Goal: Task Accomplishment & Management: Manage account settings

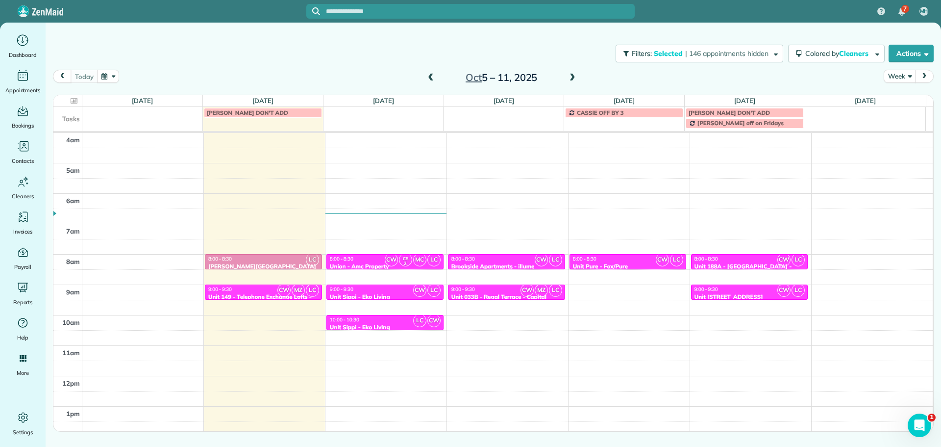
scroll to position [92, 0]
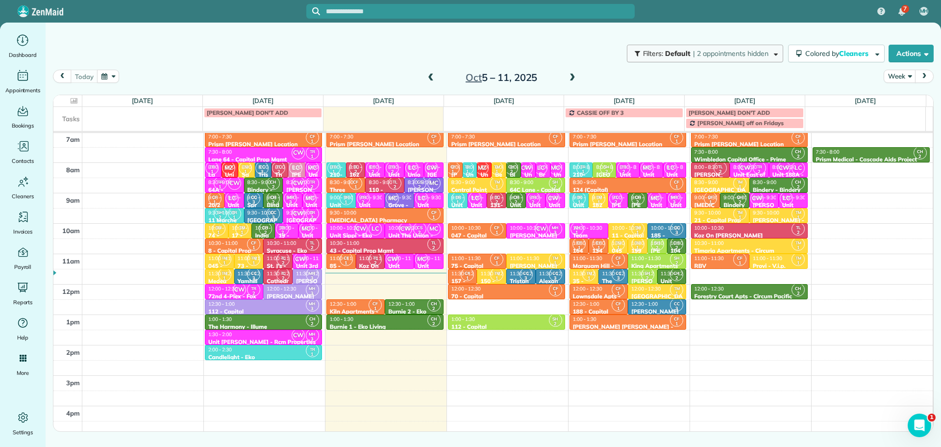
click at [727, 61] on button "Filters: Default | 2 appointments hidden" at bounding box center [705, 54] width 156 height 18
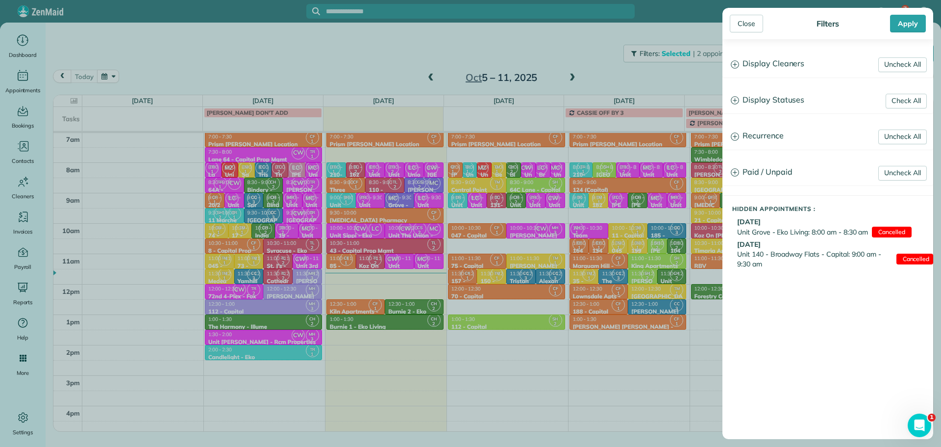
click at [776, 64] on h3 "Display Cleaners" at bounding box center [828, 63] width 210 height 25
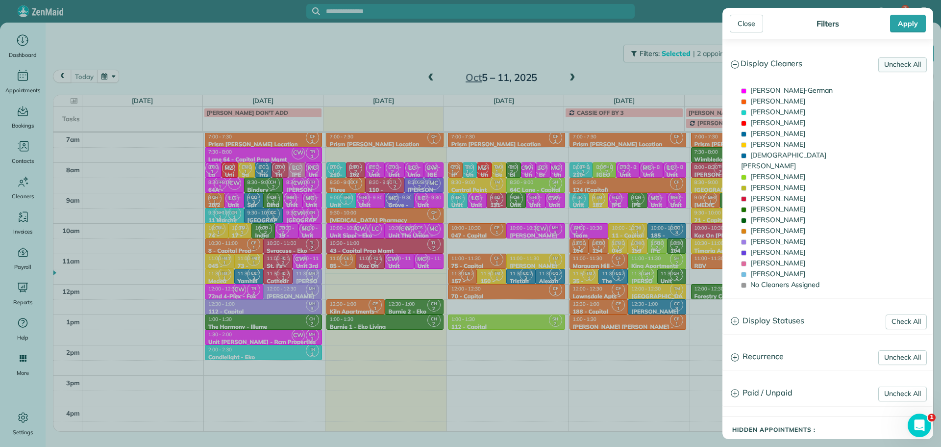
click at [906, 65] on link "Uncheck All" at bounding box center [902, 64] width 49 height 15
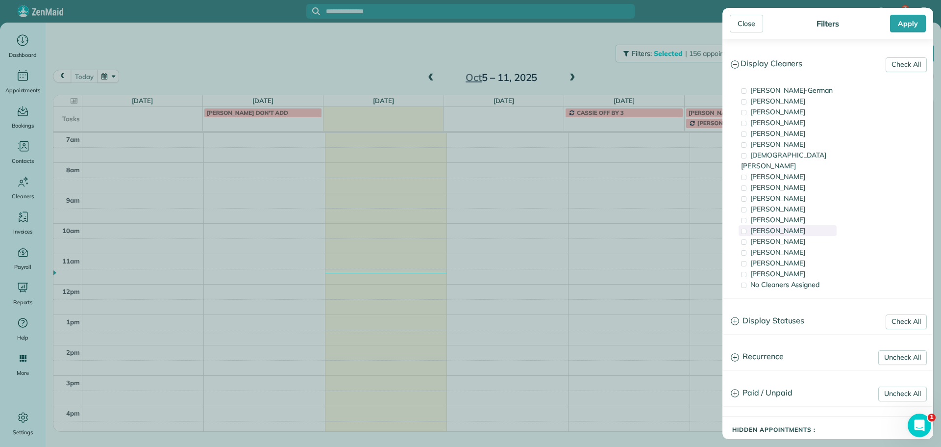
click at [775, 226] on span "Tammi Rue" at bounding box center [777, 230] width 55 height 9
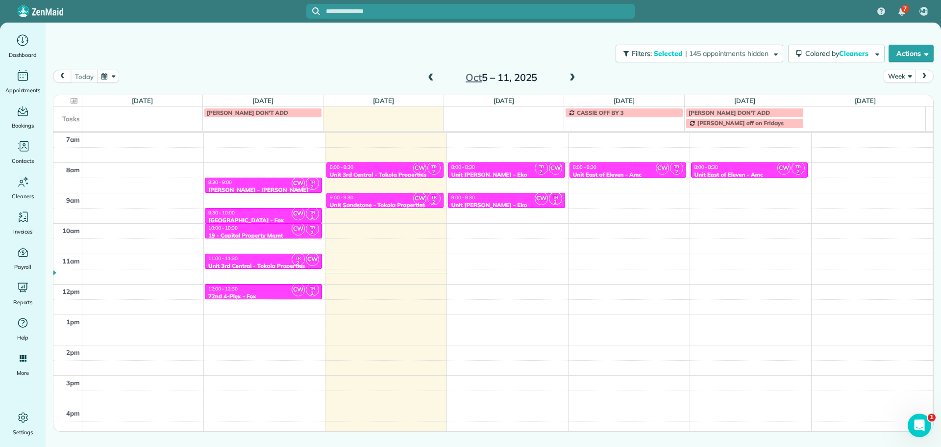
click at [562, 219] on div "Close Filters Apply Check All Display Cleaners Christina Wright-German Cassie F…" at bounding box center [470, 223] width 941 height 447
click at [506, 170] on div "8:00 - 8:30" at bounding box center [506, 167] width 111 height 6
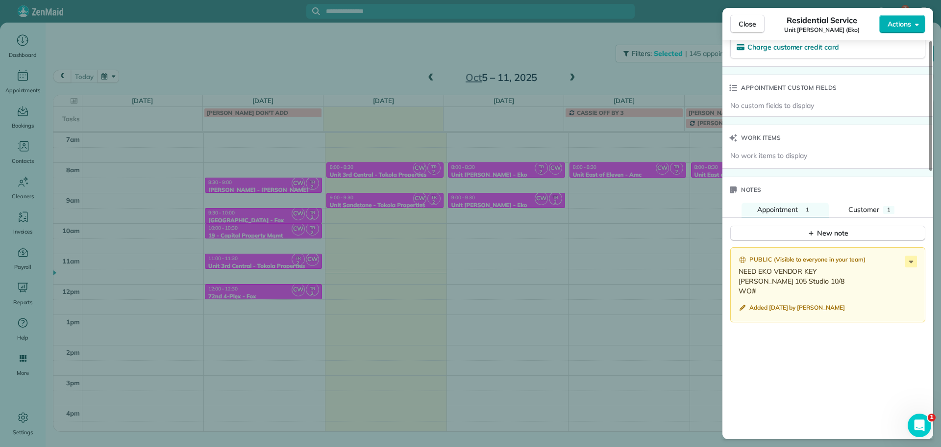
scroll to position [687, 0]
click at [919, 259] on div "Public ( Visible to everyone in your team ) NEED EKO VENDOR KEY Hoyt 105 Studio…" at bounding box center [827, 284] width 195 height 75
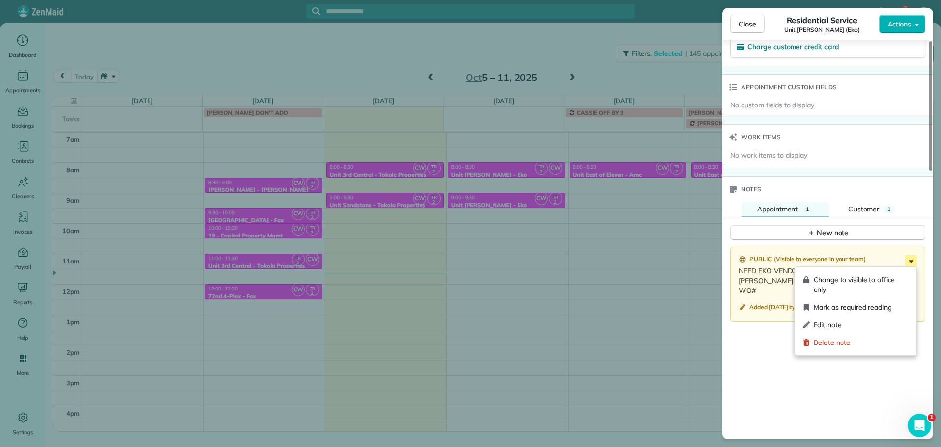
click at [906, 262] on icon at bounding box center [911, 261] width 12 height 12
click at [867, 321] on span "Edit note" at bounding box center [861, 325] width 95 height 10
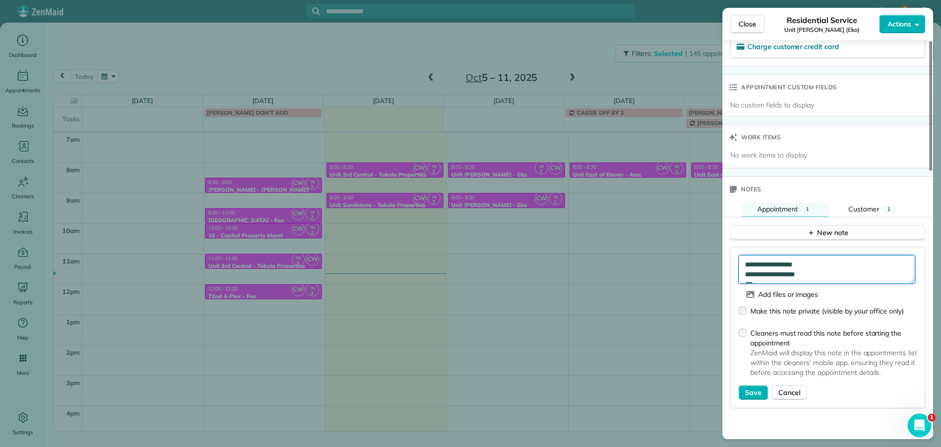
click at [772, 282] on textarea "**********" at bounding box center [827, 269] width 176 height 28
paste textarea "*********"
type textarea "**********"
click at [757, 383] on div "Cleaners must read this note before starting the appointment ZenMaid will displ…" at bounding box center [828, 353] width 178 height 61
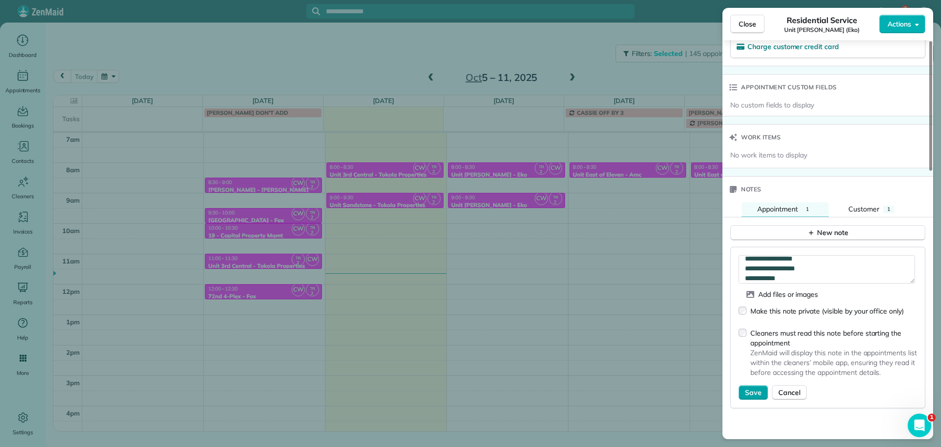
click at [756, 390] on span "Save" at bounding box center [753, 392] width 17 height 10
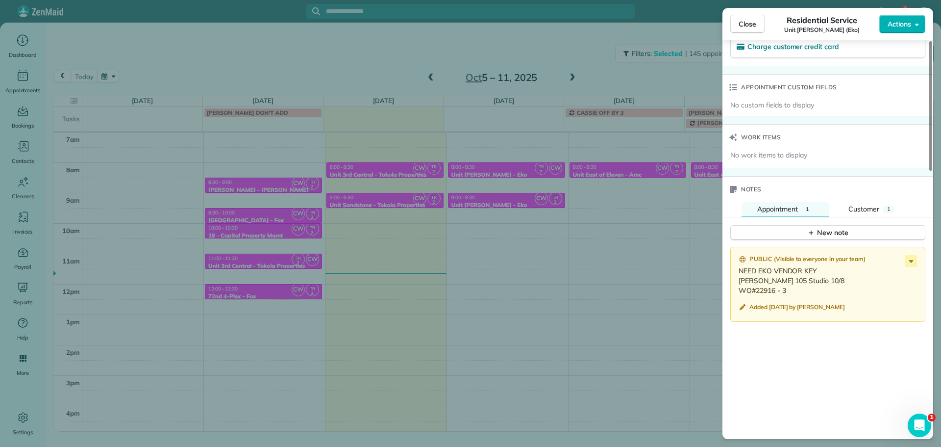
click at [533, 185] on div "Close Residential Service Unit Hoyt (Eko) Actions Status Active Unit Hoyt (Eko)…" at bounding box center [470, 223] width 941 height 447
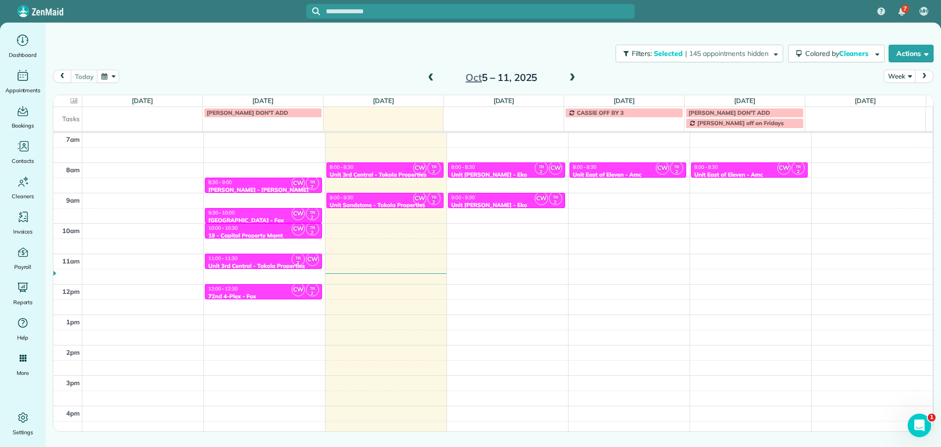
click at [501, 197] on div "9:00 - 9:30" at bounding box center [506, 197] width 111 height 6
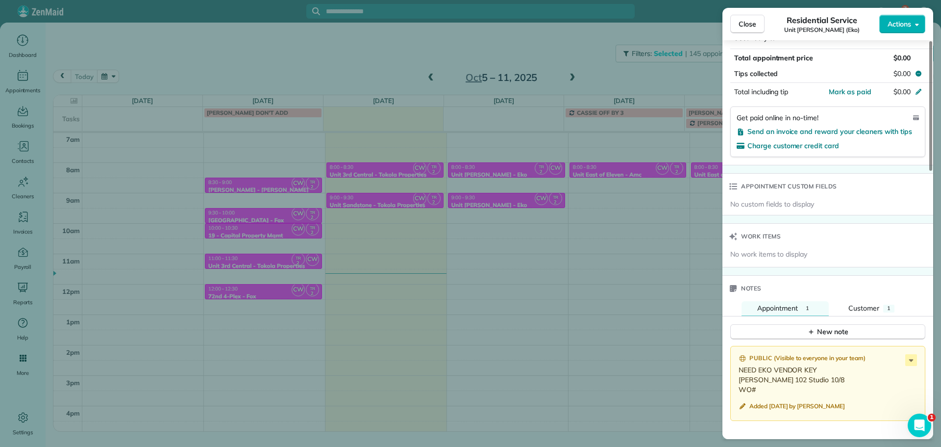
scroll to position [736, 0]
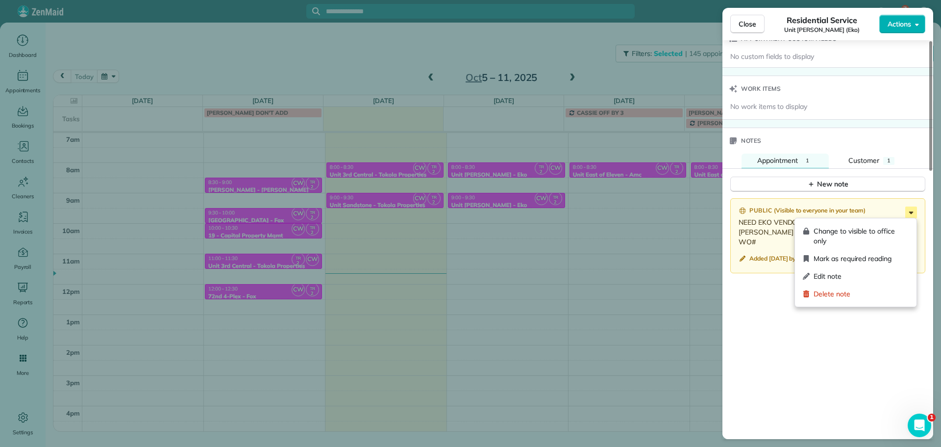
click at [907, 212] on icon at bounding box center [911, 212] width 12 height 12
click at [880, 274] on span "Edit note" at bounding box center [861, 276] width 95 height 10
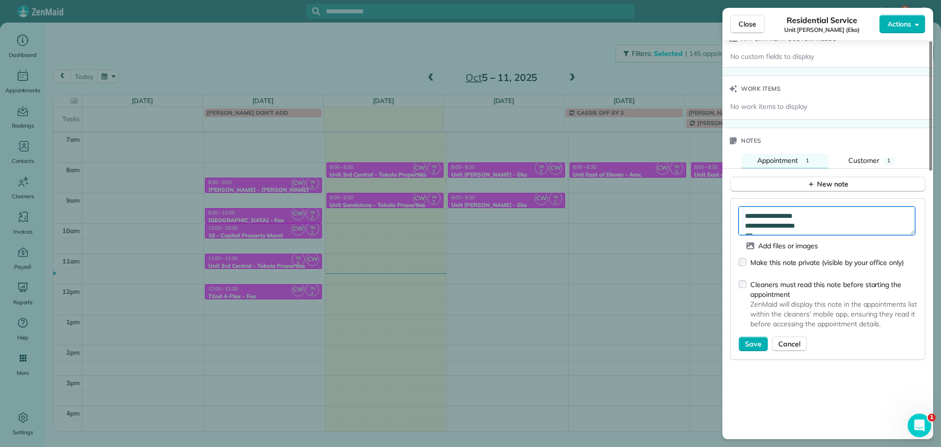
click at [858, 231] on textarea "**********" at bounding box center [827, 220] width 176 height 28
paste textarea "*********"
type textarea "**********"
click at [753, 347] on span "Save" at bounding box center [753, 344] width 17 height 10
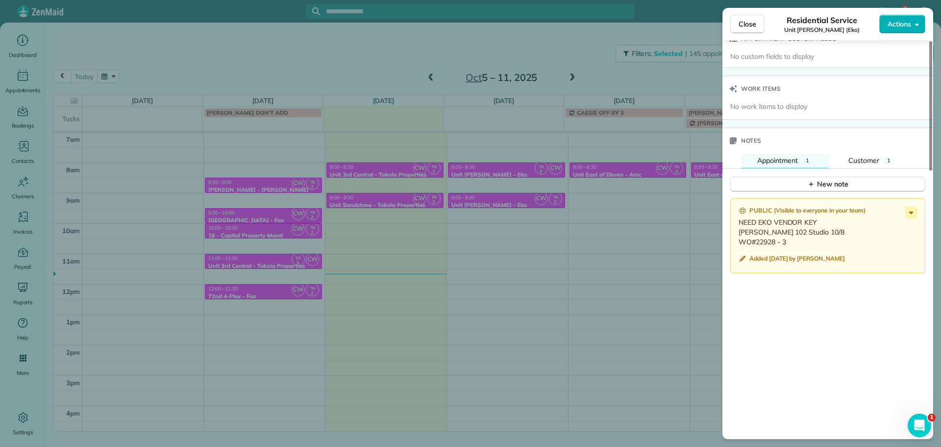
click at [542, 164] on div "Close Residential Service Unit Hoyt (Eko) Actions Status Active Unit Hoyt (Eko)…" at bounding box center [470, 223] width 941 height 447
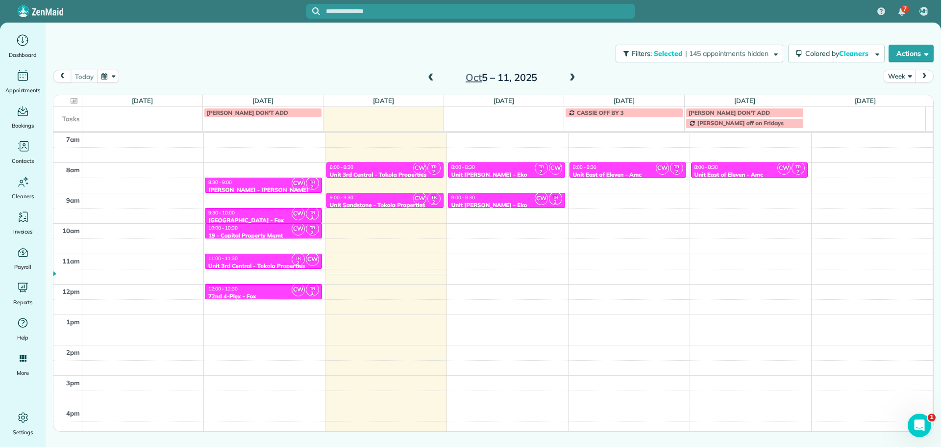
click at [572, 77] on span at bounding box center [572, 78] width 11 height 9
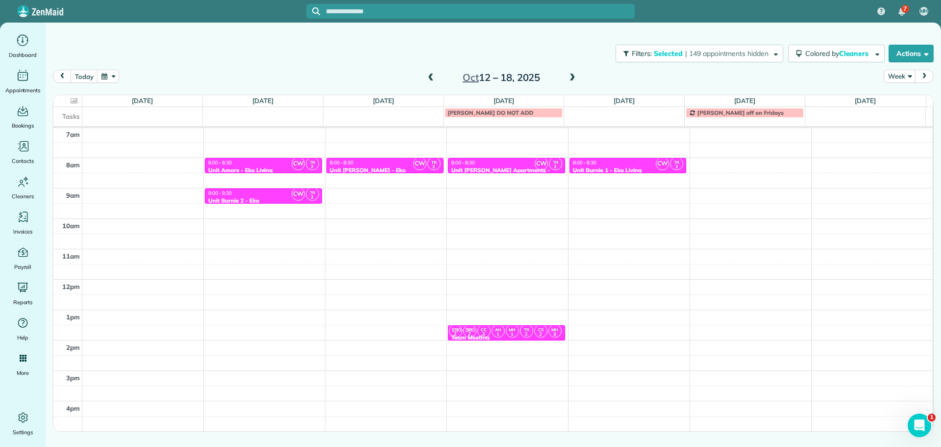
click at [263, 167] on div "Unit Amore - Eko Living" at bounding box center [263, 170] width 111 height 7
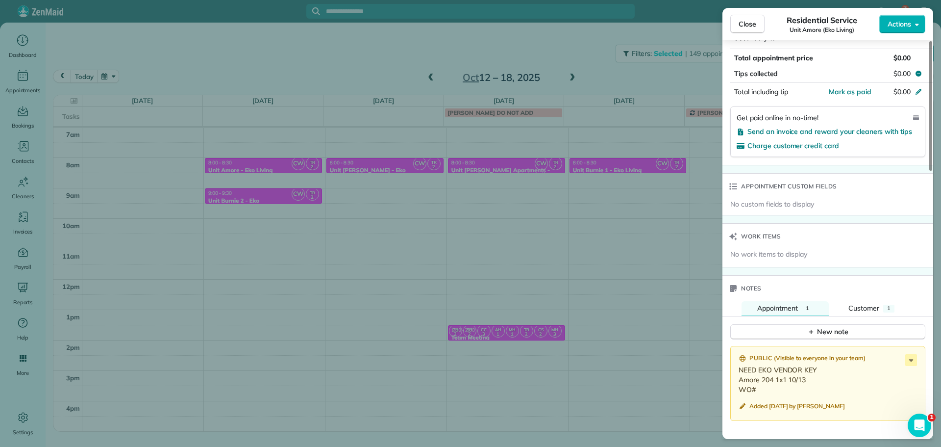
scroll to position [637, 0]
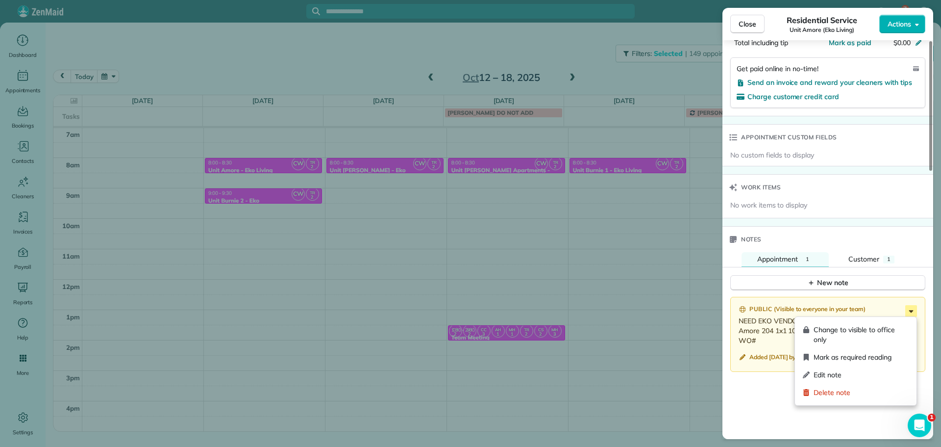
click at [908, 311] on icon at bounding box center [911, 311] width 12 height 12
click at [855, 376] on span "Edit note" at bounding box center [861, 375] width 95 height 10
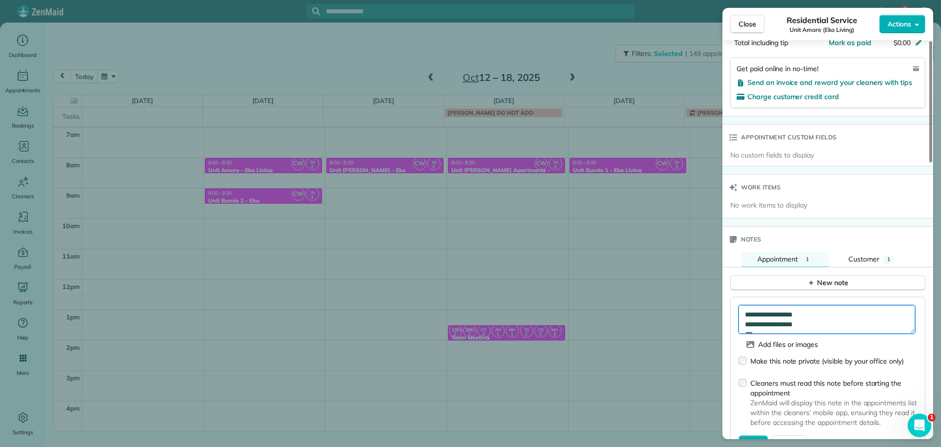
click at [768, 330] on textarea "**********" at bounding box center [827, 319] width 176 height 28
paste textarea "*********"
type textarea "**********"
click at [754, 435] on button "Save" at bounding box center [753, 442] width 29 height 15
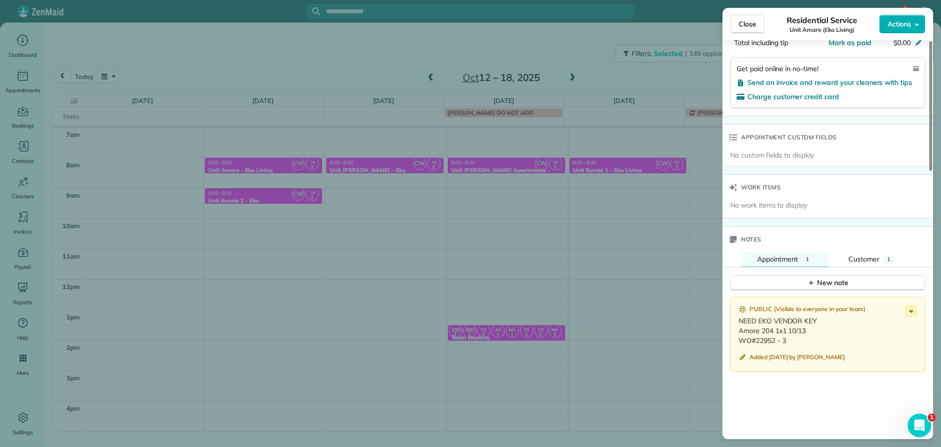
click at [432, 57] on div "Close Residential Service Unit Amore (Eko Living) Actions Status Active Unit Am…" at bounding box center [470, 223] width 941 height 447
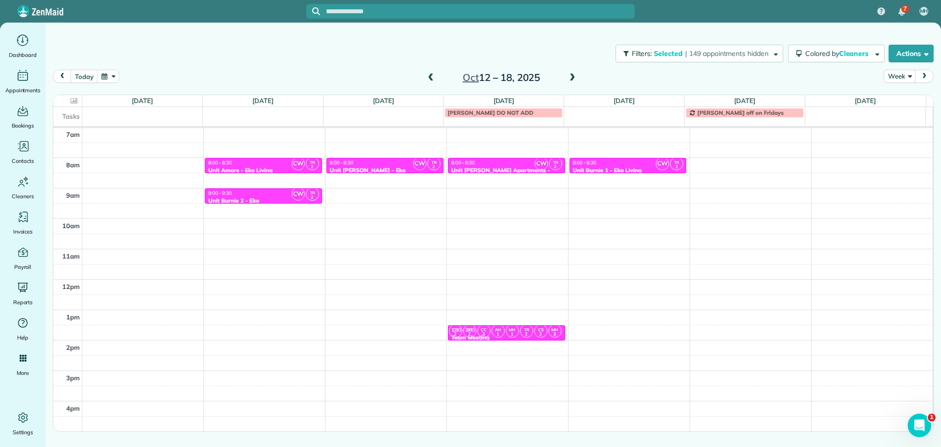
click at [430, 77] on span at bounding box center [430, 78] width 11 height 9
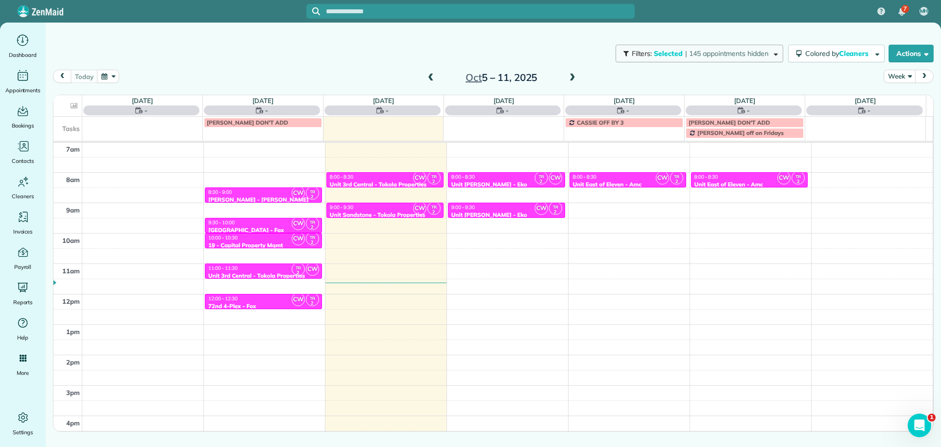
click at [726, 54] on span "| 145 appointments hidden" at bounding box center [726, 53] width 83 height 9
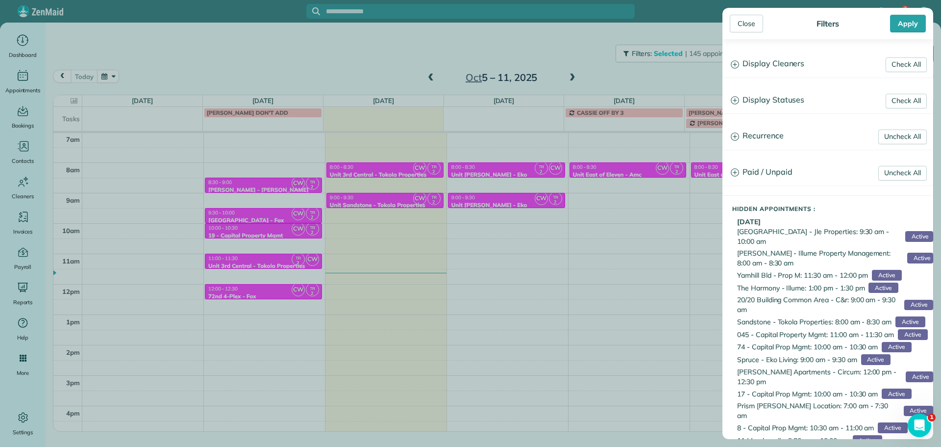
click at [795, 69] on h3 "Display Cleaners" at bounding box center [828, 63] width 210 height 25
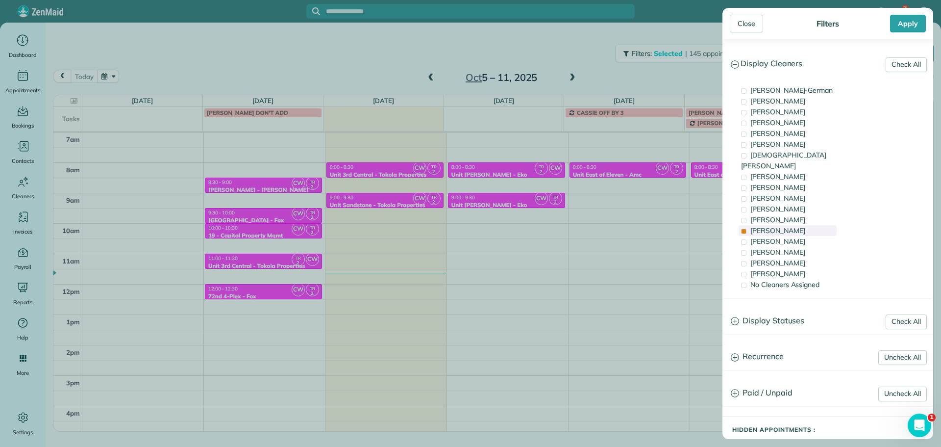
click at [787, 225] on div "Tammi Rue" at bounding box center [788, 230] width 98 height 11
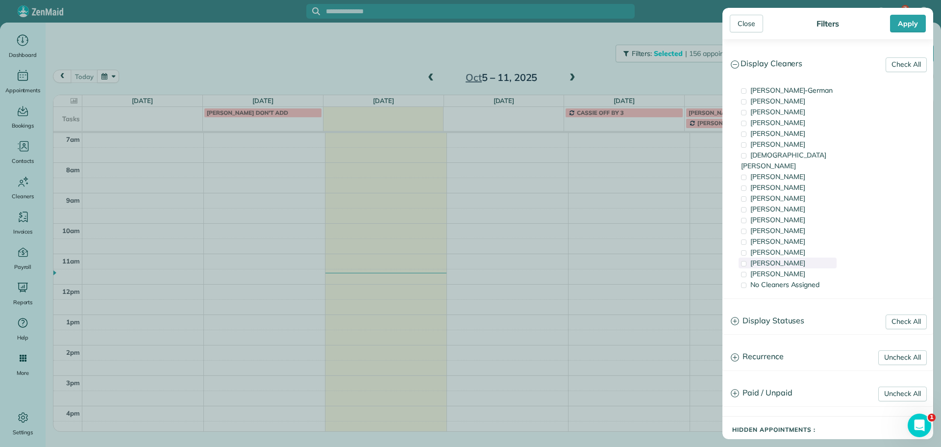
click at [798, 257] on div "Laura Chavez" at bounding box center [788, 262] width 98 height 11
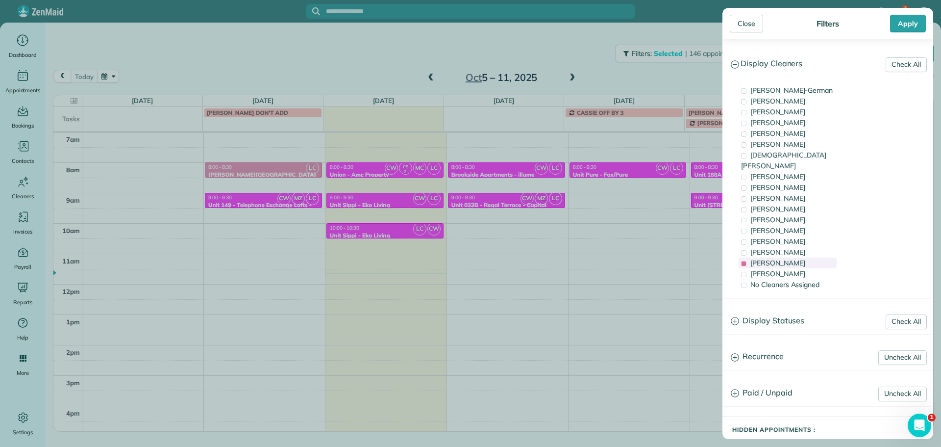
click at [798, 257] on div "Laura Chavez" at bounding box center [788, 262] width 98 height 11
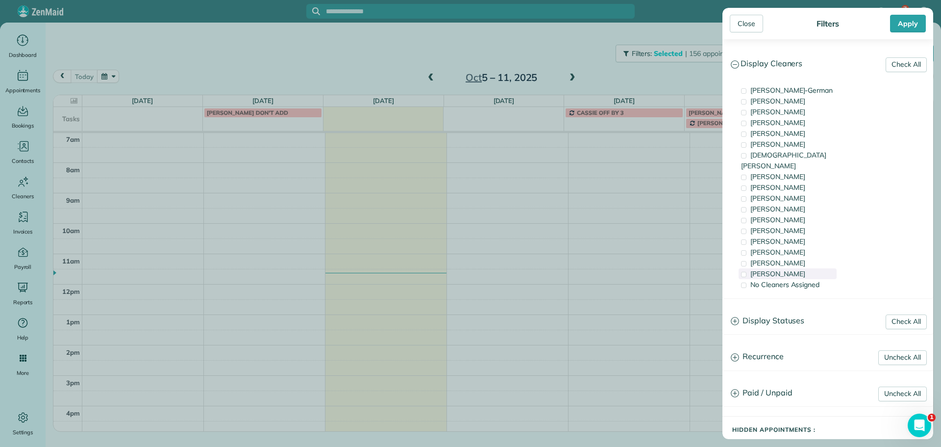
click at [798, 268] on div "Mayra Cota" at bounding box center [788, 273] width 98 height 11
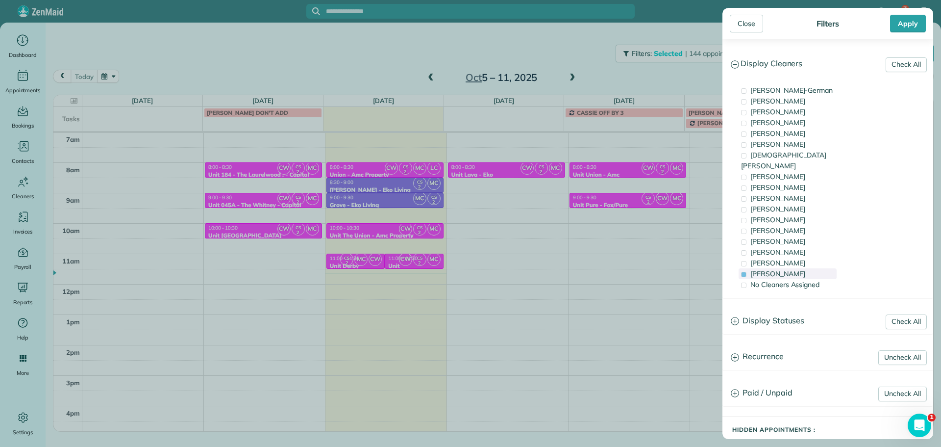
click at [798, 268] on div "Mayra Cota" at bounding box center [788, 273] width 98 height 11
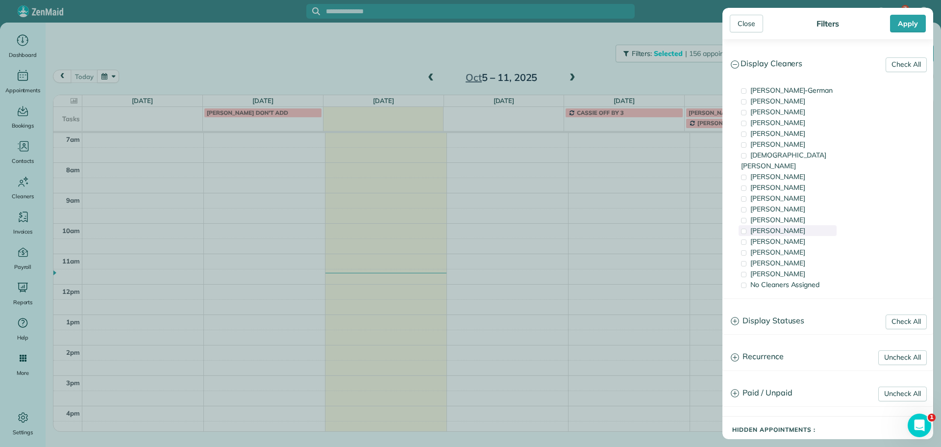
click at [787, 225] on div "Tammi Rue" at bounding box center [788, 230] width 98 height 11
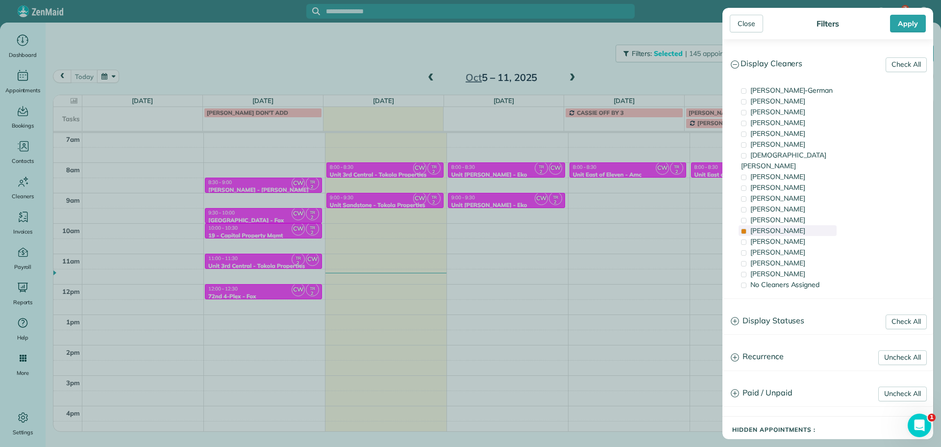
click at [787, 225] on div "Tammi Rue" at bounding box center [788, 230] width 98 height 11
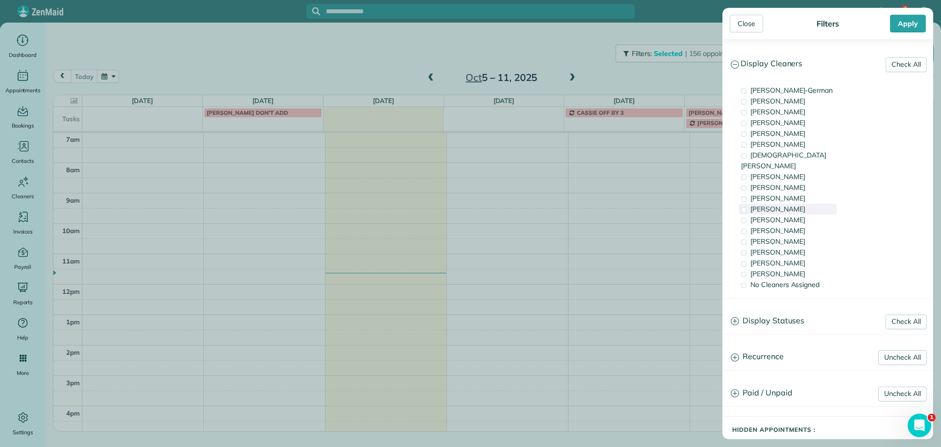
click at [791, 203] on div "Cyndi Holm" at bounding box center [788, 208] width 98 height 11
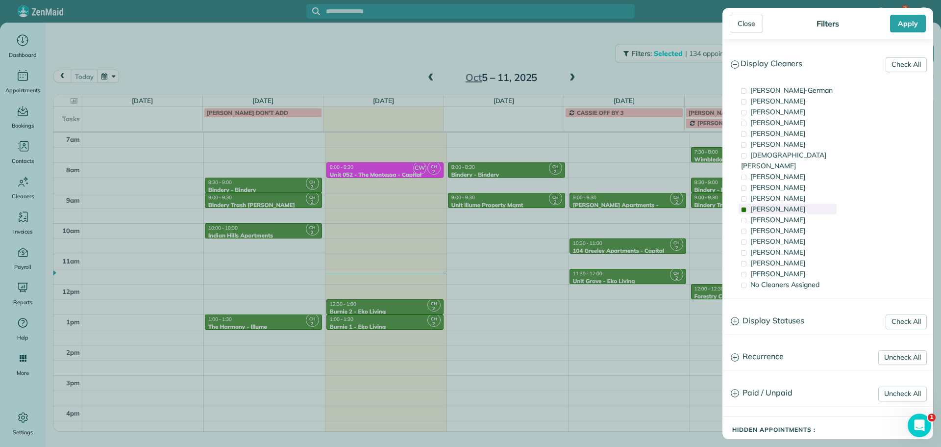
click at [789, 203] on div "Cyndi Holm" at bounding box center [788, 208] width 98 height 11
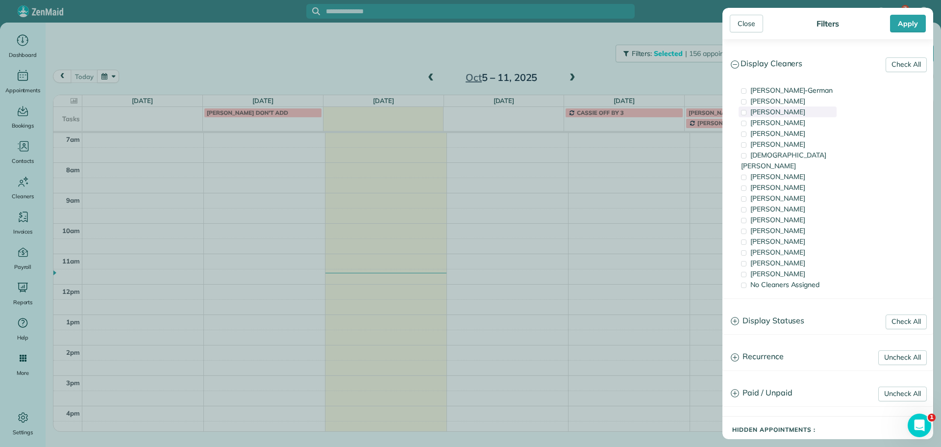
click at [803, 112] on span "Tawnya Reynolds" at bounding box center [777, 111] width 55 height 9
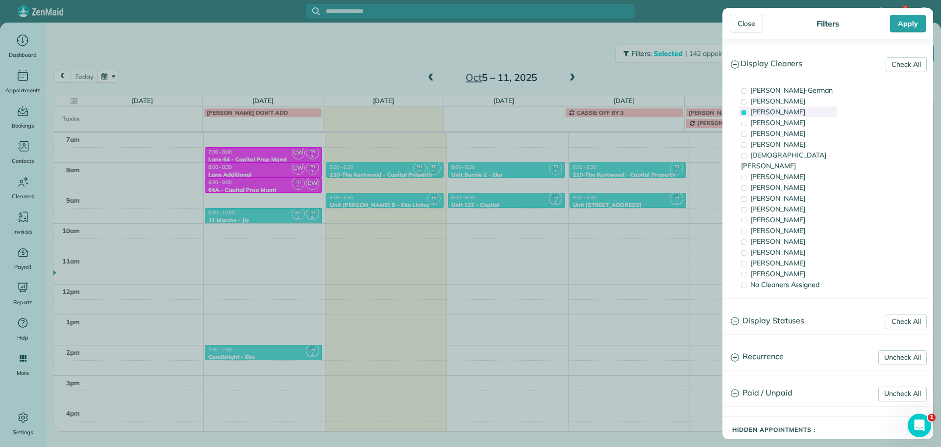
click at [803, 112] on span "Tawnya Reynolds" at bounding box center [777, 111] width 55 height 9
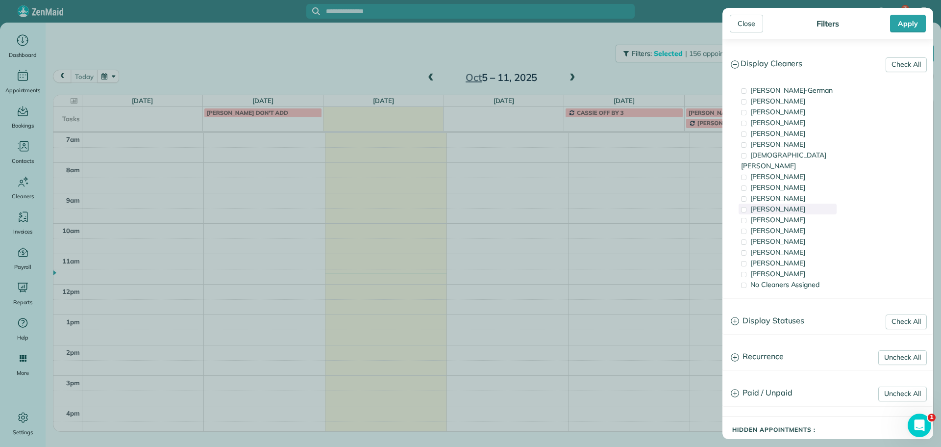
click at [798, 203] on div "Cyndi Holm" at bounding box center [788, 208] width 98 height 11
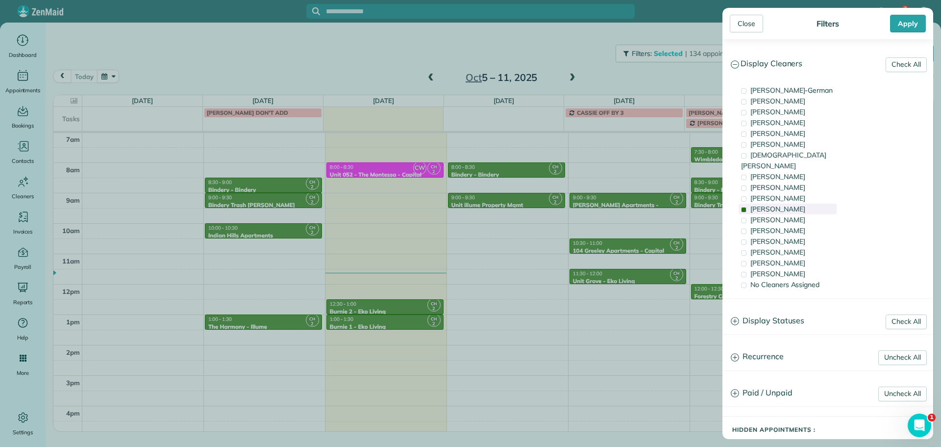
click at [798, 203] on div "Cyndi Holm" at bounding box center [788, 208] width 98 height 11
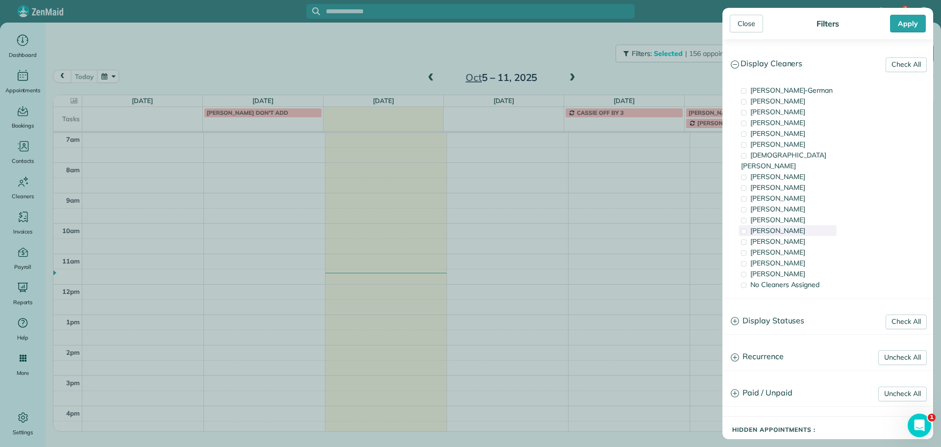
click at [798, 225] on div "Tammi Rue" at bounding box center [788, 230] width 98 height 11
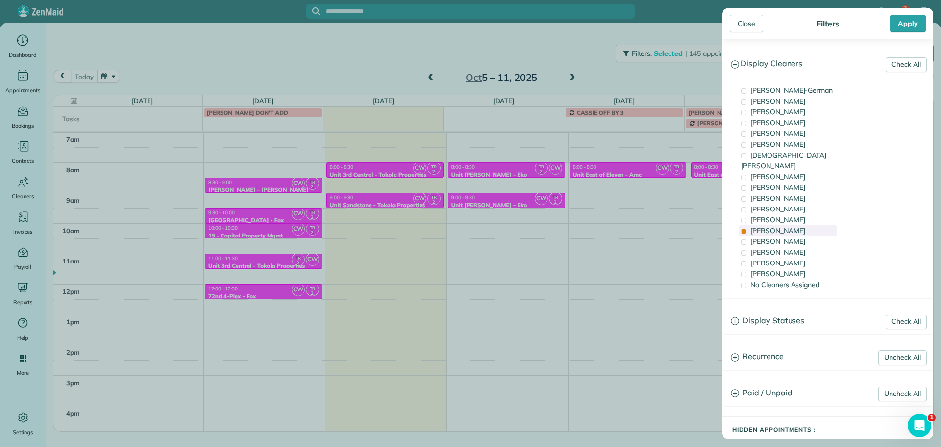
click at [798, 225] on div "Tammi Rue" at bounding box center [788, 230] width 98 height 11
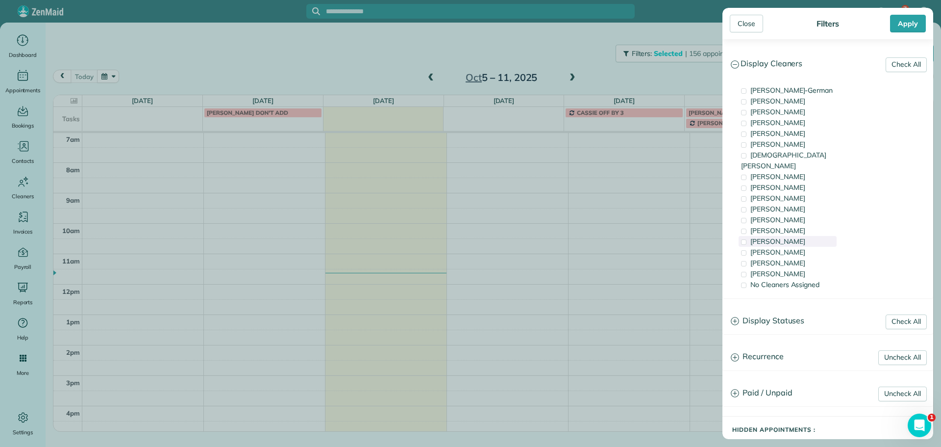
click at [800, 236] on div "[PERSON_NAME]" at bounding box center [788, 241] width 98 height 11
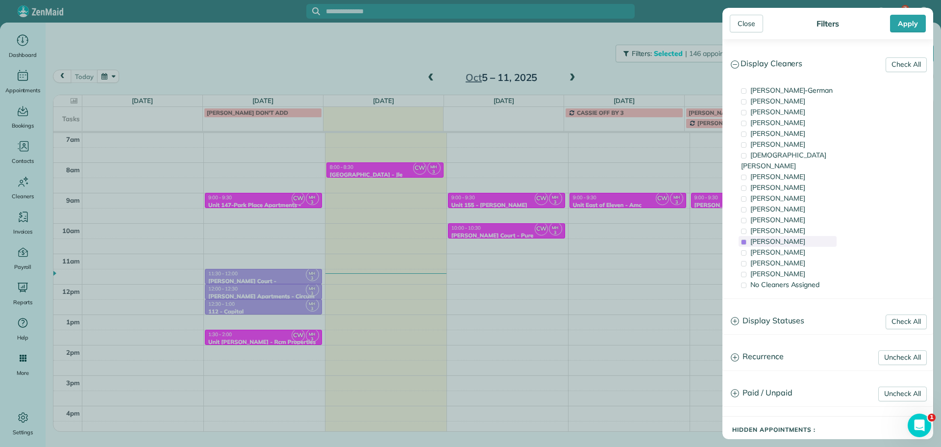
click at [782, 237] on span "[PERSON_NAME]" at bounding box center [777, 241] width 55 height 9
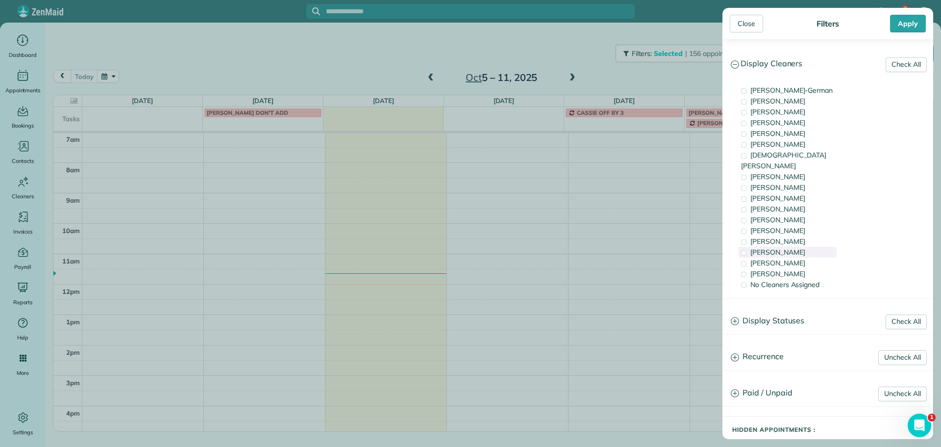
click at [791, 247] on div "Cristina Sainz" at bounding box center [788, 252] width 98 height 11
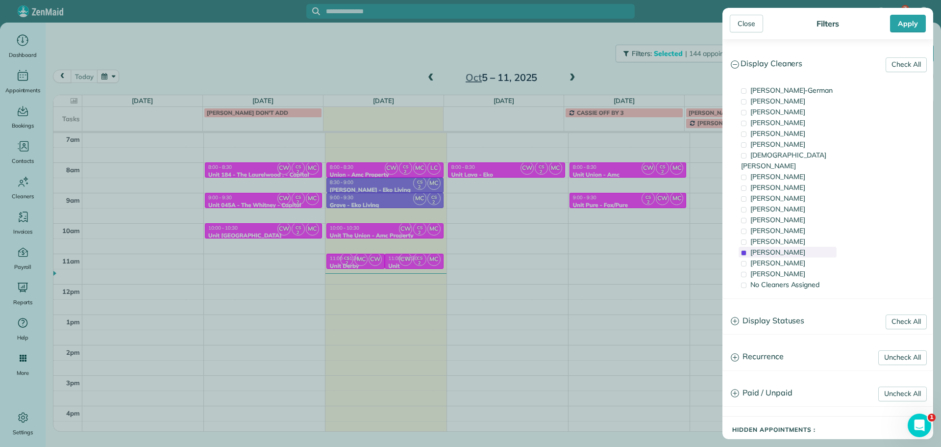
click at [791, 247] on div "Cristina Sainz" at bounding box center [788, 252] width 98 height 11
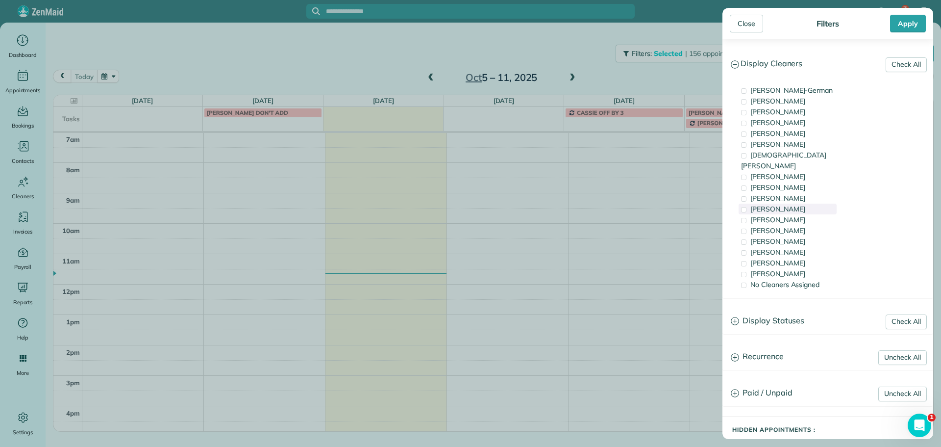
click at [784, 204] on span "Cyndi Holm" at bounding box center [777, 208] width 55 height 9
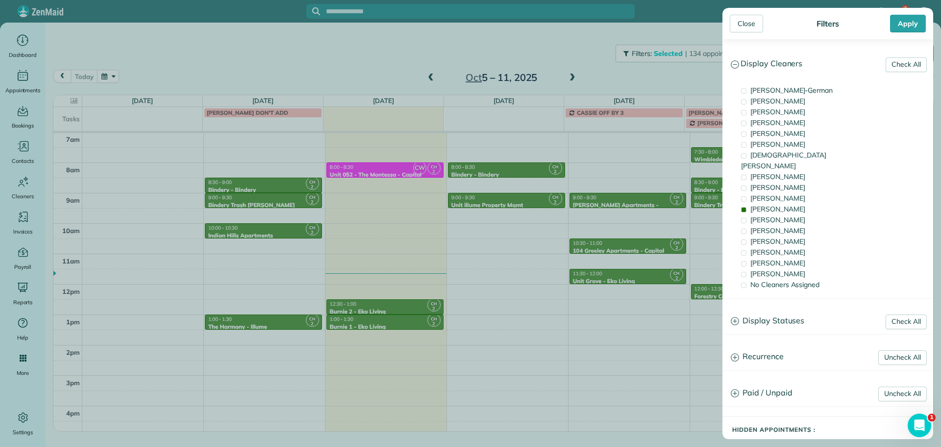
click at [645, 230] on div "Close Filters Apply Check All Display Cleaners Christina Wright-German Cassie F…" at bounding box center [470, 223] width 941 height 447
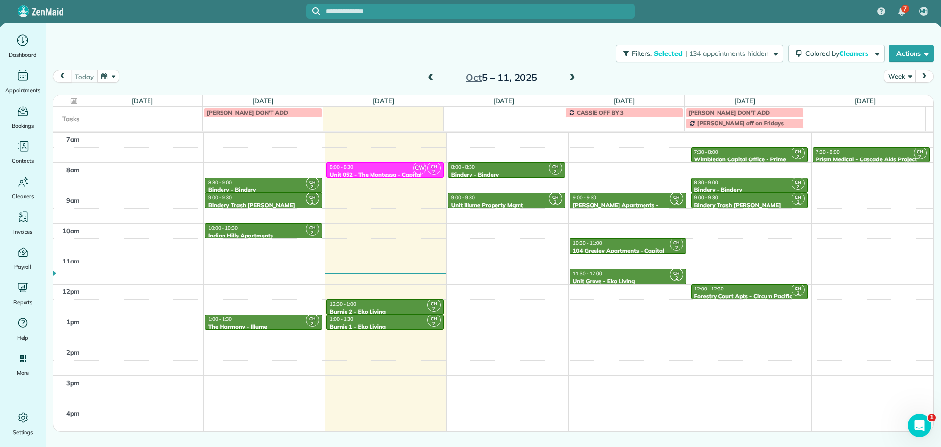
click at [638, 274] on div "11:30 - 12:00" at bounding box center [627, 273] width 111 height 6
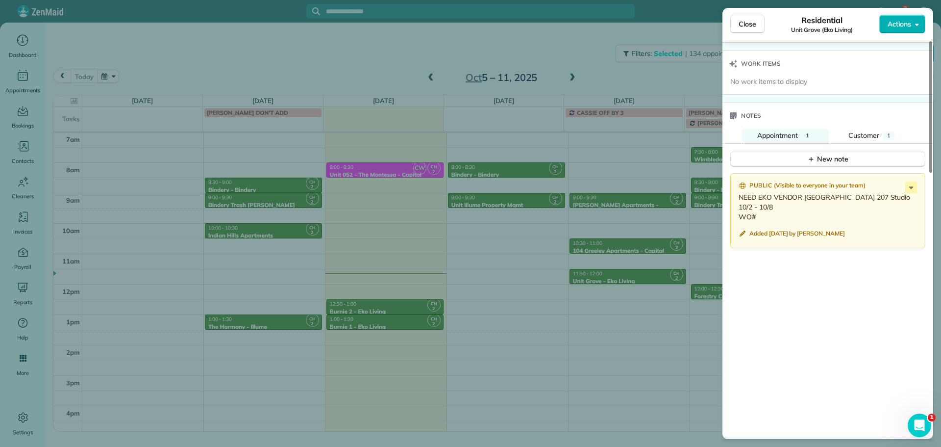
scroll to position [786, 0]
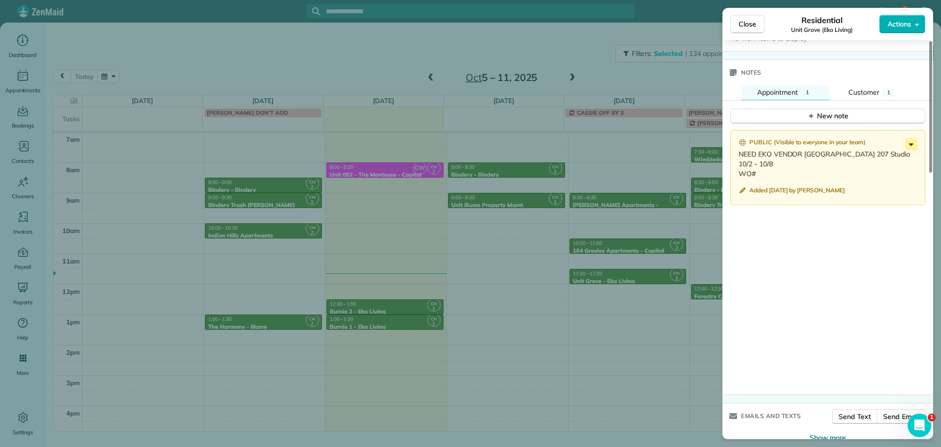
click at [912, 144] on icon at bounding box center [911, 144] width 4 height 2
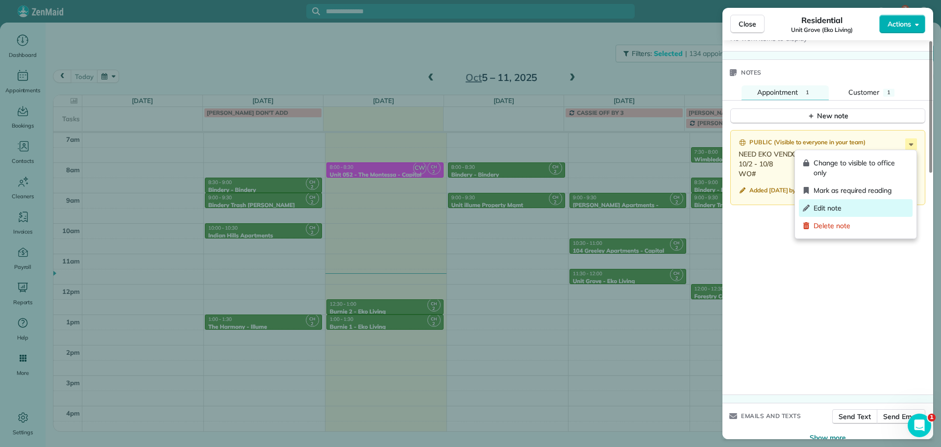
click at [847, 210] on span "Edit note" at bounding box center [861, 208] width 95 height 10
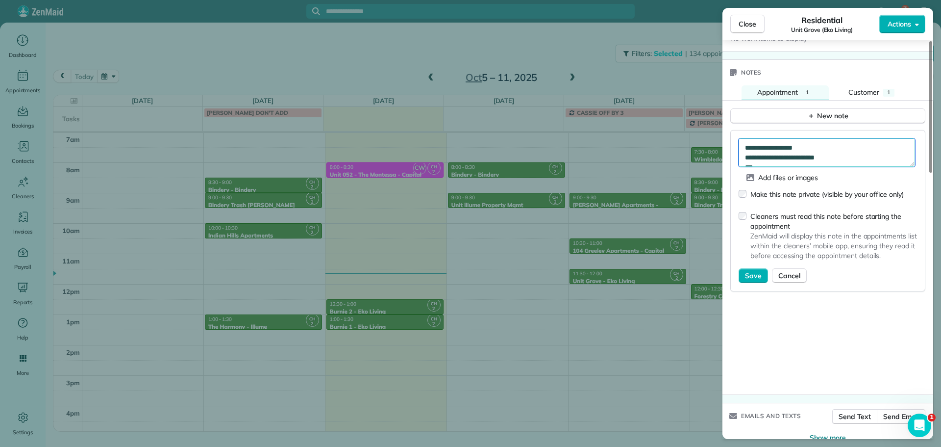
click at [776, 163] on textarea "**********" at bounding box center [827, 152] width 176 height 28
paste textarea "*********"
type textarea "**********"
click at [750, 279] on span "Save" at bounding box center [753, 276] width 17 height 10
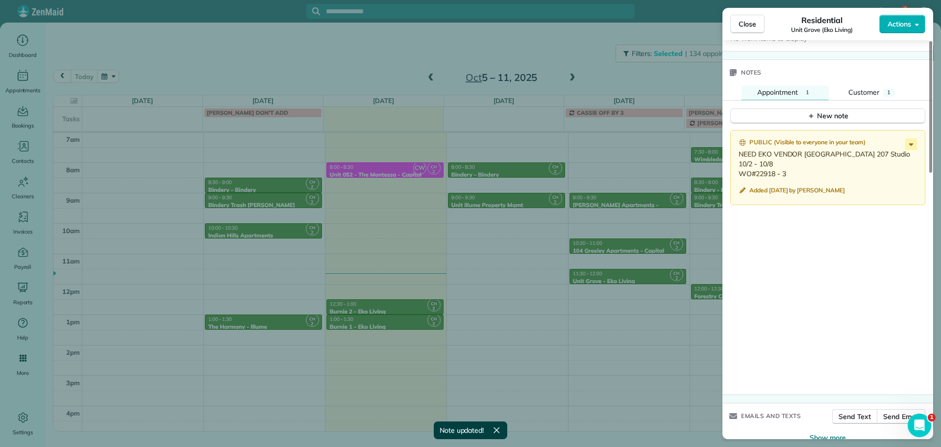
click at [692, 75] on div "Close Residential Unit Grove (Eko Living) Actions Status Active Unit Grove (Eko…" at bounding box center [470, 223] width 941 height 447
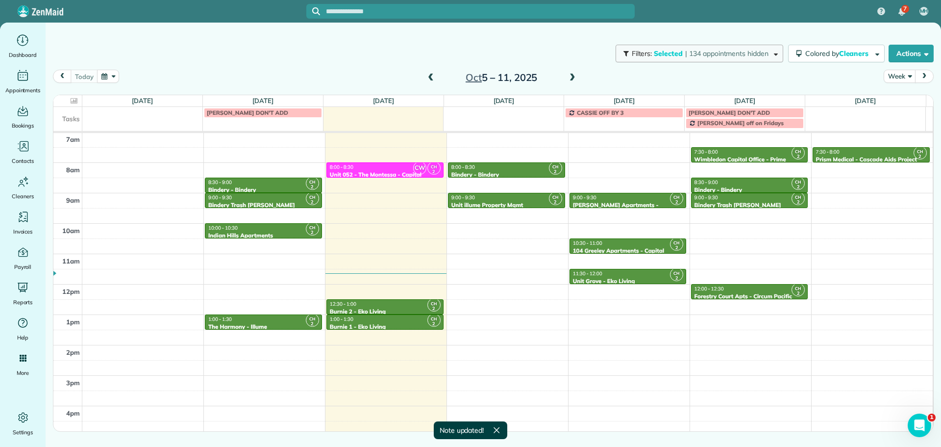
click at [694, 54] on span "| 134 appointments hidden" at bounding box center [726, 53] width 83 height 9
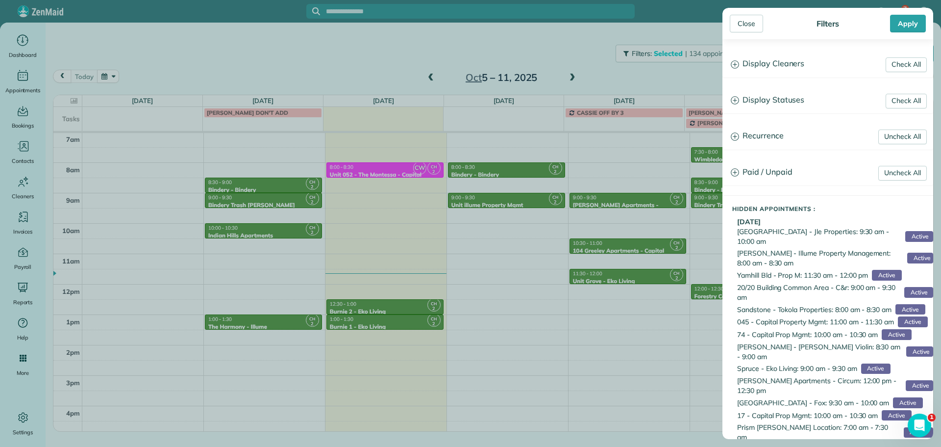
click at [799, 78] on div "Check All Display Cleaners Christina Wright-German Cassie Feliciano Tawnya Reyn…" at bounding box center [827, 238] width 211 height 399
click at [798, 71] on h3 "Display Cleaners" at bounding box center [828, 63] width 210 height 25
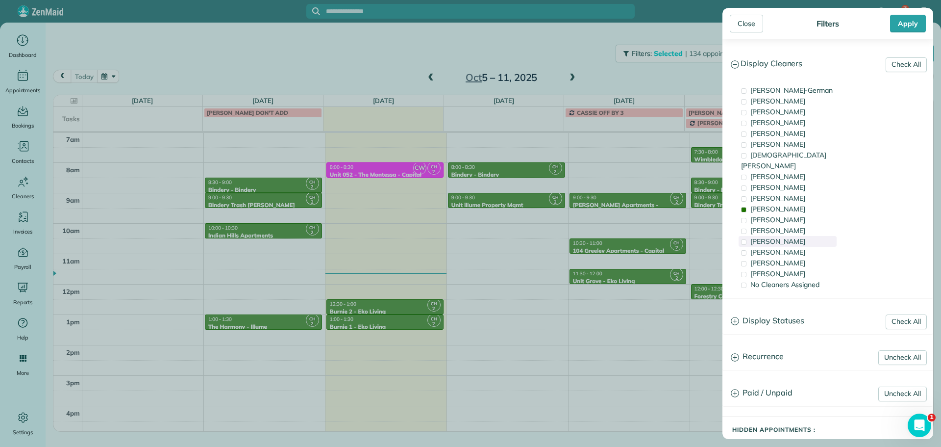
click at [795, 237] on span "[PERSON_NAME]" at bounding box center [777, 241] width 55 height 9
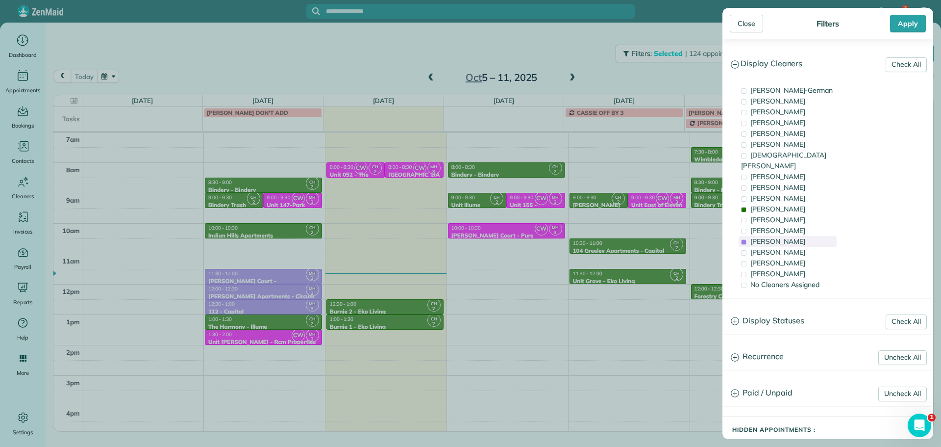
click at [777, 237] on span "[PERSON_NAME]" at bounding box center [777, 241] width 55 height 9
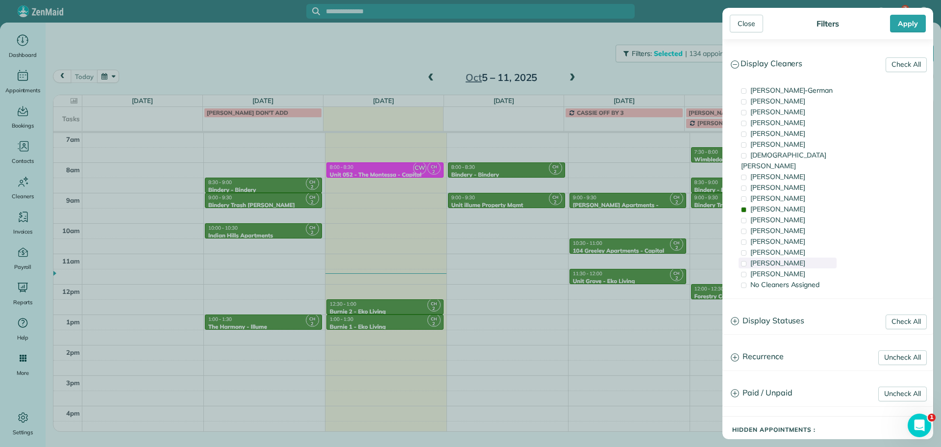
click at [779, 258] on span "Laura Chavez" at bounding box center [777, 262] width 55 height 9
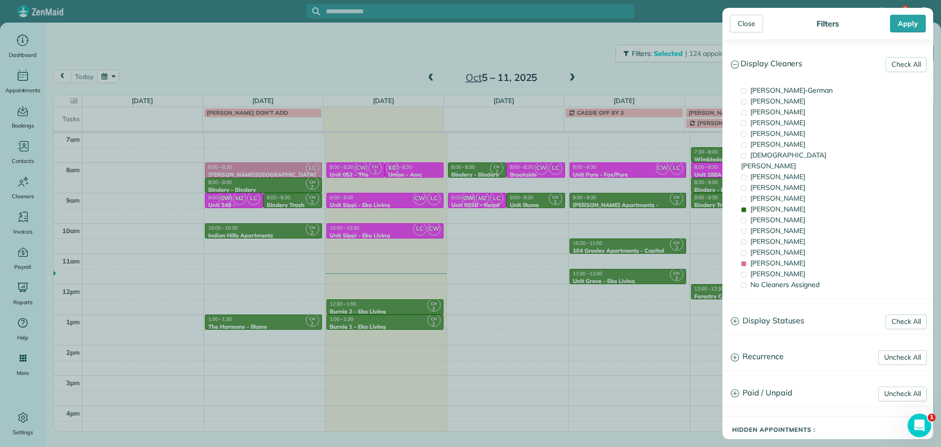
click at [495, 212] on div "Close Filters Apply Check All Display Cleaners Christina Wright-German Cassie F…" at bounding box center [470, 223] width 941 height 447
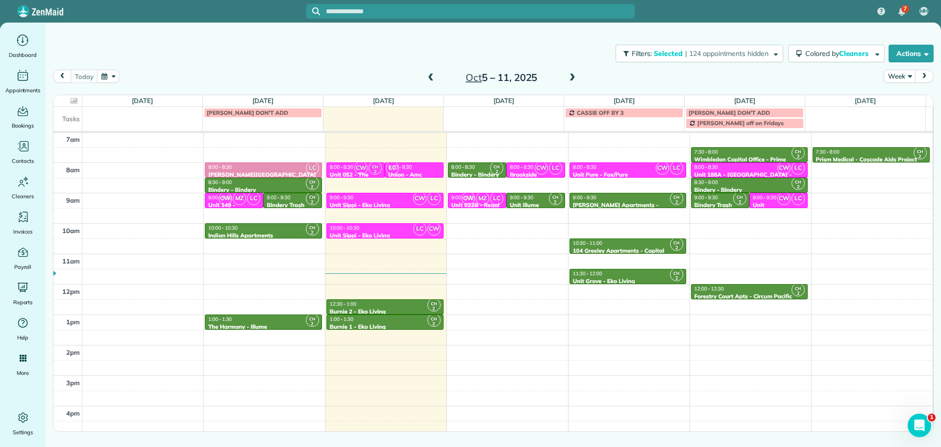
click at [480, 195] on span "MZ" at bounding box center [482, 198] width 13 height 13
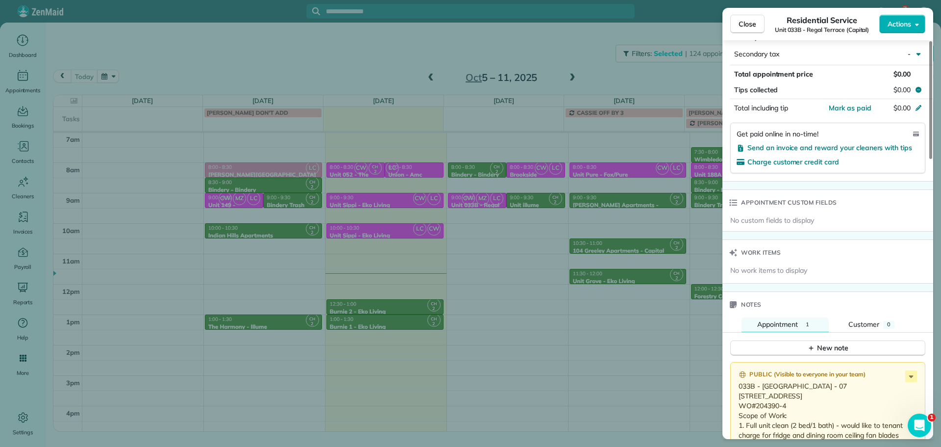
scroll to position [688, 0]
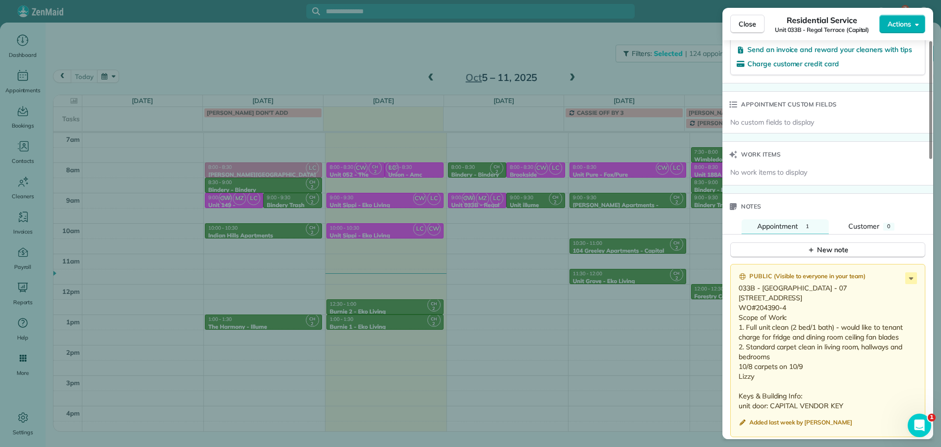
click at [678, 230] on div "Close Residential Service Unit 033B - Regal Terrace (Capital) Actions Status Ac…" at bounding box center [470, 223] width 941 height 447
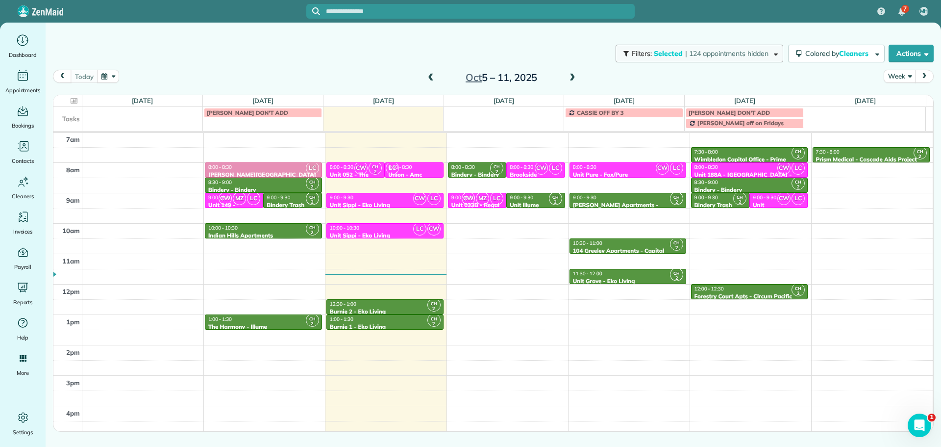
click at [672, 56] on span "Selected" at bounding box center [668, 53] width 29 height 9
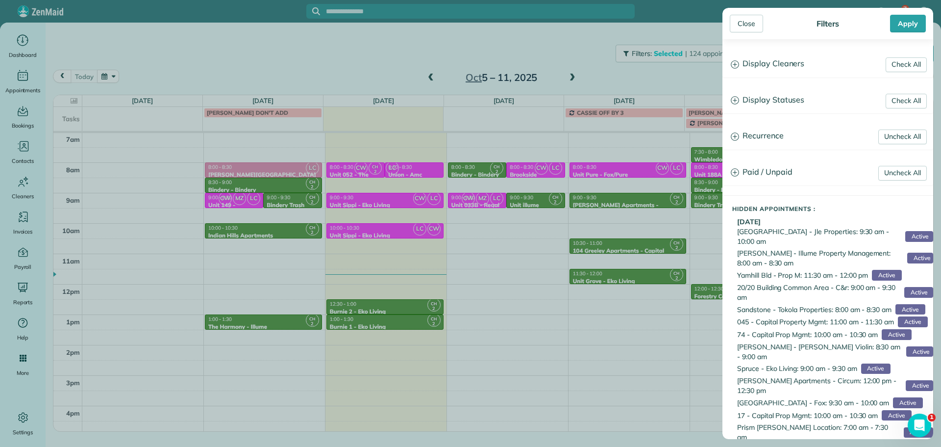
click at [761, 69] on h3 "Display Cleaners" at bounding box center [828, 63] width 210 height 25
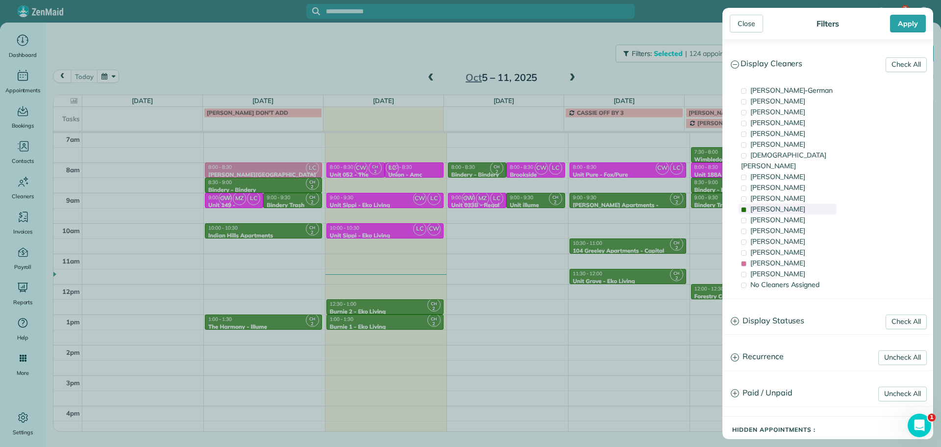
click at [781, 204] on span "Cyndi Holm" at bounding box center [777, 208] width 55 height 9
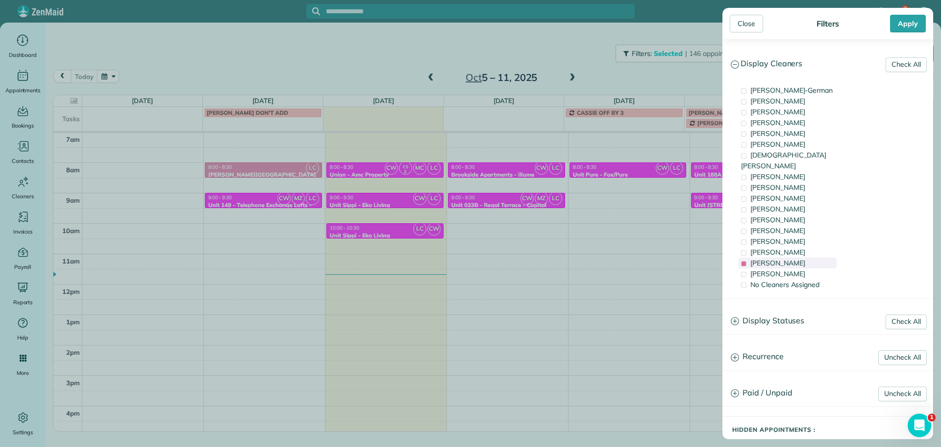
click at [781, 258] on span "Laura Chavez" at bounding box center [777, 262] width 55 height 9
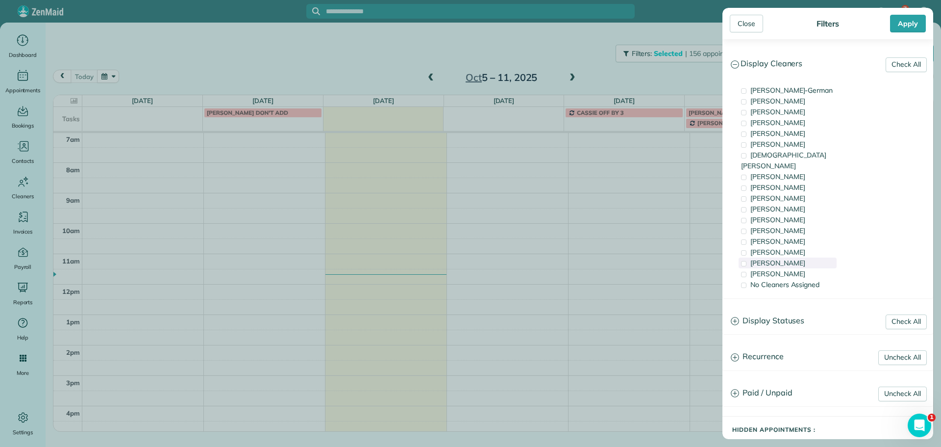
click at [781, 258] on span "Laura Chavez" at bounding box center [777, 262] width 55 height 9
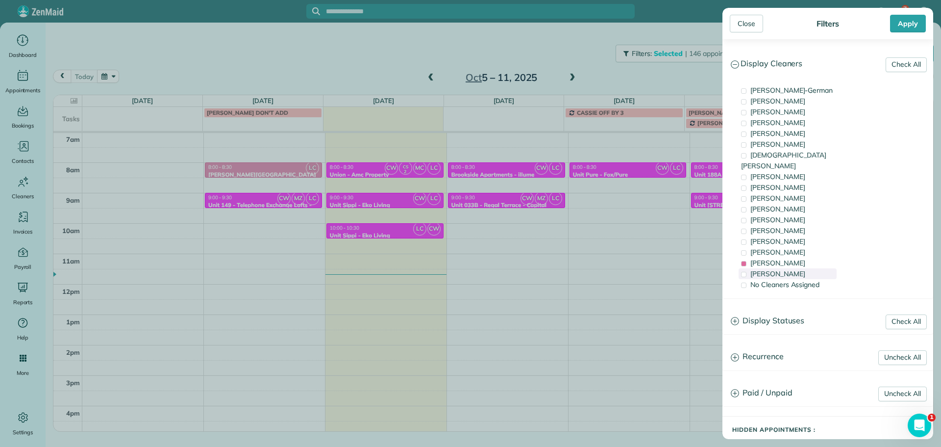
click at [780, 269] on span "Mayra Cota" at bounding box center [777, 273] width 55 height 9
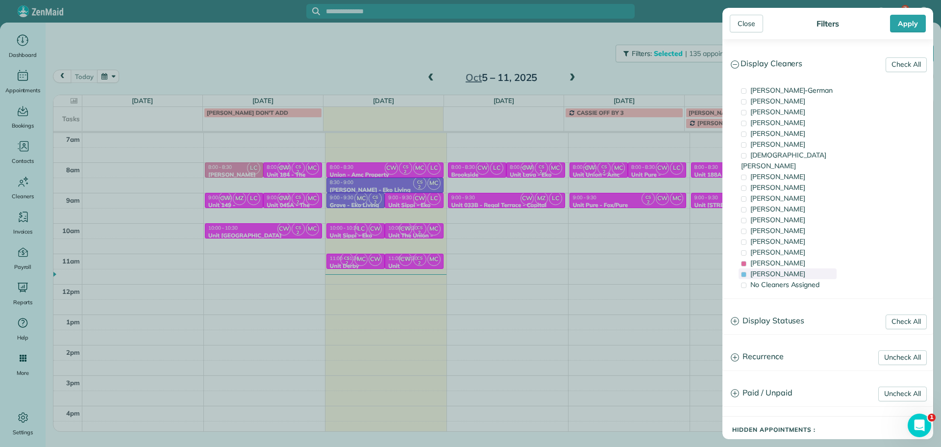
click at [779, 269] on span "Mayra Cota" at bounding box center [777, 273] width 55 height 9
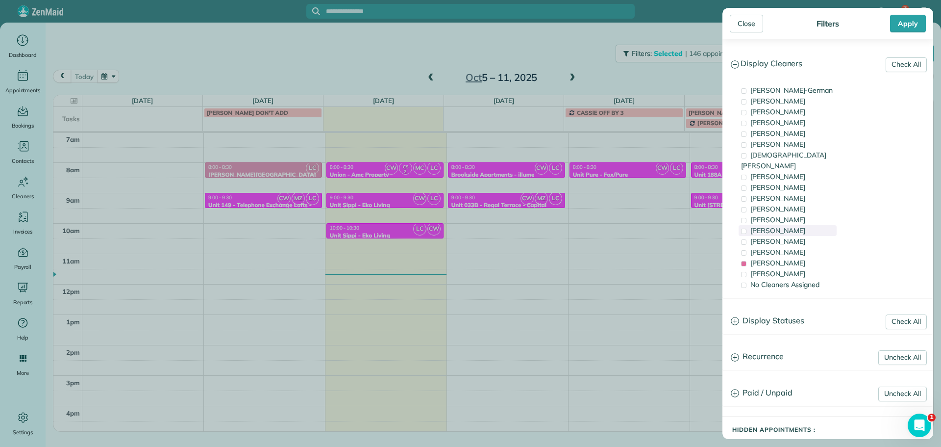
click at [787, 225] on div "Tammi Rue" at bounding box center [788, 230] width 98 height 11
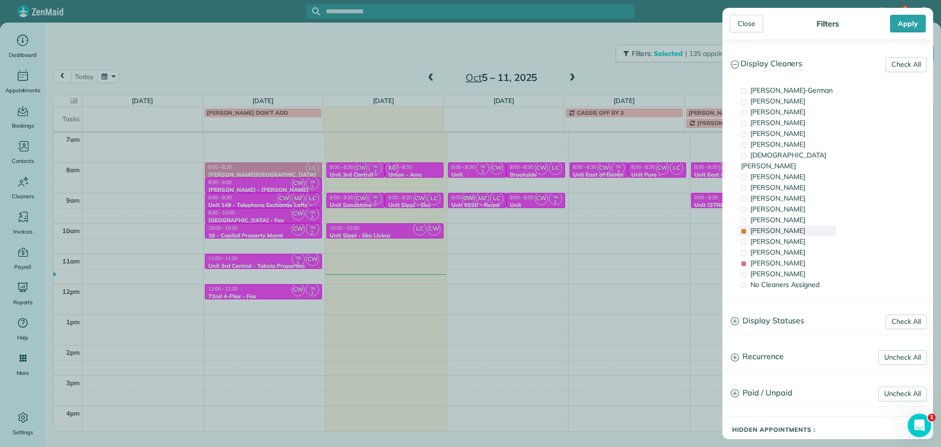
click at [787, 225] on div "Tammi Rue" at bounding box center [788, 230] width 98 height 11
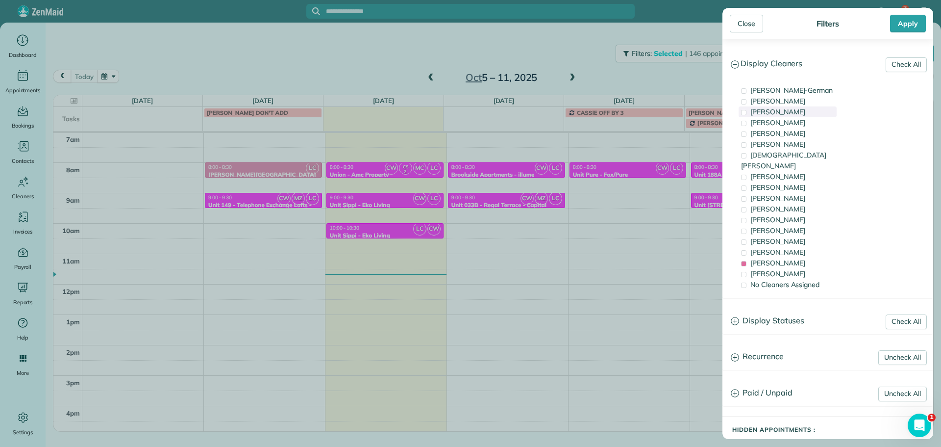
click at [801, 114] on span "Tawnya Reynolds" at bounding box center [777, 111] width 55 height 9
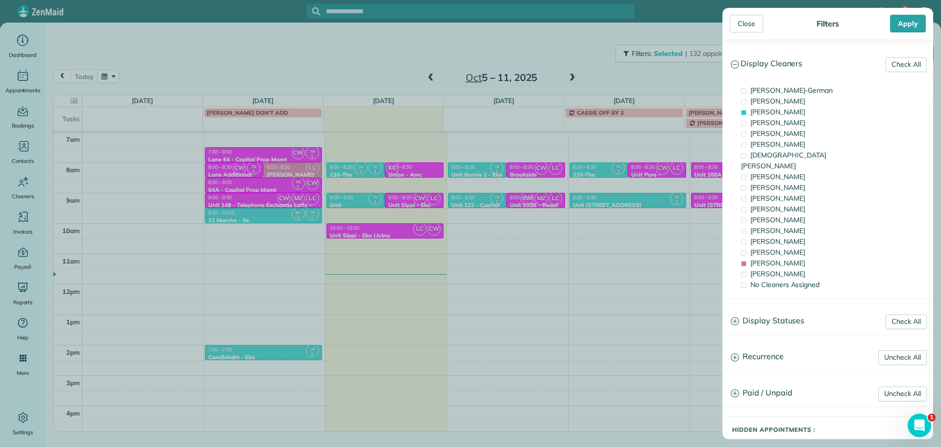
click at [546, 291] on div "Close Filters Apply Check All Display Cleaners Christina Wright-German Cassie F…" at bounding box center [470, 223] width 941 height 447
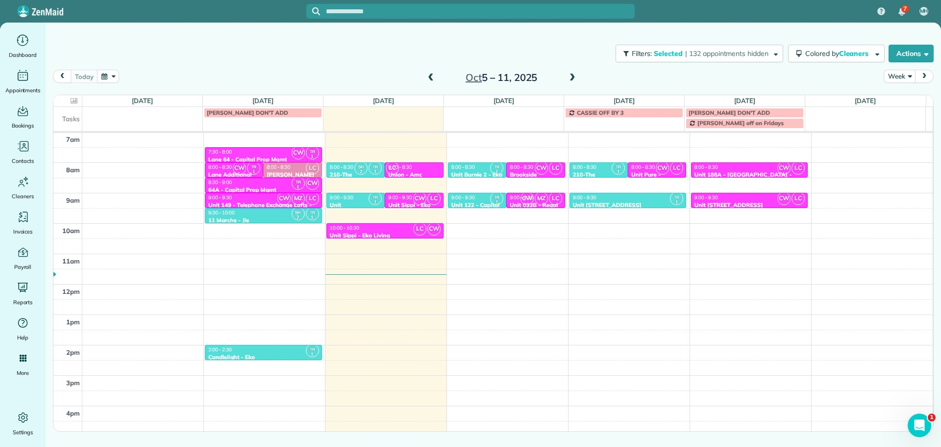
click at [490, 170] on div "TR 1" at bounding box center [497, 168] width 14 height 14
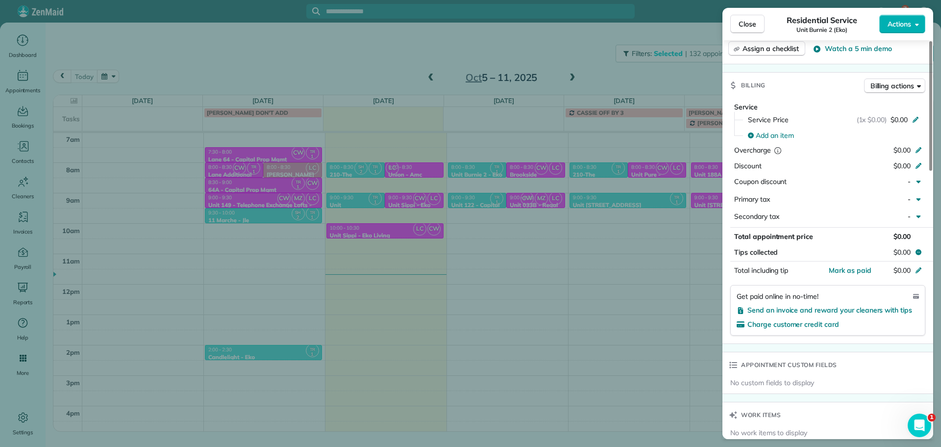
scroll to position [588, 0]
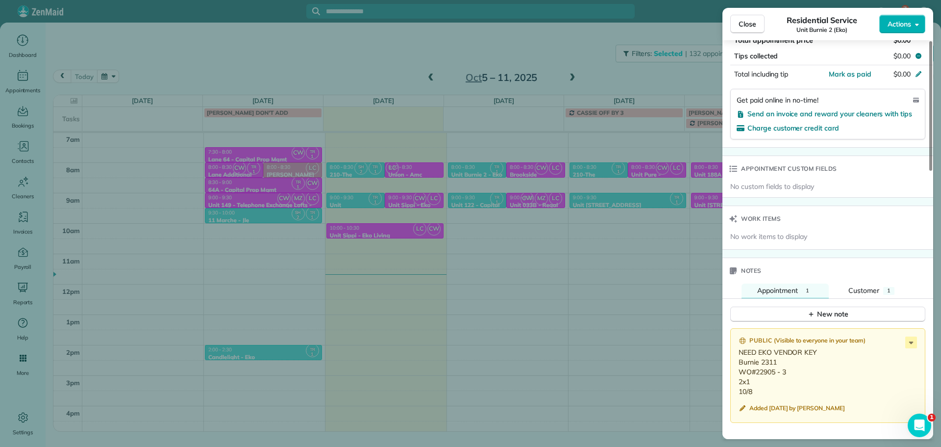
click at [574, 251] on div "Close Residential Service Unit Burnie 2 (Eko) Actions Status Active Unit Burnie…" at bounding box center [470, 223] width 941 height 447
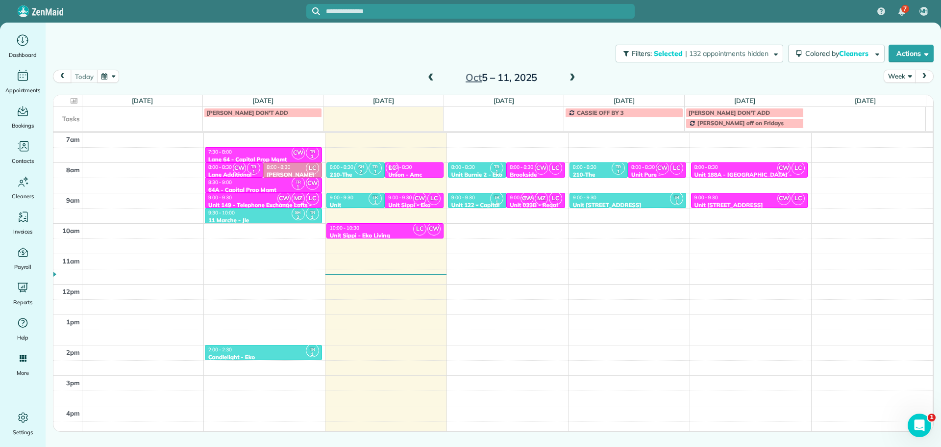
click at [477, 199] on div "9:00 - 9:30" at bounding box center [477, 197] width 52 height 6
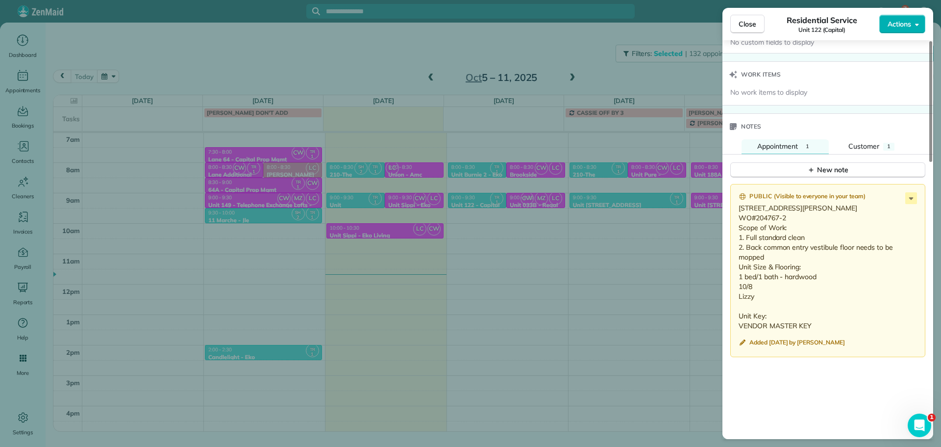
scroll to position [738, 0]
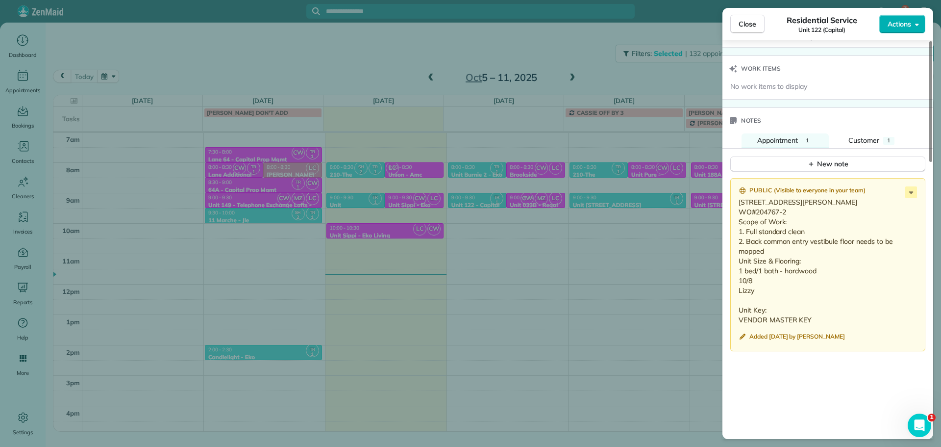
click at [595, 248] on div "Close Residential Service Unit 122 (Capital) Actions Status Active Unit 122 (Ca…" at bounding box center [470, 223] width 941 height 447
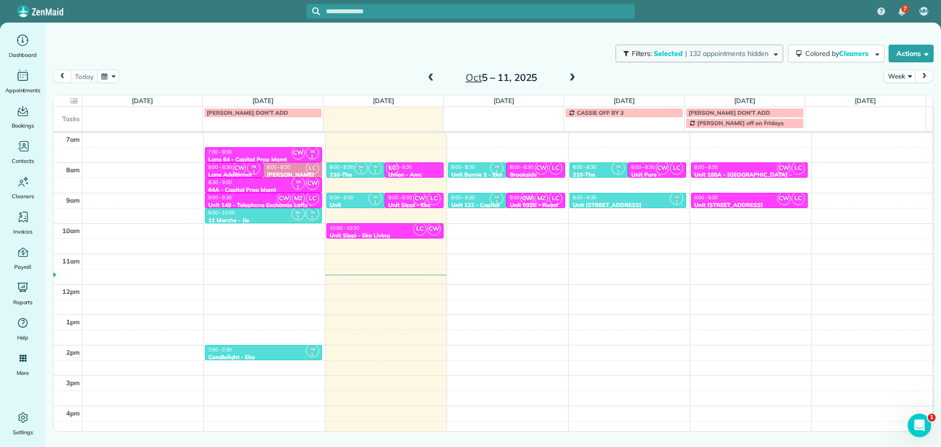
click at [733, 53] on span "| 132 appointments hidden" at bounding box center [726, 53] width 83 height 9
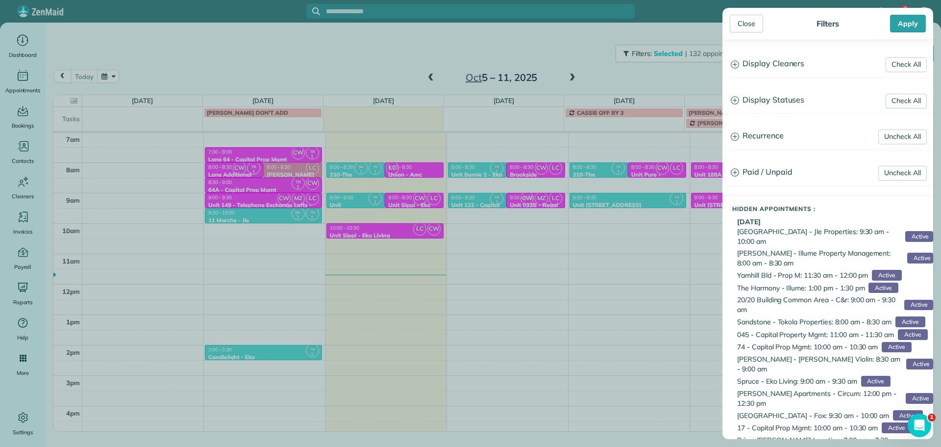
click at [783, 70] on h3 "Display Cleaners" at bounding box center [828, 63] width 210 height 25
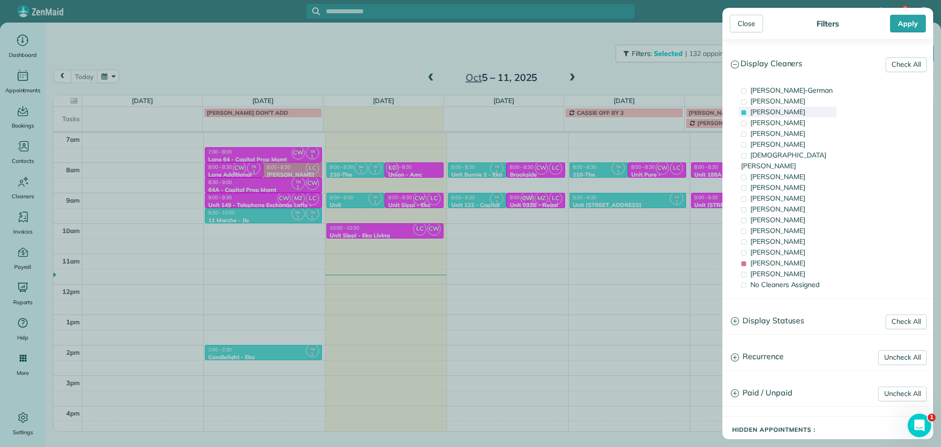
click at [793, 114] on span "Tawnya Reynolds" at bounding box center [777, 111] width 55 height 9
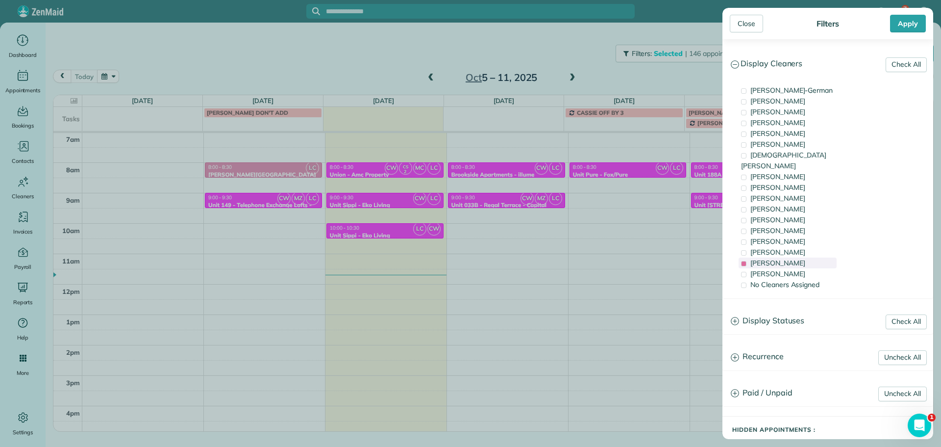
click at [789, 258] on span "Laura Chavez" at bounding box center [777, 262] width 55 height 9
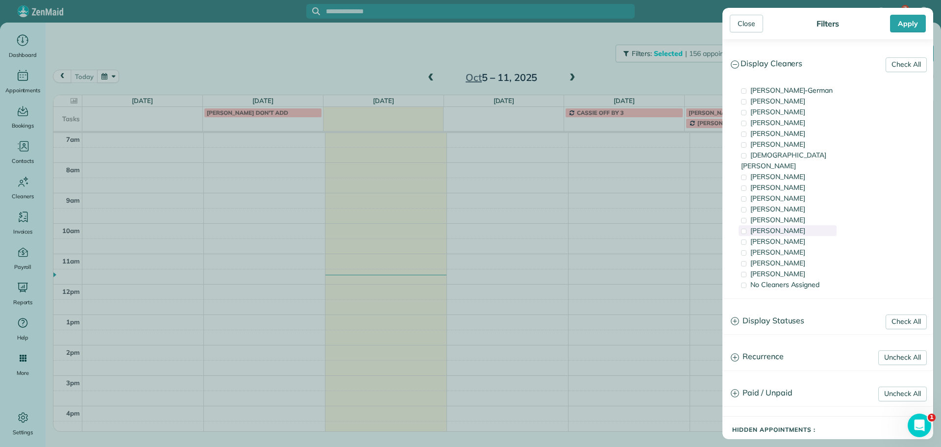
click at [800, 225] on div "Tammi Rue" at bounding box center [788, 230] width 98 height 11
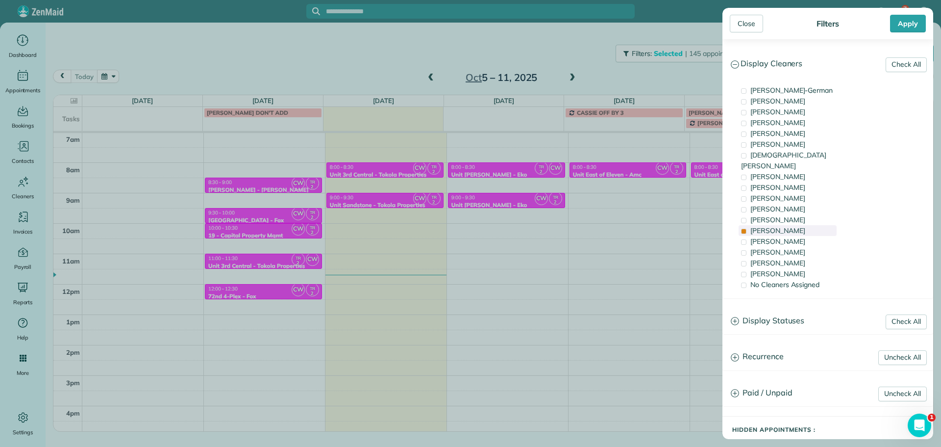
click at [800, 225] on div "Tammi Rue" at bounding box center [788, 230] width 98 height 11
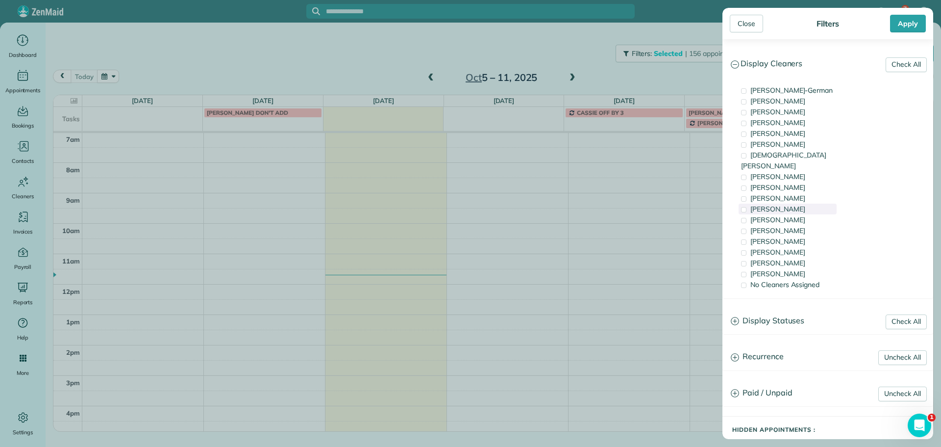
click at [796, 203] on div "Cyndi Holm" at bounding box center [788, 208] width 98 height 11
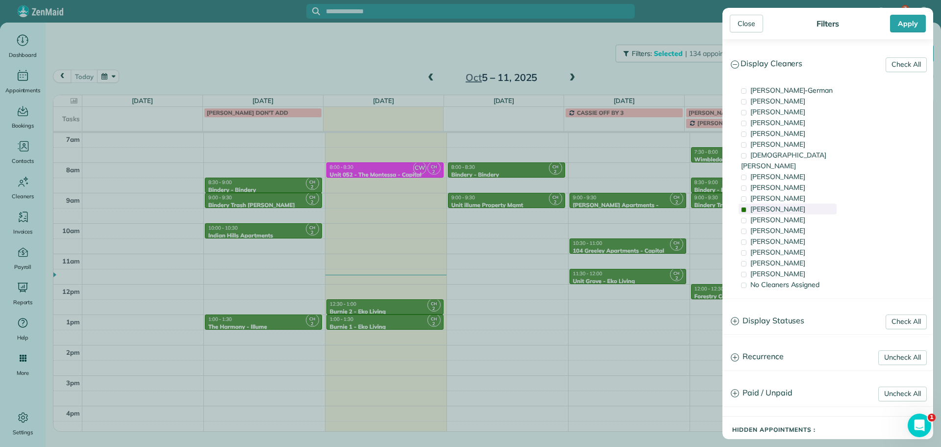
click at [796, 203] on div "Cyndi Holm" at bounding box center [788, 208] width 98 height 11
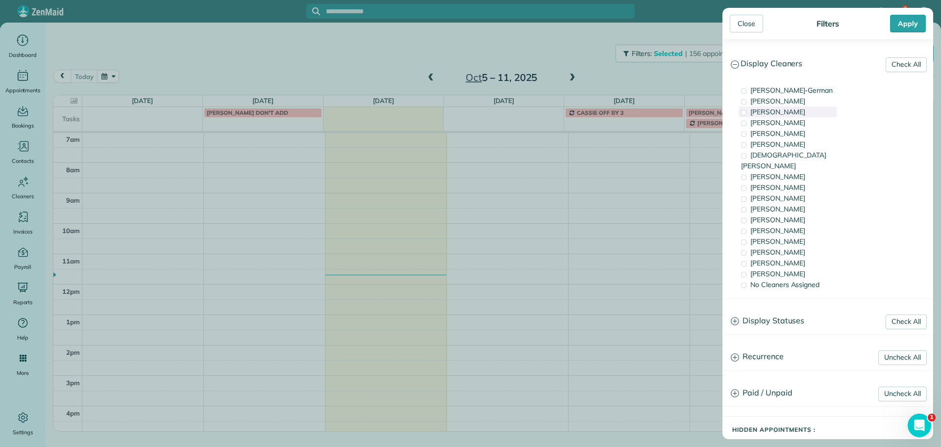
click at [805, 114] on span "Tawnya Reynolds" at bounding box center [777, 111] width 55 height 9
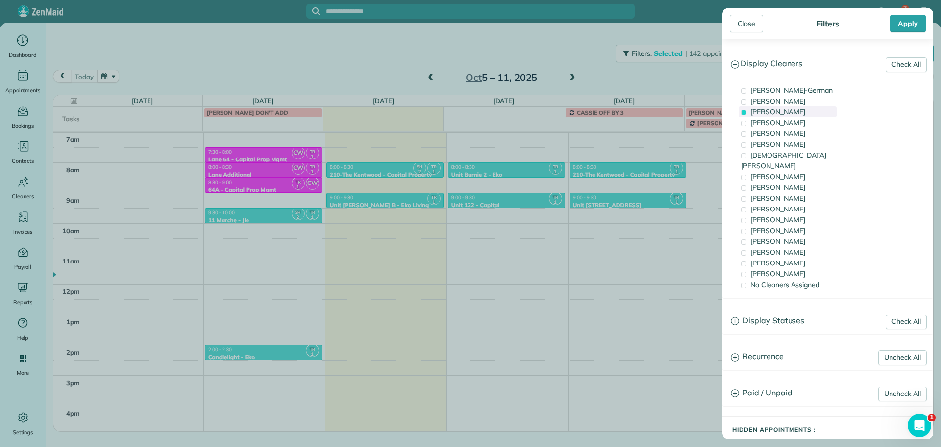
click at [805, 114] on span "Tawnya Reynolds" at bounding box center [777, 111] width 55 height 9
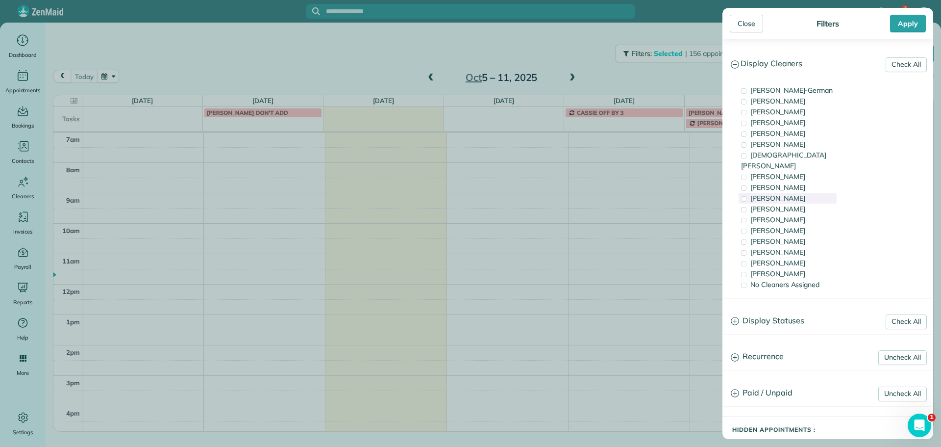
click at [799, 193] on div "Trish Langhorst" at bounding box center [788, 198] width 98 height 11
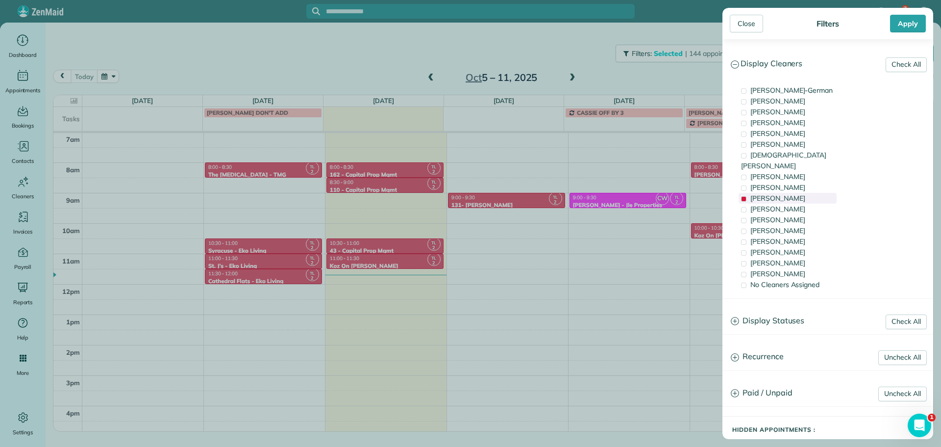
click at [799, 193] on div "Trish Langhorst" at bounding box center [788, 198] width 98 height 11
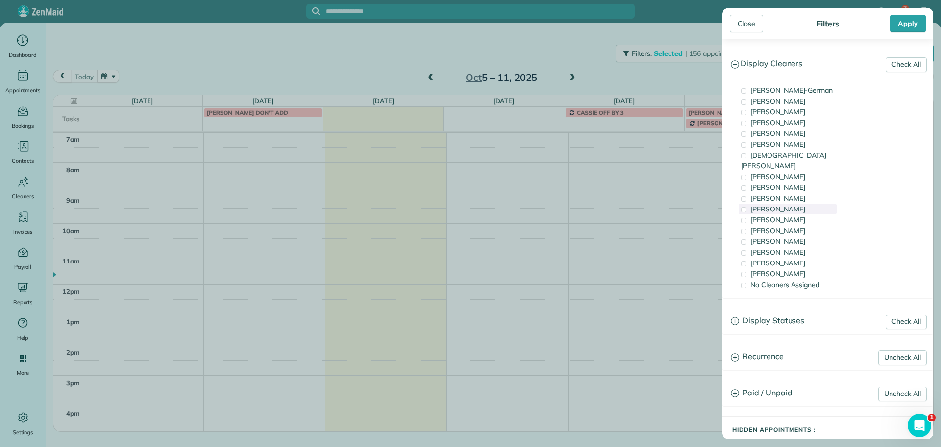
click at [801, 203] on div "Cyndi Holm" at bounding box center [788, 208] width 98 height 11
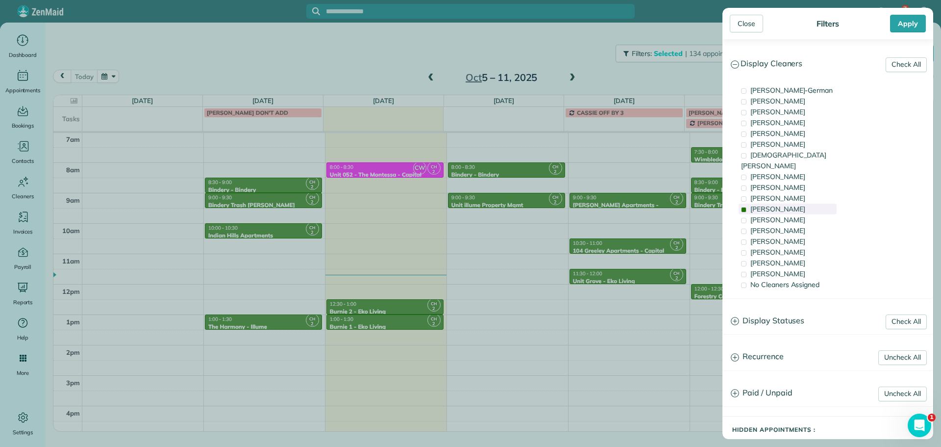
click at [801, 203] on div "Cyndi Holm" at bounding box center [788, 208] width 98 height 11
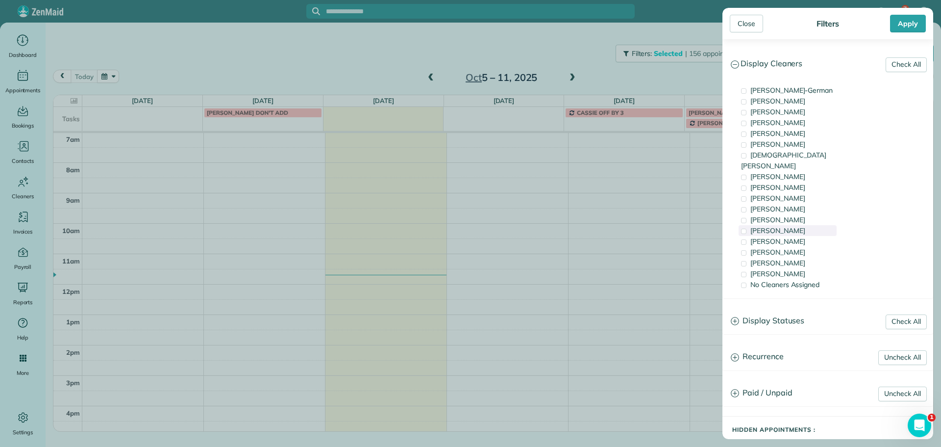
click at [804, 225] on div "Tammi Rue" at bounding box center [788, 230] width 98 height 11
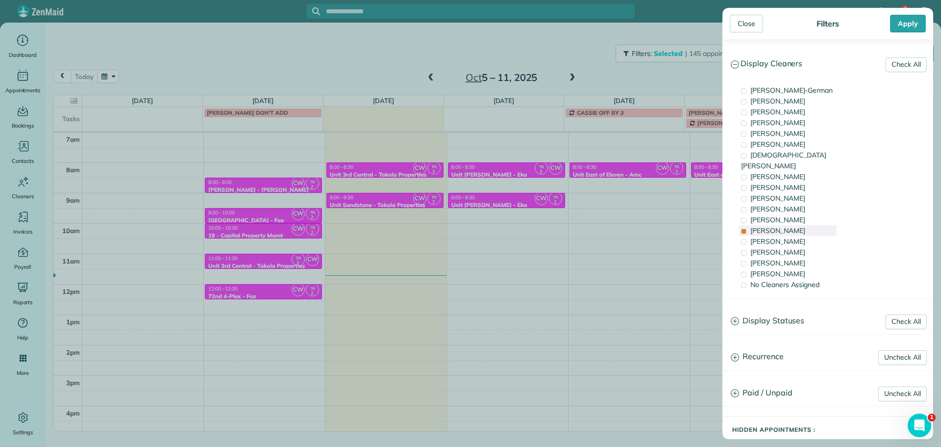
click at [803, 225] on div "Tammi Rue" at bounding box center [788, 230] width 98 height 11
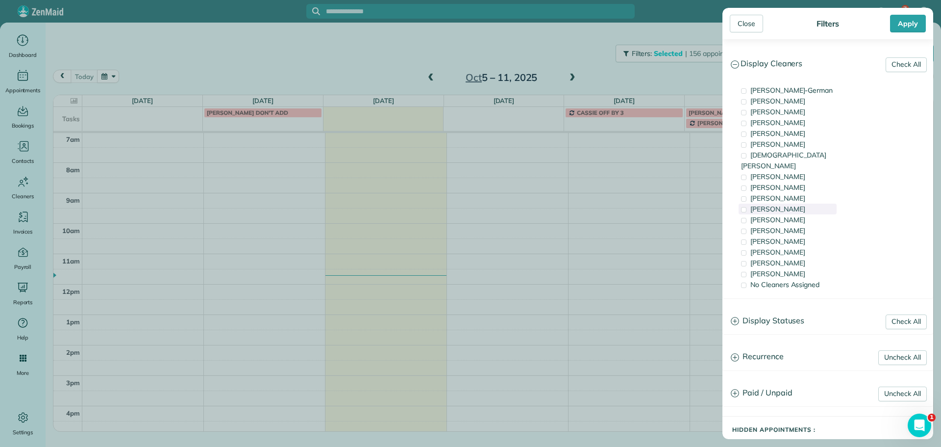
click at [795, 203] on div "Cyndi Holm" at bounding box center [788, 208] width 98 height 11
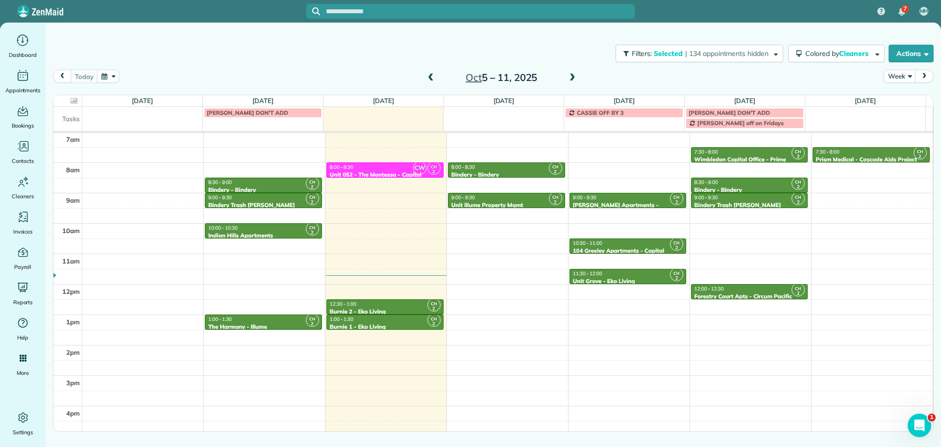
click at [390, 169] on div "Close Filters Apply Check All Display Cleaners Christina Wright-German Cassie F…" at bounding box center [470, 223] width 941 height 447
click at [390, 169] on div "8:00 - 8:30" at bounding box center [384, 167] width 111 height 6
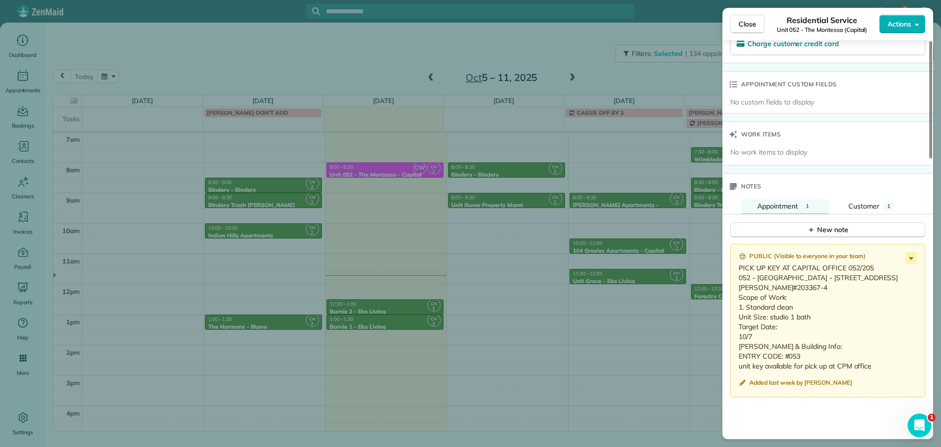
scroll to position [691, 0]
click at [617, 166] on div "Close Residential Service Unit 052 - The Montessa (Capital) Actions Status Acti…" at bounding box center [470, 223] width 941 height 447
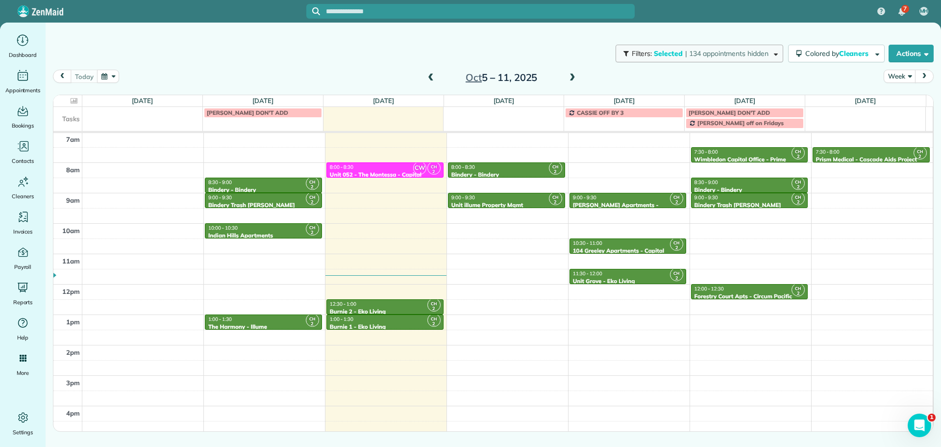
click at [770, 55] on span "button" at bounding box center [773, 53] width 7 height 7
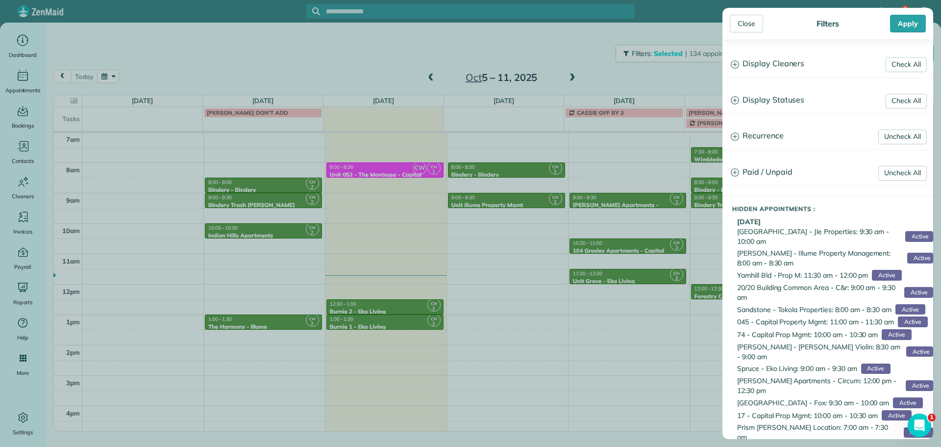
click at [775, 60] on h3 "Display Cleaners" at bounding box center [828, 63] width 210 height 25
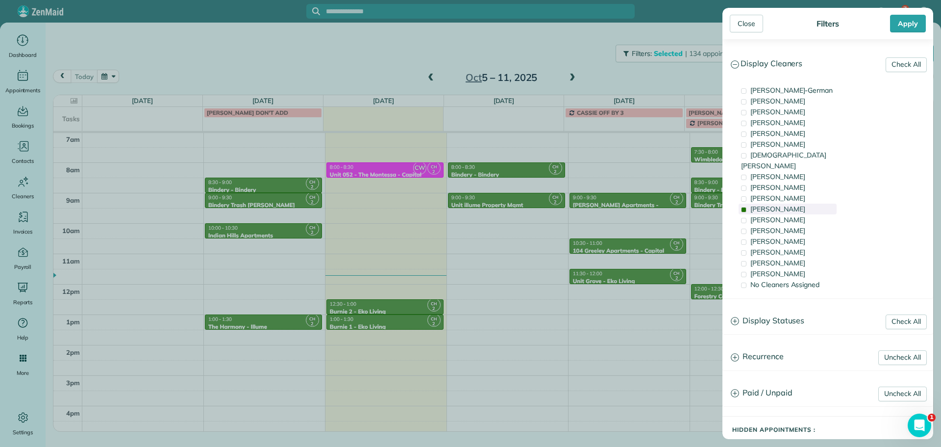
click at [802, 203] on div "Cyndi Holm" at bounding box center [788, 208] width 98 height 11
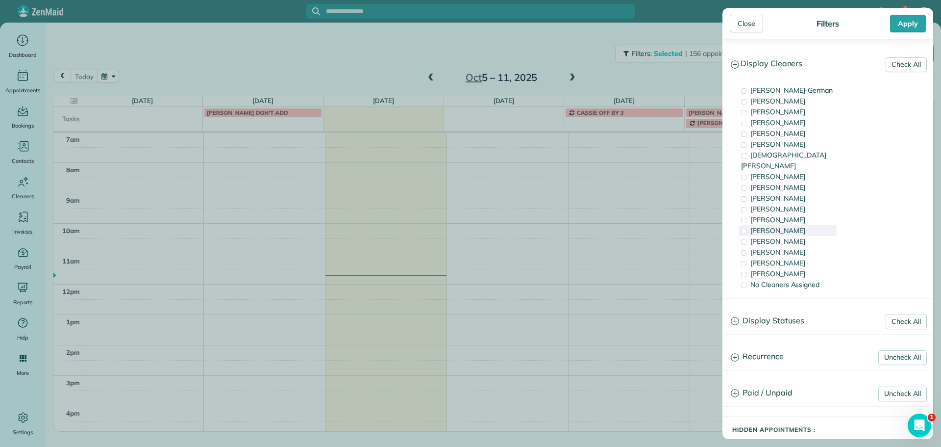
click at [816, 225] on div "Tammi Rue" at bounding box center [788, 230] width 98 height 11
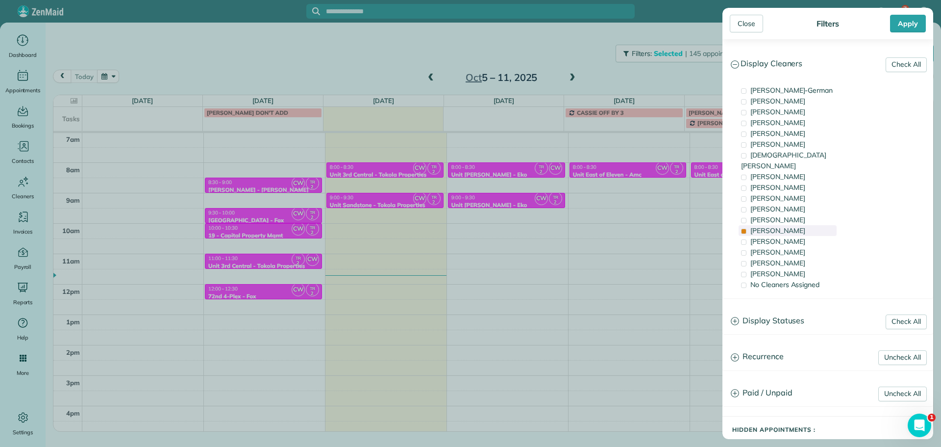
click at [816, 225] on div "Tammi Rue" at bounding box center [788, 230] width 98 height 11
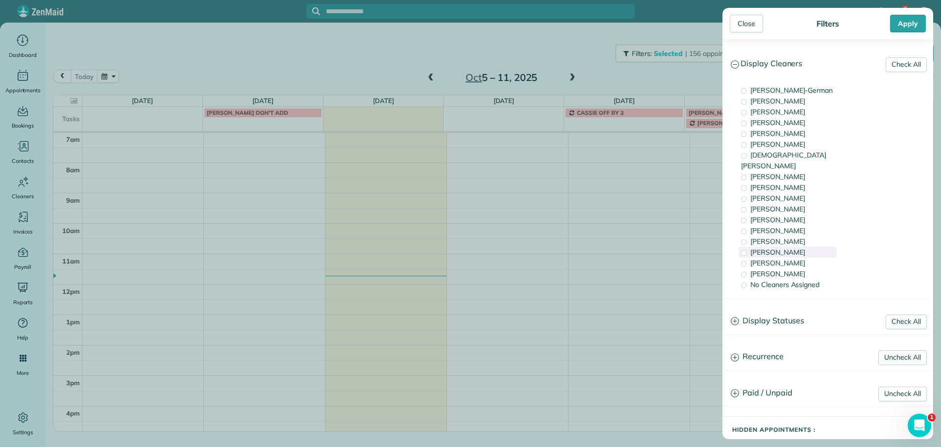
click at [809, 247] on div "Cristina Sainz" at bounding box center [788, 252] width 98 height 11
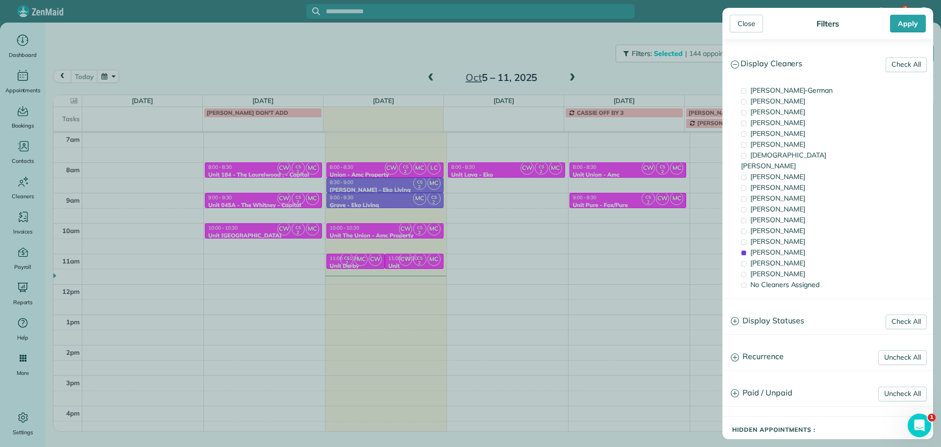
click at [520, 209] on div "Close Filters Apply Check All Display Cleaners Christina Wright-German Cassie F…" at bounding box center [470, 223] width 941 height 447
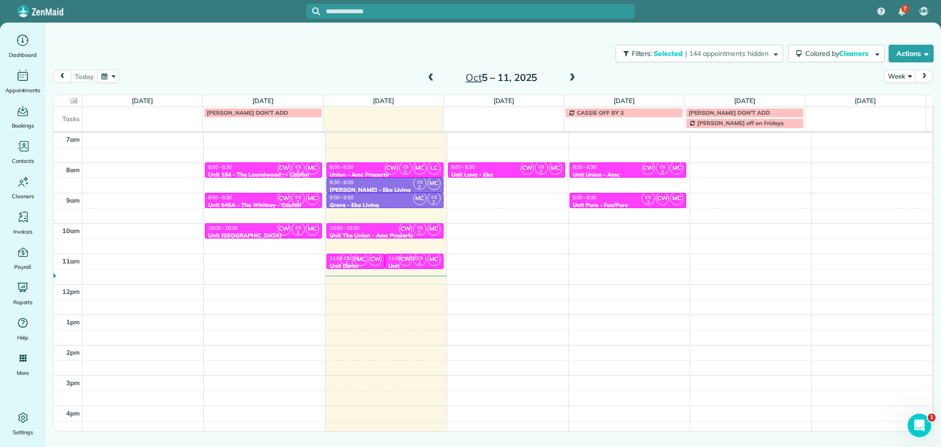
click at [384, 230] on div "10:00 - 10:30" at bounding box center [384, 227] width 111 height 6
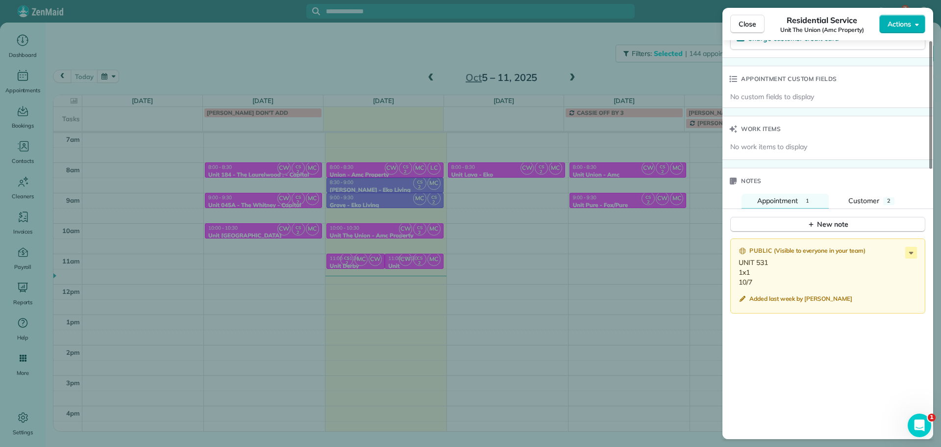
scroll to position [739, 0]
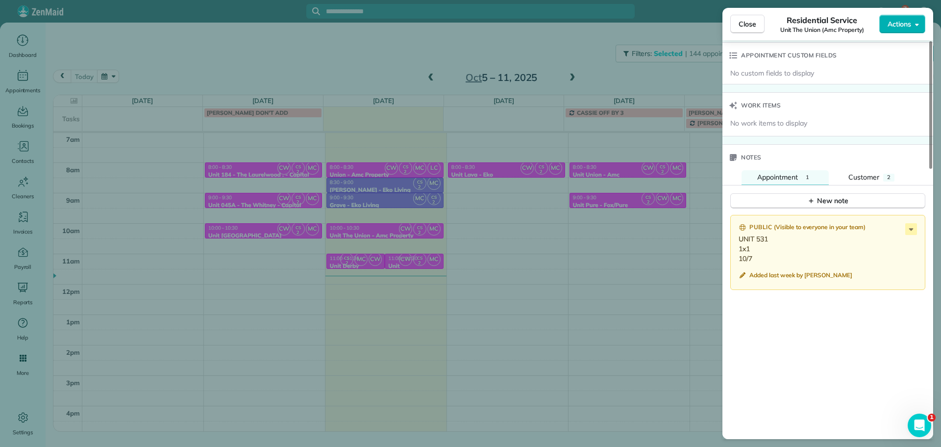
click at [379, 233] on div "Close Residential Service Unit The Union (Amc Property) Actions Status Active U…" at bounding box center [470, 223] width 941 height 447
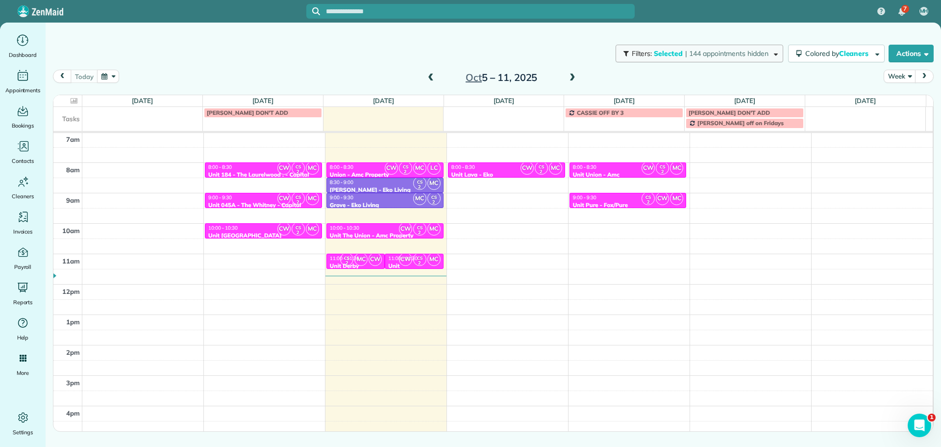
click at [728, 47] on button "Filters: Selected | 144 appointments hidden" at bounding box center [700, 54] width 168 height 18
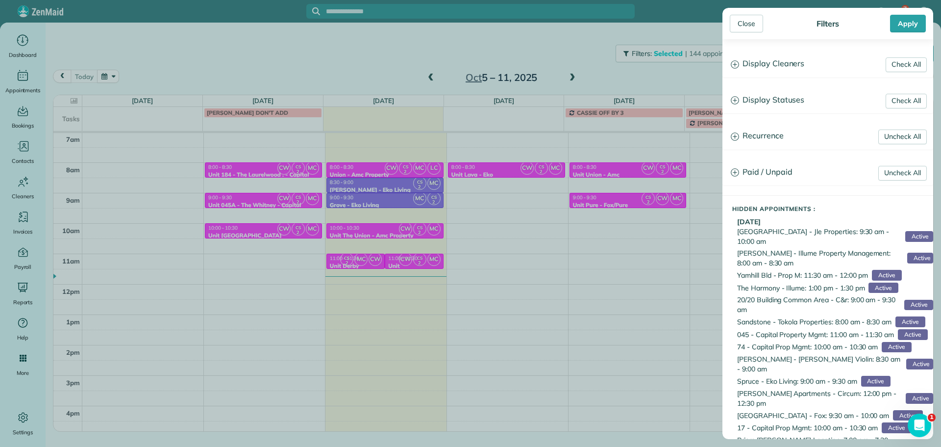
click at [779, 70] on h3 "Display Cleaners" at bounding box center [828, 63] width 210 height 25
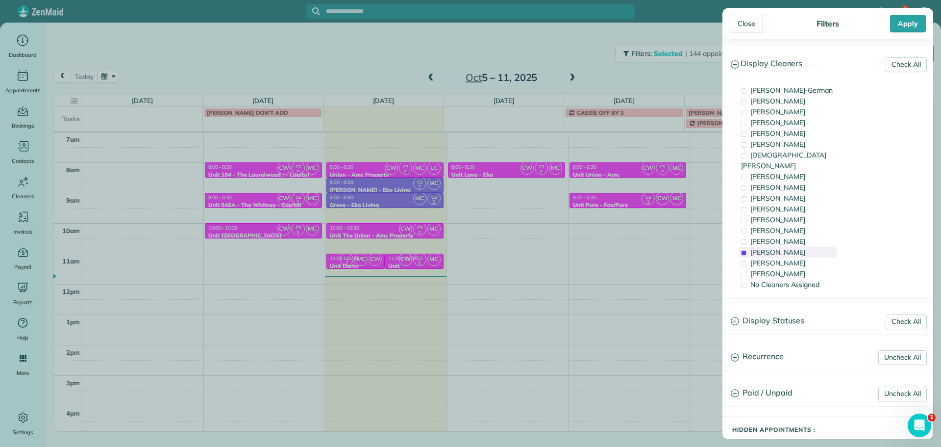
click at [799, 247] on div "Cristina Sainz" at bounding box center [788, 252] width 98 height 11
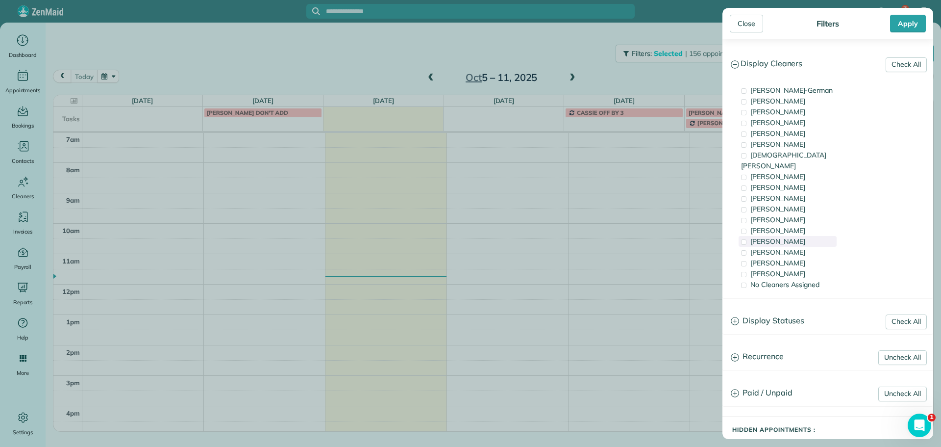
click at [799, 236] on div "[PERSON_NAME]" at bounding box center [788, 241] width 98 height 11
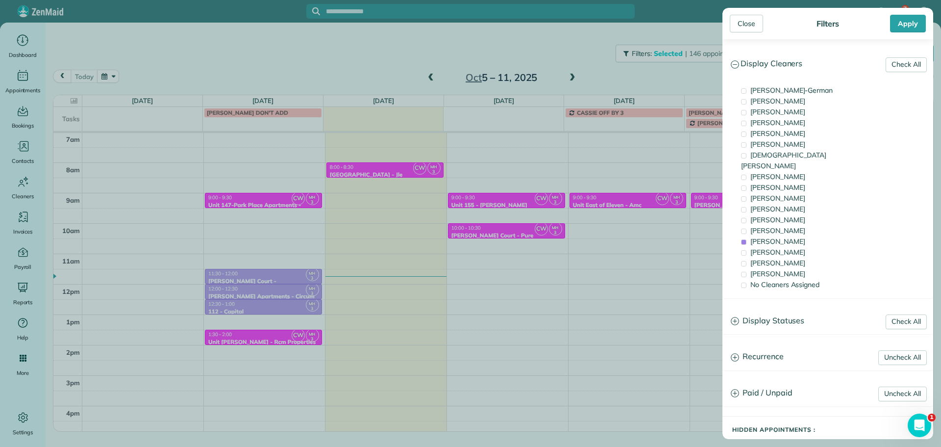
click at [503, 224] on div "Close Filters Apply Check All Display Cleaners Christina Wright-German Cassie F…" at bounding box center [470, 223] width 941 height 447
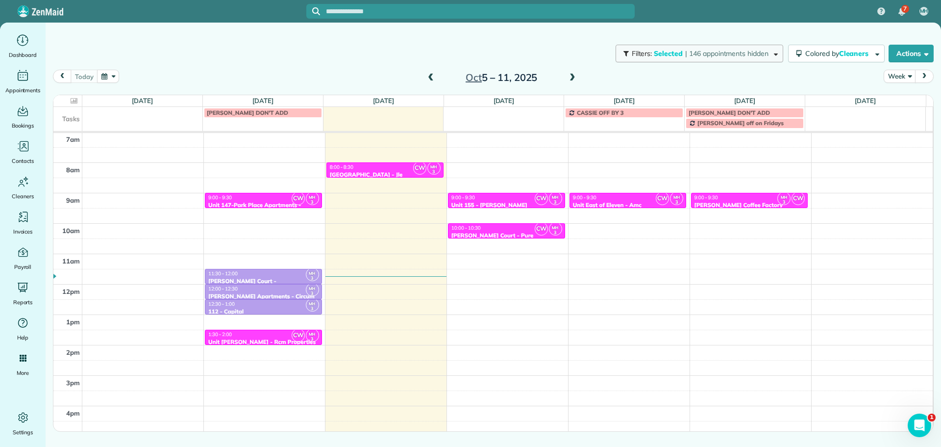
click at [706, 58] on button "Filters: Selected | 146 appointments hidden" at bounding box center [700, 54] width 168 height 18
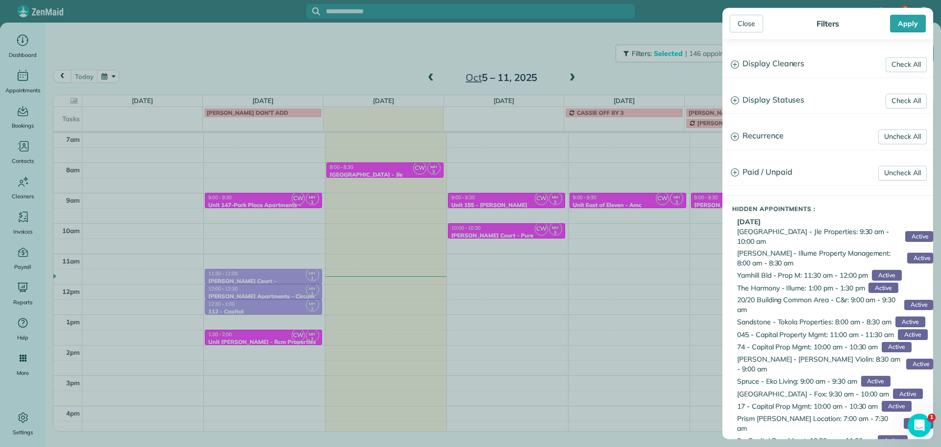
click at [377, 173] on div "Close Filters Apply Check All Display Cleaners Christina Wright-German Cassie F…" at bounding box center [470, 223] width 941 height 447
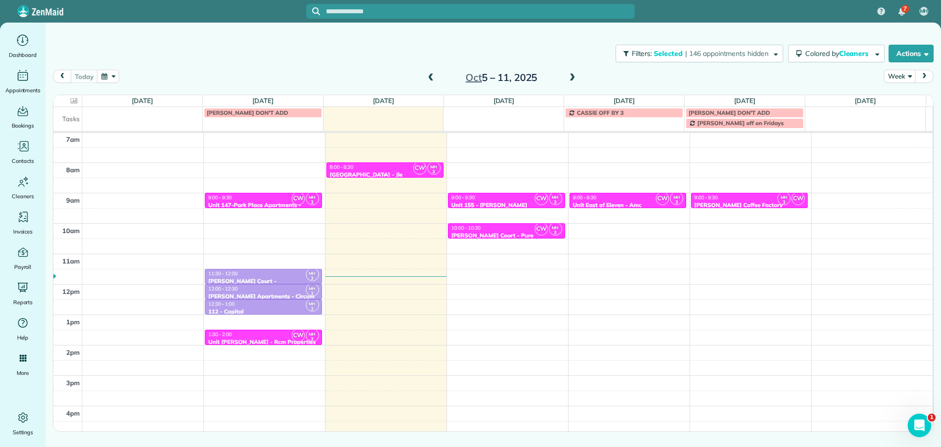
click at [381, 167] on div "8:00 - 8:30" at bounding box center [384, 167] width 111 height 6
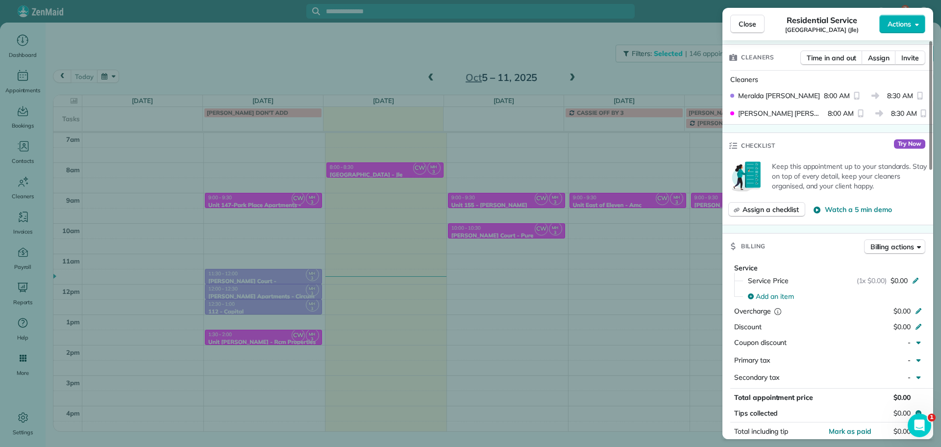
scroll to position [739, 0]
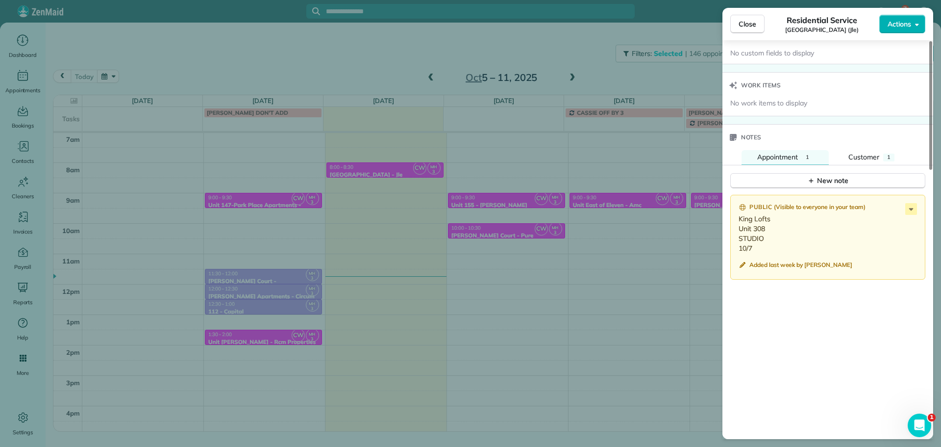
click at [617, 208] on div "Close Residential Service Unit King Street Lofts (Jle) Actions Status Active Un…" at bounding box center [470, 223] width 941 height 447
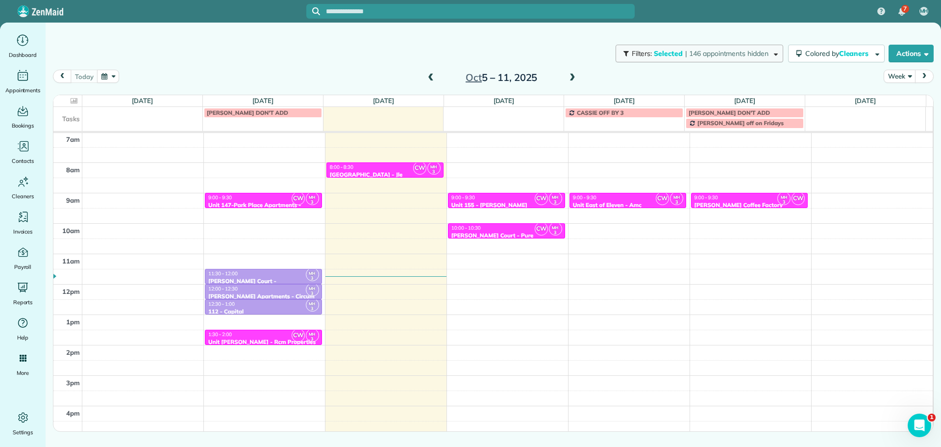
click at [689, 56] on span "| 146 appointments hidden" at bounding box center [726, 53] width 83 height 9
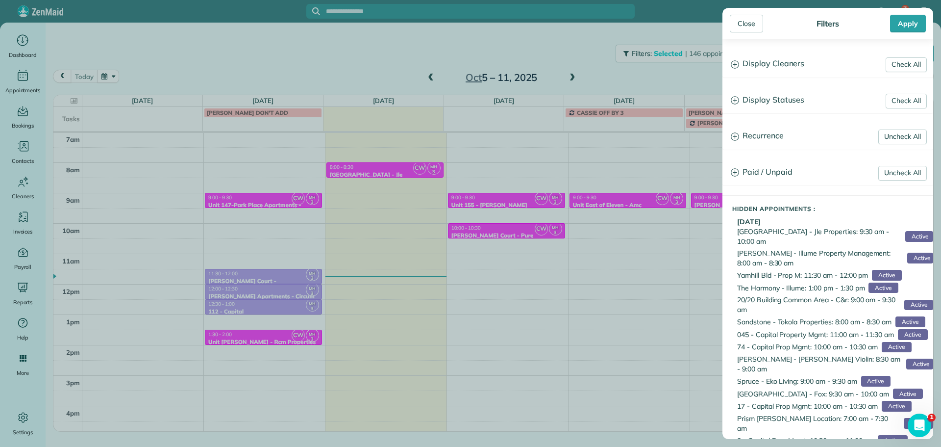
click at [752, 66] on h3 "Display Cleaners" at bounding box center [828, 63] width 210 height 25
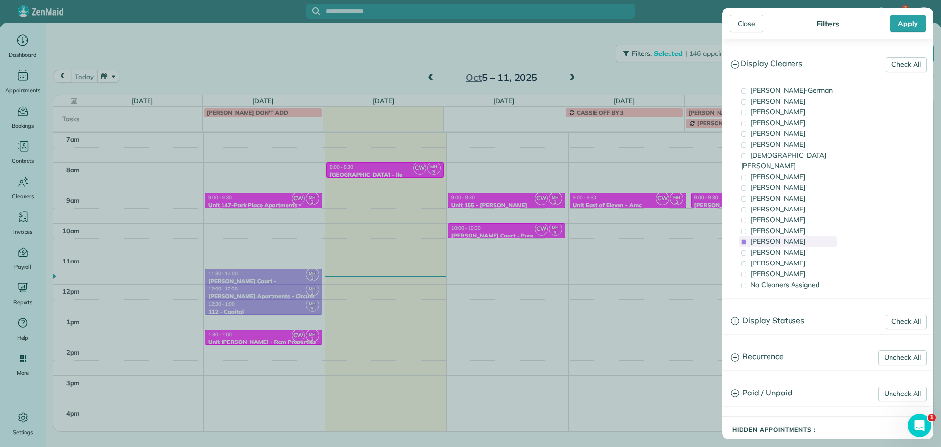
click at [780, 237] on span "[PERSON_NAME]" at bounding box center [777, 241] width 55 height 9
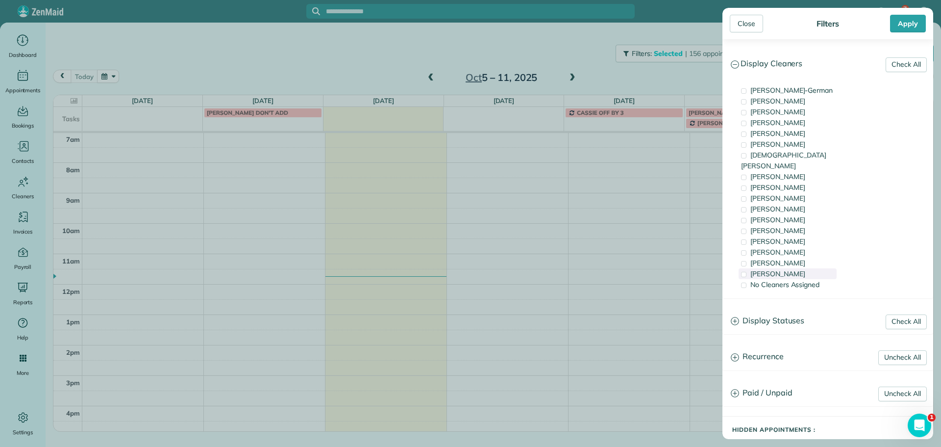
click at [787, 269] on span "Mayra Cota" at bounding box center [777, 273] width 55 height 9
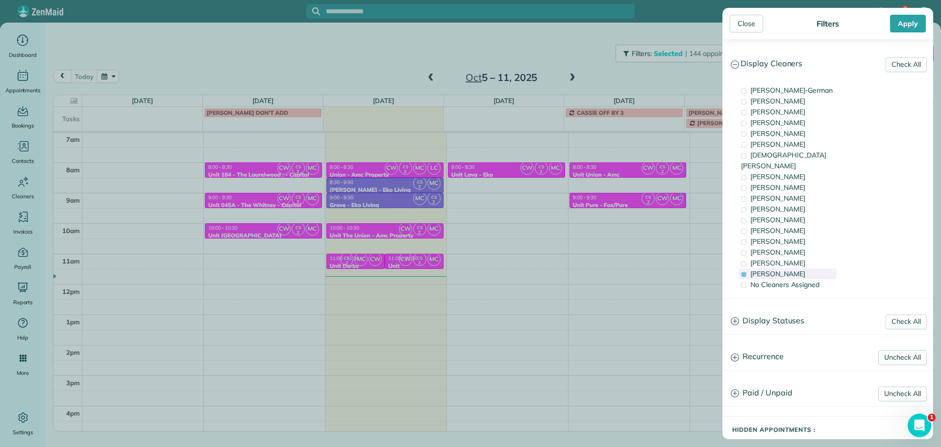
click at [787, 269] on span "Mayra Cota" at bounding box center [777, 273] width 55 height 9
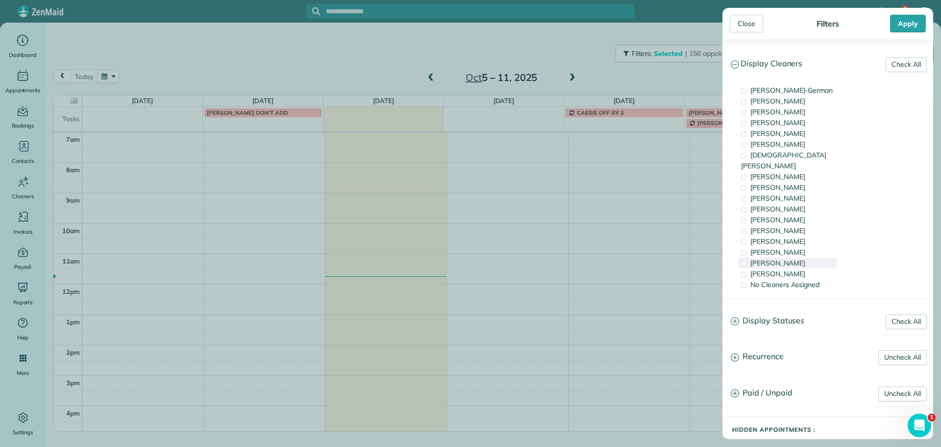
click at [785, 258] on span "Laura Chavez" at bounding box center [777, 262] width 55 height 9
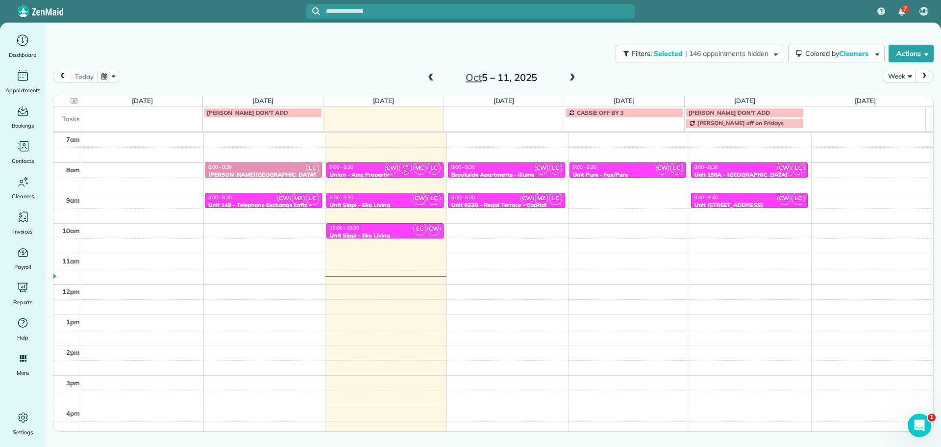
click at [444, 242] on div "Close Filters Apply Check All Display Cleaners Christina Wright-German Cassie F…" at bounding box center [470, 223] width 941 height 447
click at [508, 198] on div "9:00 - 9:30" at bounding box center [506, 197] width 111 height 6
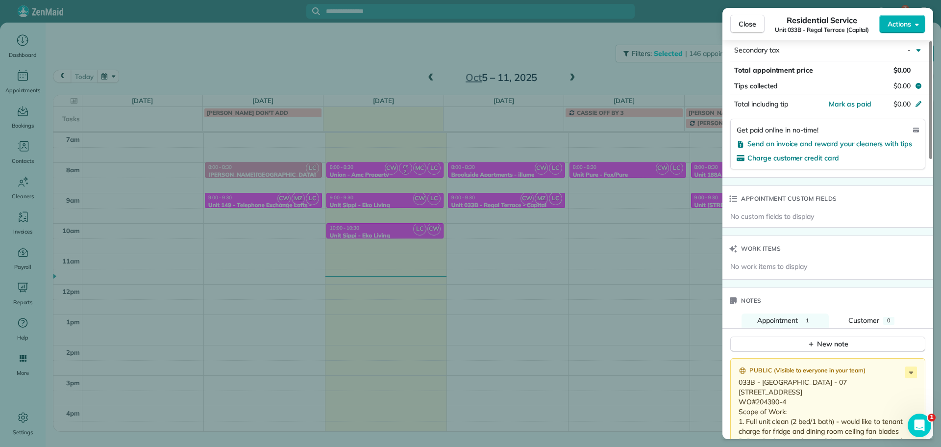
scroll to position [743, 0]
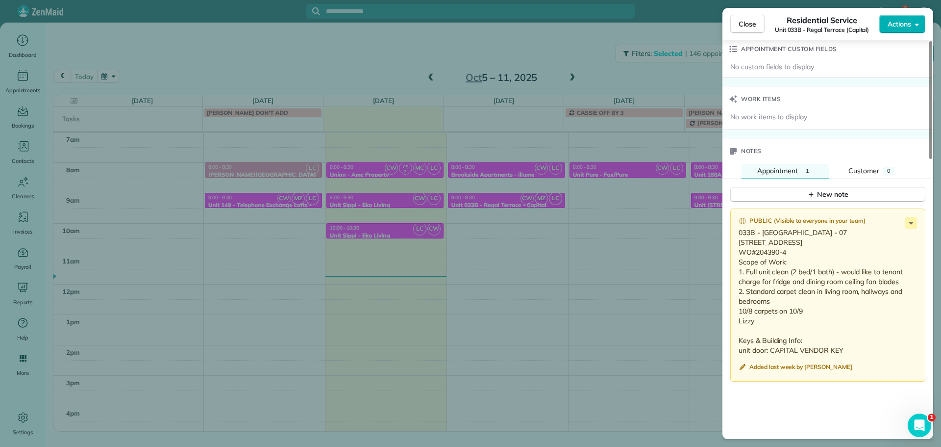
click at [553, 235] on div "Close Residential Service Unit 033B - Regal Terrace (Capital) Actions Status Ac…" at bounding box center [470, 223] width 941 height 447
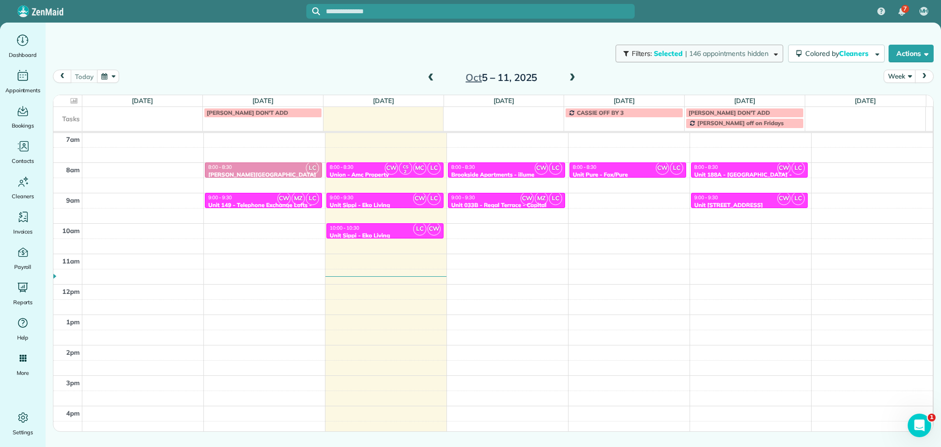
click at [706, 51] on span "| 146 appointments hidden" at bounding box center [726, 53] width 83 height 9
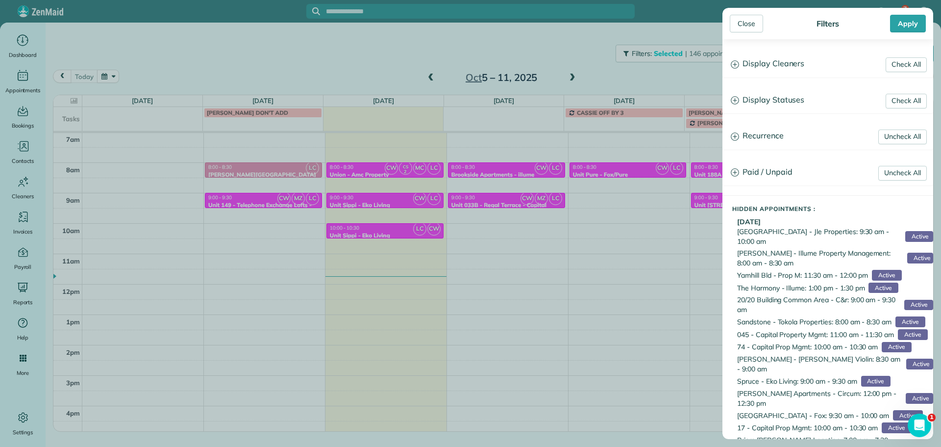
click at [764, 61] on h3 "Display Cleaners" at bounding box center [828, 63] width 210 height 25
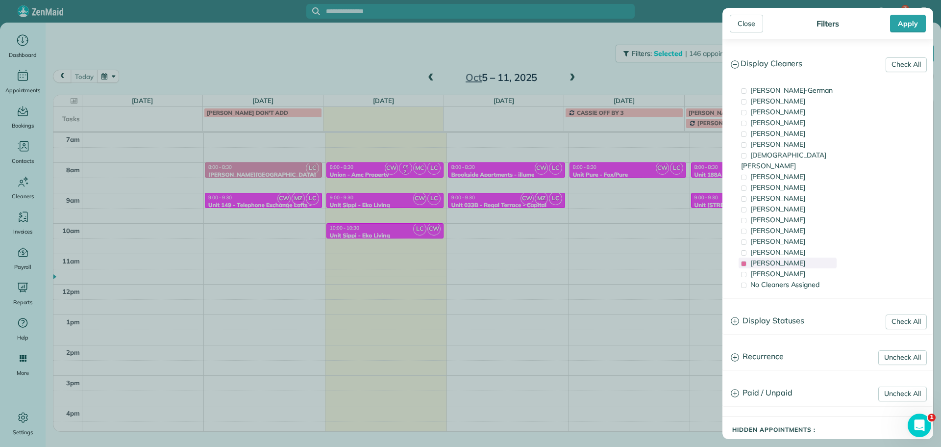
click at [779, 258] on span "Laura Chavez" at bounding box center [777, 262] width 55 height 9
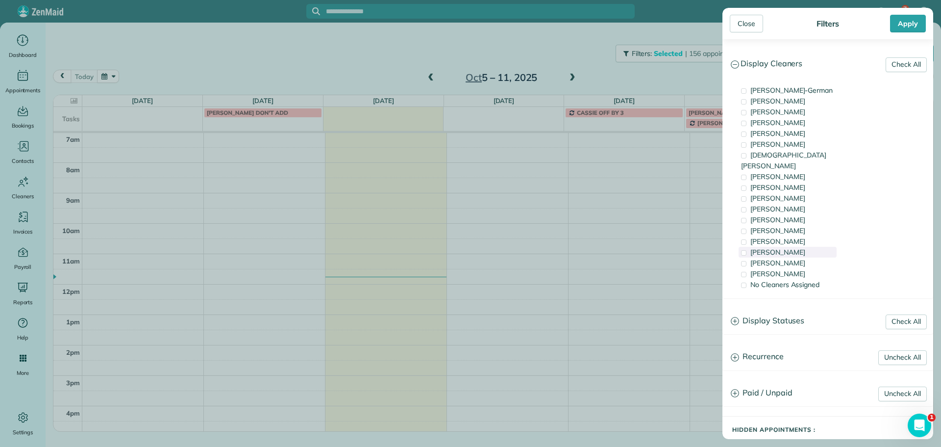
click at [805, 247] on div "Cristina Sainz" at bounding box center [788, 252] width 98 height 11
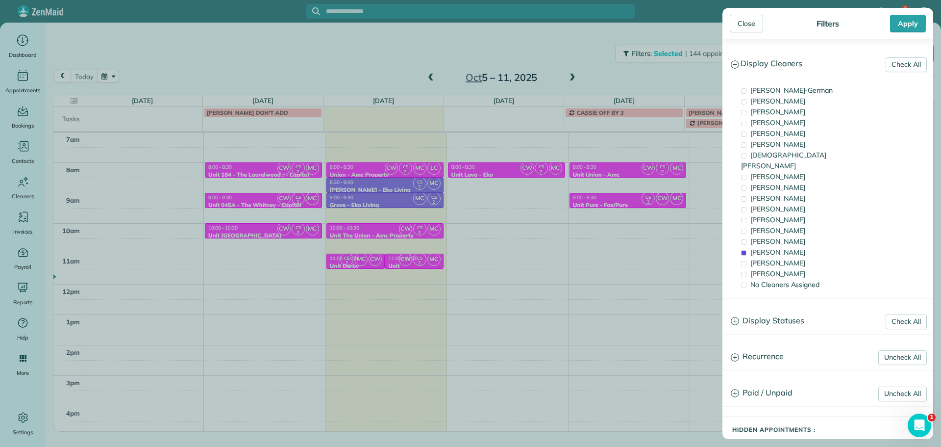
click at [411, 259] on div "Close Filters Apply Check All Display Cleaners Christina Wright-German Cassie F…" at bounding box center [470, 223] width 941 height 447
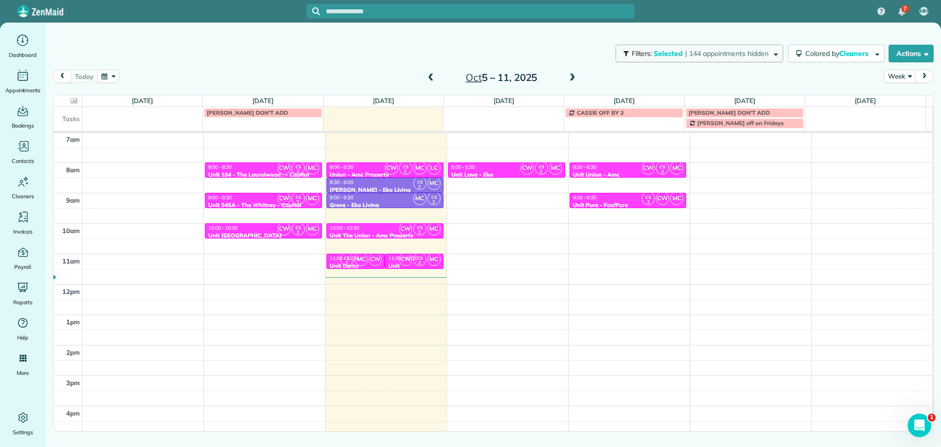
click at [668, 60] on button "Filters: Selected | 144 appointments hidden" at bounding box center [700, 54] width 168 height 18
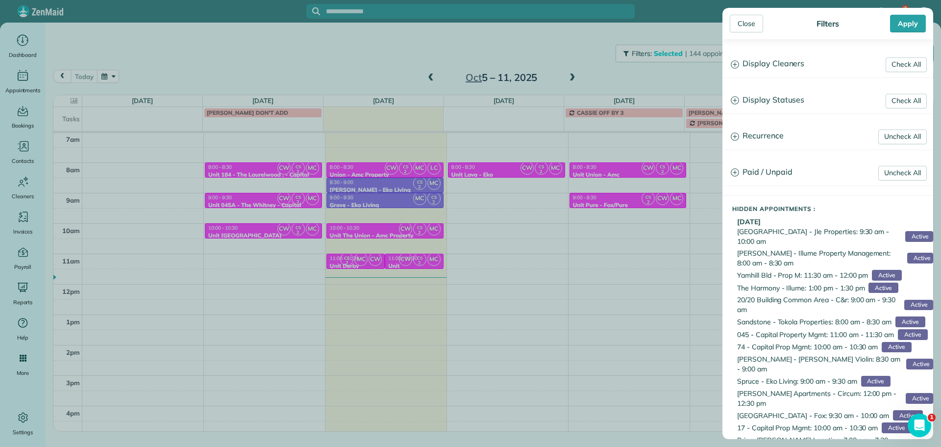
click at [787, 67] on h3 "Display Cleaners" at bounding box center [828, 63] width 210 height 25
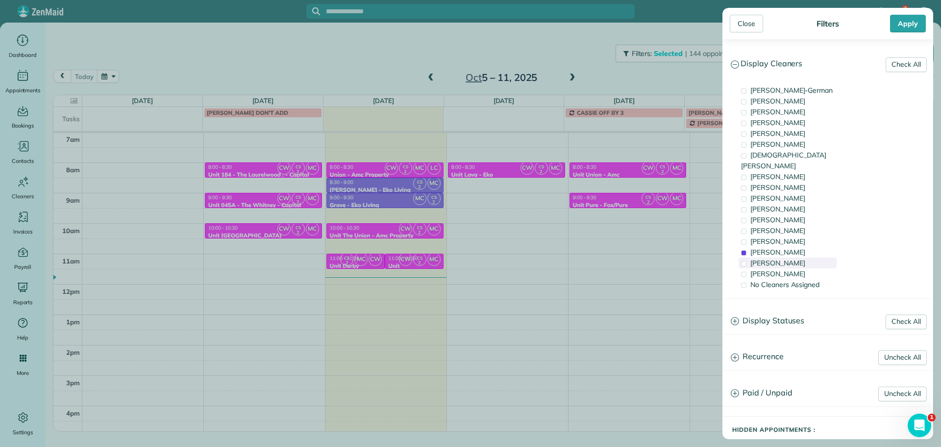
click at [793, 258] on span "Laura Chavez" at bounding box center [777, 262] width 55 height 9
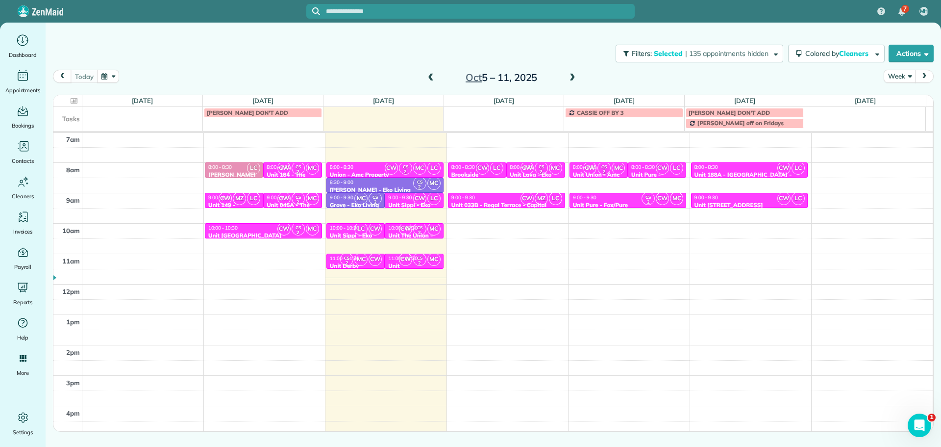
click at [655, 204] on div "Close Filters Apply Check All Display Cleaners Christina Wright-German Cassie F…" at bounding box center [470, 223] width 941 height 447
click at [612, 169] on span "MC" at bounding box center [618, 167] width 13 height 13
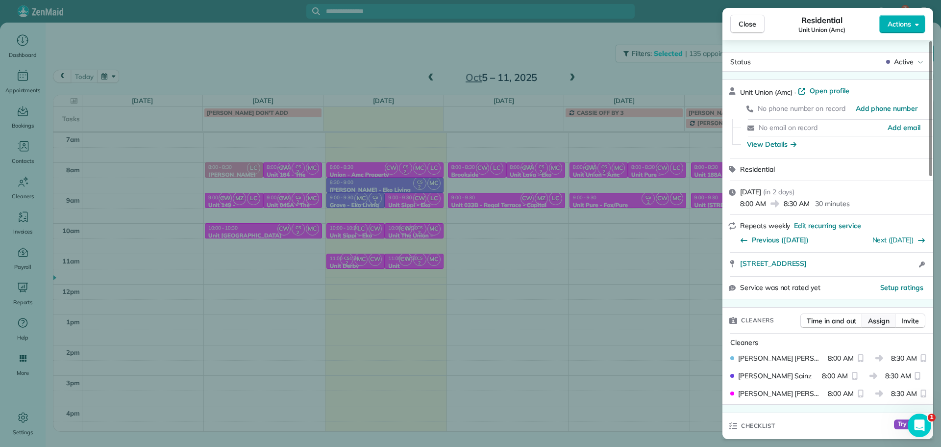
click at [872, 319] on span "Assign" at bounding box center [879, 321] width 22 height 10
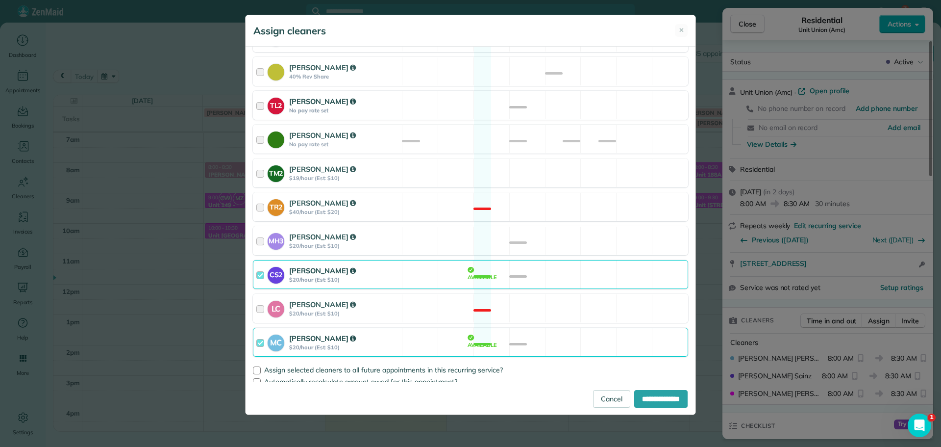
scroll to position [395, 0]
click at [549, 301] on div "LC Laura Chavez $20/hour (Est: $10) Not available" at bounding box center [470, 307] width 435 height 29
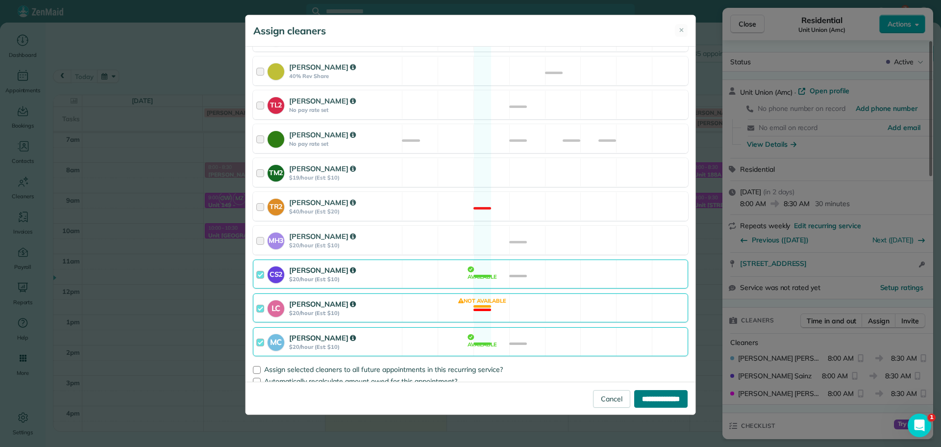
click at [656, 398] on input "**********" at bounding box center [660, 399] width 53 height 18
type input "**********"
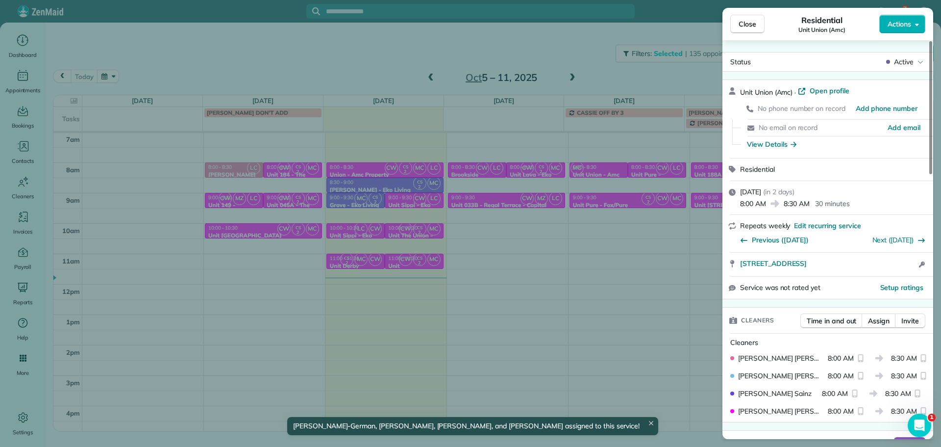
click at [528, 239] on div "Close Residential Unit Union (Amc) Actions Status Active Unit Union (Amc) · Ope…" at bounding box center [470, 223] width 941 height 447
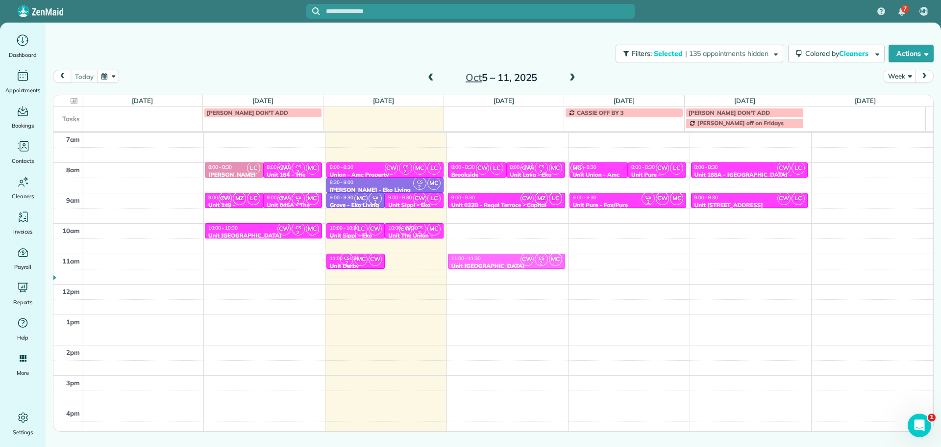
drag, startPoint x: 408, startPoint y: 262, endPoint x: 471, endPoint y: 265, distance: 62.8
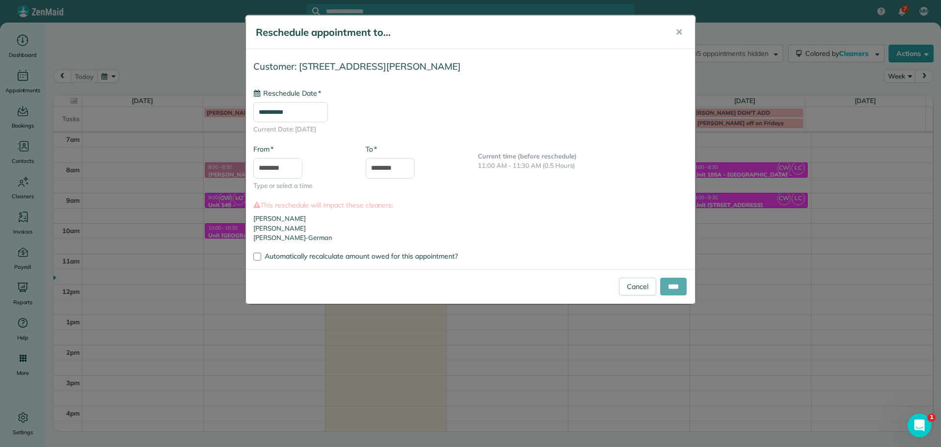
type input "**********"
click at [682, 282] on input "****" at bounding box center [673, 286] width 26 height 18
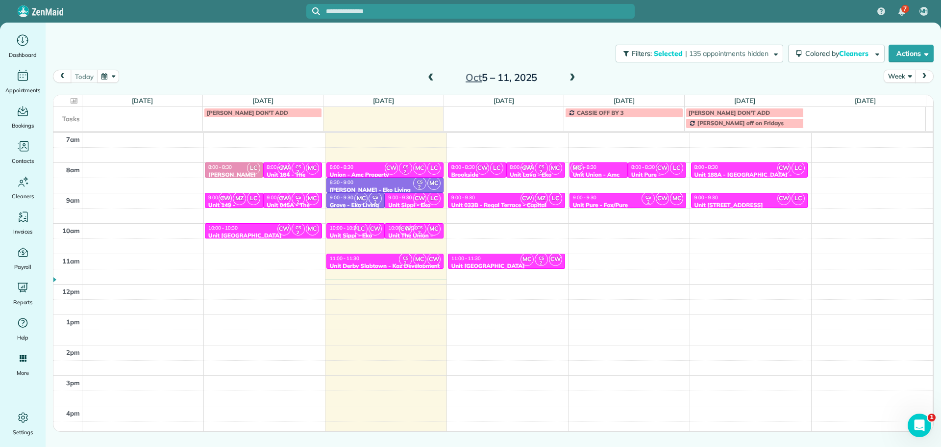
click at [413, 201] on span "CW" at bounding box center [419, 198] width 13 height 13
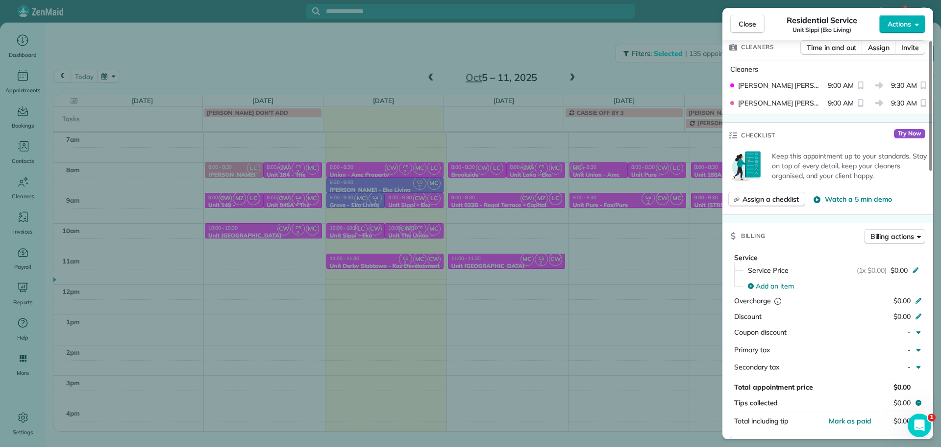
scroll to position [248, 0]
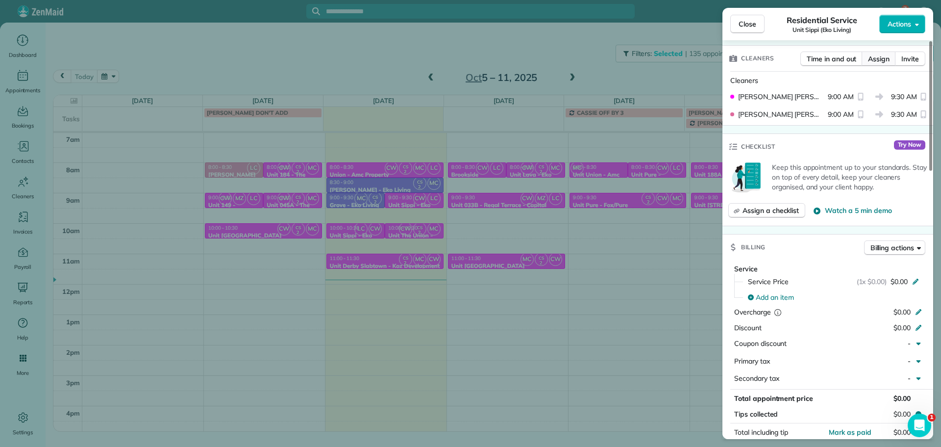
click at [878, 58] on span "Assign" at bounding box center [879, 59] width 22 height 10
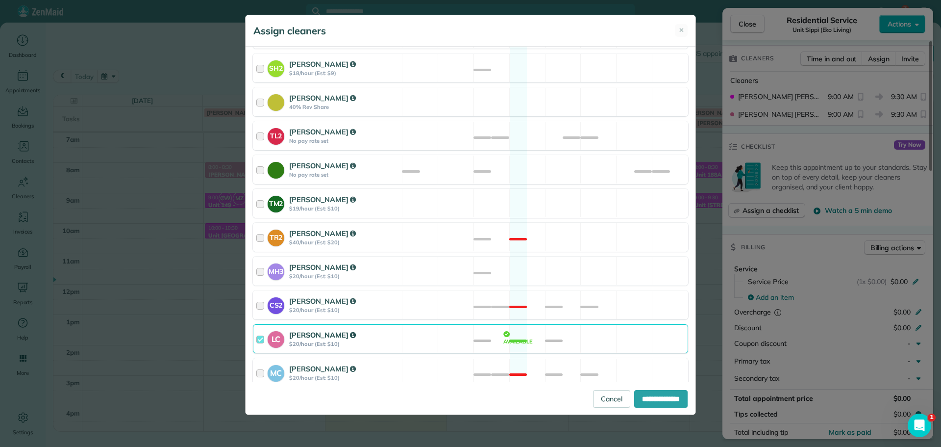
scroll to position [383, 0]
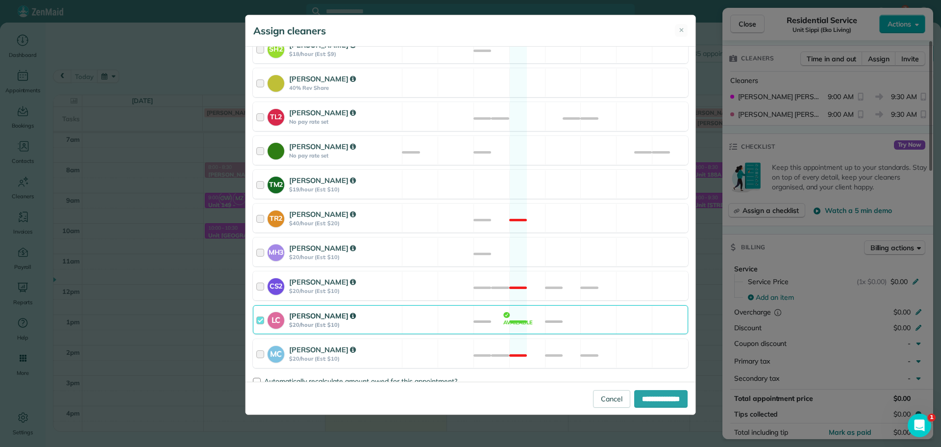
click at [497, 316] on div "LC Laura Chavez $20/hour (Est: $10) Available" at bounding box center [470, 319] width 435 height 29
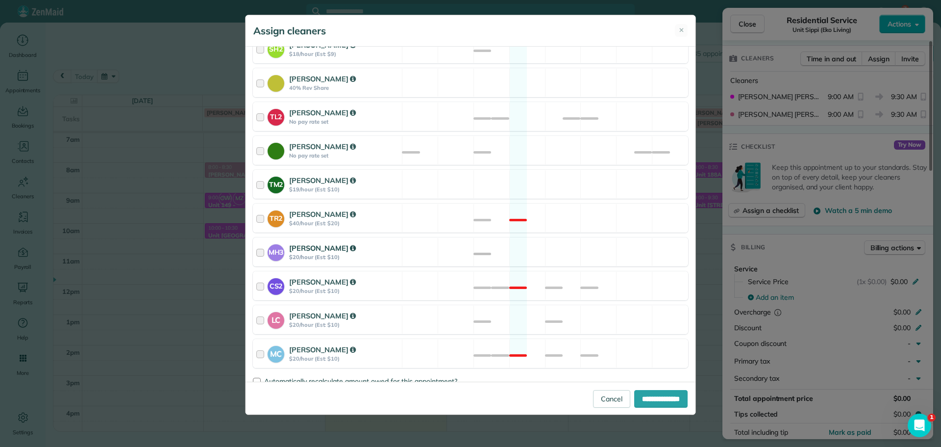
click at [496, 246] on div "MH3 Meralda Harris $20/hour (Est: $10) Available" at bounding box center [470, 251] width 435 height 29
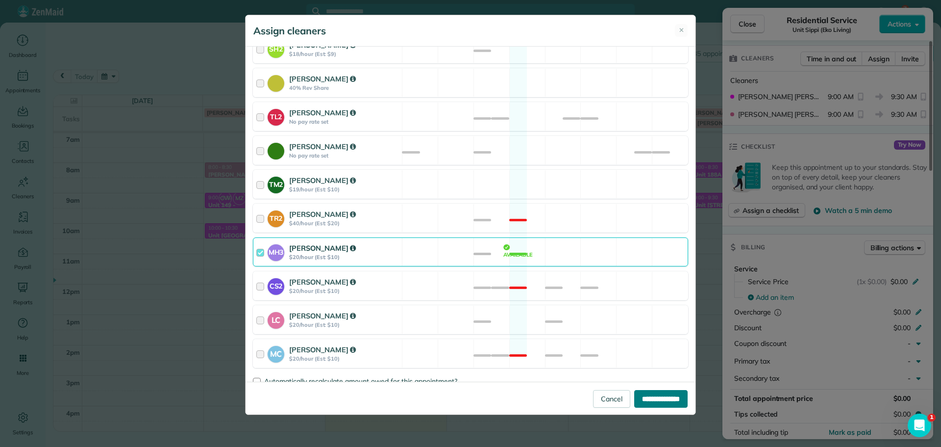
click at [658, 393] on input "**********" at bounding box center [660, 399] width 53 height 18
type input "**********"
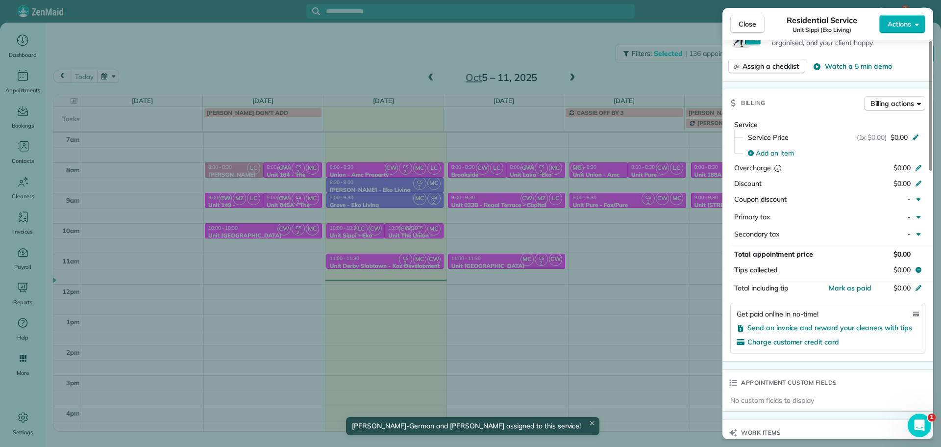
scroll to position [822, 0]
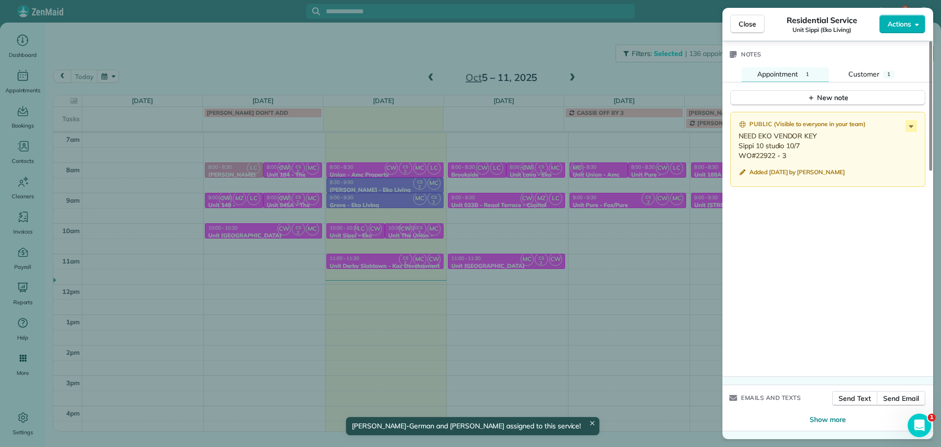
click at [640, 269] on div "Close Residential Service Unit Sippi (Eko Living) Actions Status Active Unit Si…" at bounding box center [470, 223] width 941 height 447
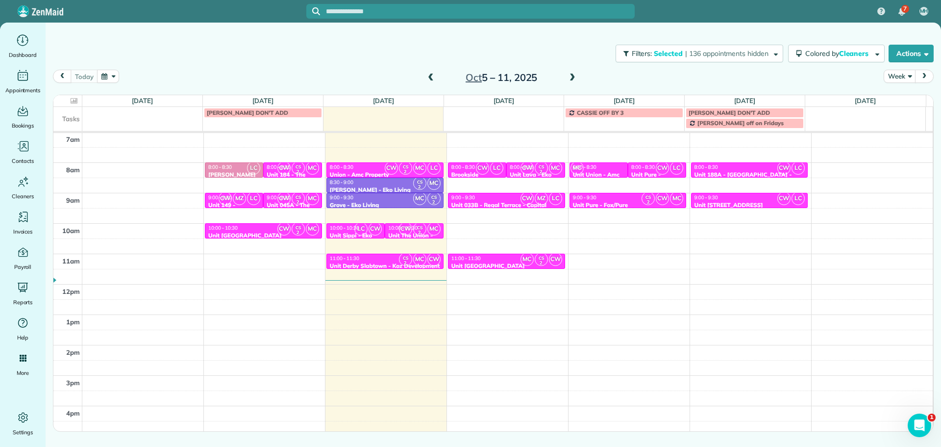
click at [575, 79] on span at bounding box center [572, 78] width 11 height 9
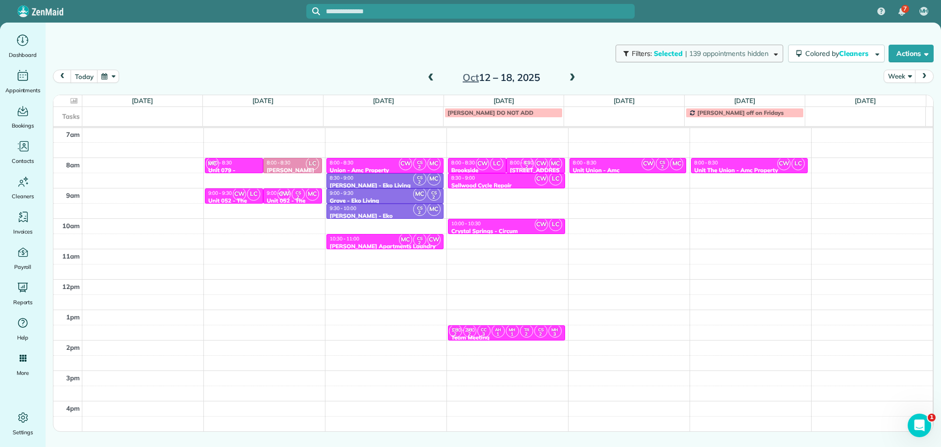
click at [711, 56] on span "| 139 appointments hidden" at bounding box center [726, 53] width 83 height 9
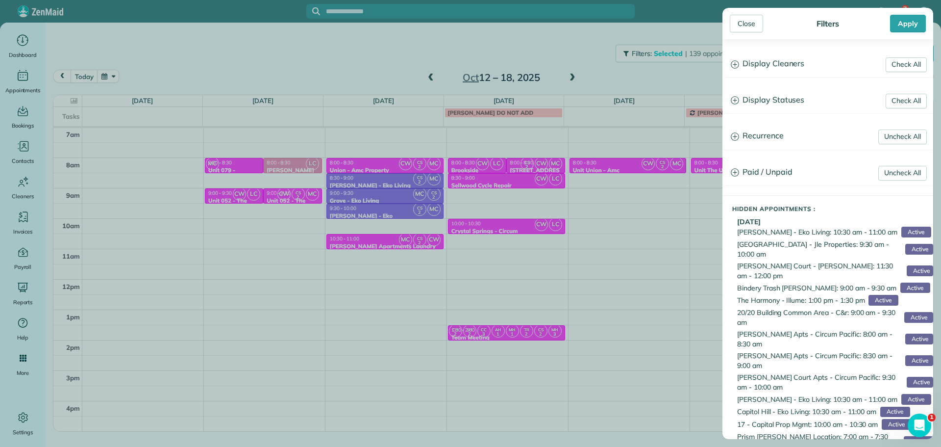
click at [756, 65] on h3 "Display Cleaners" at bounding box center [828, 63] width 210 height 25
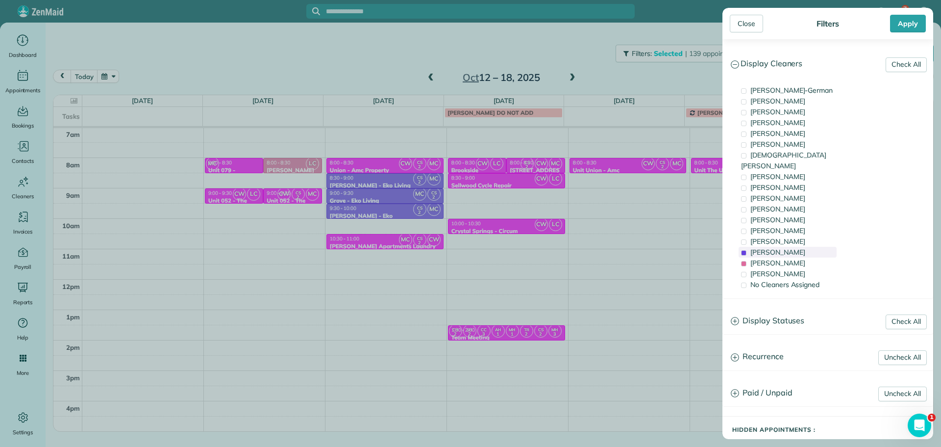
click at [773, 248] on span "Cristina Sainz" at bounding box center [777, 252] width 55 height 9
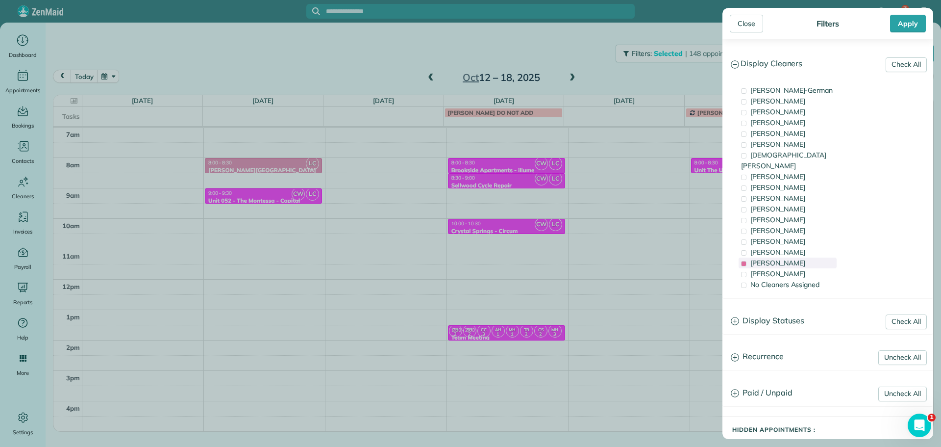
click at [778, 258] on span "Laura Chavez" at bounding box center [777, 262] width 55 height 9
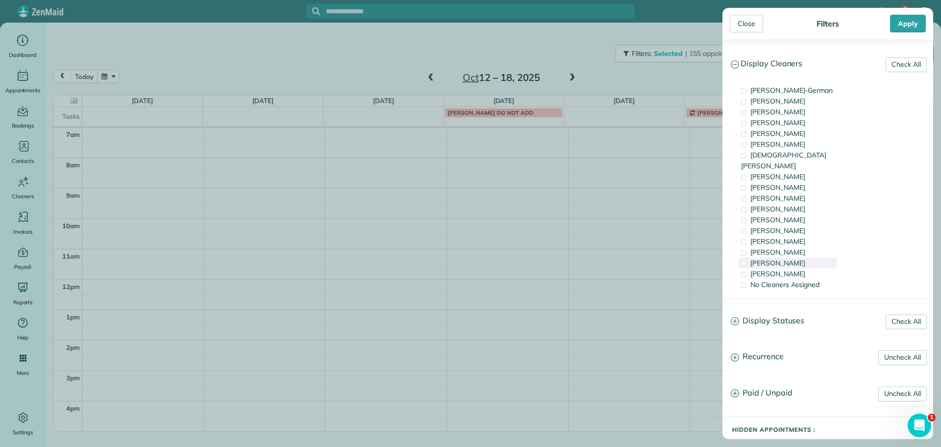
click at [778, 258] on span "Laura Chavez" at bounding box center [777, 262] width 55 height 9
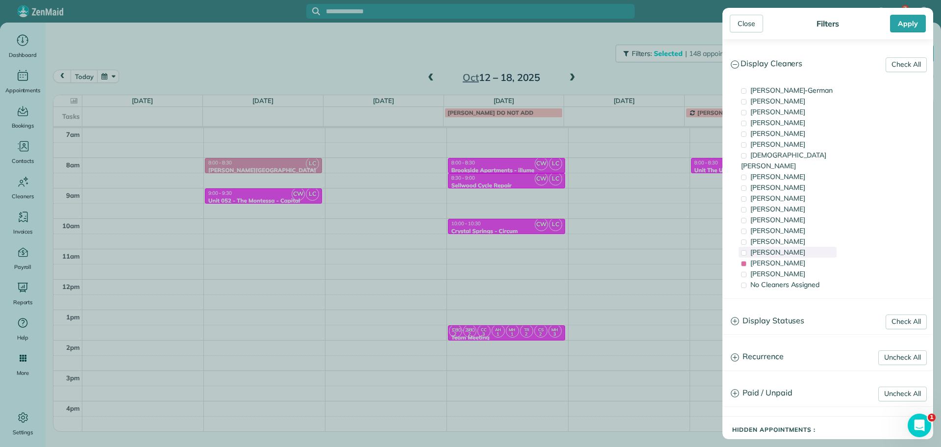
click at [781, 248] on span "Cristina Sainz" at bounding box center [777, 252] width 55 height 9
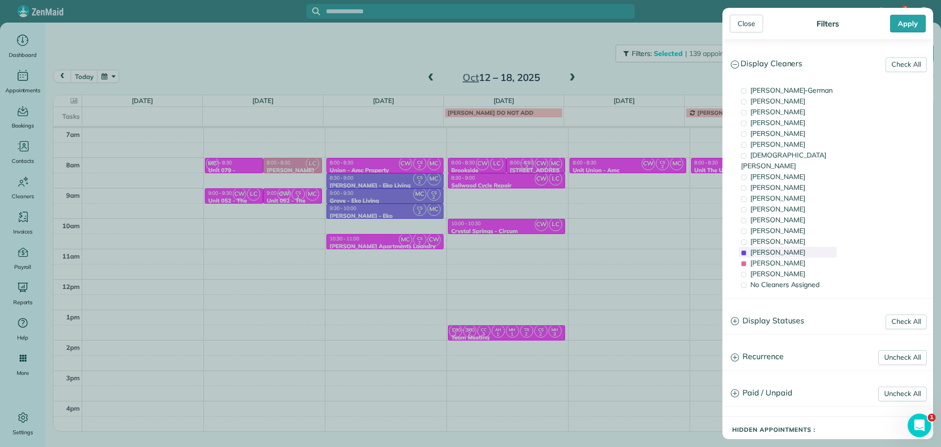
click at [781, 248] on span "Cristina Sainz" at bounding box center [777, 252] width 55 height 9
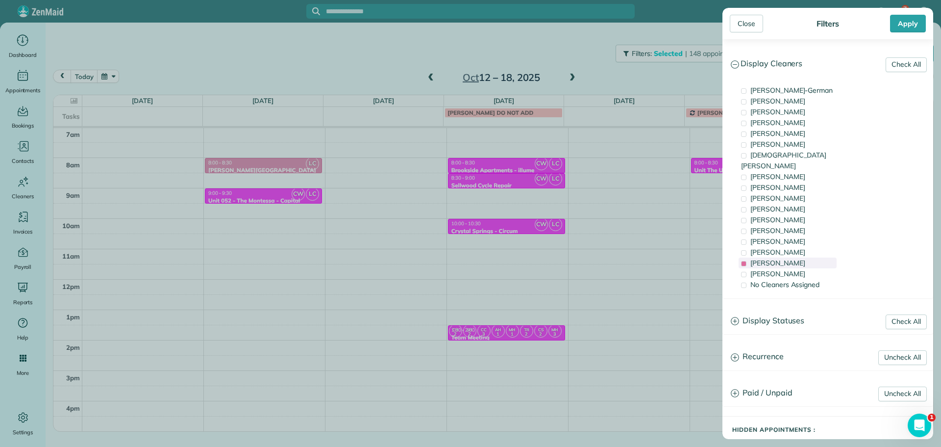
click at [784, 258] on span "Laura Chavez" at bounding box center [777, 262] width 55 height 9
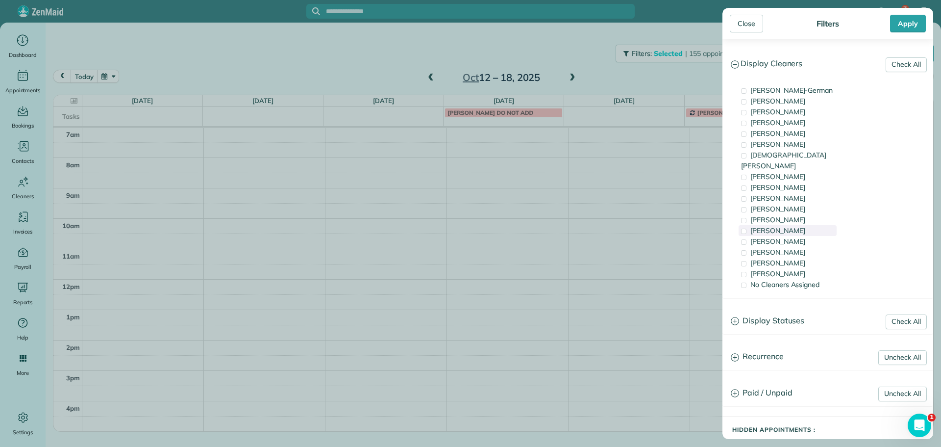
click at [780, 226] on span "Tammi Rue" at bounding box center [777, 230] width 55 height 9
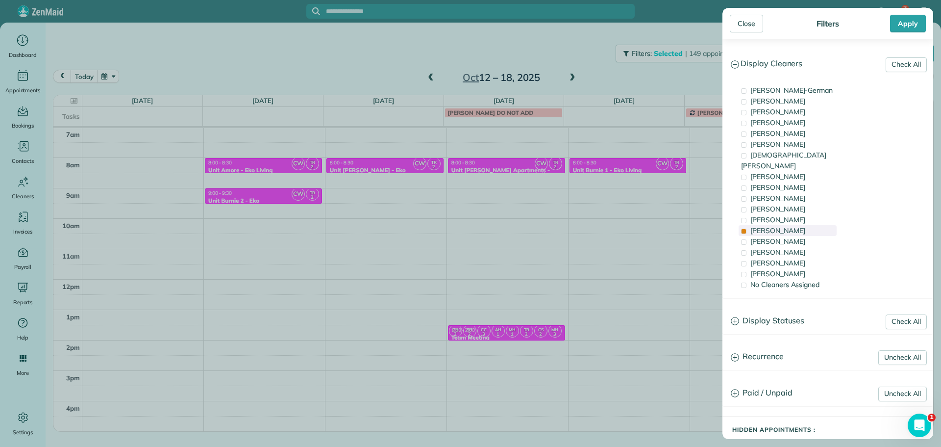
click at [780, 226] on span "Tammi Rue" at bounding box center [777, 230] width 55 height 9
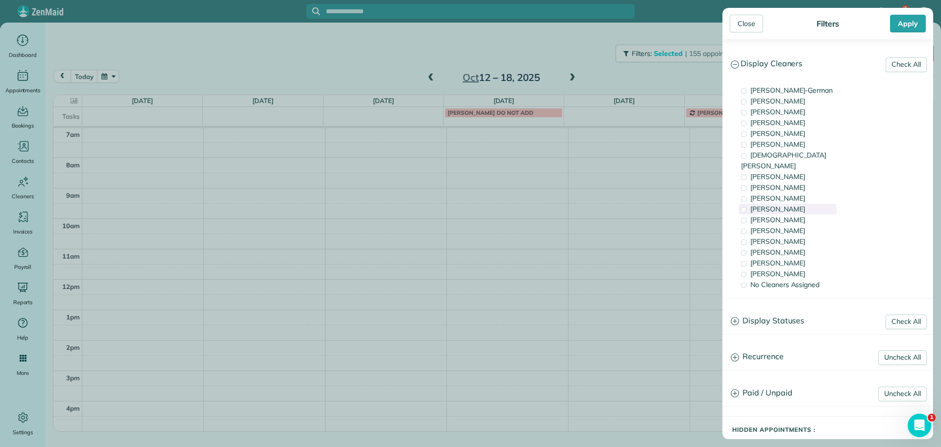
click at [785, 204] on span "Cyndi Holm" at bounding box center [777, 208] width 55 height 9
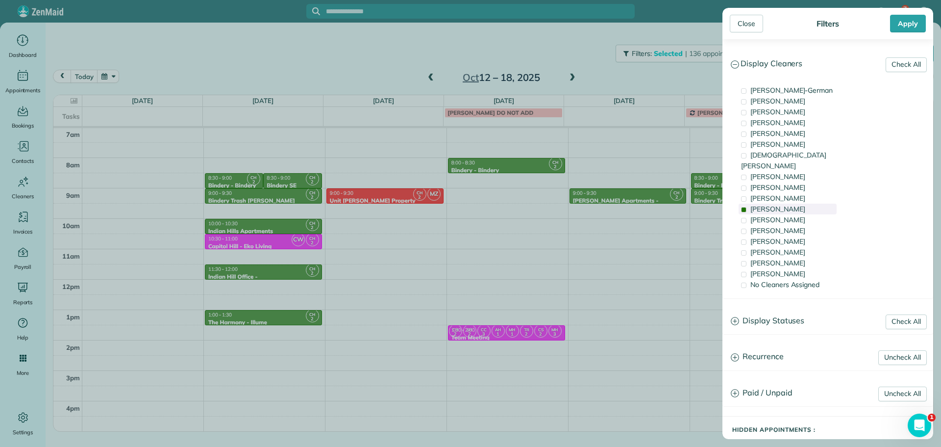
click at [785, 204] on span "Cyndi Holm" at bounding box center [777, 208] width 55 height 9
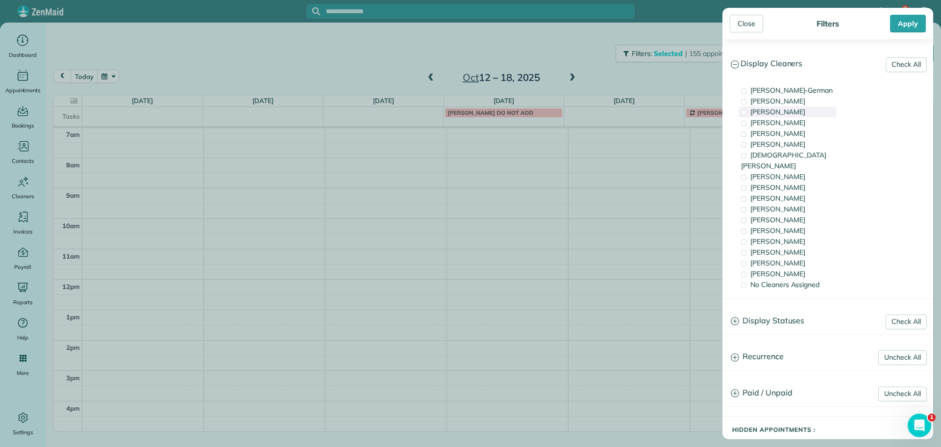
click at [788, 113] on span "Tawnya Reynolds" at bounding box center [777, 111] width 55 height 9
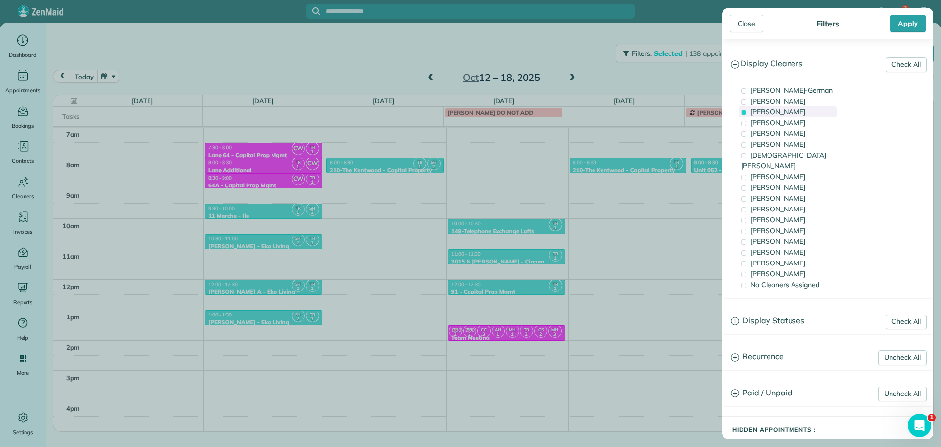
click at [788, 113] on span "Tawnya Reynolds" at bounding box center [777, 111] width 55 height 9
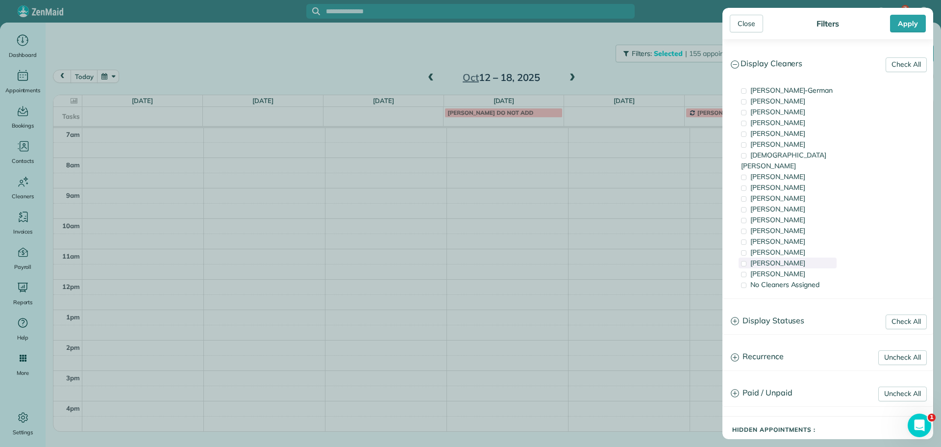
click at [783, 257] on div "Laura Chavez" at bounding box center [788, 262] width 98 height 11
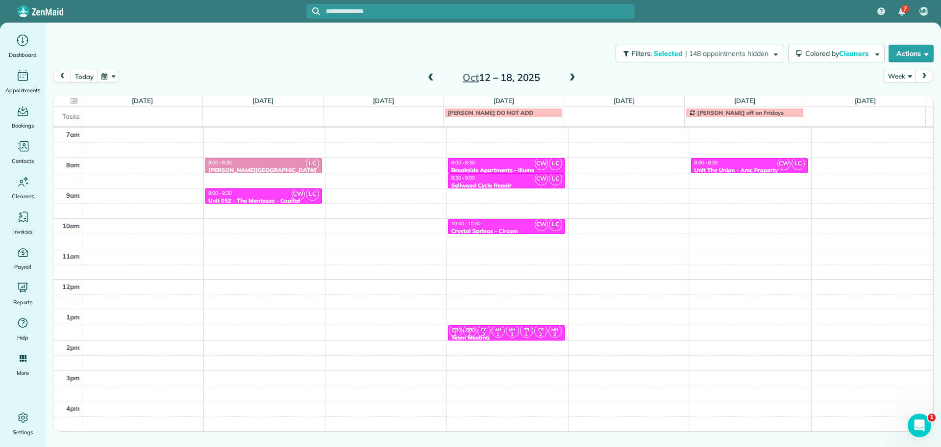
click at [649, 165] on div "Close Filters Apply Check All Display Cleaners Christina Wright-German Cassie F…" at bounding box center [470, 223] width 941 height 447
click at [629, 189] on div "4am 5am 6am 7am 8am 9am 10am 11am 12pm 1pm 2pm 3pm 4pm 5pm LC 8:00 - 8:30 Corbe…" at bounding box center [492, 248] width 879 height 425
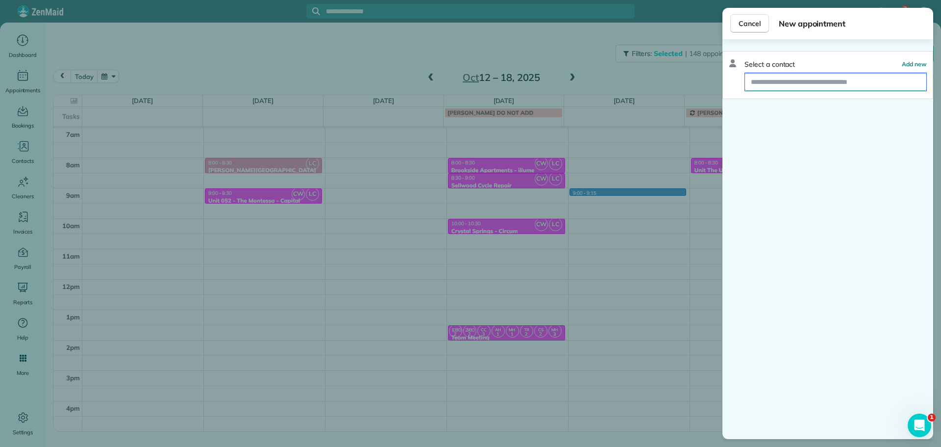
click at [790, 84] on input "text" at bounding box center [835, 82] width 181 height 18
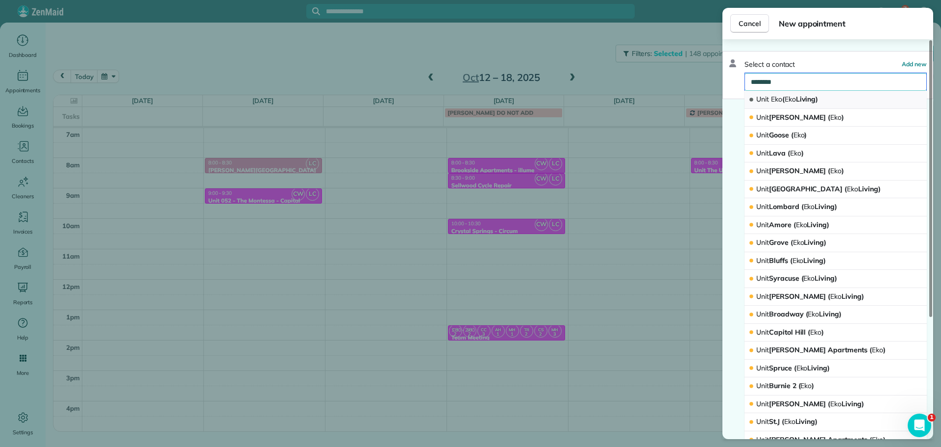
type input "********"
click at [777, 95] on span "Eko" at bounding box center [776, 99] width 11 height 9
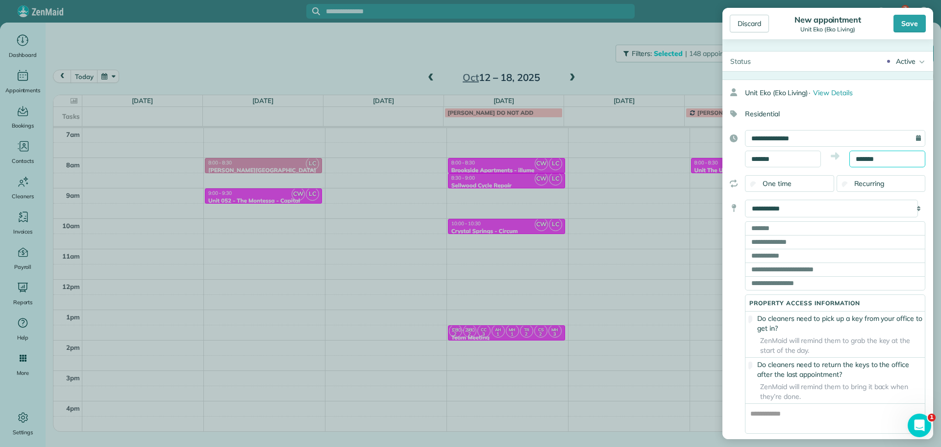
click at [861, 162] on input "*******" at bounding box center [887, 158] width 76 height 17
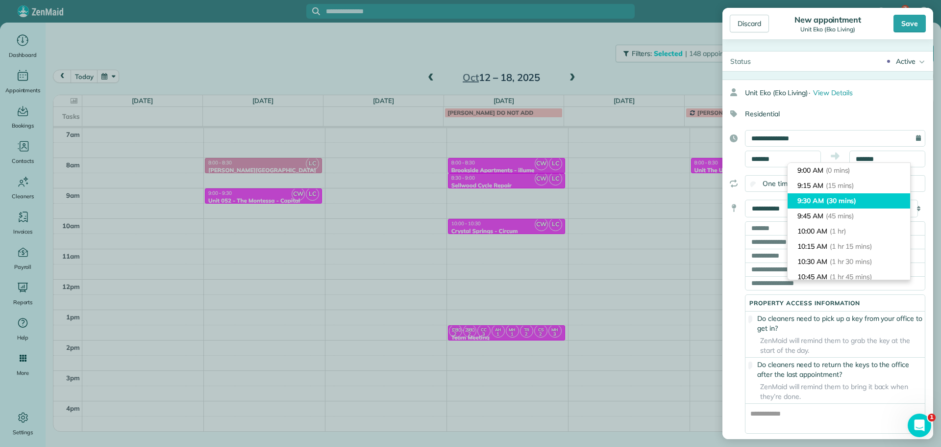
type input "*******"
click at [851, 195] on li "9:30 AM (30 mins)" at bounding box center [849, 200] width 123 height 15
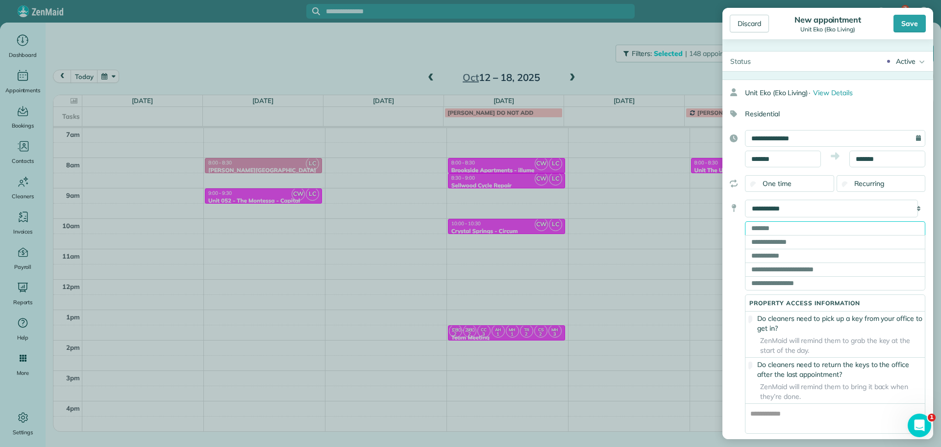
click at [756, 230] on input "text" at bounding box center [835, 228] width 180 height 14
paste input "**********"
type input "**********"
type input "********"
type input "**"
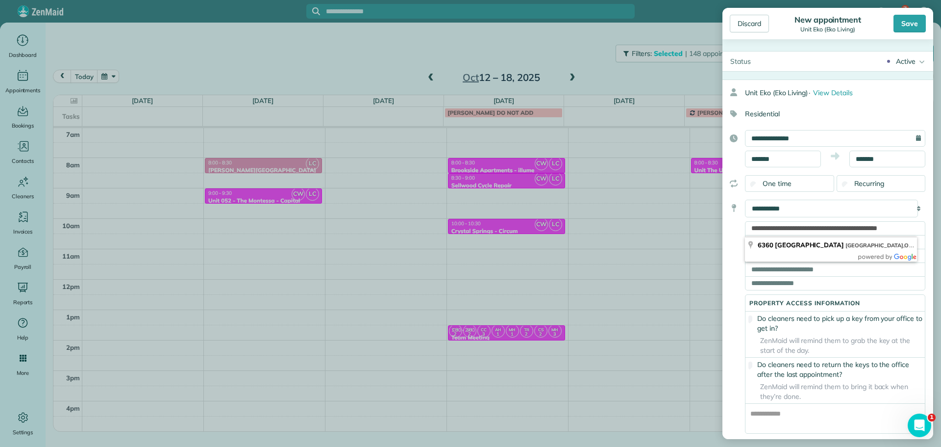
type input "*****"
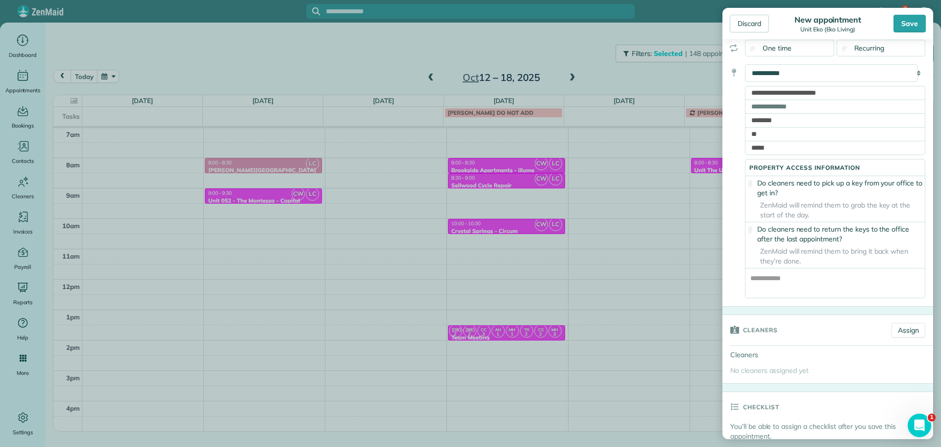
scroll to position [196, 0]
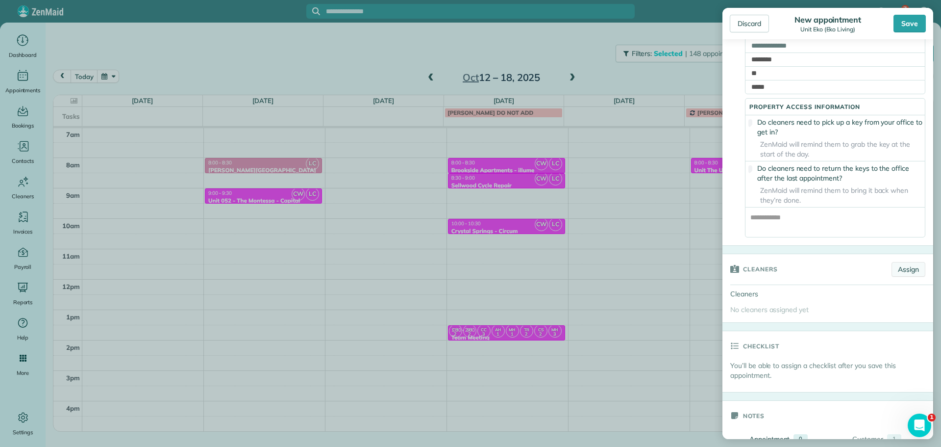
click at [896, 276] on link "Assign" at bounding box center [909, 269] width 34 height 15
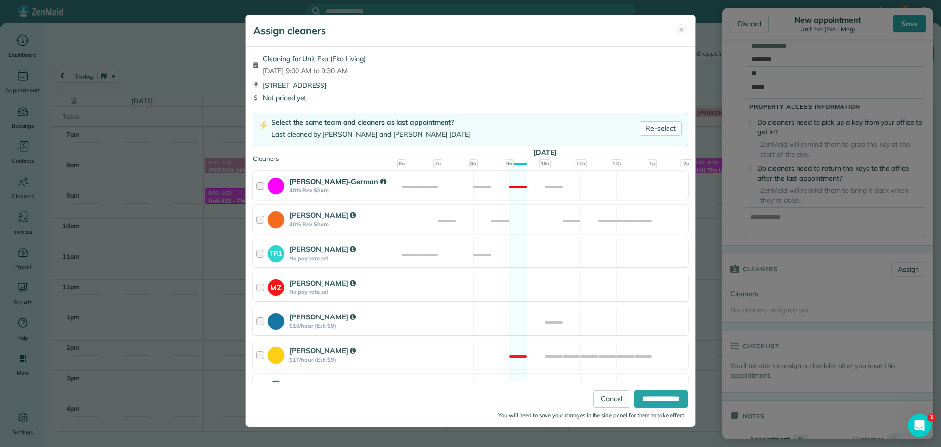
click at [535, 192] on div "Christina Wright-German 40% Rev Share Not available" at bounding box center [470, 185] width 435 height 29
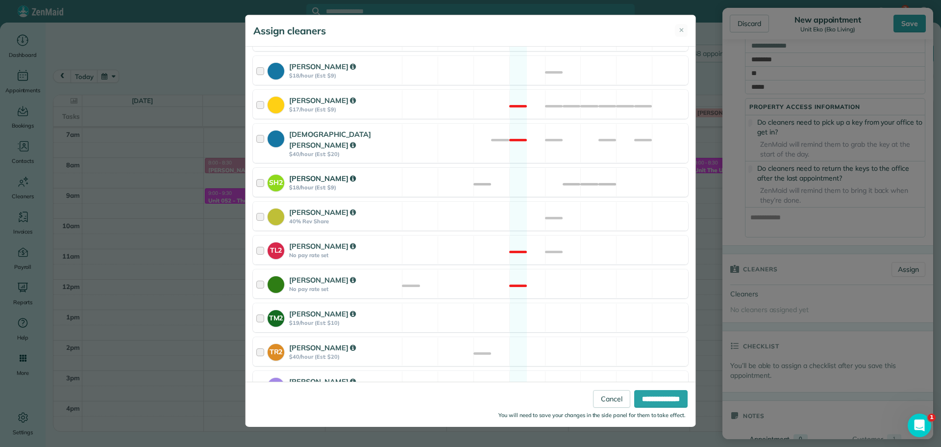
scroll to position [372, 0]
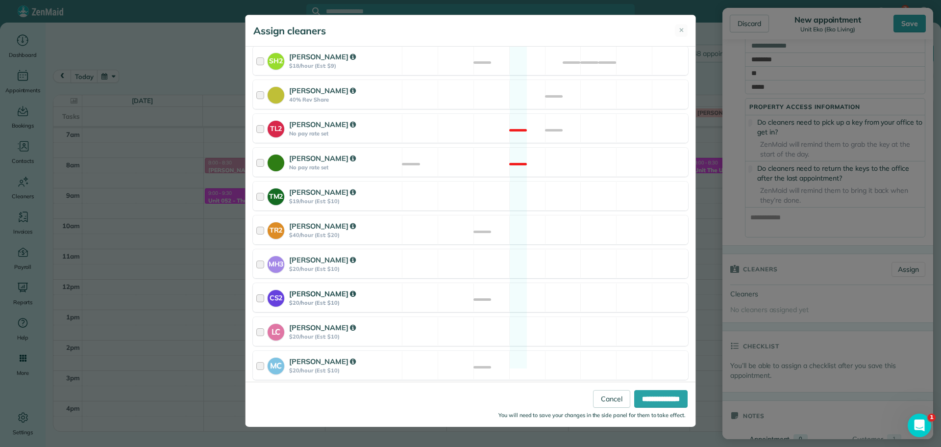
click at [514, 289] on div "CS2 Cristina Sainz $20/hour (Est: $10) Available" at bounding box center [470, 297] width 435 height 29
click at [530, 320] on div "LC Laura Chavez $20/hour (Est: $10) Available" at bounding box center [470, 331] width 435 height 29
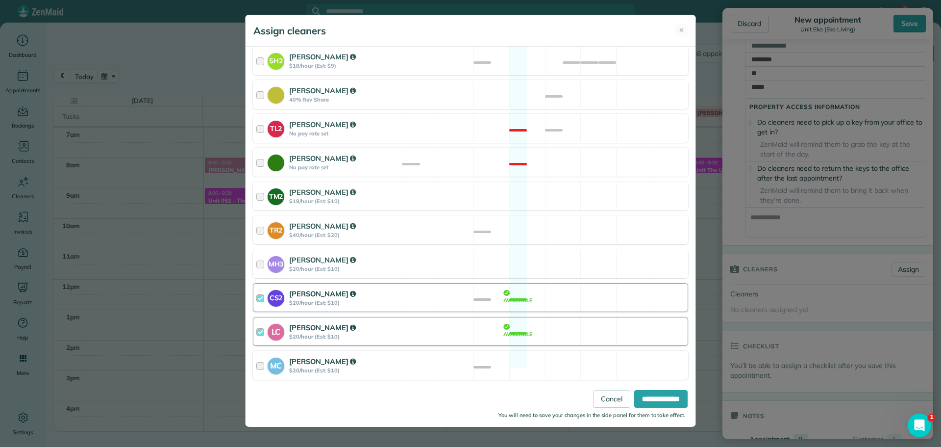
click at [535, 350] on div "MC Mayra Cota $20/hour (Est: $10) Available" at bounding box center [470, 364] width 435 height 29
click at [635, 394] on input "**********" at bounding box center [660, 399] width 53 height 18
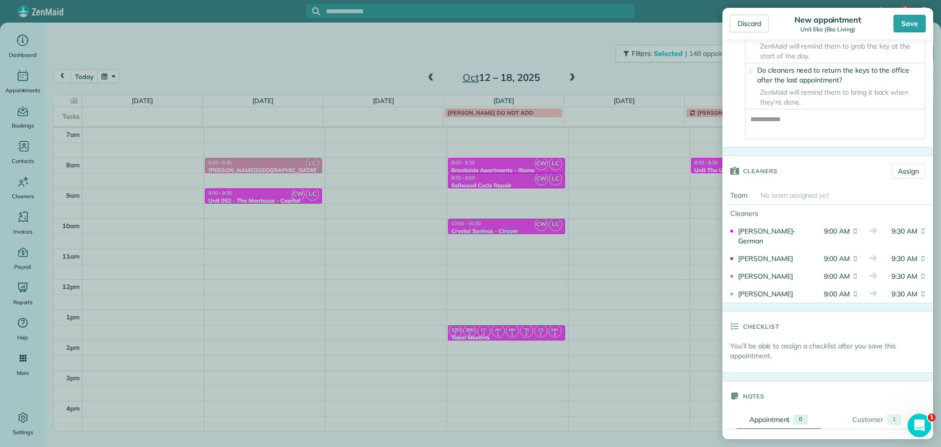
scroll to position [441, 0]
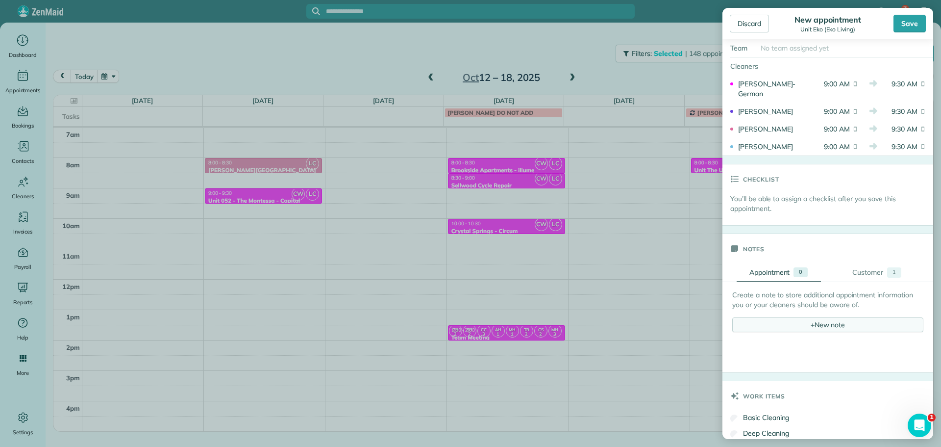
click at [774, 331] on div "+ New note" at bounding box center [827, 324] width 191 height 15
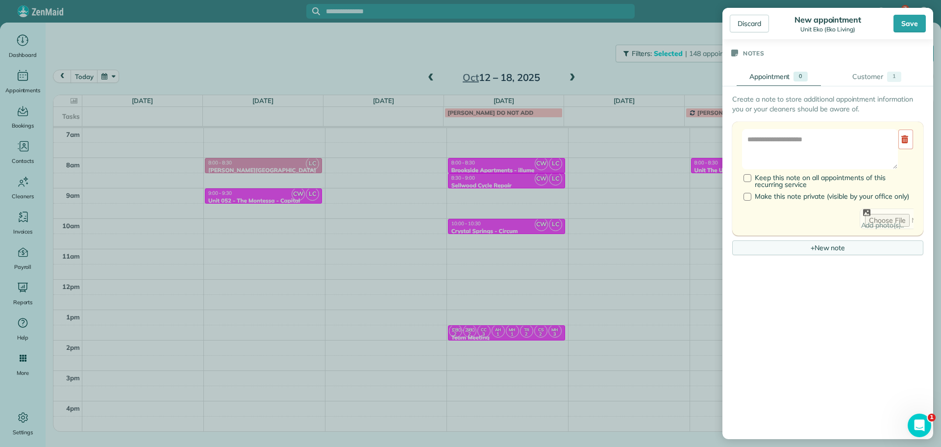
scroll to position [637, 0]
click at [789, 153] on textarea at bounding box center [820, 148] width 156 height 40
paste textarea "**********"
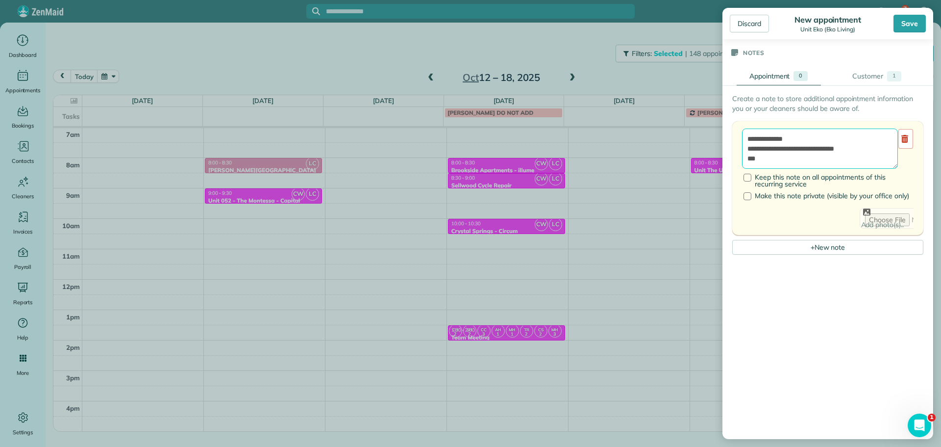
paste textarea "*********"
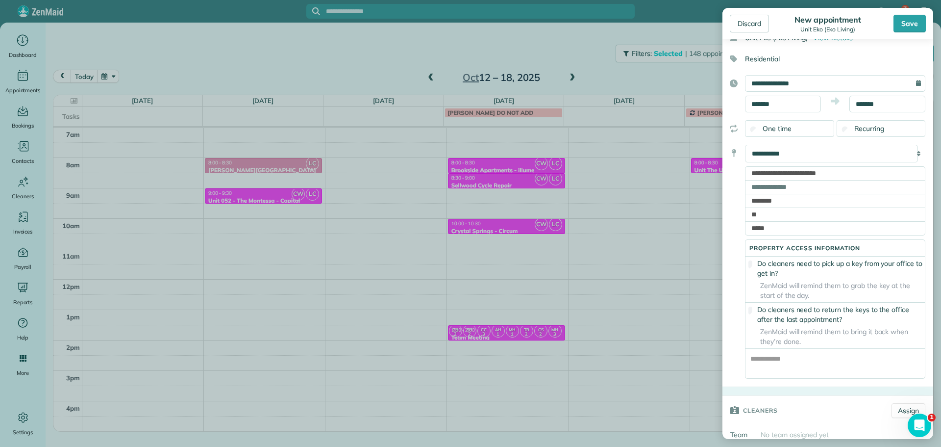
scroll to position [0, 0]
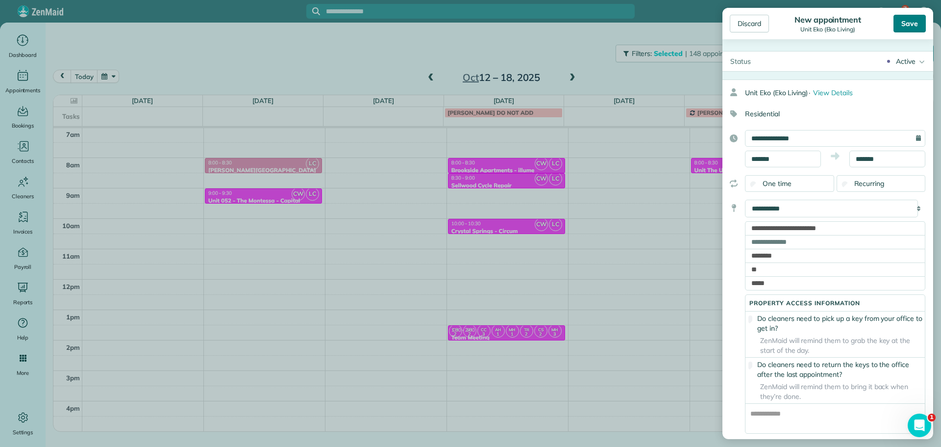
type textarea "**********"
click at [916, 16] on div "Save" at bounding box center [910, 24] width 32 height 18
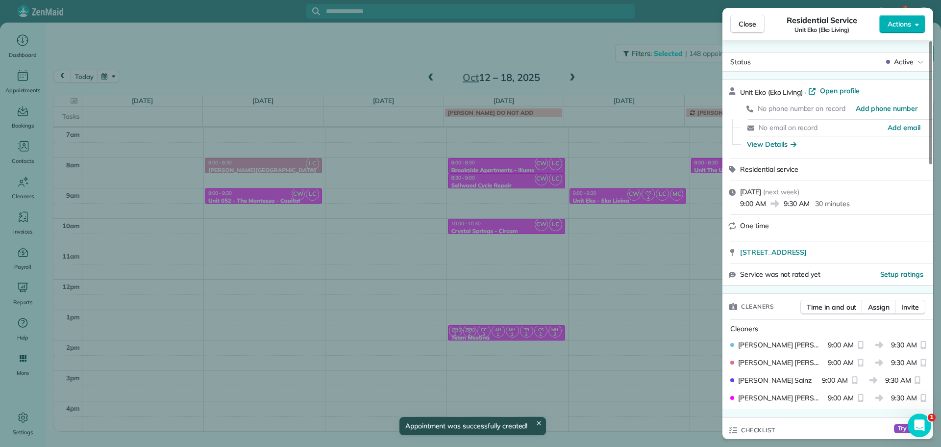
click at [682, 70] on div "Close Residential Service Unit Eko (Eko Living) Actions Status Active Unit Eko …" at bounding box center [470, 223] width 941 height 447
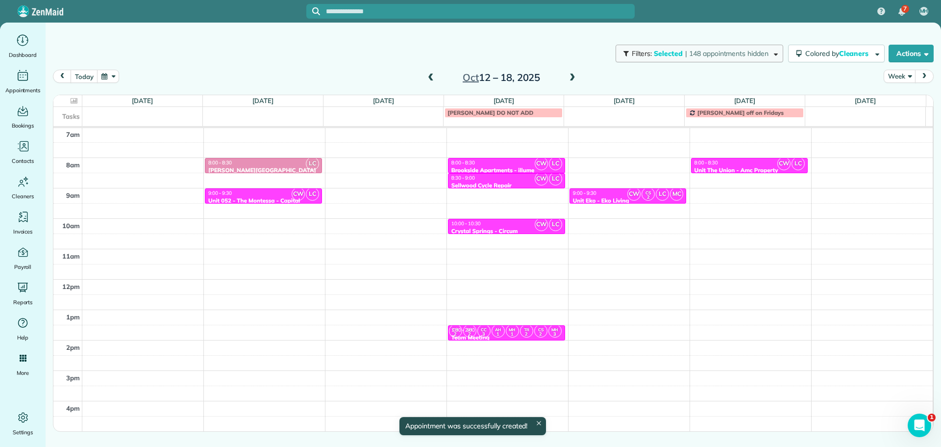
click at [693, 54] on span "| 148 appointments hidden" at bounding box center [726, 53] width 83 height 9
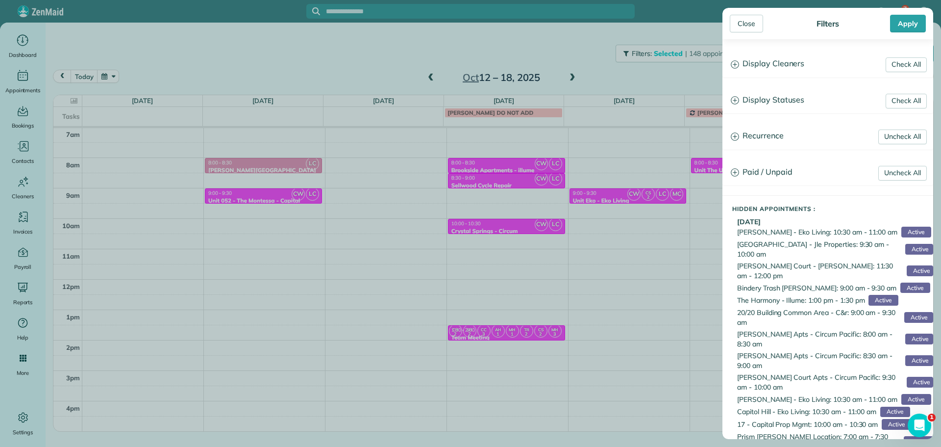
click at [770, 66] on h3 "Display Cleaners" at bounding box center [828, 63] width 210 height 25
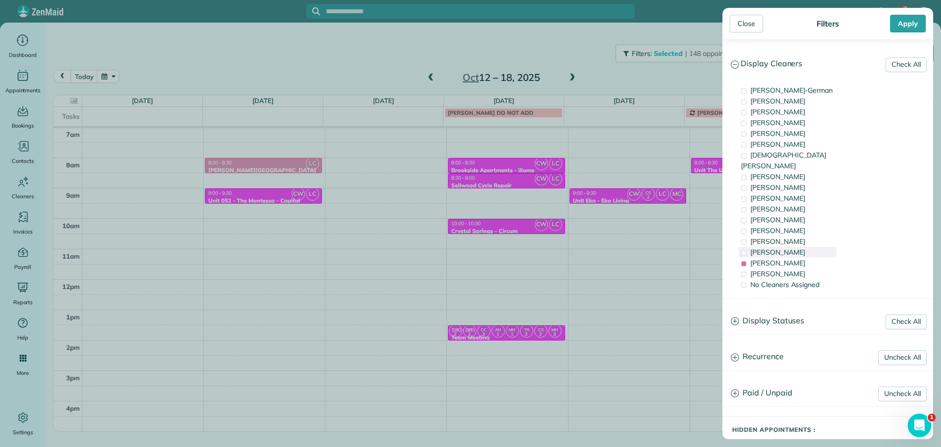
click at [802, 247] on div "Cristina Sainz" at bounding box center [788, 252] width 98 height 11
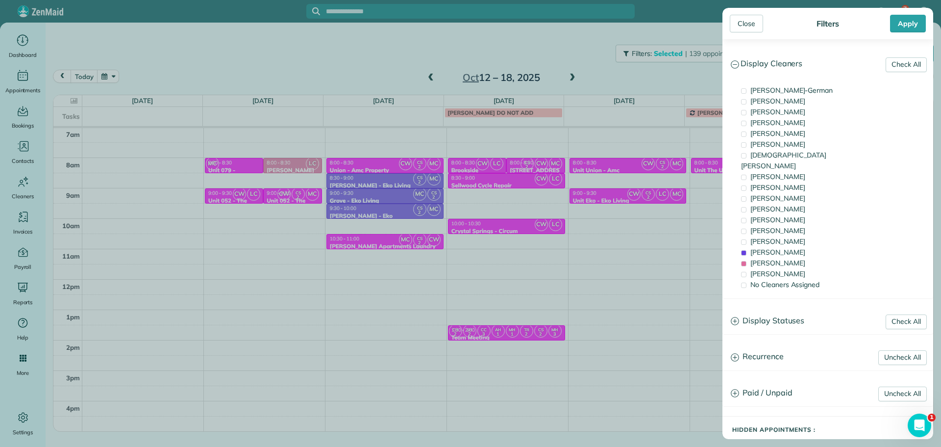
click at [632, 176] on div "Close Filters Apply Check All Display Cleaners Christina Wright-German Cassie F…" at bounding box center [470, 223] width 941 height 447
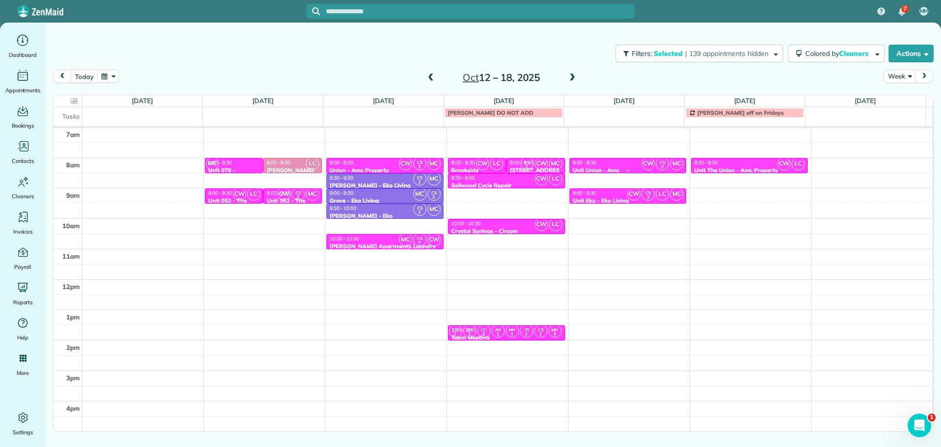
click at [622, 167] on div "Unit Union - Amc" at bounding box center [627, 170] width 111 height 7
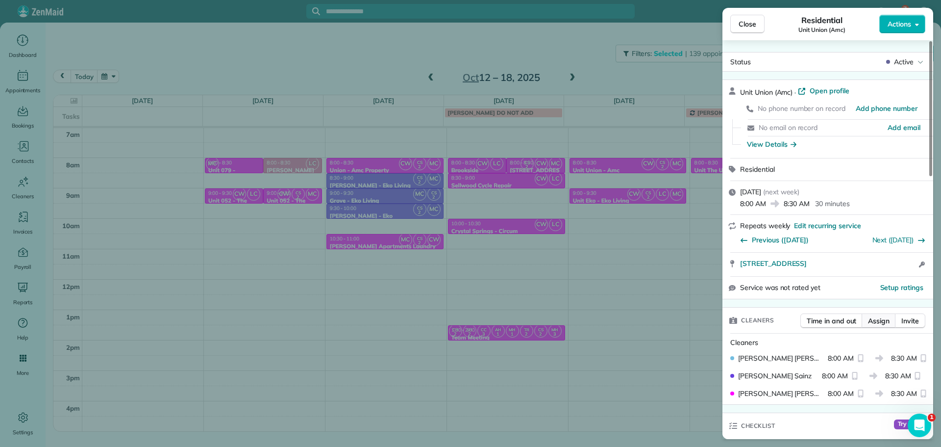
click at [878, 319] on span "Assign" at bounding box center [879, 321] width 22 height 10
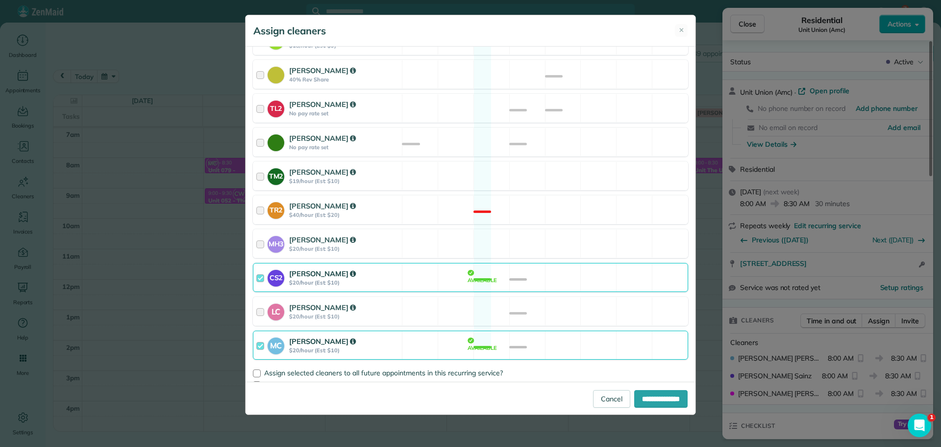
scroll to position [395, 0]
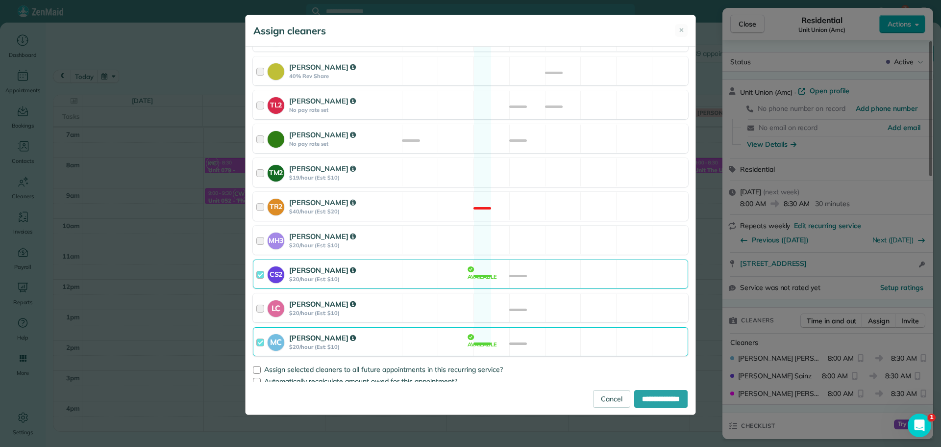
click at [561, 297] on div "LC Laura Chavez $20/hour (Est: $10) Available" at bounding box center [470, 307] width 435 height 29
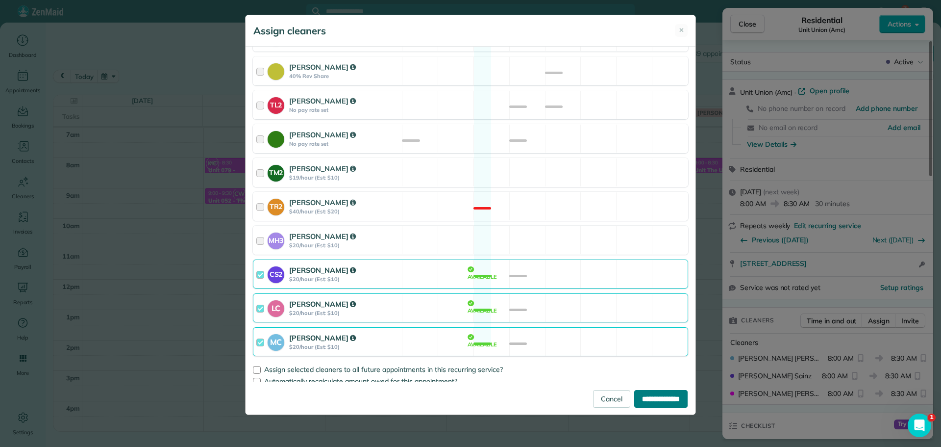
click at [652, 402] on input "**********" at bounding box center [660, 399] width 53 height 18
type input "**********"
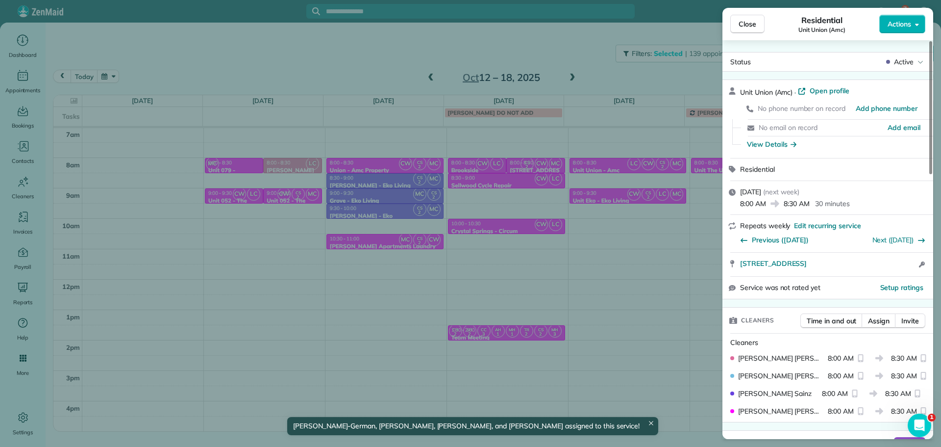
click at [664, 321] on div "Close Residential Unit Union (Amc) Actions Status Active Unit Union (Amc) · Ope…" at bounding box center [470, 223] width 941 height 447
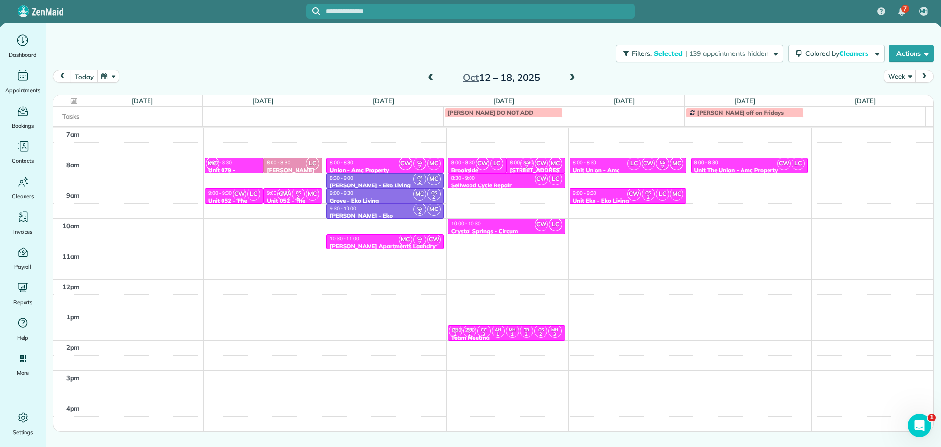
click at [432, 76] on span at bounding box center [430, 78] width 11 height 9
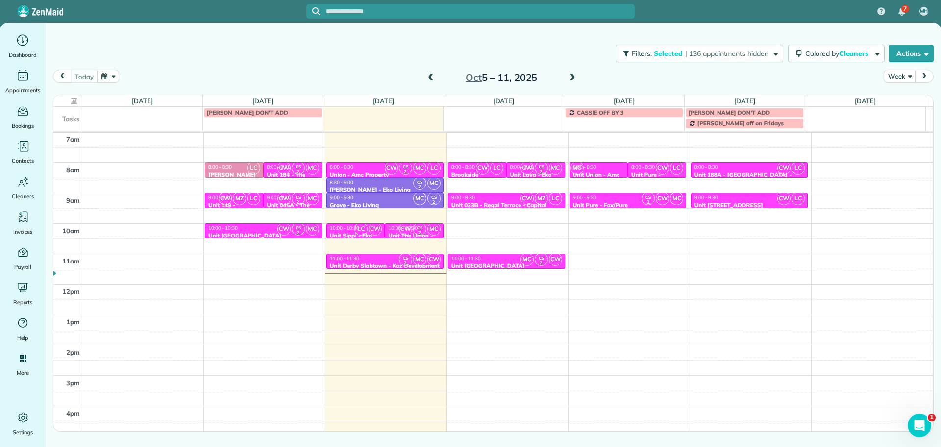
click at [570, 75] on span at bounding box center [572, 78] width 11 height 9
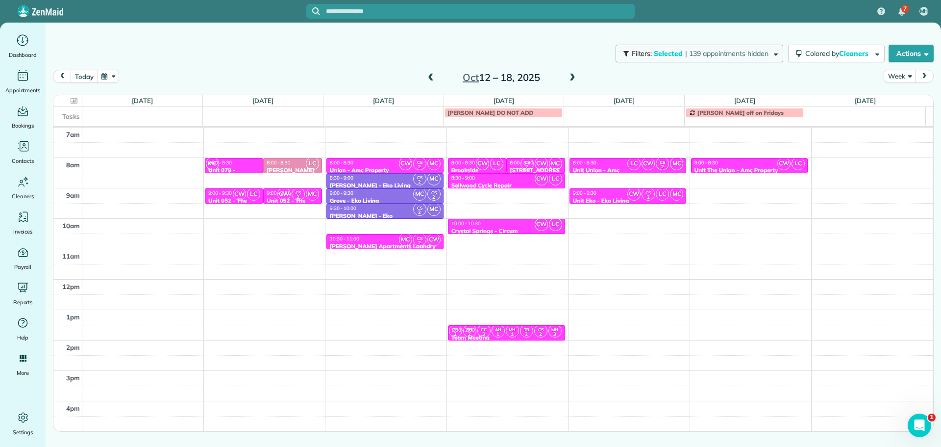
click at [729, 55] on span "| 139 appointments hidden" at bounding box center [726, 53] width 83 height 9
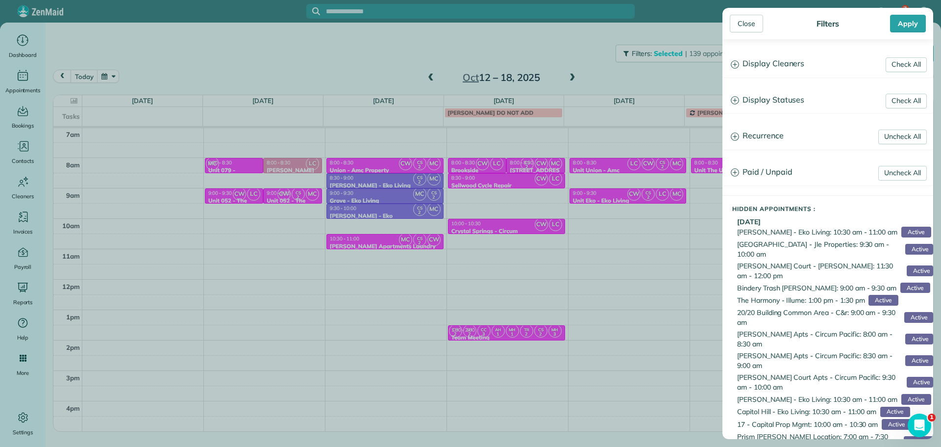
click at [766, 70] on h3 "Display Cleaners" at bounding box center [828, 63] width 210 height 25
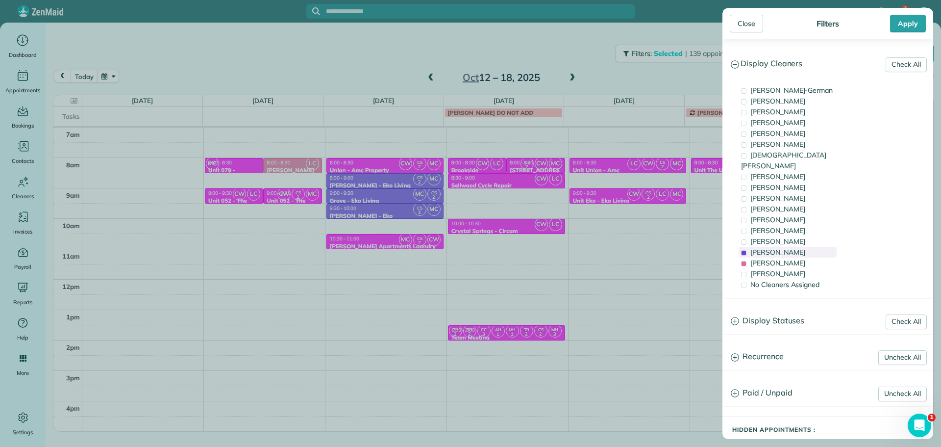
click at [790, 247] on div "Cristina Sainz" at bounding box center [788, 252] width 98 height 11
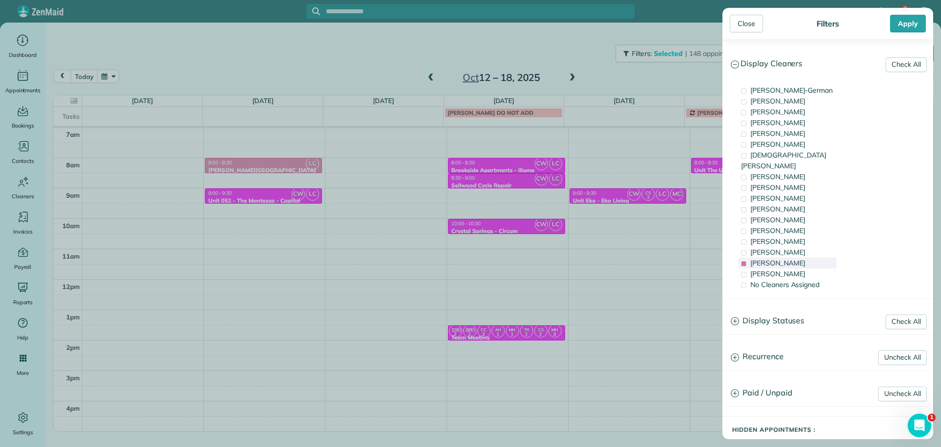
click at [792, 258] on span "Laura Chavez" at bounding box center [777, 262] width 55 height 9
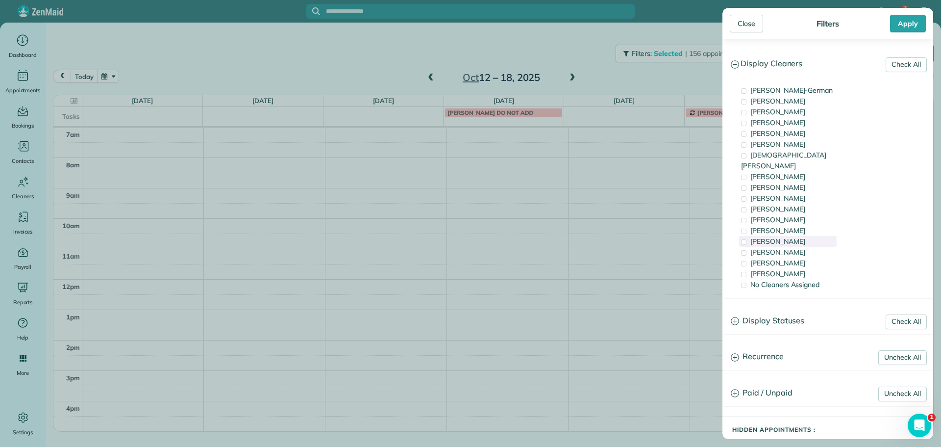
click at [795, 237] on span "[PERSON_NAME]" at bounding box center [777, 241] width 55 height 9
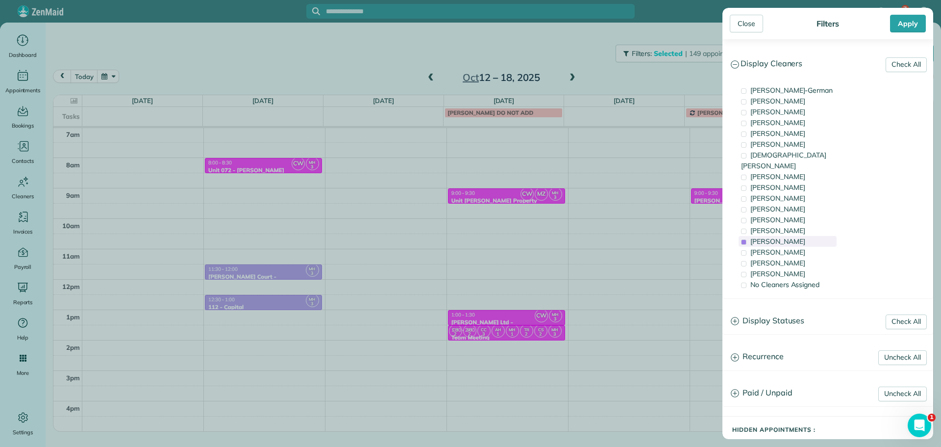
click at [791, 237] on span "[PERSON_NAME]" at bounding box center [777, 241] width 55 height 9
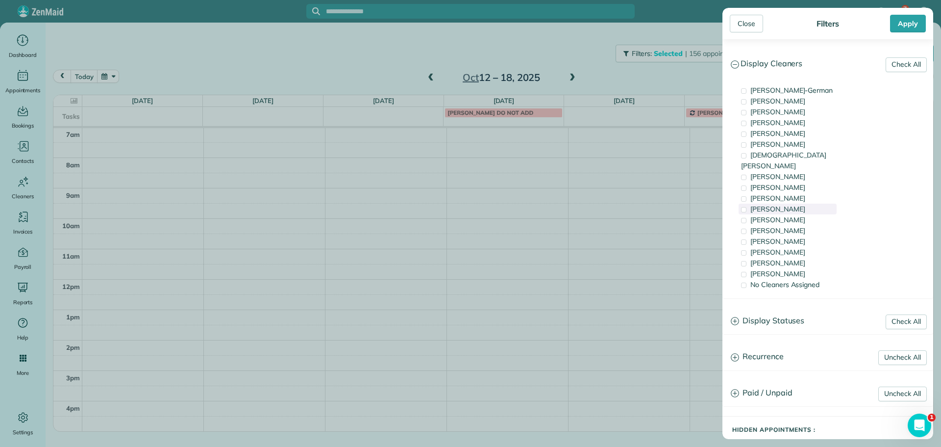
click at [780, 204] on span "Cyndi Holm" at bounding box center [777, 208] width 55 height 9
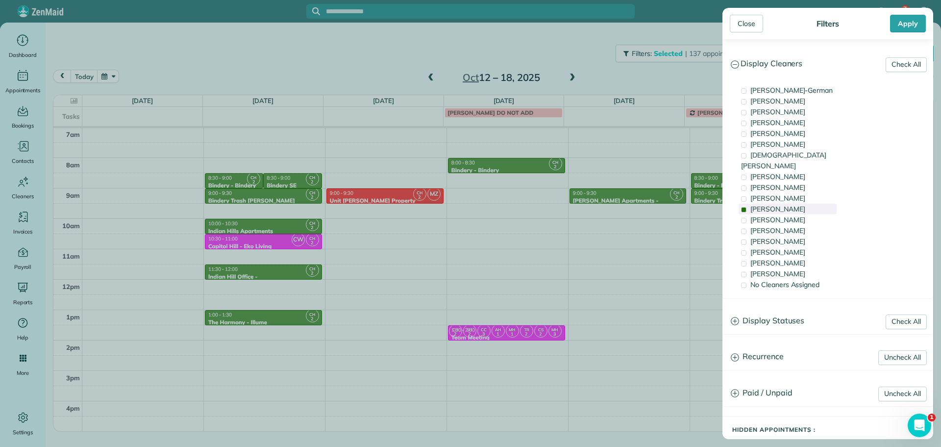
click at [780, 204] on span "Cyndi Holm" at bounding box center [777, 208] width 55 height 9
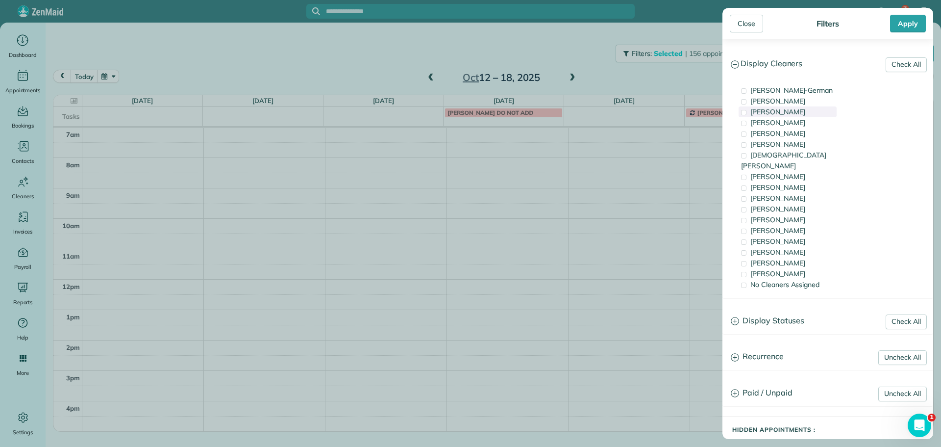
click at [776, 113] on span "Tawnya Reynolds" at bounding box center [777, 111] width 55 height 9
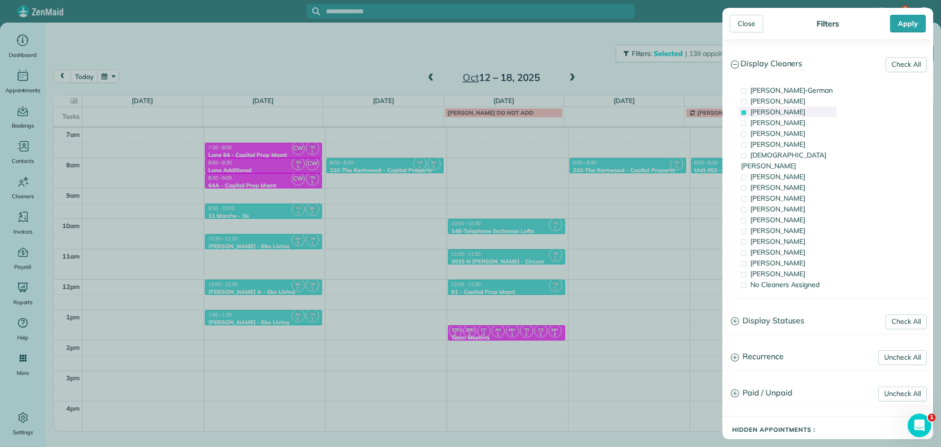
click at [776, 113] on span "Tawnya Reynolds" at bounding box center [777, 111] width 55 height 9
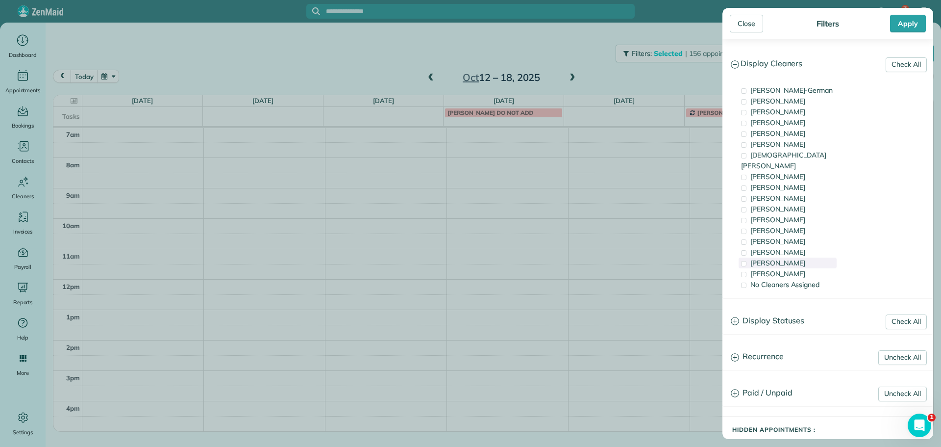
click at [790, 258] on span "Laura Chavez" at bounding box center [777, 262] width 55 height 9
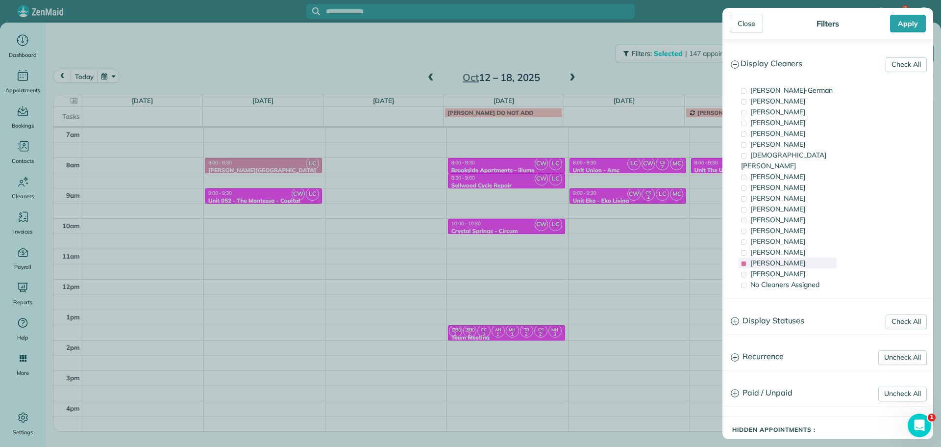
click at [790, 258] on span "Laura Chavez" at bounding box center [777, 262] width 55 height 9
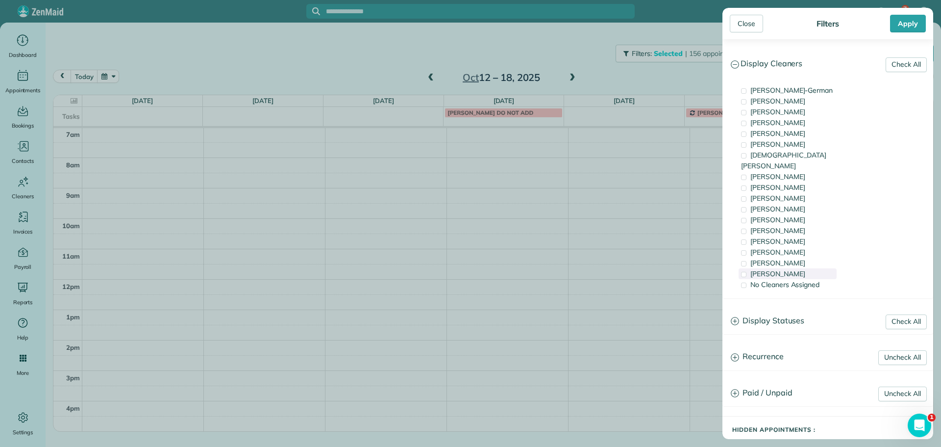
click at [786, 269] on span "Mayra Cota" at bounding box center [777, 273] width 55 height 9
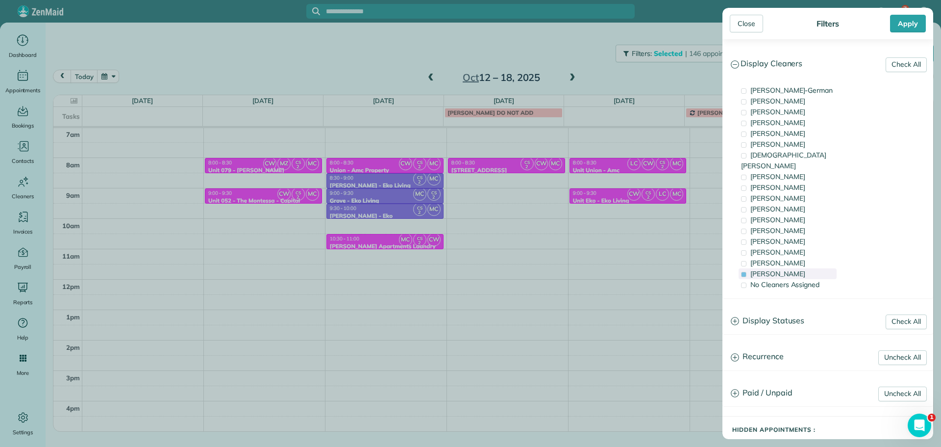
click at [786, 269] on span "Mayra Cota" at bounding box center [777, 273] width 55 height 9
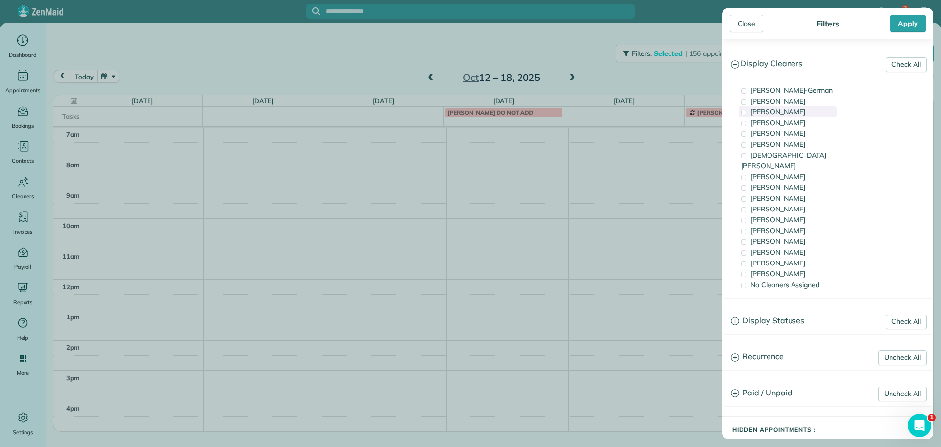
click at [798, 116] on span "Tawnya Reynolds" at bounding box center [777, 111] width 55 height 9
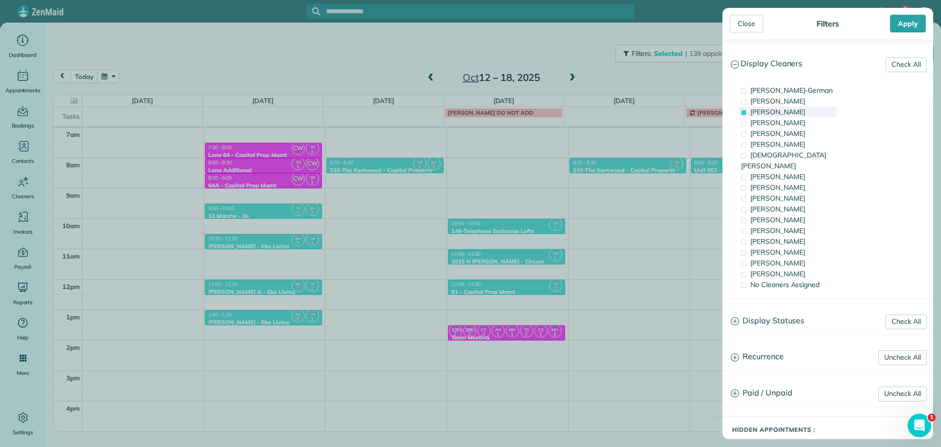
click at [798, 115] on span "Tawnya Reynolds" at bounding box center [777, 111] width 55 height 9
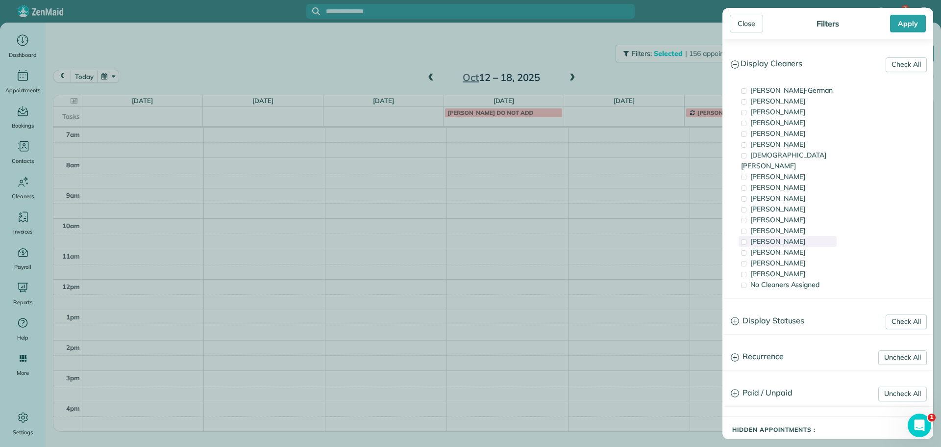
click at [785, 237] on span "[PERSON_NAME]" at bounding box center [777, 241] width 55 height 9
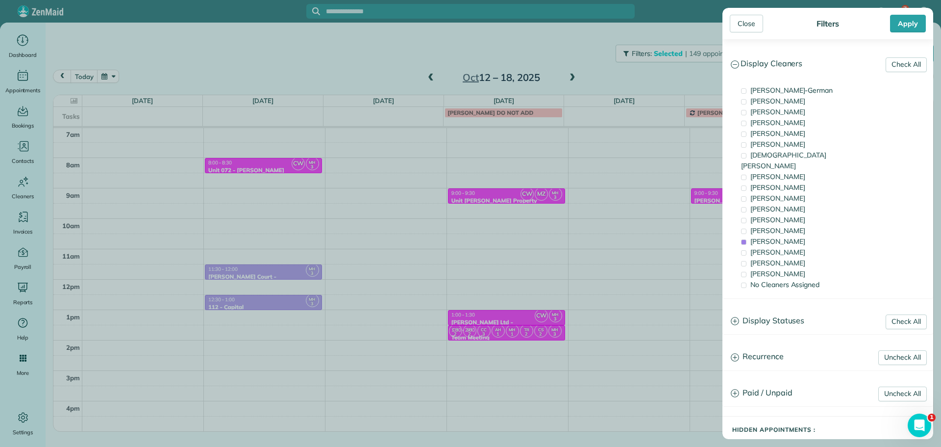
click at [458, 85] on div "Close Filters Apply Check All Display Cleaners Christina Wright-German Cassie F…" at bounding box center [470, 223] width 941 height 447
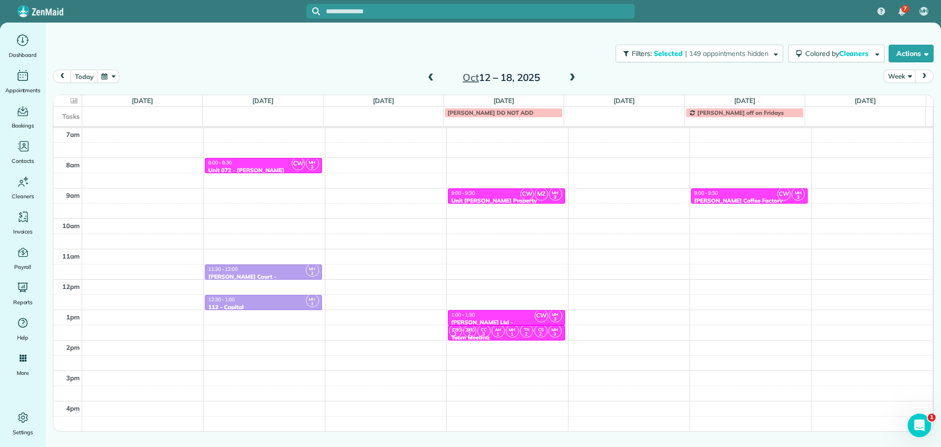
click at [432, 78] on span at bounding box center [430, 78] width 11 height 9
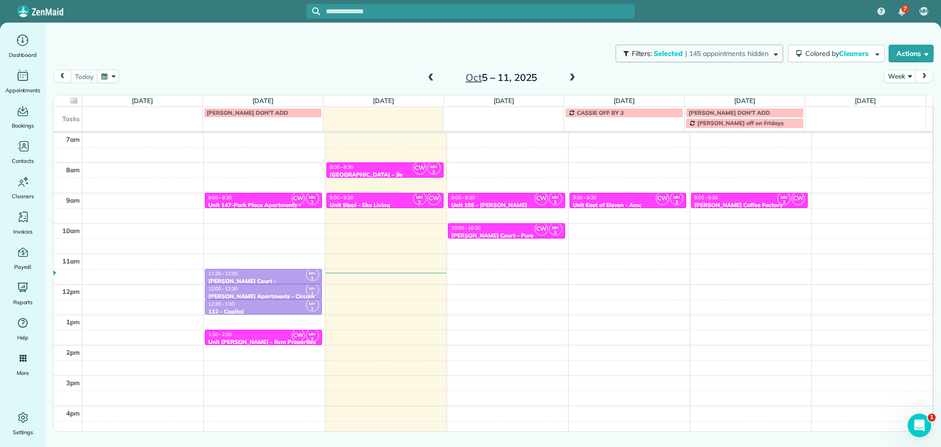
click at [736, 55] on span "| 145 appointments hidden" at bounding box center [726, 53] width 83 height 9
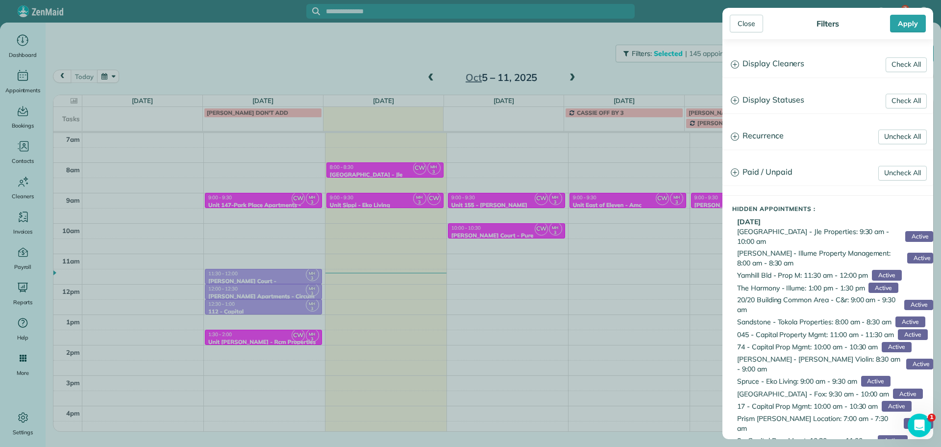
click at [782, 63] on h3 "Display Cleaners" at bounding box center [828, 63] width 210 height 25
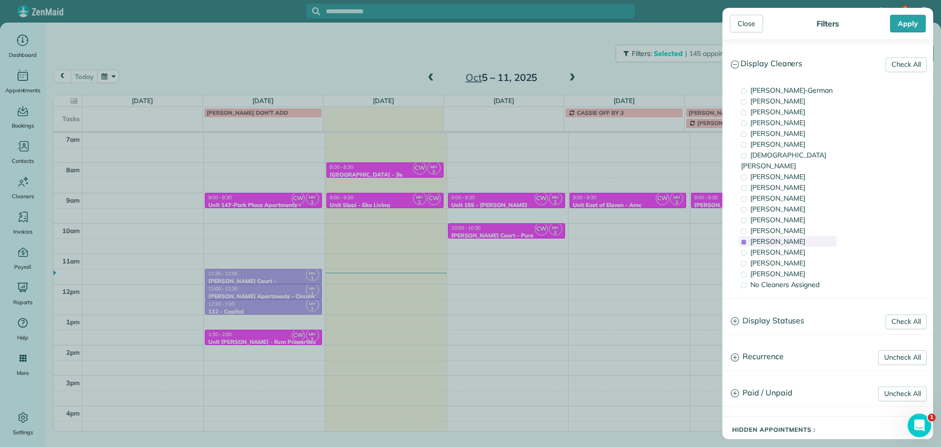
click at [776, 237] on span "[PERSON_NAME]" at bounding box center [777, 241] width 55 height 9
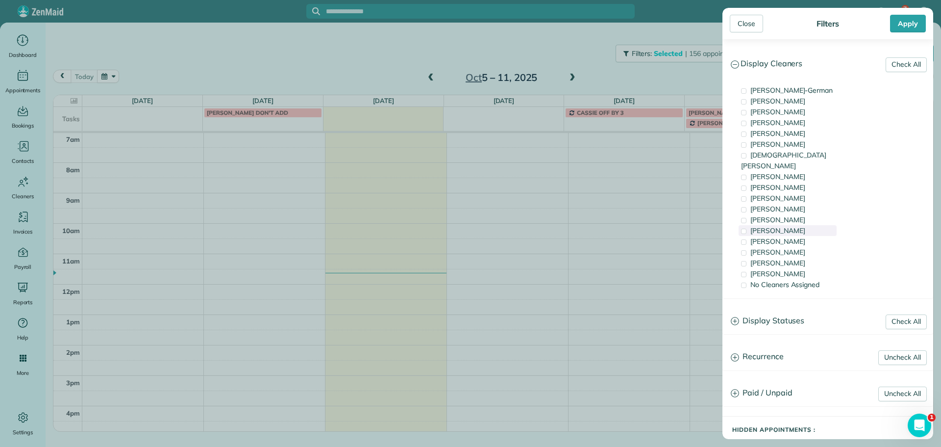
click at [776, 226] on span "Tammi Rue" at bounding box center [777, 230] width 55 height 9
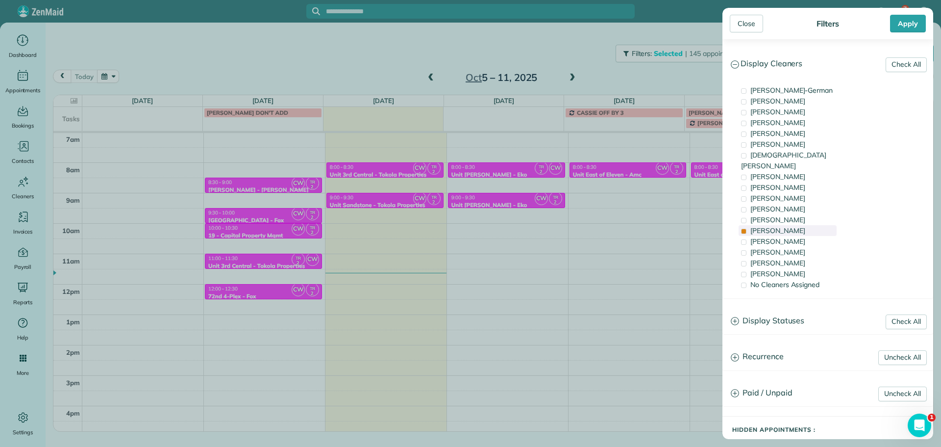
click at [776, 226] on span "Tammi Rue" at bounding box center [777, 230] width 55 height 9
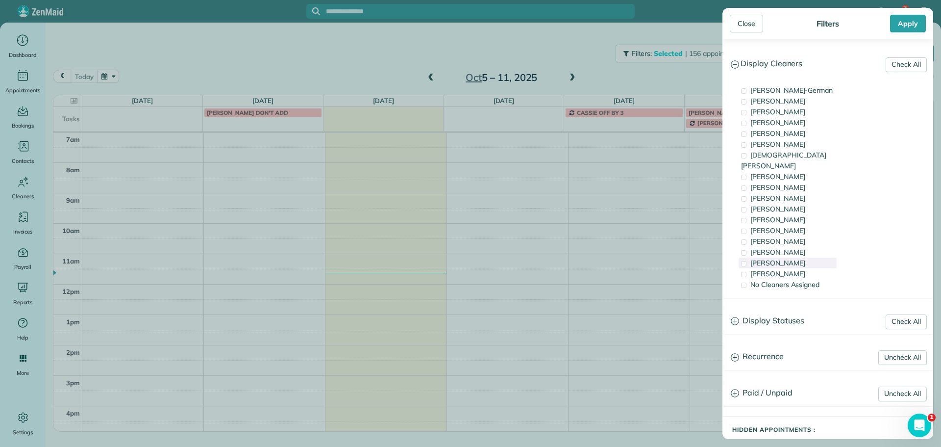
click at [779, 258] on span "Laura Chavez" at bounding box center [777, 262] width 55 height 9
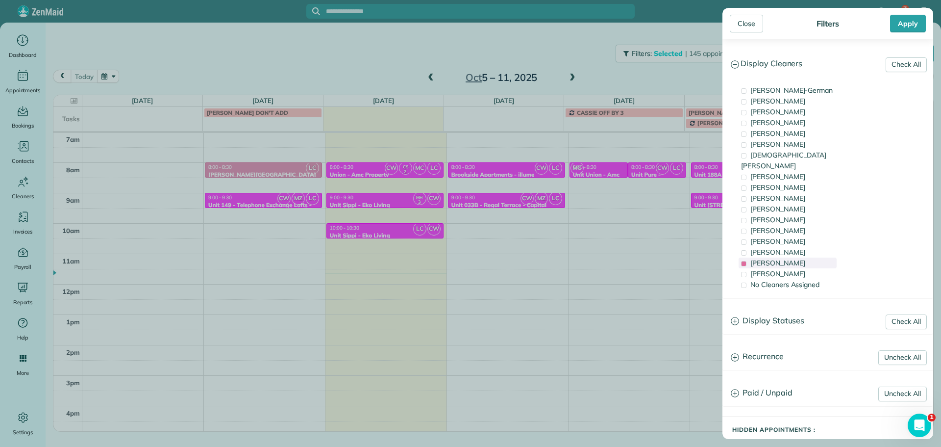
click at [779, 258] on span "Laura Chavez" at bounding box center [777, 262] width 55 height 9
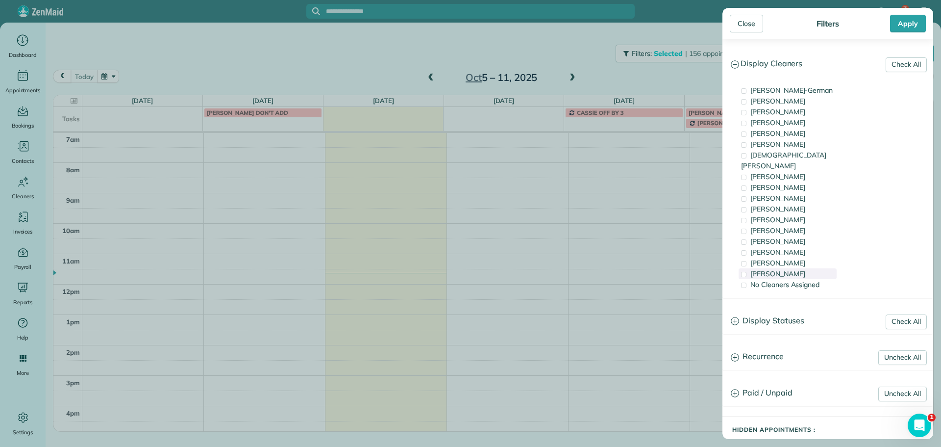
click at [784, 269] on span "Mayra Cota" at bounding box center [777, 273] width 55 height 9
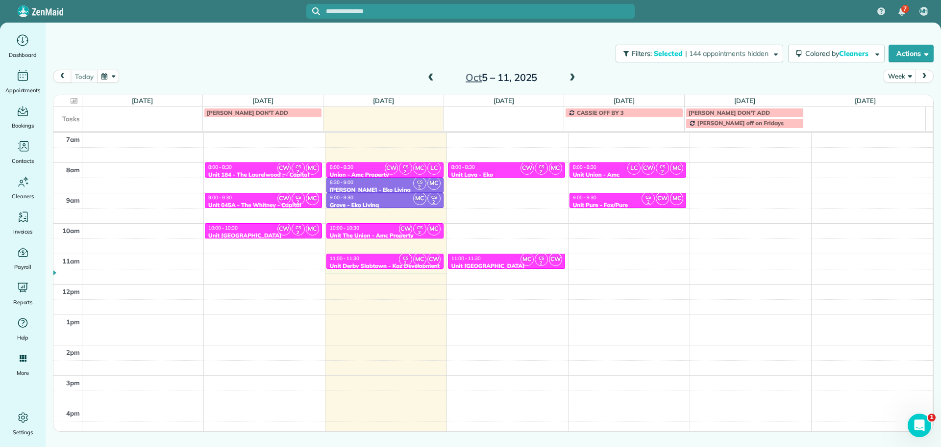
click at [708, 187] on div "Close Filters Apply Check All Display Cleaners Christina Wright-German Cassie F…" at bounding box center [470, 223] width 941 height 447
click at [731, 166] on div "4am 5am 6am 7am 8am 9am 10am 11am 12pm 1pm 2pm 3pm 4pm 5pm CW CS 2 MC 8:00 - 8:…" at bounding box center [492, 253] width 879 height 425
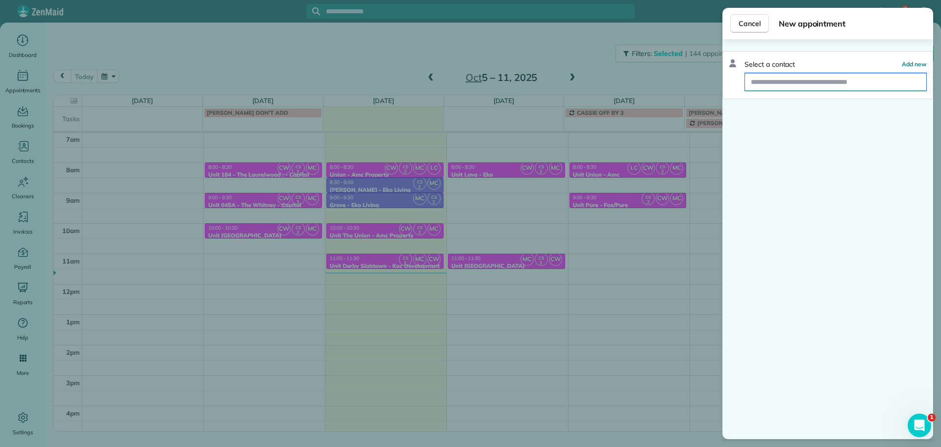
click at [800, 84] on input "text" at bounding box center [835, 82] width 181 height 18
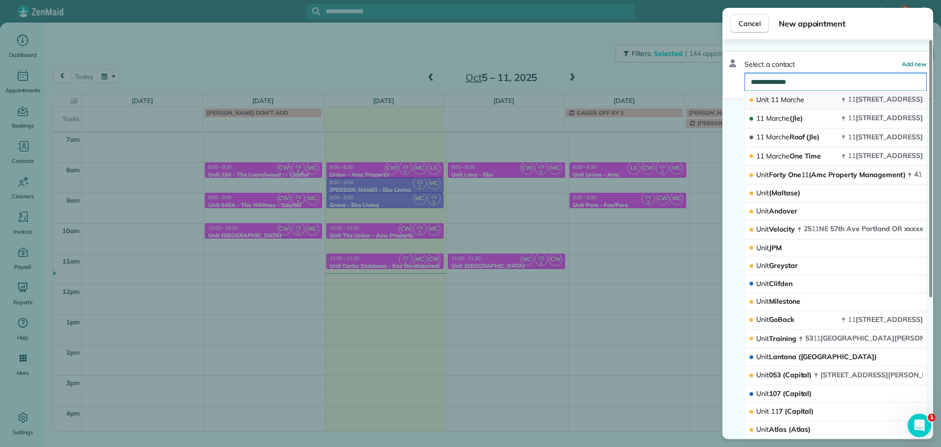
type input "**********"
click at [787, 100] on span "Marche" at bounding box center [793, 99] width 24 height 9
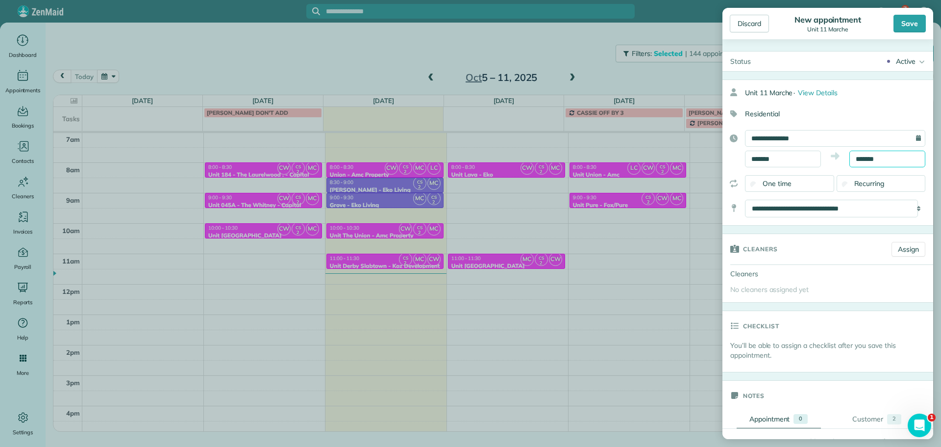
click at [862, 155] on input "*******" at bounding box center [887, 158] width 76 height 17
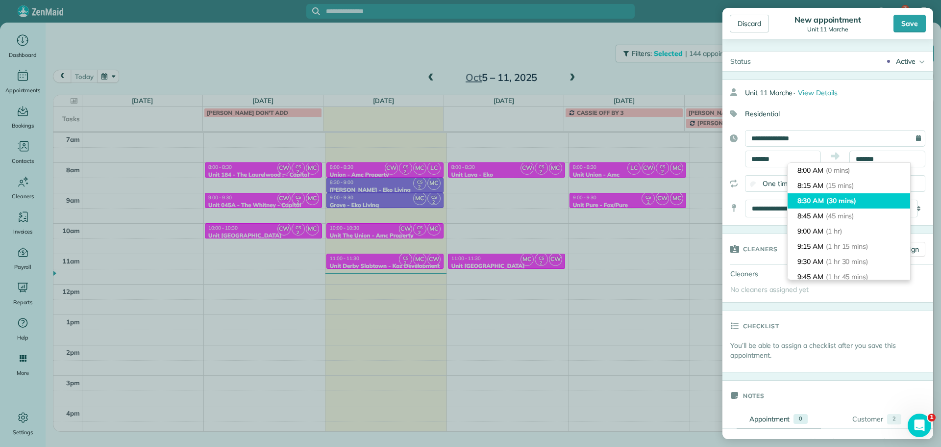
type input "*******"
click at [864, 199] on li "8:30 AM (30 mins)" at bounding box center [849, 200] width 123 height 15
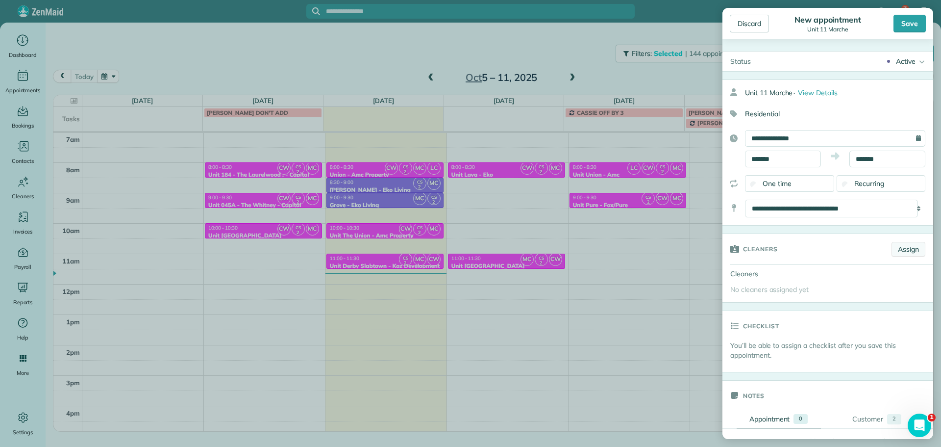
click at [906, 248] on link "Assign" at bounding box center [909, 249] width 34 height 15
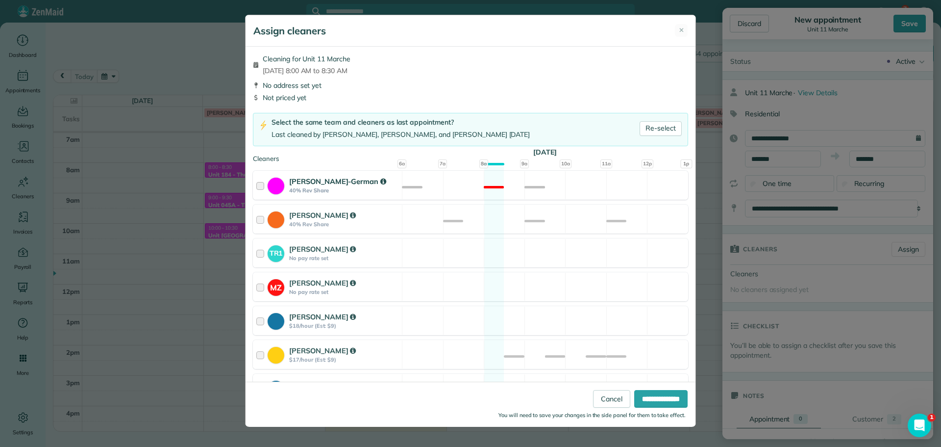
click at [551, 181] on div "Christina Wright-German 40% Rev Share Not available" at bounding box center [470, 185] width 435 height 29
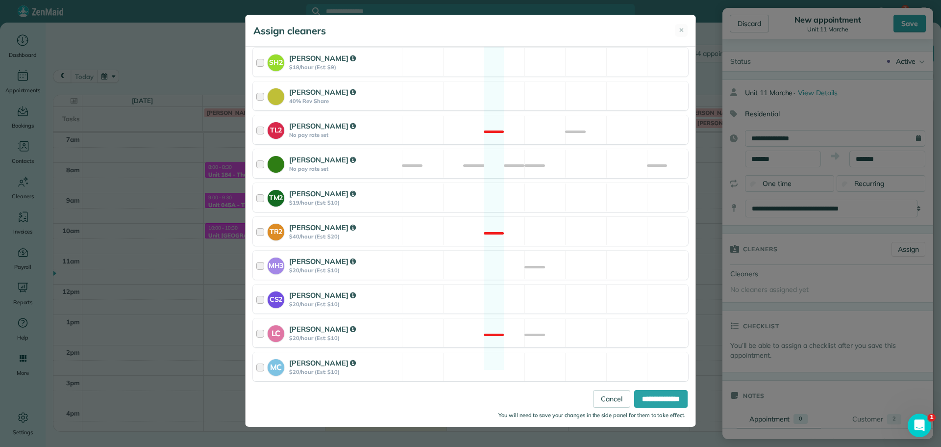
scroll to position [372, 0]
click at [530, 283] on div "CS2 Cristina Sainz $20/hour (Est: $10) Available" at bounding box center [470, 297] width 435 height 29
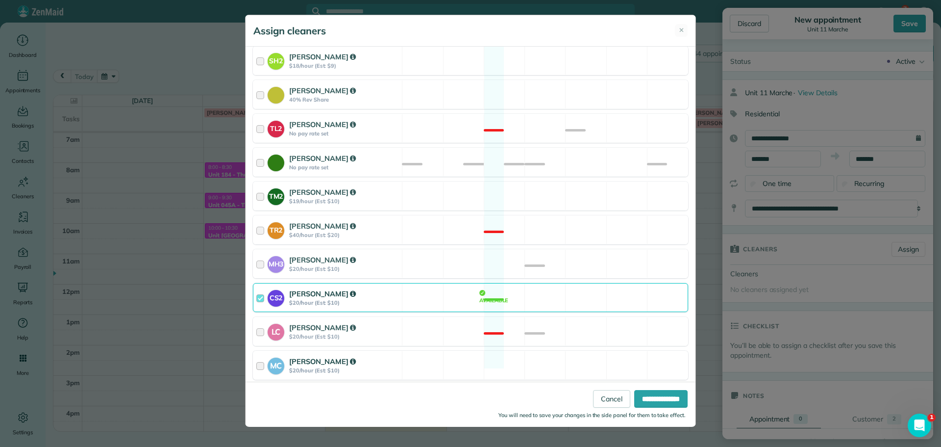
click at [534, 351] on div "MC Mayra Cota $20/hour (Est: $10) Available" at bounding box center [470, 364] width 435 height 29
click at [645, 397] on input "**********" at bounding box center [660, 399] width 53 height 18
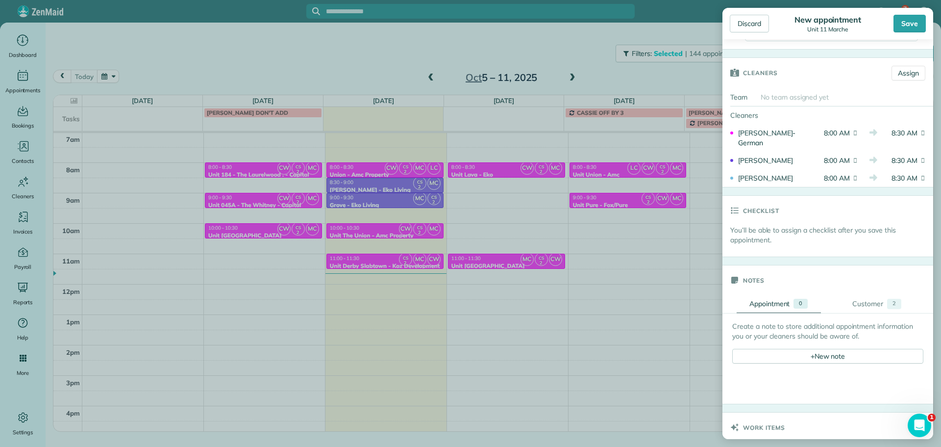
scroll to position [294, 0]
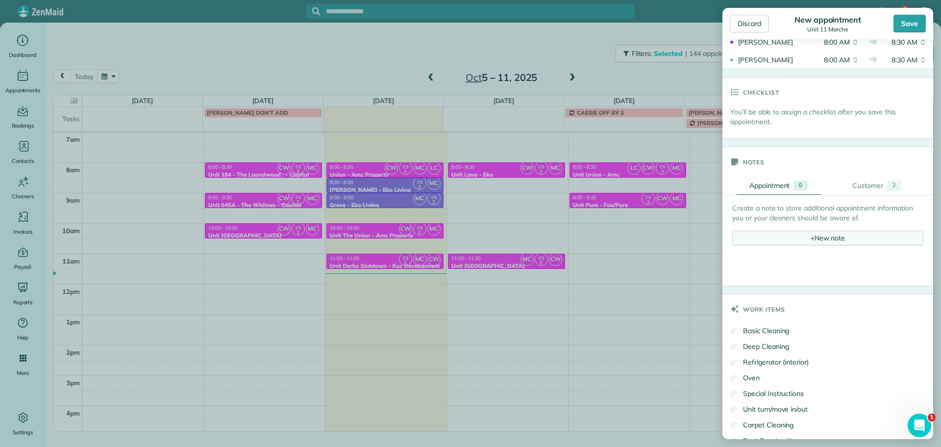
click at [823, 240] on div "+ New note" at bounding box center [827, 237] width 191 height 15
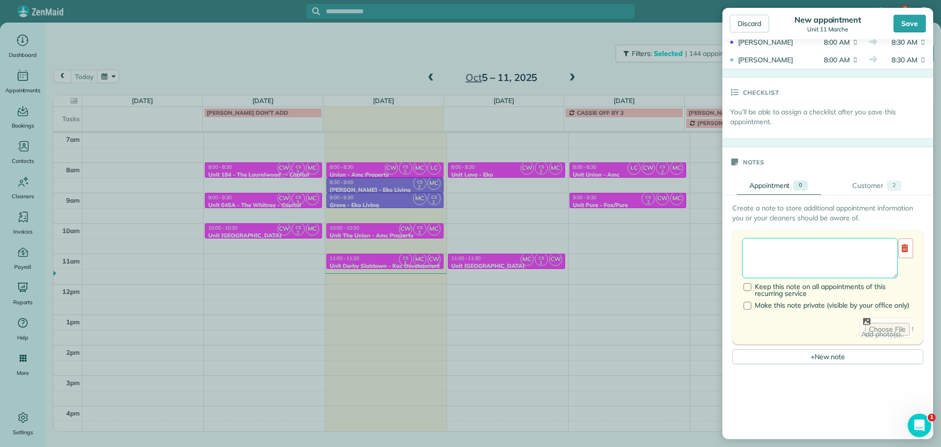
click at [827, 249] on textarea at bounding box center [820, 258] width 156 height 40
paste textarea "**********"
click at [777, 253] on textarea "**********" at bounding box center [816, 258] width 149 height 40
paste textarea "*********"
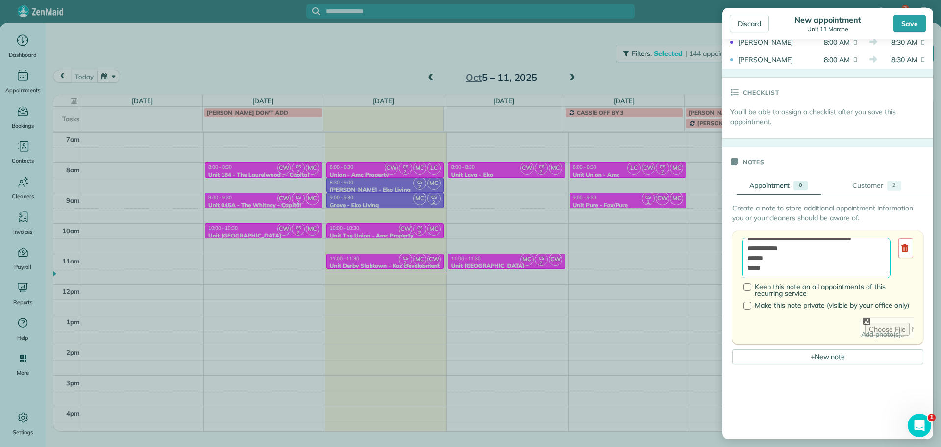
scroll to position [343, 0]
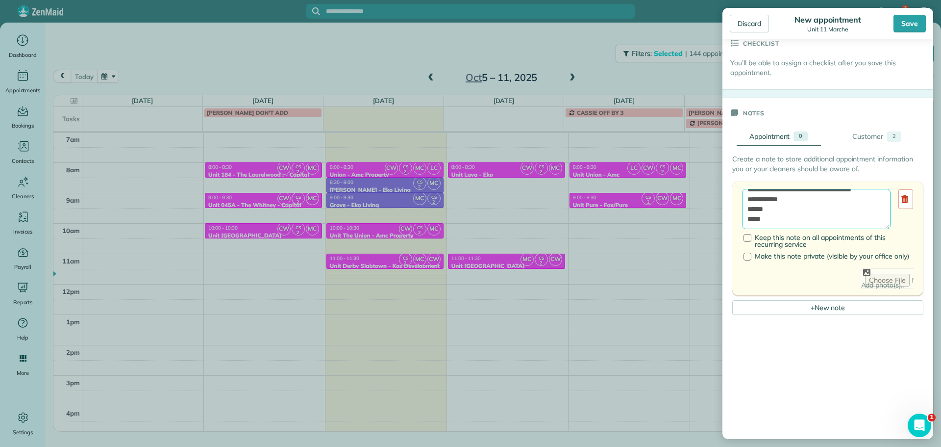
type textarea "**********"
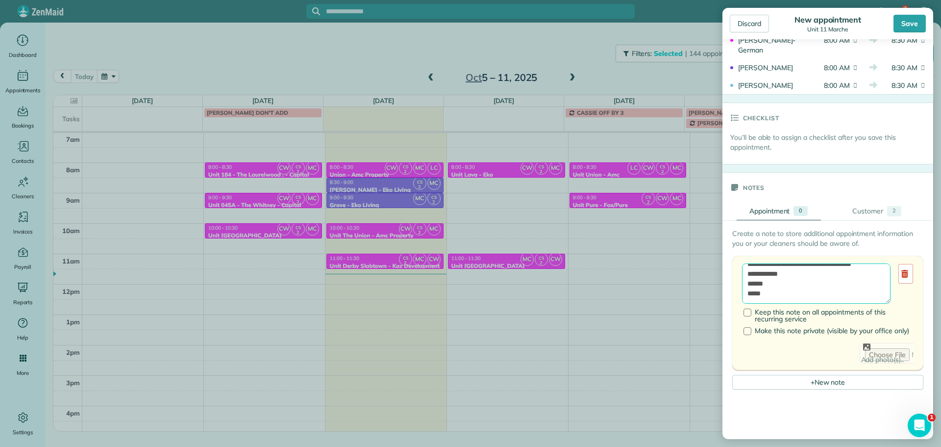
scroll to position [245, 0]
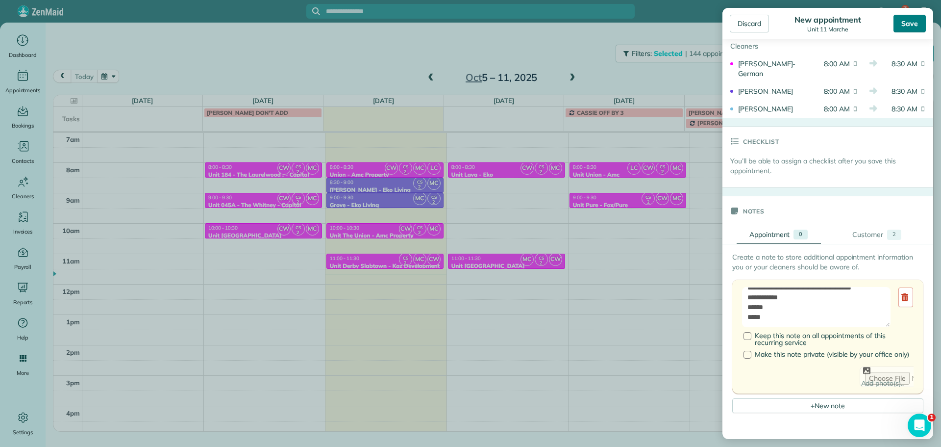
click at [910, 21] on div "Save" at bounding box center [910, 24] width 32 height 18
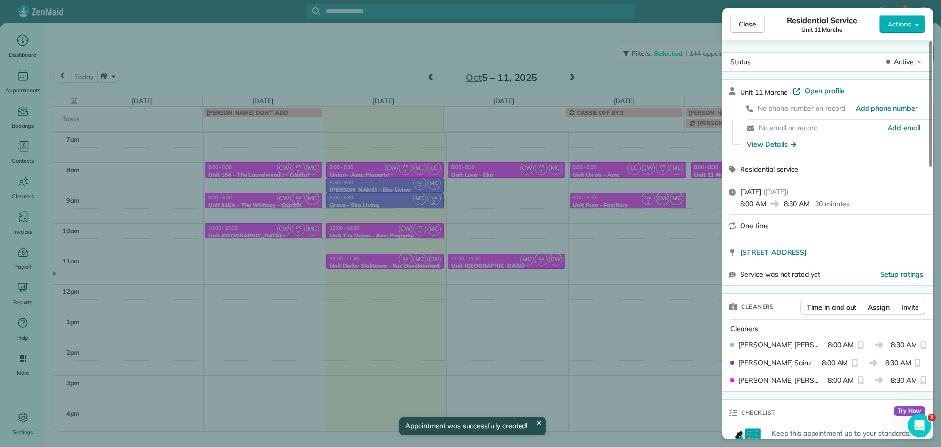
click at [681, 186] on div "Close Residential Service Unit 11 Marche Actions Status Active Unit 11 Marche ·…" at bounding box center [470, 223] width 941 height 447
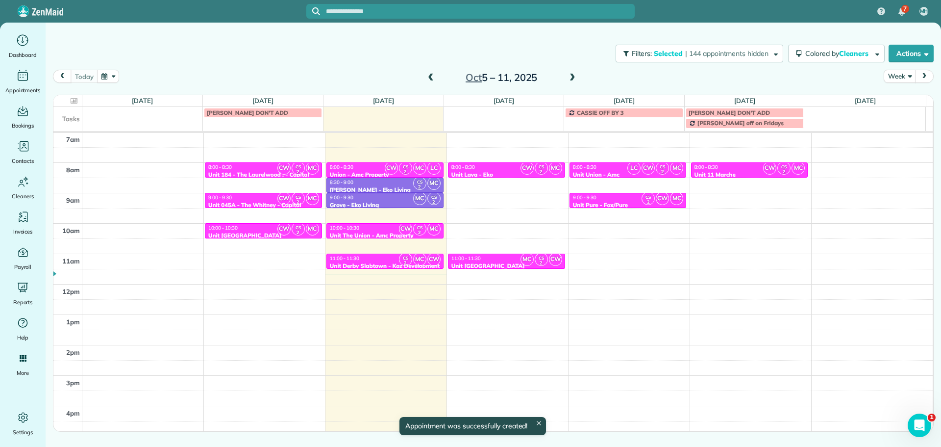
click at [729, 194] on div "4am 5am 6am 7am 8am 9am 10am 11am 12pm 1pm 2pm 3pm 4pm 5pm CW CS 2 MC 8:00 - 8:…" at bounding box center [492, 253] width 879 height 425
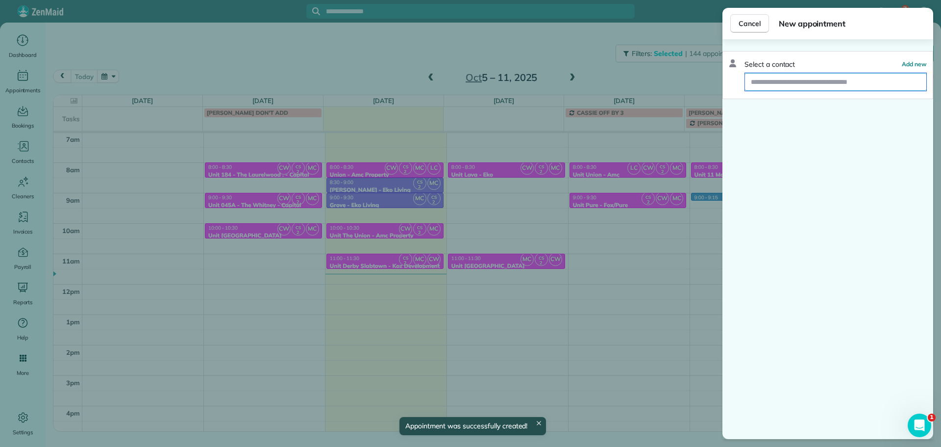
click at [829, 76] on input "text" at bounding box center [835, 82] width 181 height 18
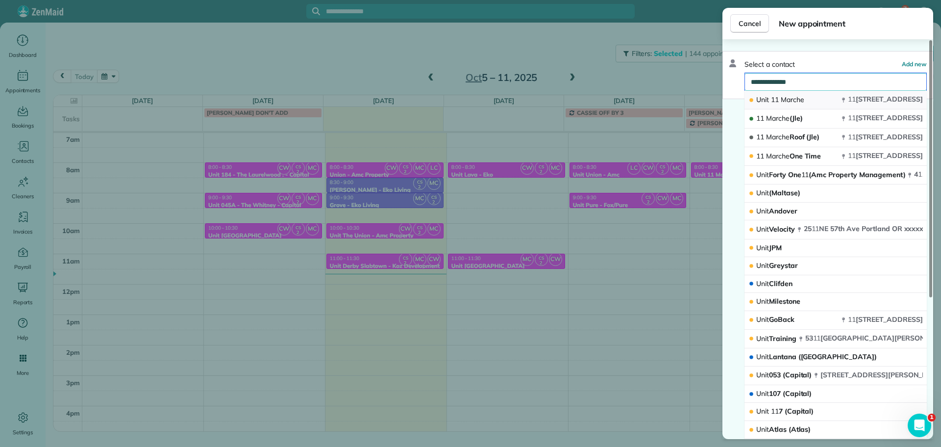
type input "**********"
click at [795, 98] on span "Marche" at bounding box center [793, 99] width 24 height 9
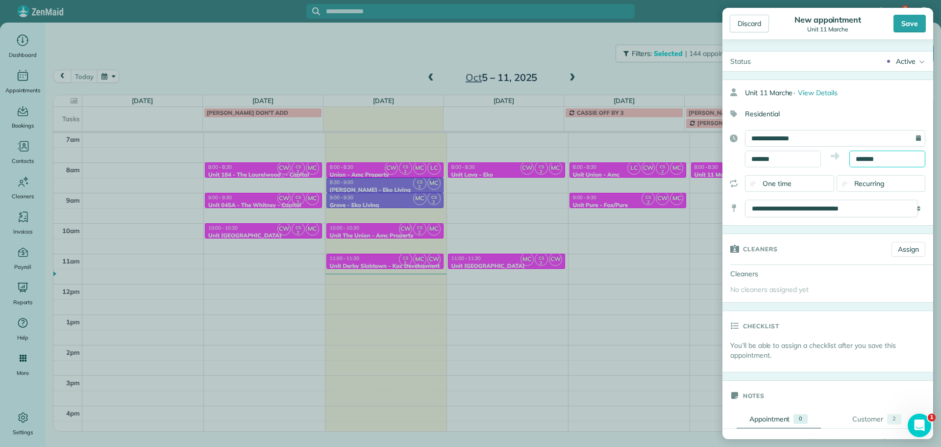
click at [863, 157] on input "*******" at bounding box center [887, 158] width 76 height 17
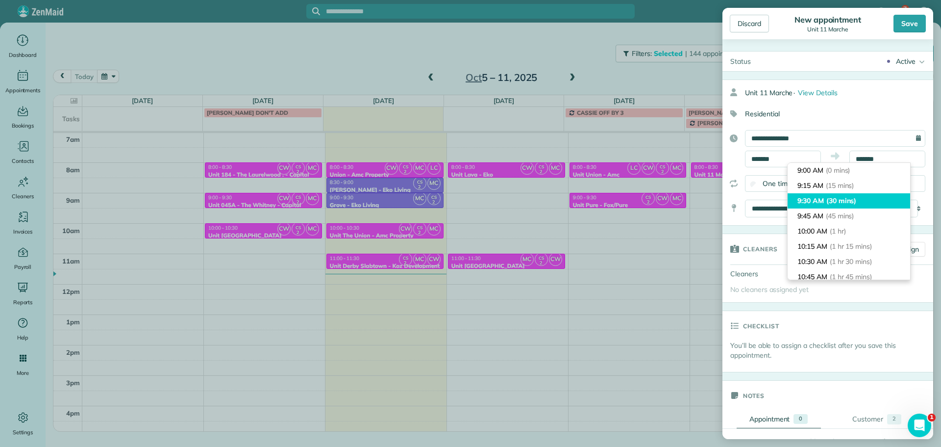
type input "*******"
click at [861, 196] on li "9:30 AM (30 mins)" at bounding box center [849, 200] width 123 height 15
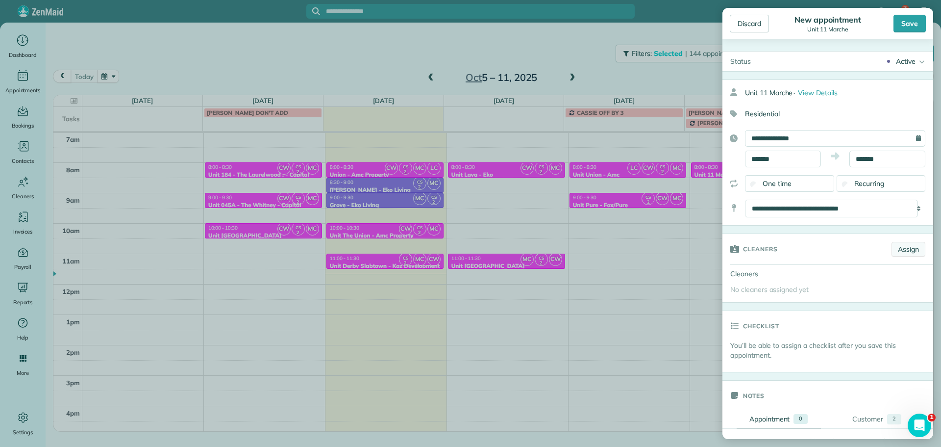
click at [909, 248] on link "Assign" at bounding box center [909, 249] width 34 height 15
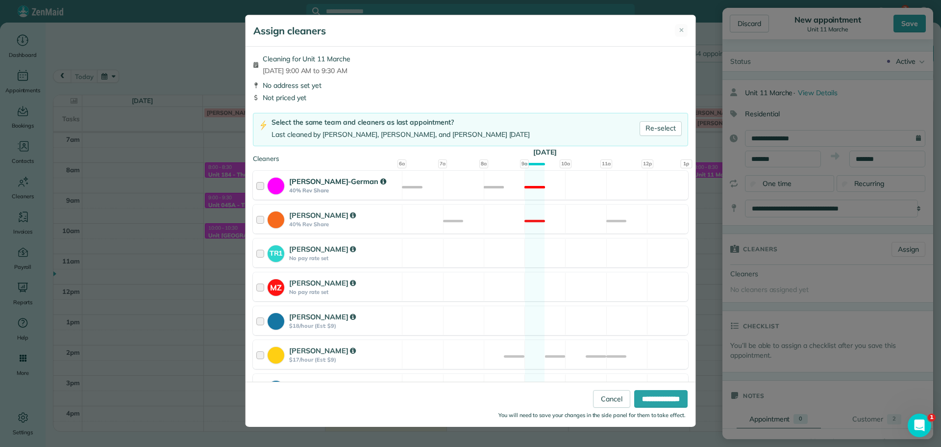
click at [498, 192] on div "Christina Wright-German 40% Rev Share Not available" at bounding box center [470, 185] width 435 height 29
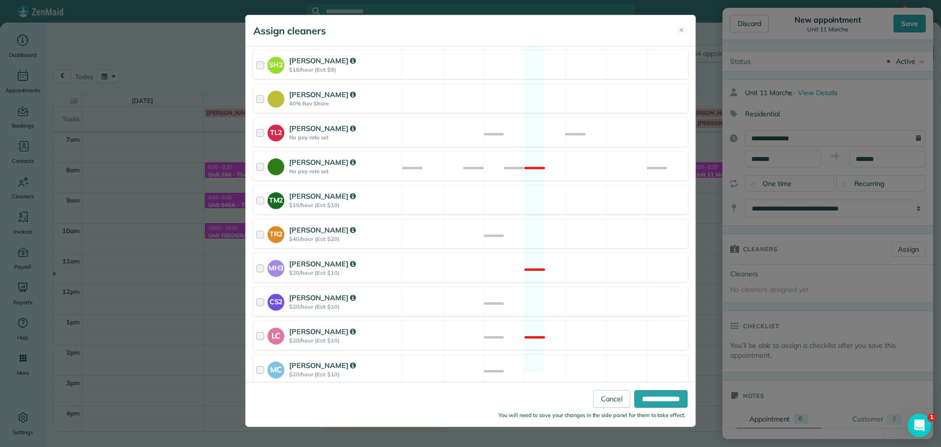
scroll to position [372, 0]
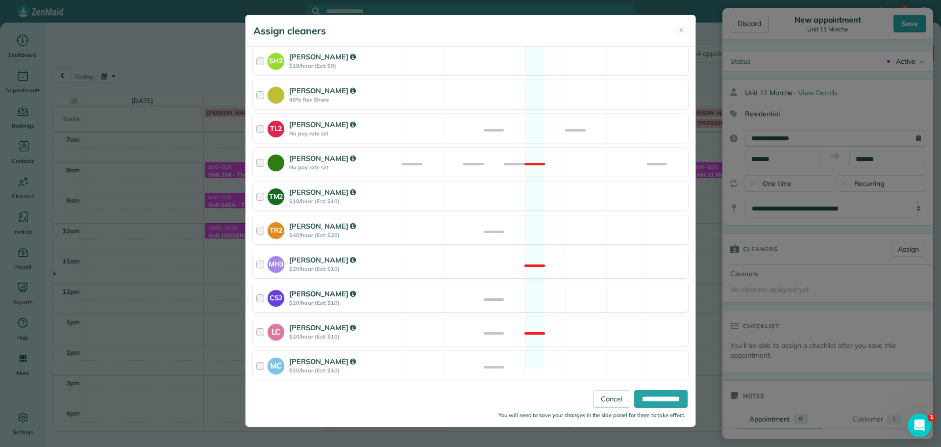
click at [489, 285] on div "CS2 Cristina Sainz $20/hour (Est: $10) Available" at bounding box center [470, 297] width 435 height 29
click at [463, 353] on div "MC Mayra Cota $20/hour (Est: $10) Available" at bounding box center [470, 364] width 435 height 29
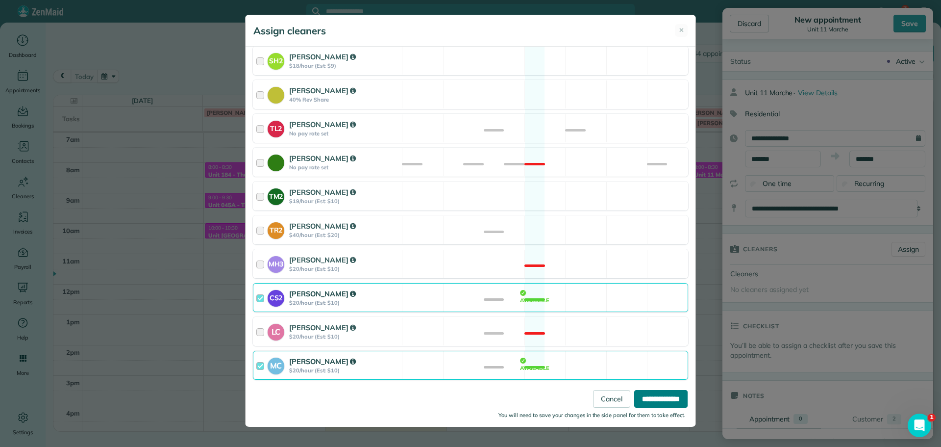
click at [651, 398] on input "**********" at bounding box center [660, 399] width 53 height 18
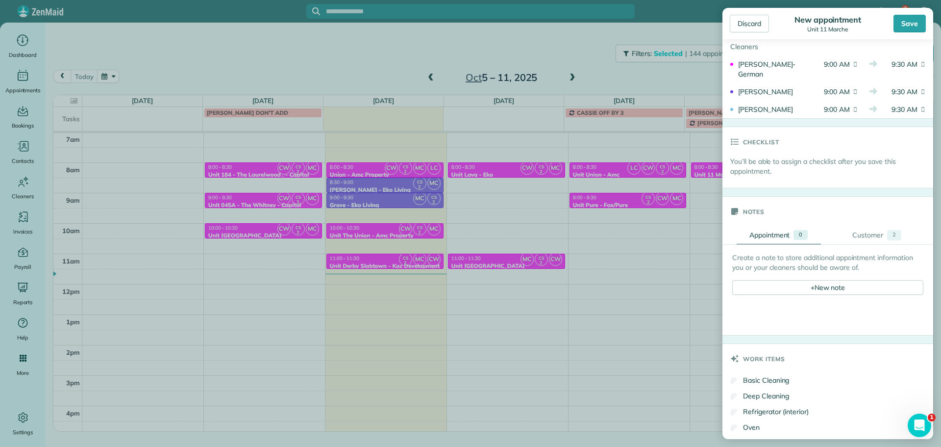
scroll to position [245, 0]
click at [819, 284] on div "+ New note" at bounding box center [827, 286] width 191 height 15
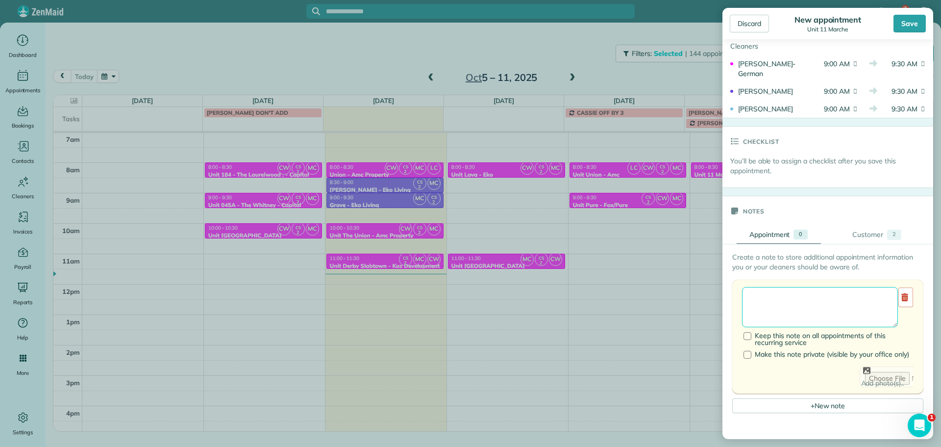
click at [824, 306] on textarea at bounding box center [820, 307] width 156 height 40
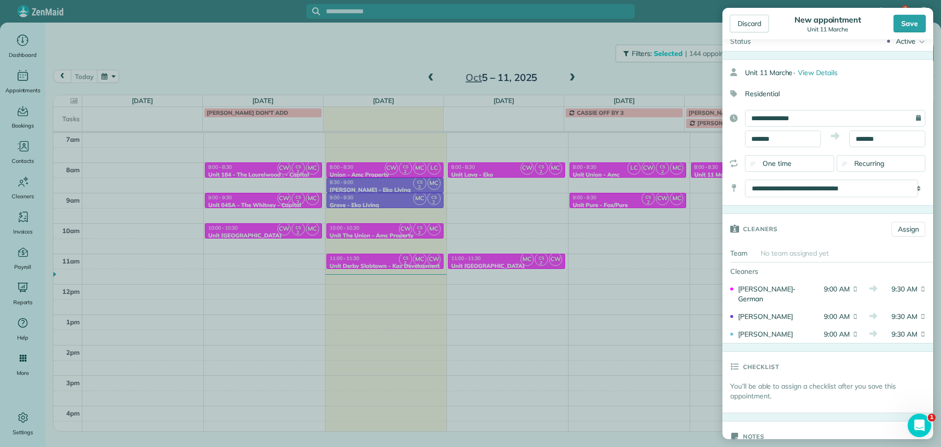
scroll to position [0, 0]
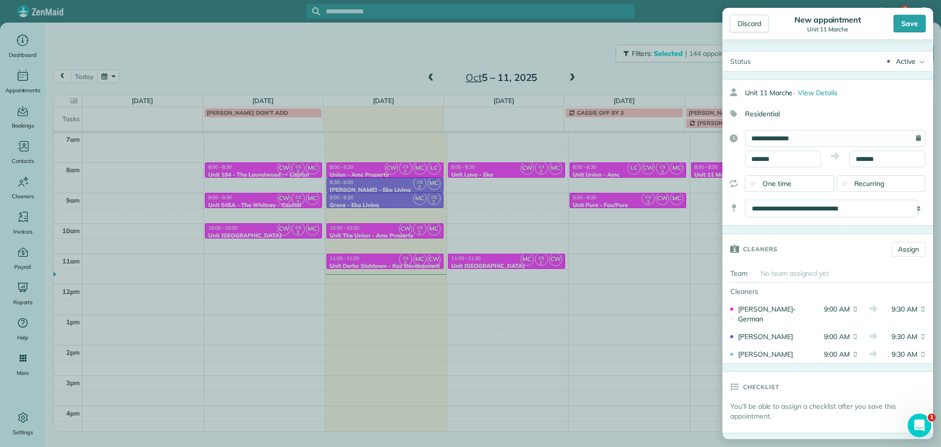
type textarea "**********"
click at [909, 22] on div "Save" at bounding box center [910, 24] width 32 height 18
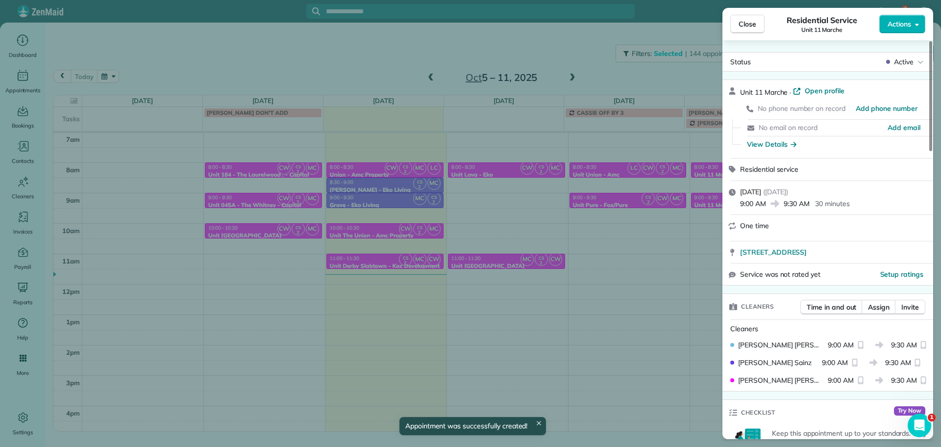
click at [643, 76] on div "Close Residential Service Unit 11 Marche Actions Status Active Unit 11 Marche ·…" at bounding box center [470, 223] width 941 height 447
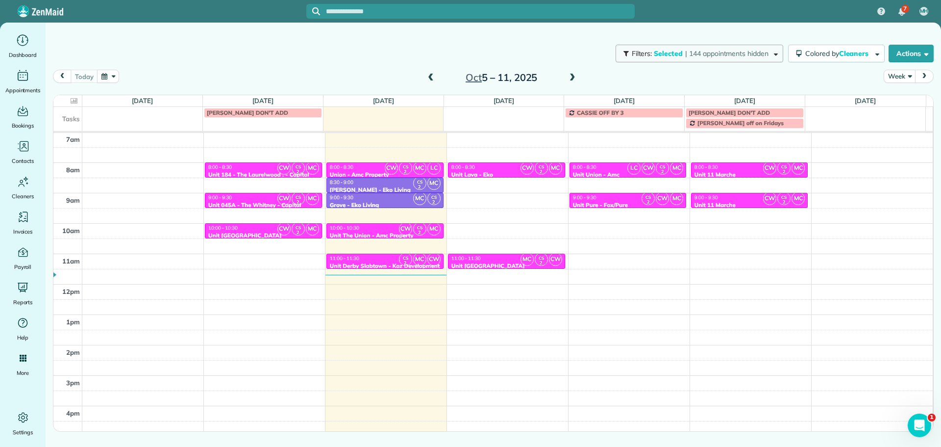
click at [690, 57] on span "| 144 appointments hidden" at bounding box center [726, 53] width 83 height 9
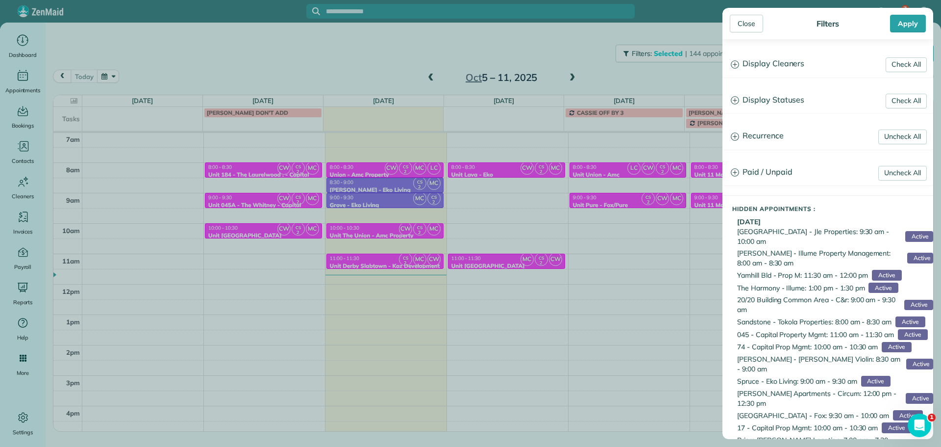
click at [761, 69] on h3 "Display Cleaners" at bounding box center [828, 63] width 210 height 25
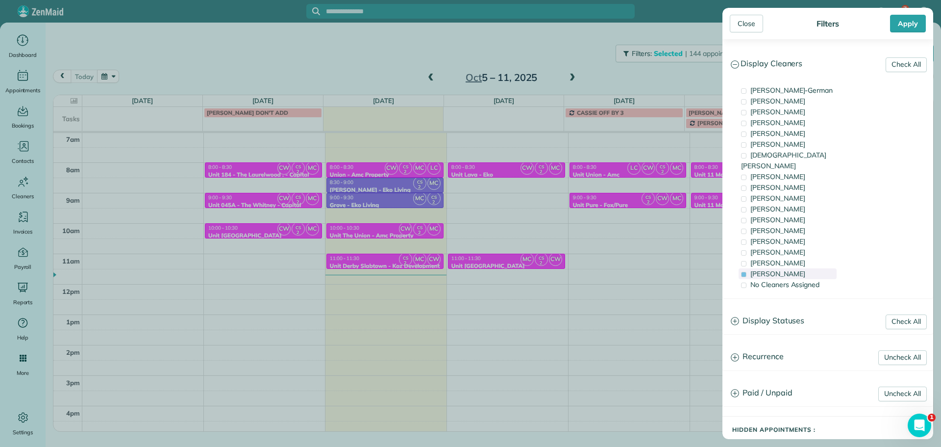
click at [784, 269] on span "Mayra Cota" at bounding box center [777, 273] width 55 height 9
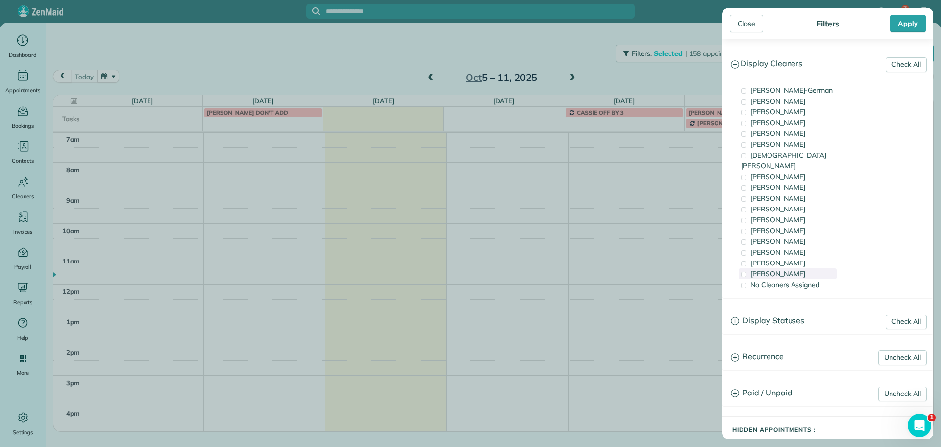
click at [793, 268] on div "Mayra Cota" at bounding box center [788, 273] width 98 height 11
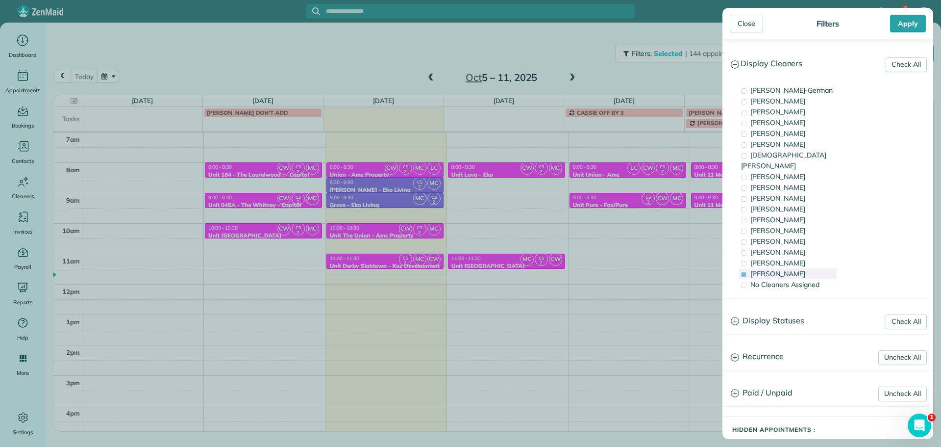
click at [793, 268] on div "Mayra Cota" at bounding box center [788, 273] width 98 height 11
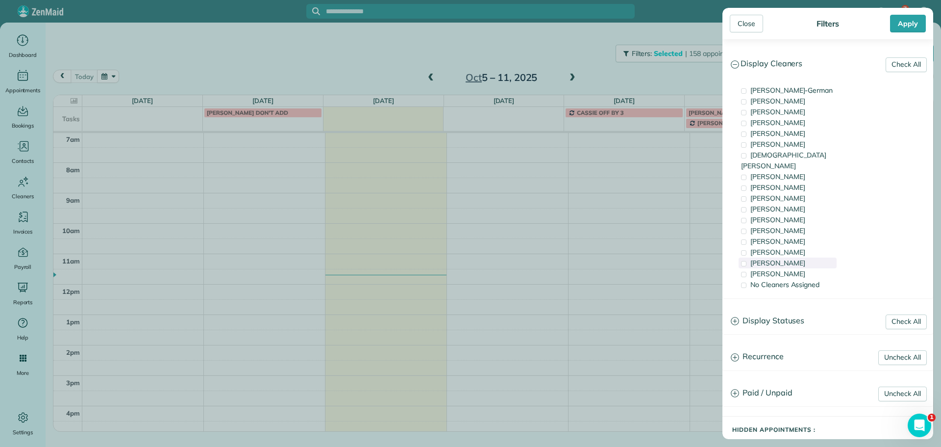
click at [793, 258] on span "Laura Chavez" at bounding box center [777, 262] width 55 height 9
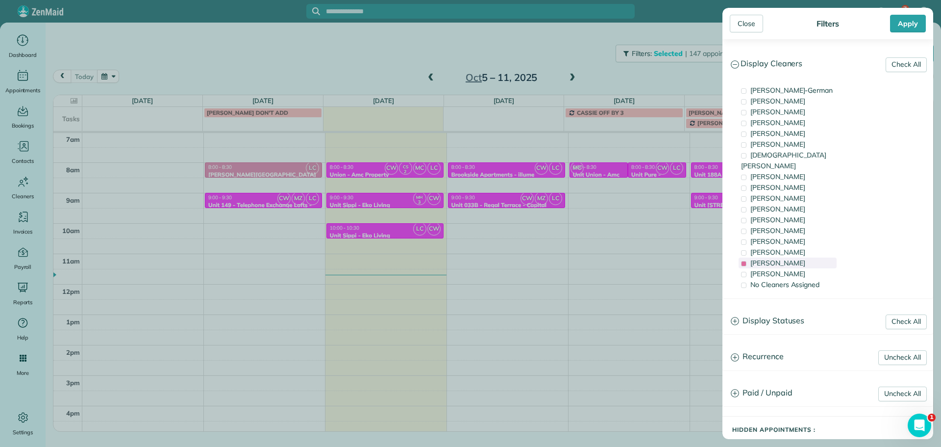
click at [793, 258] on span "Laura Chavez" at bounding box center [777, 262] width 55 height 9
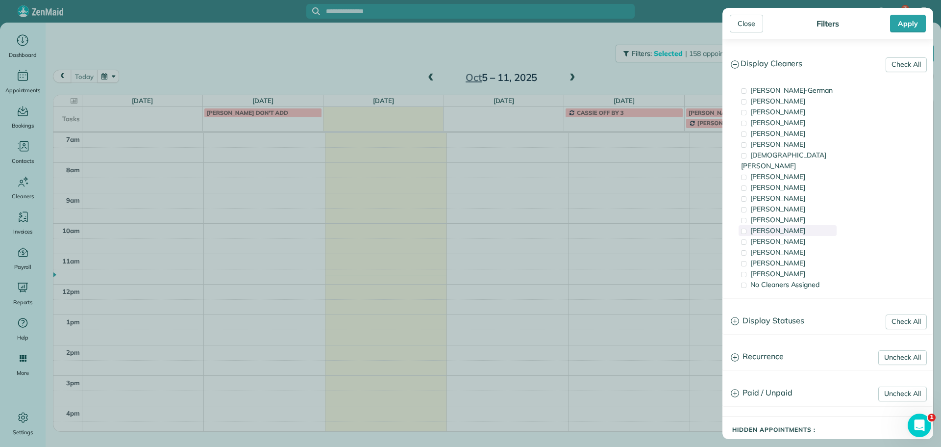
click at [788, 225] on div "Tammi Rue" at bounding box center [788, 230] width 98 height 11
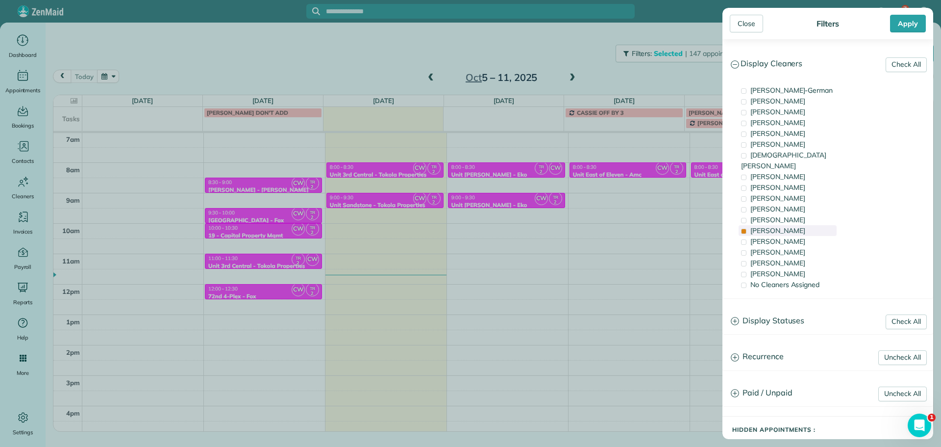
click at [788, 225] on div "Tammi Rue" at bounding box center [788, 230] width 98 height 11
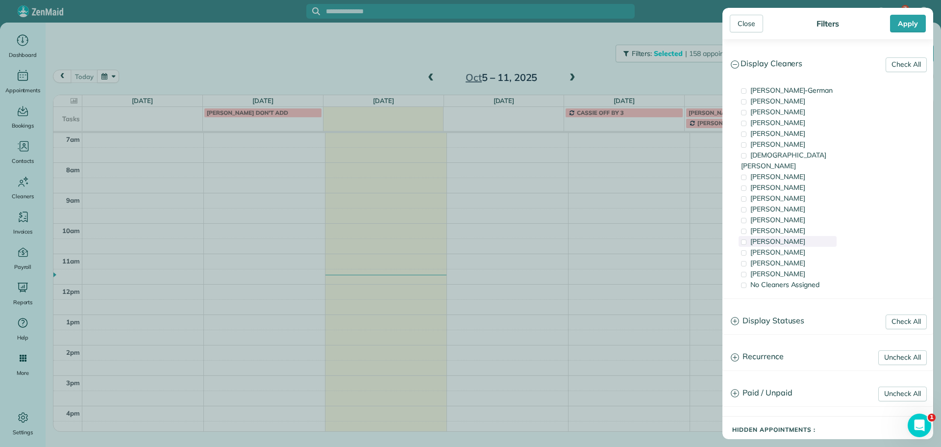
click at [790, 237] on span "[PERSON_NAME]" at bounding box center [777, 241] width 55 height 9
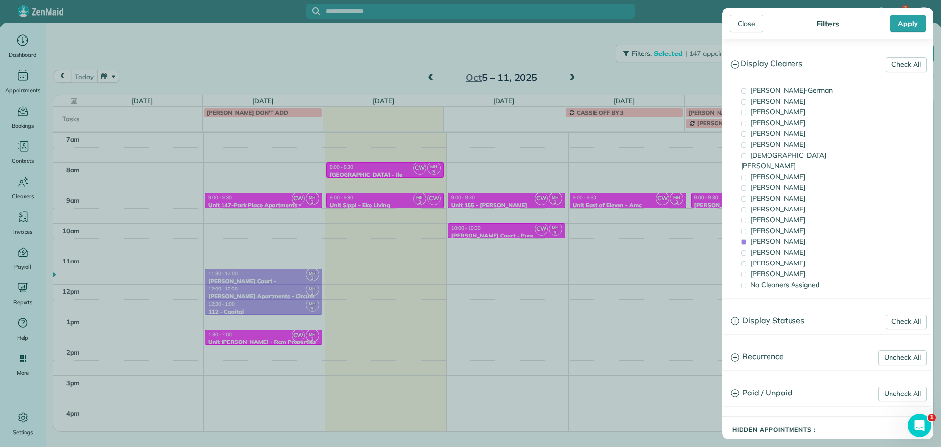
click at [289, 52] on div "Close Filters Apply Check All Display Cleaners Christina Wright-German Cassie F…" at bounding box center [470, 223] width 941 height 447
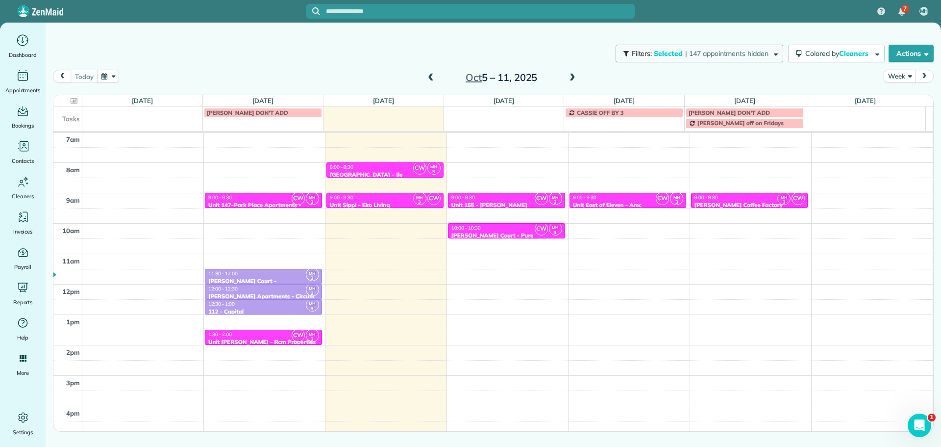
click at [680, 61] on button "Filters: Selected | 147 appointments hidden" at bounding box center [700, 54] width 168 height 18
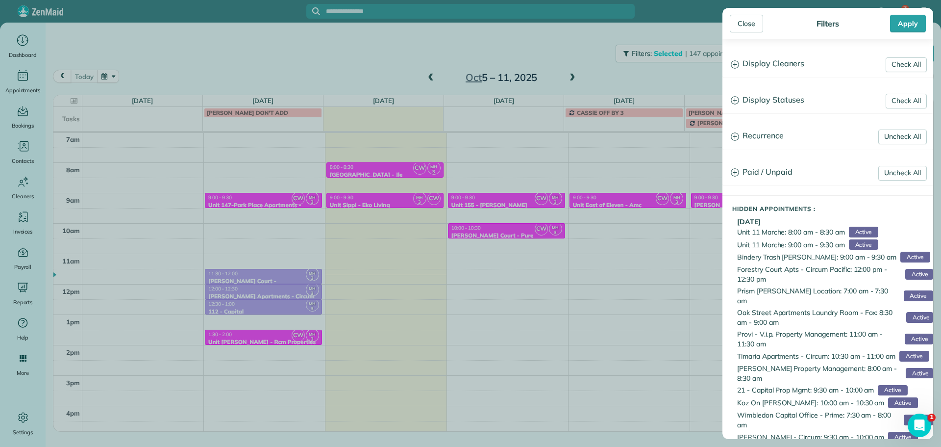
click at [784, 66] on h3 "Display Cleaners" at bounding box center [828, 63] width 210 height 25
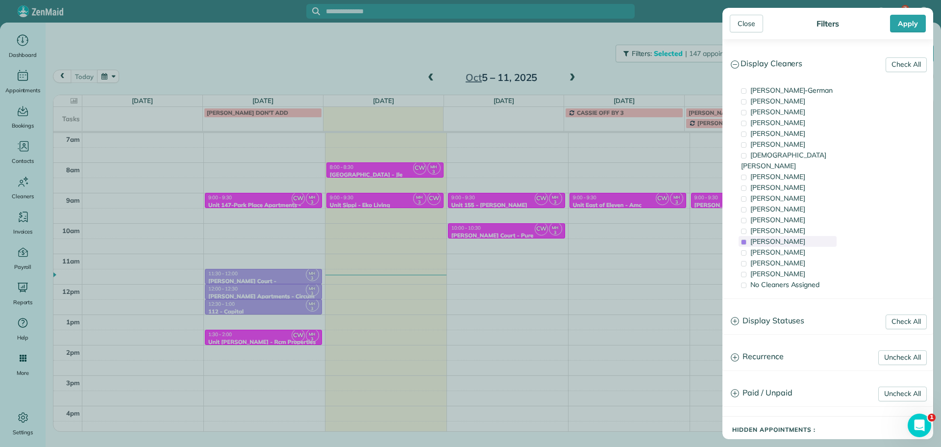
click at [795, 236] on div "[PERSON_NAME]" at bounding box center [788, 241] width 98 height 11
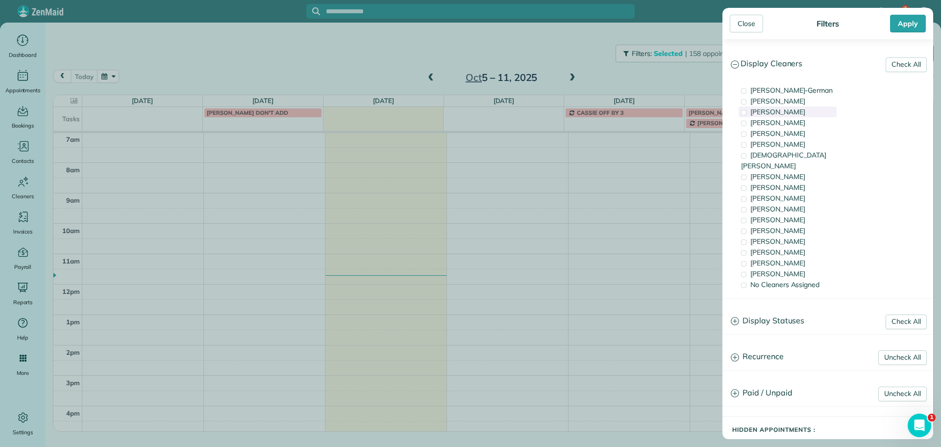
click at [805, 112] on span "Tawnya Reynolds" at bounding box center [777, 111] width 55 height 9
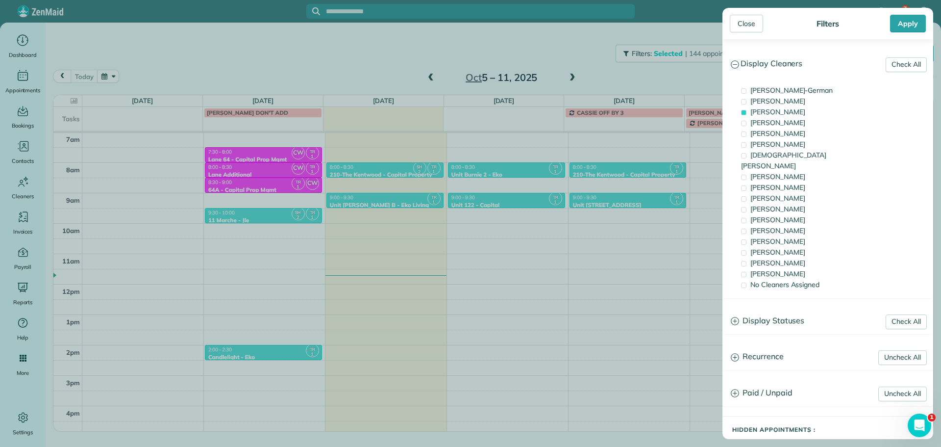
click at [651, 80] on div "Close Filters Apply Check All Display Cleaners Christina Wright-German Cassie F…" at bounding box center [470, 223] width 941 height 447
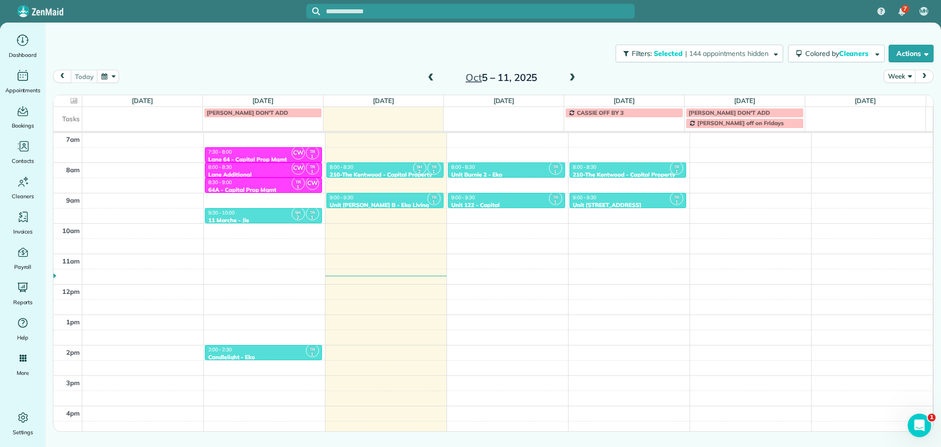
click at [577, 75] on span at bounding box center [572, 78] width 11 height 9
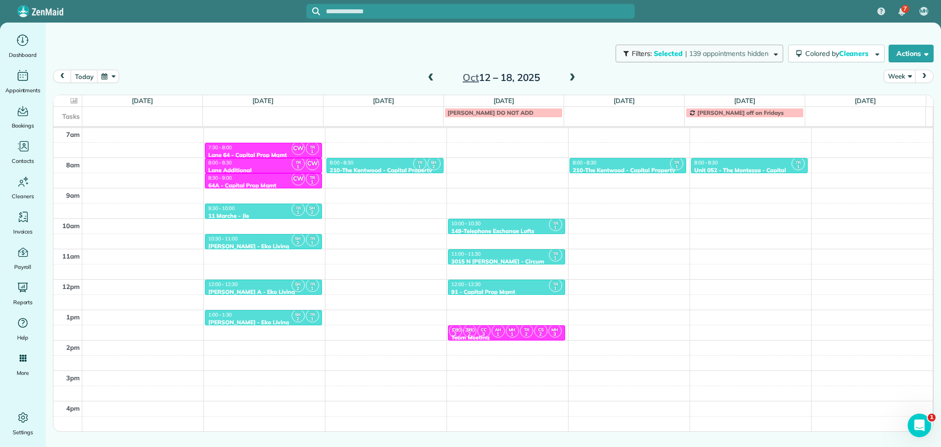
click at [725, 59] on button "Filters: Selected | 139 appointments hidden" at bounding box center [700, 54] width 168 height 18
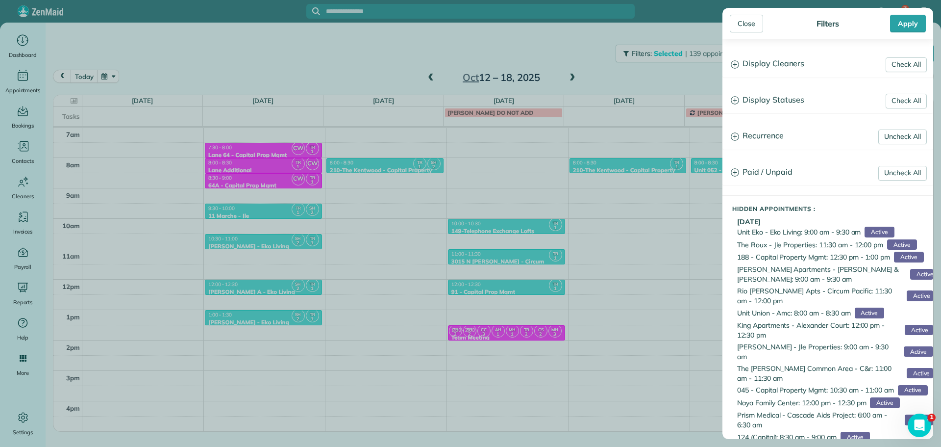
click at [762, 72] on h3 "Display Cleaners" at bounding box center [828, 63] width 210 height 25
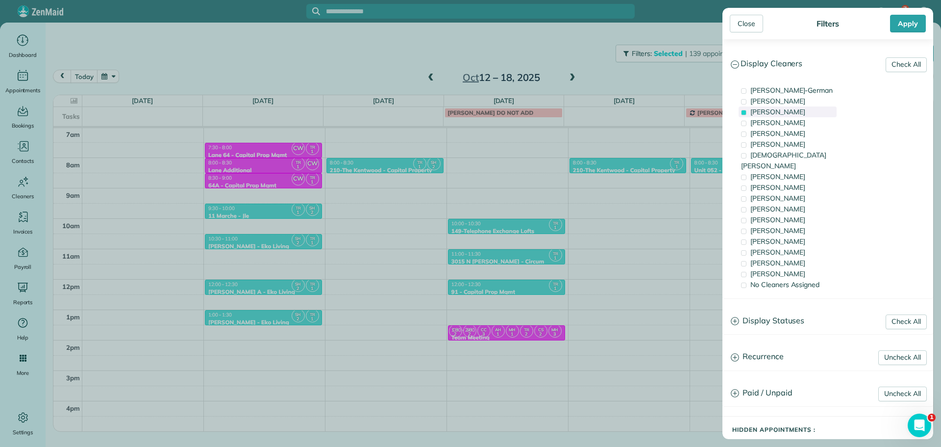
click at [778, 110] on span "Tawnya Reynolds" at bounding box center [777, 111] width 55 height 9
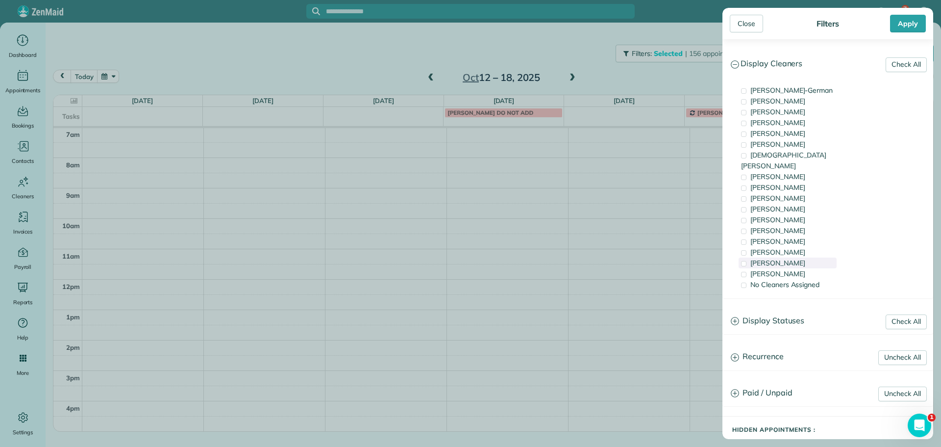
click at [786, 258] on span "Laura Chavez" at bounding box center [777, 262] width 55 height 9
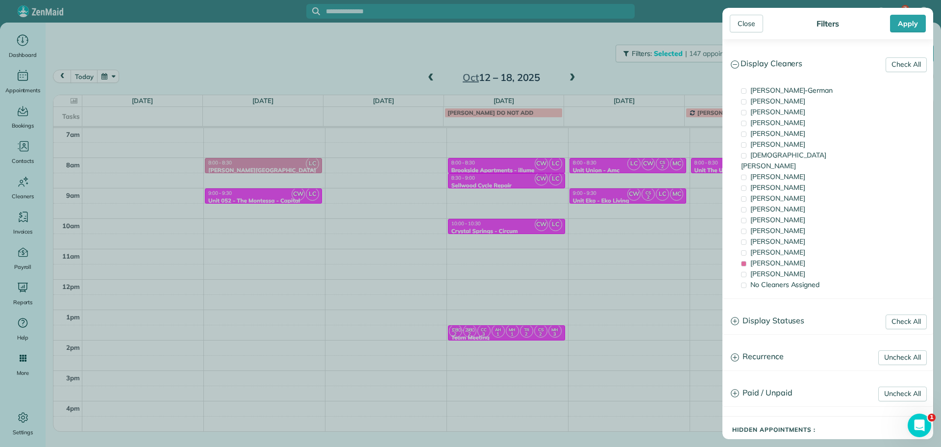
click at [391, 198] on div "Close Filters Apply Check All Display Cleaners Christina Wright-German Cassie F…" at bounding box center [470, 223] width 941 height 447
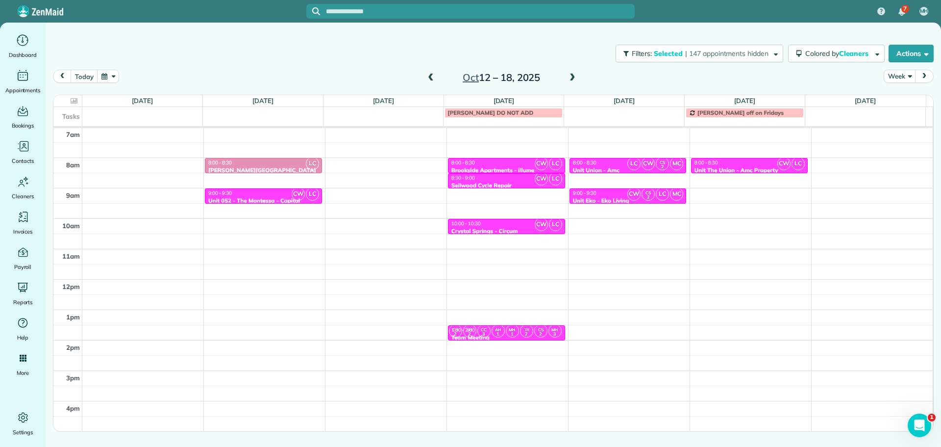
click at [296, 191] on span "CW" at bounding box center [298, 193] width 13 height 13
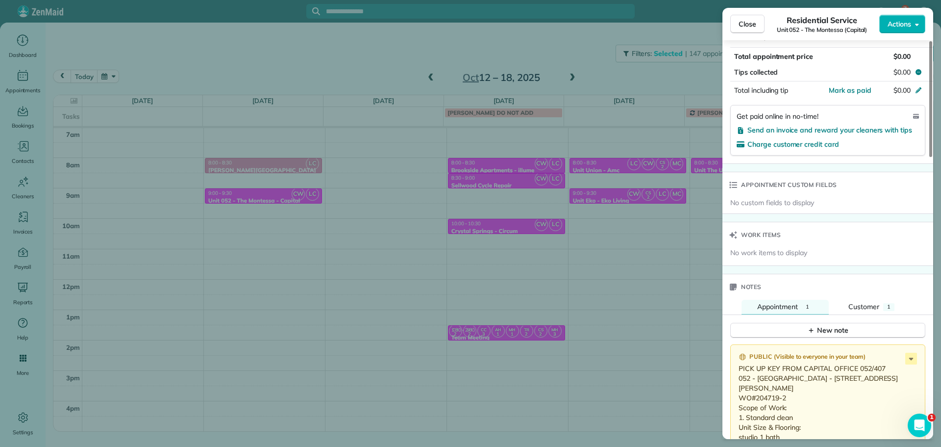
scroll to position [786, 0]
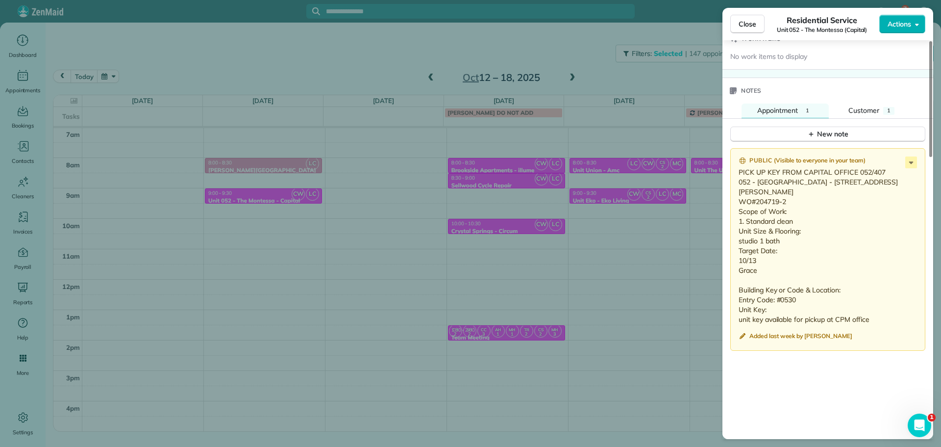
click at [389, 188] on div "Close Residential Service Unit 052 - The Montessa (Capital) Actions Status Acti…" at bounding box center [470, 223] width 941 height 447
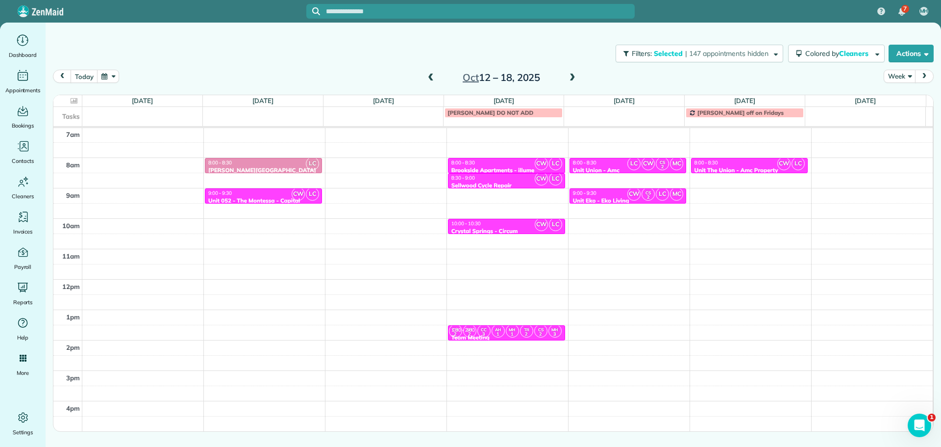
click at [371, 163] on div "4am 5am 6am 7am 8am 9am 10am 11am 12pm 1pm 2pm 3pm 4pm 5pm LC 8:00 - 8:30 Corbe…" at bounding box center [492, 248] width 879 height 425
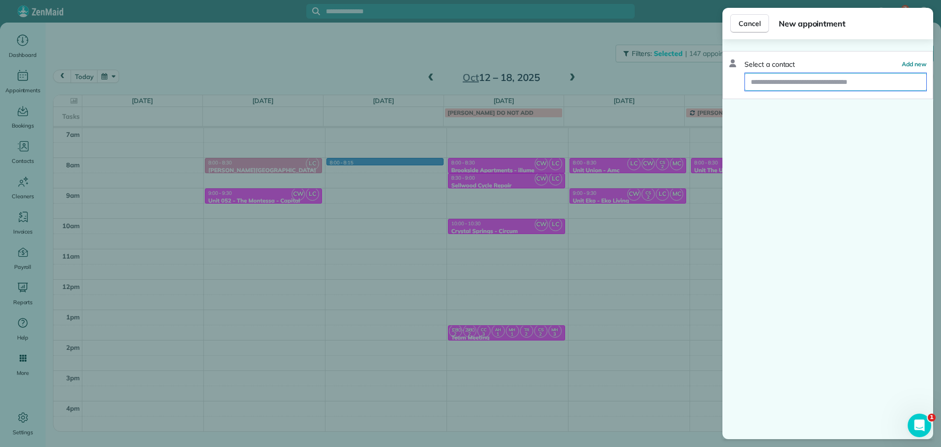
click at [780, 85] on input "text" at bounding box center [835, 82] width 181 height 18
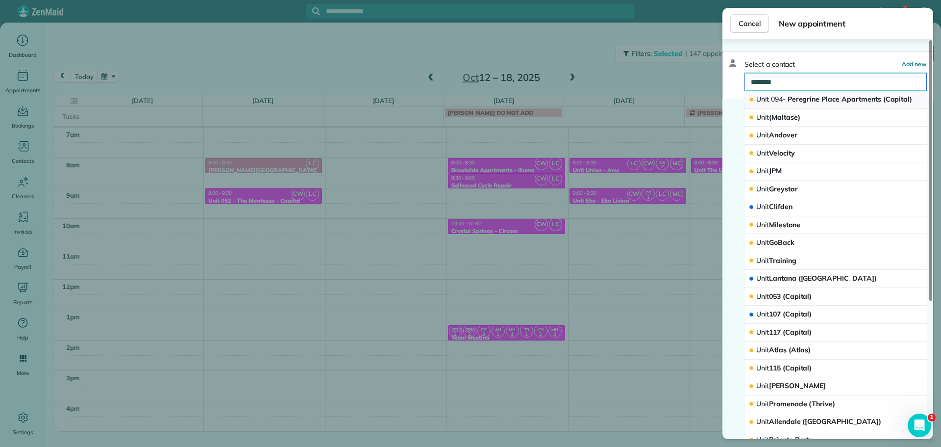
type input "********"
click at [798, 100] on span "Unit 094 - Peregrine Place Apartments (Capital)" at bounding box center [834, 99] width 156 height 9
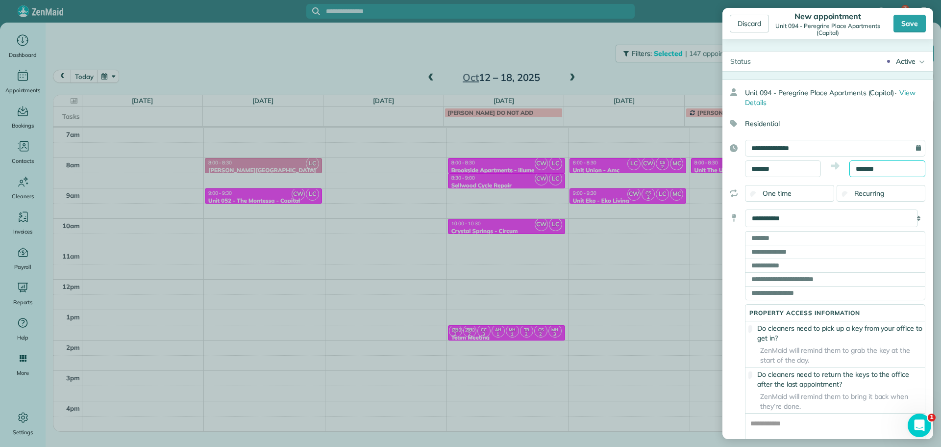
click at [855, 168] on input "*******" at bounding box center [887, 168] width 76 height 17
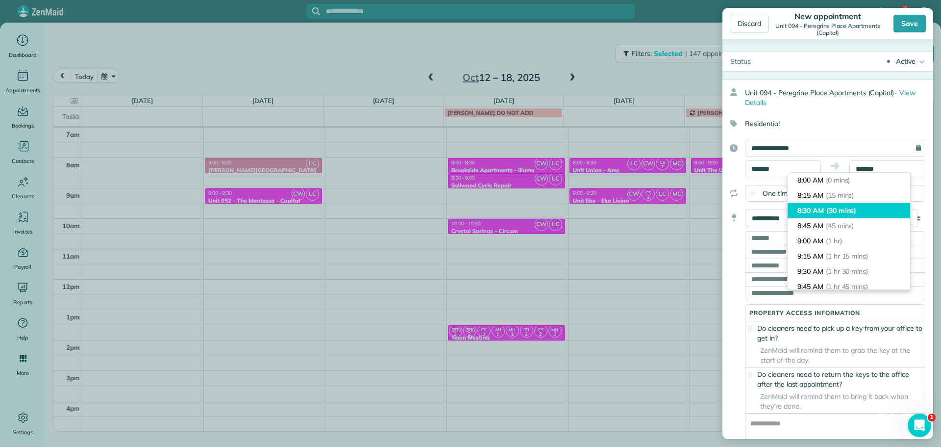
type input "*******"
click at [845, 211] on span "(30 mins)" at bounding box center [841, 210] width 30 height 9
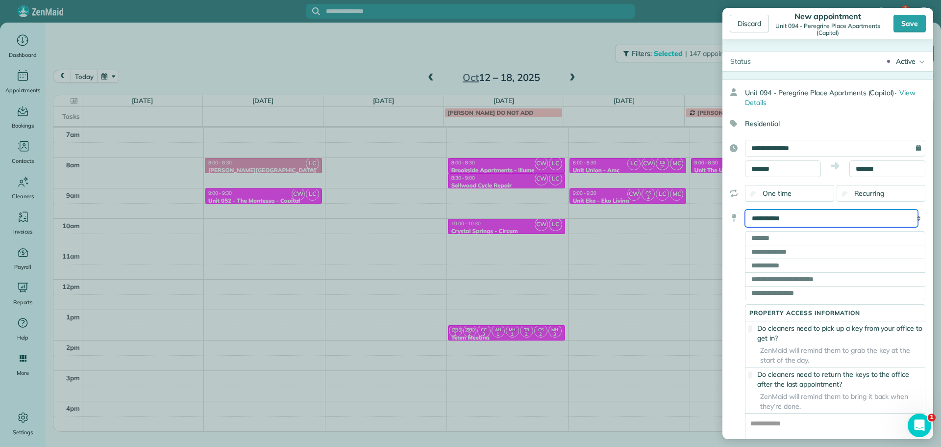
click at [822, 220] on select "**********" at bounding box center [831, 218] width 173 height 18
click at [789, 215] on select "**********" at bounding box center [831, 218] width 173 height 18
select select "******"
click at [745, 209] on select "**********" at bounding box center [831, 218] width 173 height 18
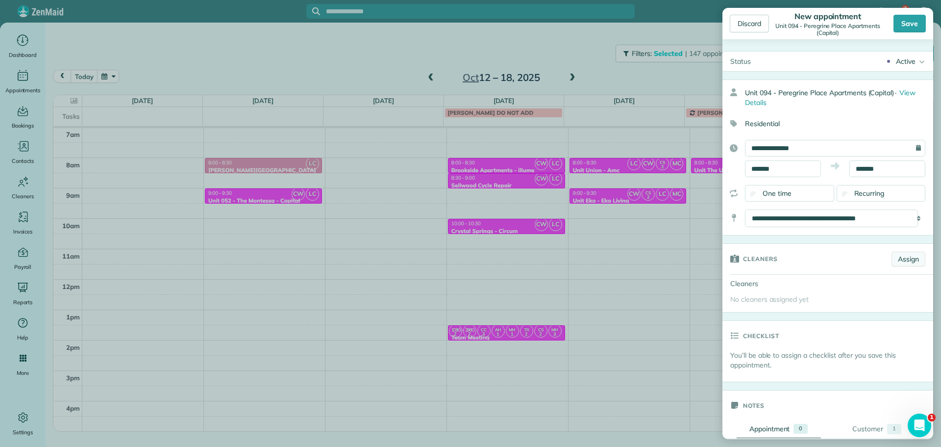
click at [908, 260] on link "Assign" at bounding box center [909, 258] width 34 height 15
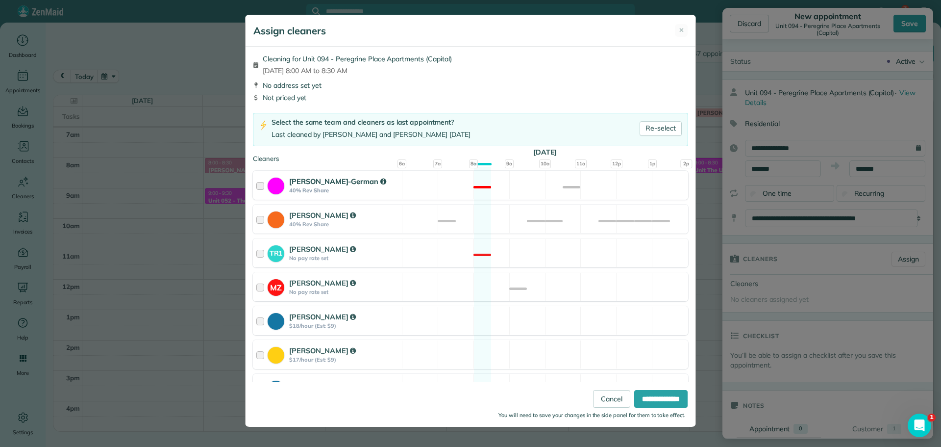
click at [602, 195] on div "Christina Wright-German 40% Rev Share Not available" at bounding box center [470, 185] width 435 height 29
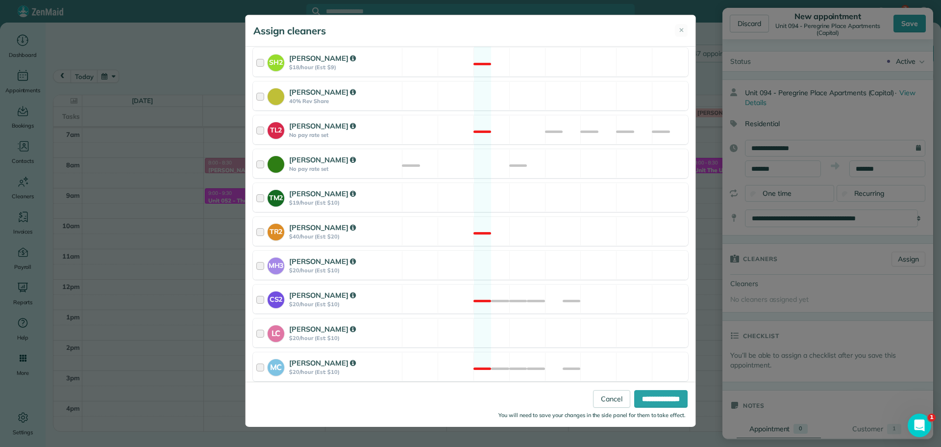
scroll to position [372, 0]
click at [602, 322] on div "LC Laura Chavez $20/hour (Est: $10) Available" at bounding box center [470, 331] width 435 height 29
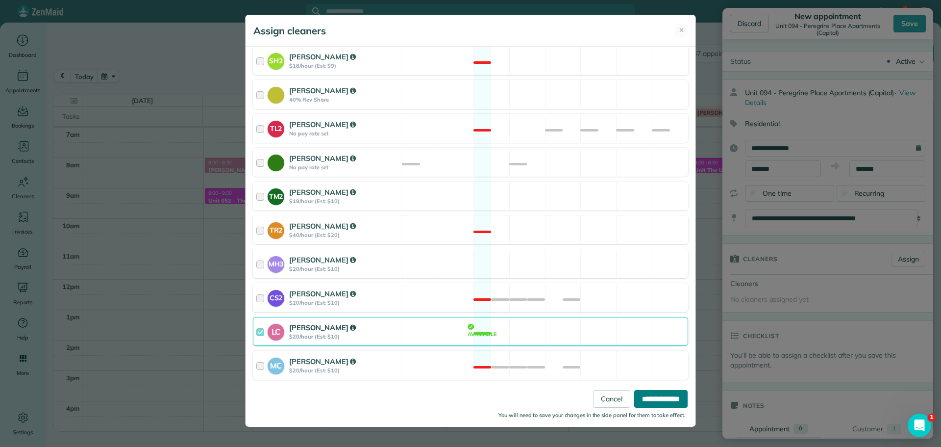
click at [657, 397] on input "**********" at bounding box center [660, 399] width 53 height 18
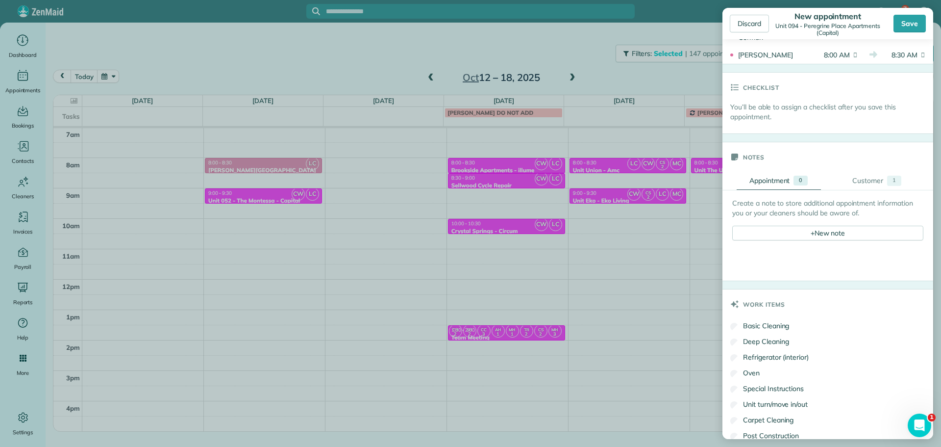
scroll to position [294, 0]
click at [803, 229] on div "+ New note" at bounding box center [827, 230] width 191 height 15
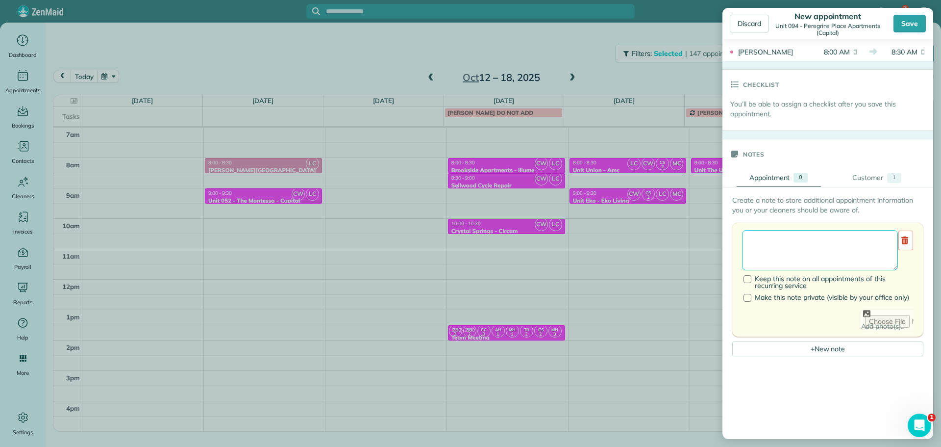
click at [805, 240] on textarea at bounding box center [820, 250] width 156 height 40
paste textarea "**********"
paste textarea "********"
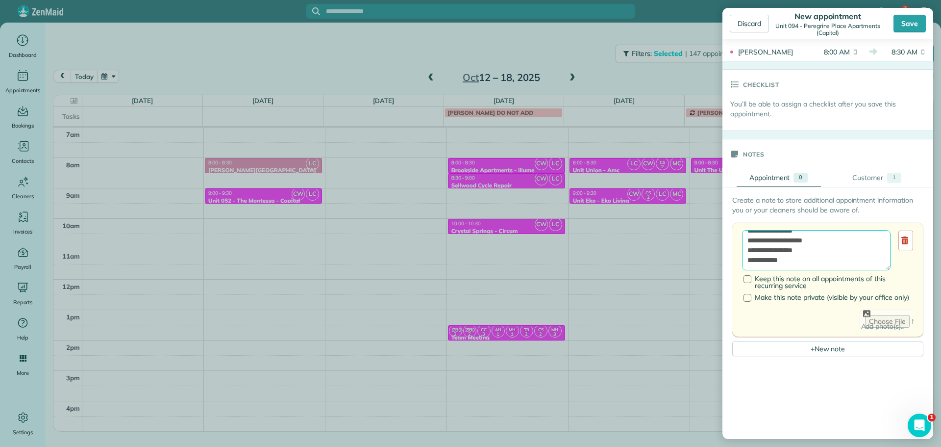
paste textarea "**********"
type textarea "**********"
click at [911, 23] on div "Save" at bounding box center [910, 24] width 32 height 18
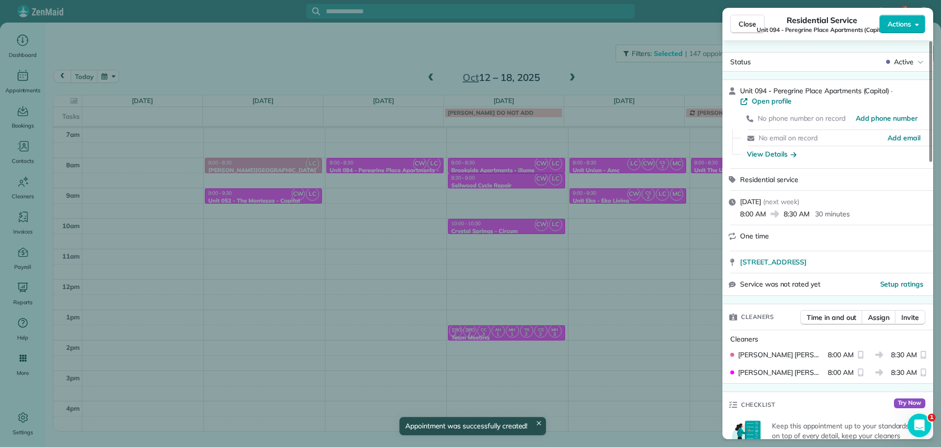
click at [295, 46] on div "Close Residential Service Unit 094 - Peregrine Place Apartments (Capital) Actio…" at bounding box center [470, 223] width 941 height 447
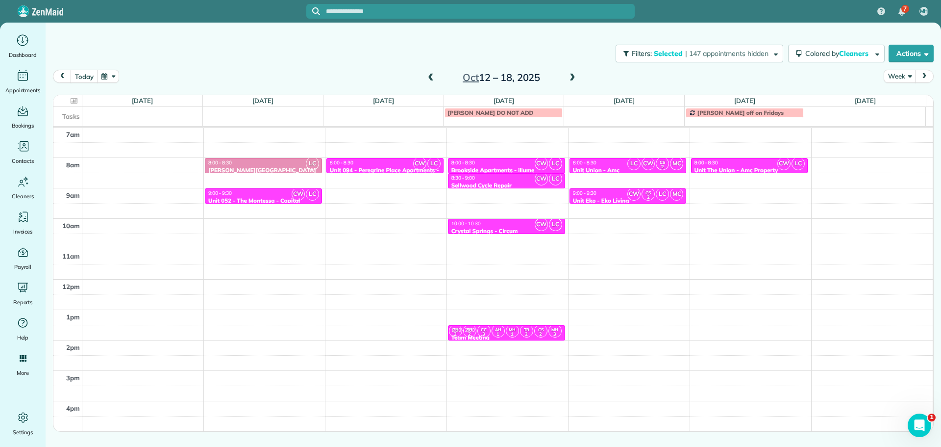
click at [433, 77] on span at bounding box center [430, 78] width 11 height 9
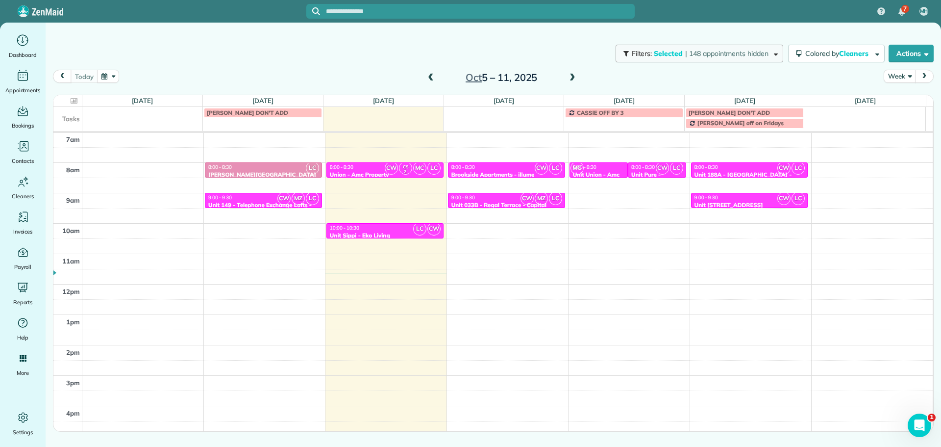
click at [685, 51] on span "| 148 appointments hidden" at bounding box center [726, 53] width 83 height 9
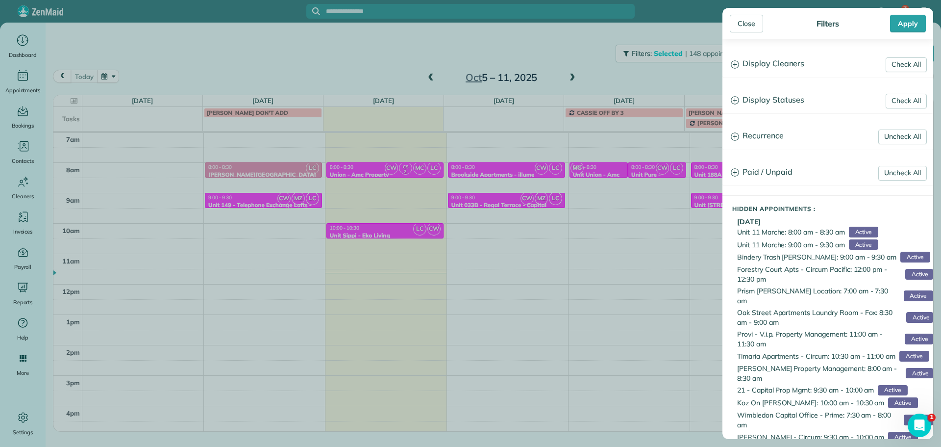
click at [772, 65] on h3 "Display Cleaners" at bounding box center [828, 63] width 210 height 25
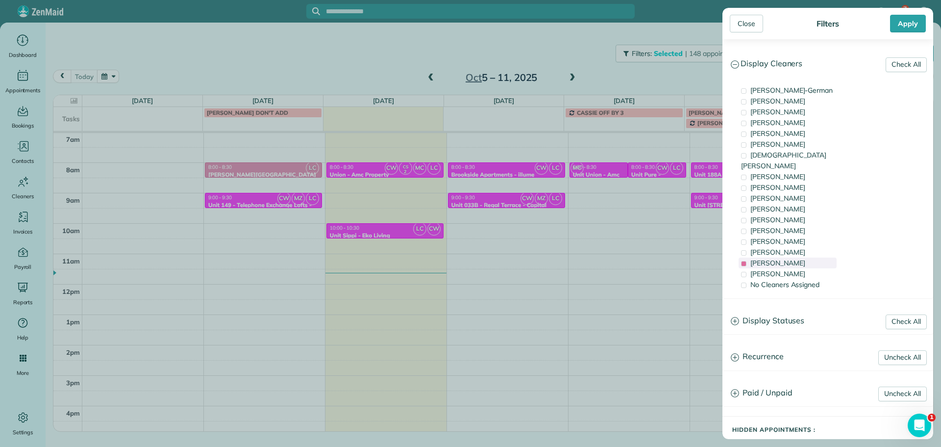
click at [784, 258] on span "Laura Chavez" at bounding box center [777, 262] width 55 height 9
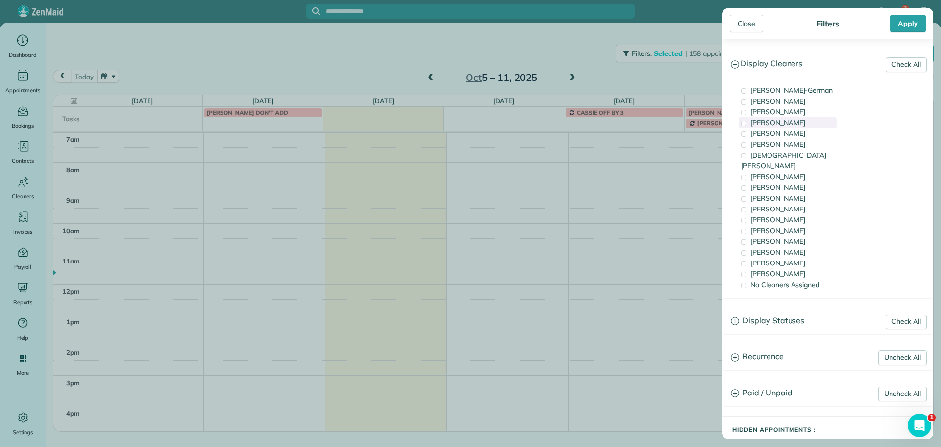
click at [784, 118] on div "Mark Zollo" at bounding box center [788, 122] width 98 height 11
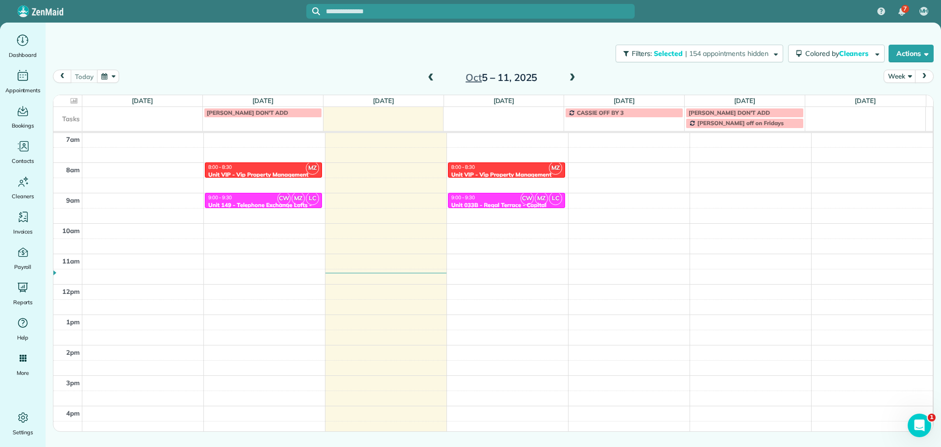
click at [254, 158] on div "Close Filters Apply Check All Display Cleaners Christina Wright-German Cassie F…" at bounding box center [470, 223] width 941 height 447
click at [259, 170] on div "8:00 - 8:30" at bounding box center [263, 167] width 111 height 6
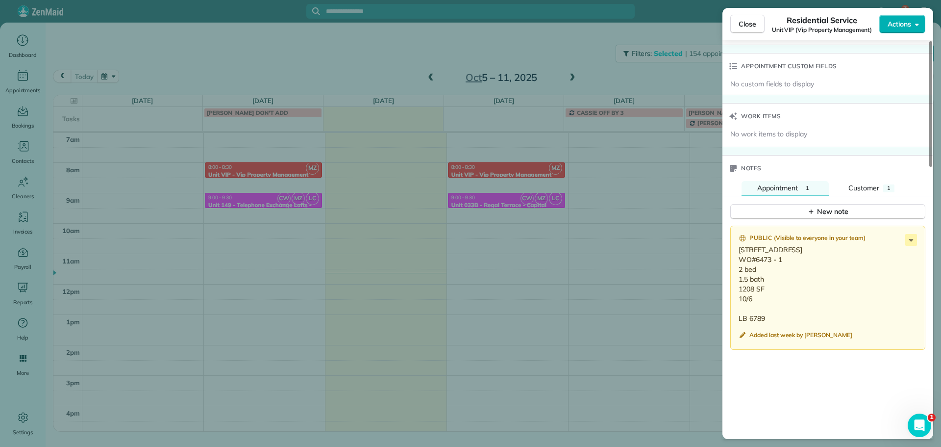
scroll to position [789, 0]
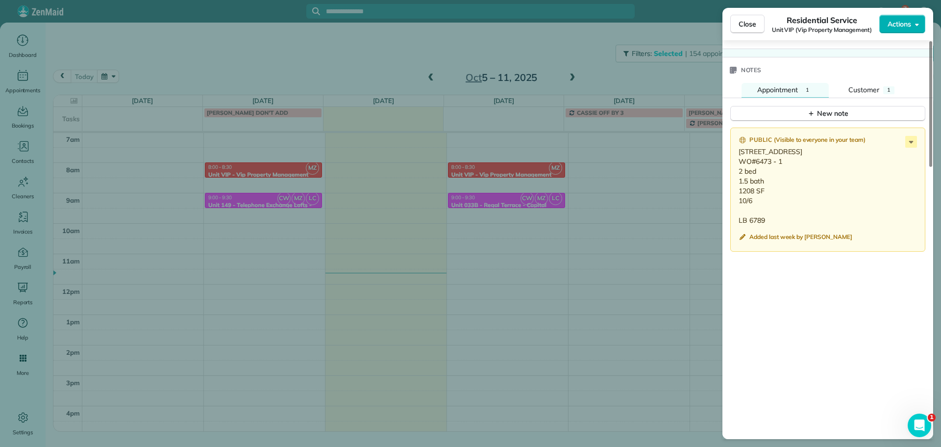
drag, startPoint x: 799, startPoint y: 152, endPoint x: 738, endPoint y: 153, distance: 61.8
click at [738, 153] on div "Public ( Visible to everyone in your team ) 3939 NE 149th Ave, Portland OR 9723…" at bounding box center [827, 189] width 195 height 124
click at [844, 203] on p "3939 NE 149th Ave, Portland OR 97230 WO#6473 - 1 2 bed 1.5 bath 1208 SF 10/6 LB…" at bounding box center [829, 186] width 180 height 78
click at [821, 116] on div "New note" at bounding box center [827, 113] width 41 height 10
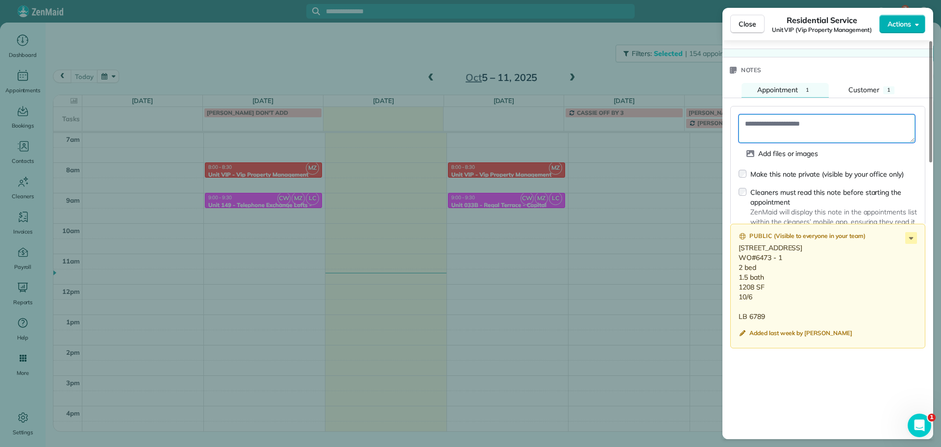
click at [819, 129] on textarea at bounding box center [827, 128] width 176 height 28
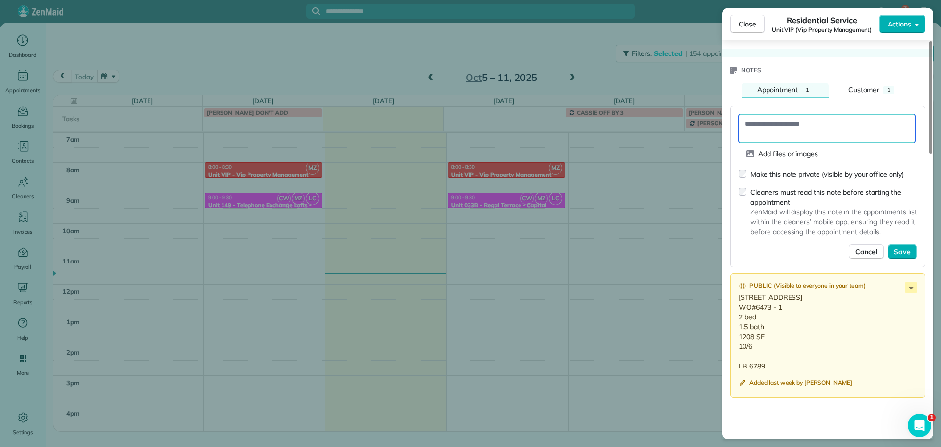
paste textarea "**********"
type textarea "**********"
click at [906, 251] on span "Save" at bounding box center [902, 252] width 17 height 10
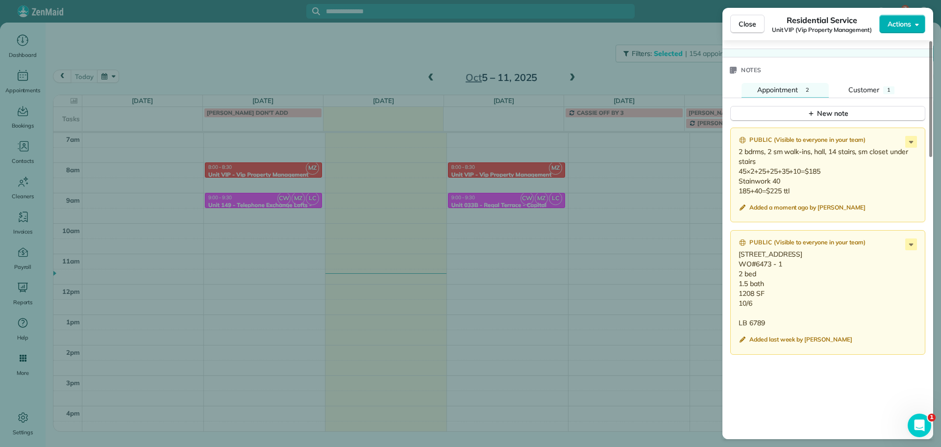
drag, startPoint x: 800, startPoint y: 253, endPoint x: 740, endPoint y: 259, distance: 60.6
click at [740, 257] on p "3939 NE 149th Ave, Portland OR 97230 WO#6473 - 1 2 bed 1.5 bath 1208 SF 10/6 LB…" at bounding box center [829, 288] width 180 height 78
copy p "3939 NE 149th Ave"
click at [633, 67] on div "Close Residential Service Unit VIP (Vip Property Management) Actions Status Act…" at bounding box center [470, 223] width 941 height 447
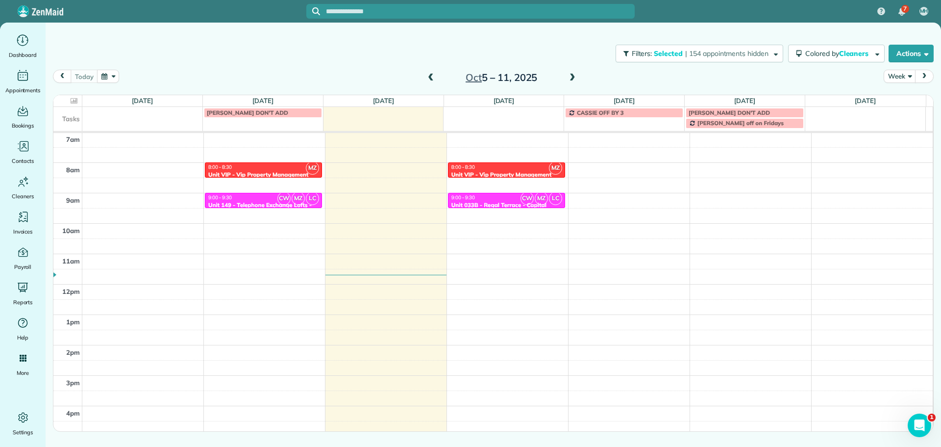
click at [690, 66] on div "Filters: Selected | 154 appointments hidden Colored by Cleaners Color by Cleane…" at bounding box center [493, 53] width 895 height 32
click at [689, 56] on span "| 154 appointments hidden" at bounding box center [726, 53] width 83 height 9
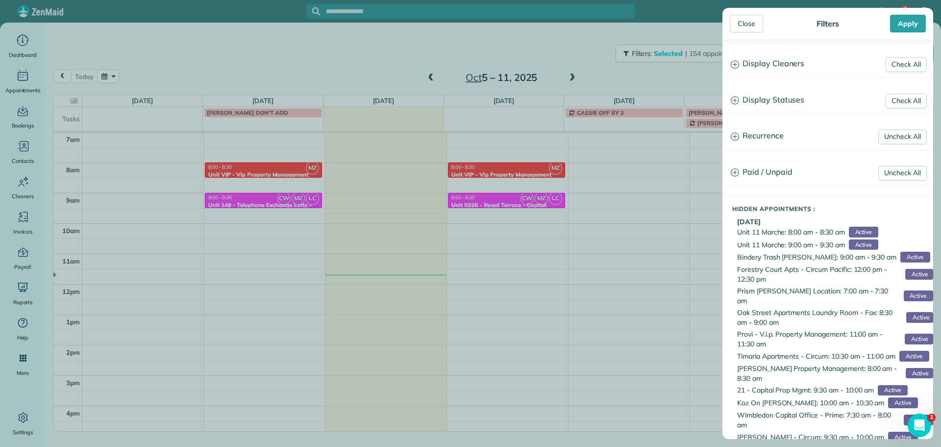
click at [767, 67] on h3 "Display Cleaners" at bounding box center [828, 63] width 210 height 25
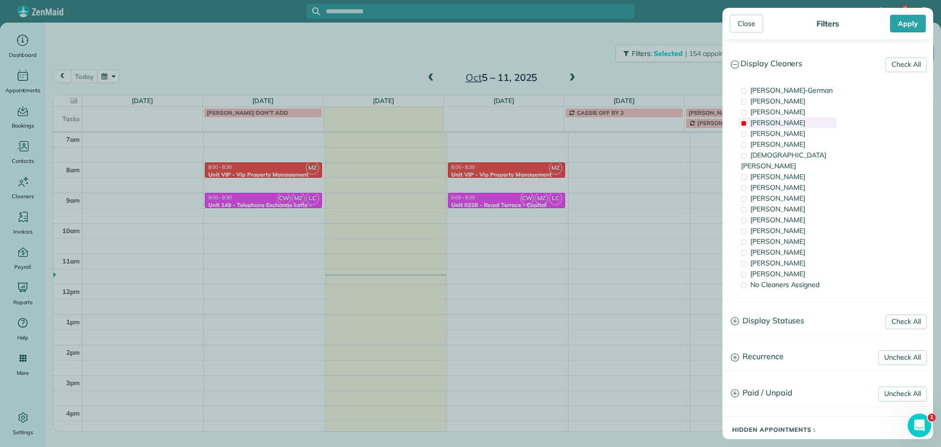
click at [782, 125] on span "Mark Zollo" at bounding box center [777, 122] width 55 height 9
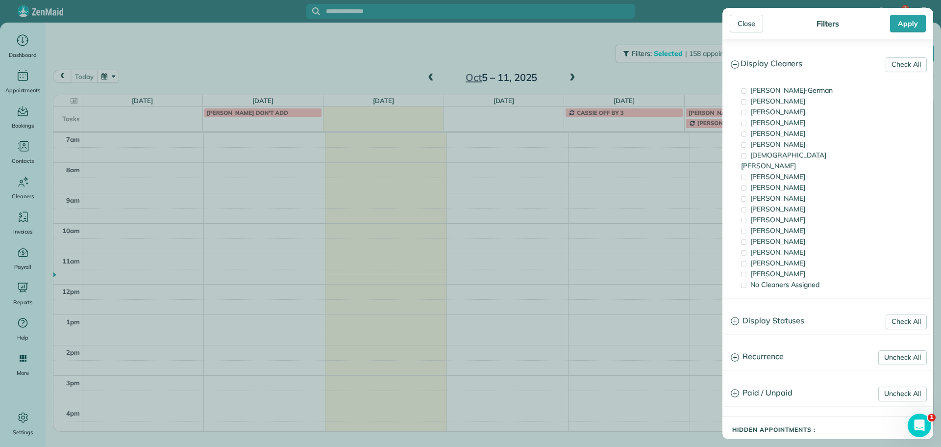
click at [787, 203] on div "Cyndi Holm" at bounding box center [788, 208] width 98 height 11
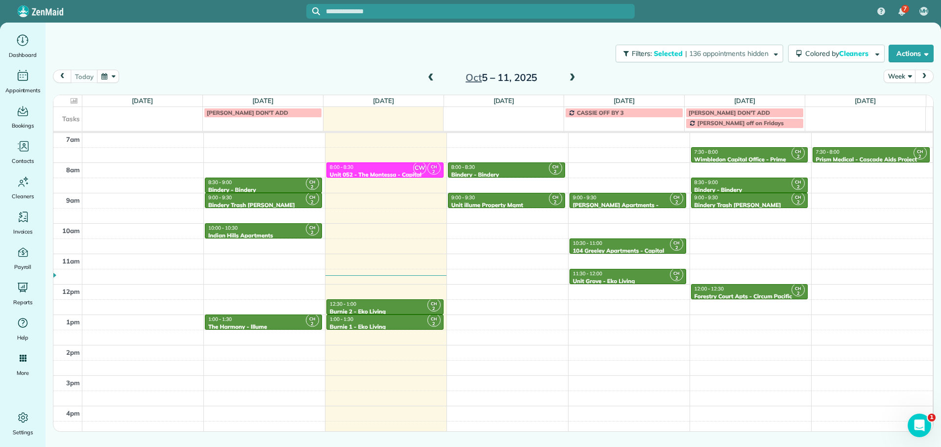
click at [394, 304] on div "Close Filters Apply Check All Display Cleaners Christina Wright-German Cassie F…" at bounding box center [470, 223] width 941 height 447
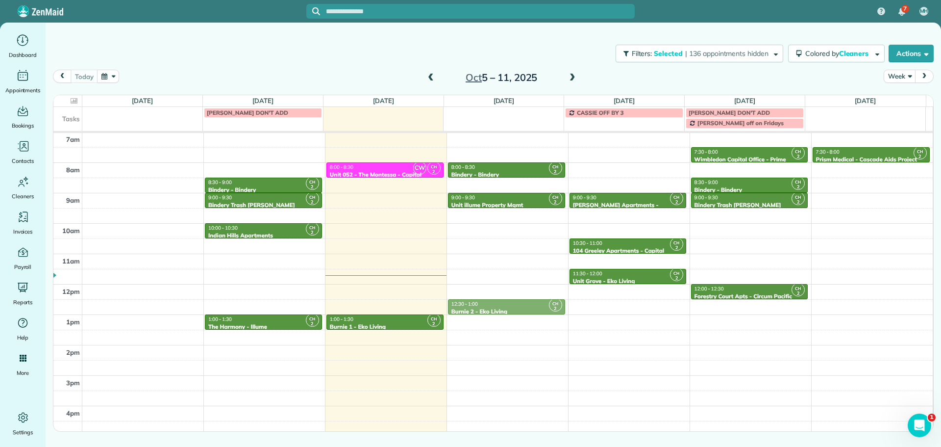
drag, startPoint x: 394, startPoint y: 304, endPoint x: 459, endPoint y: 305, distance: 65.7
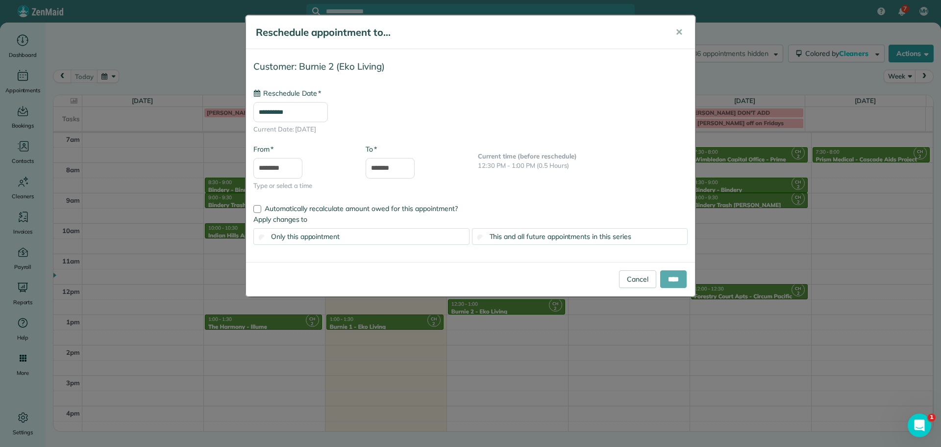
type input "**********"
click at [673, 276] on input "****" at bounding box center [673, 279] width 26 height 18
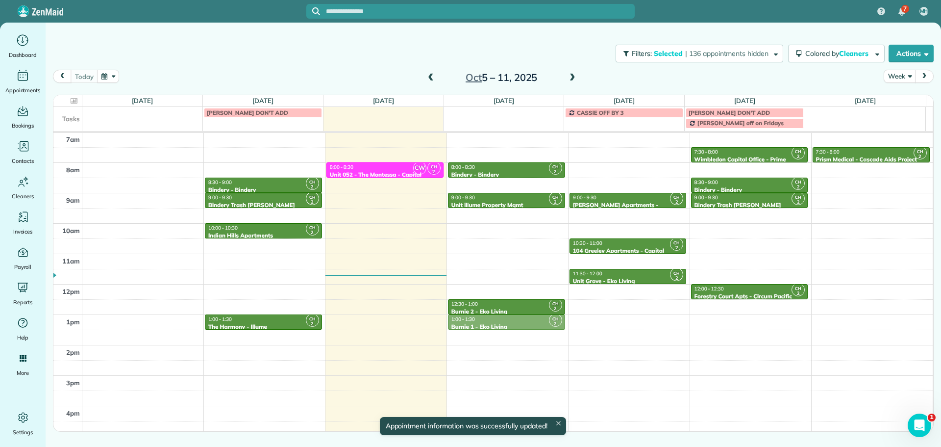
drag, startPoint x: 416, startPoint y: 325, endPoint x: 475, endPoint y: 321, distance: 58.9
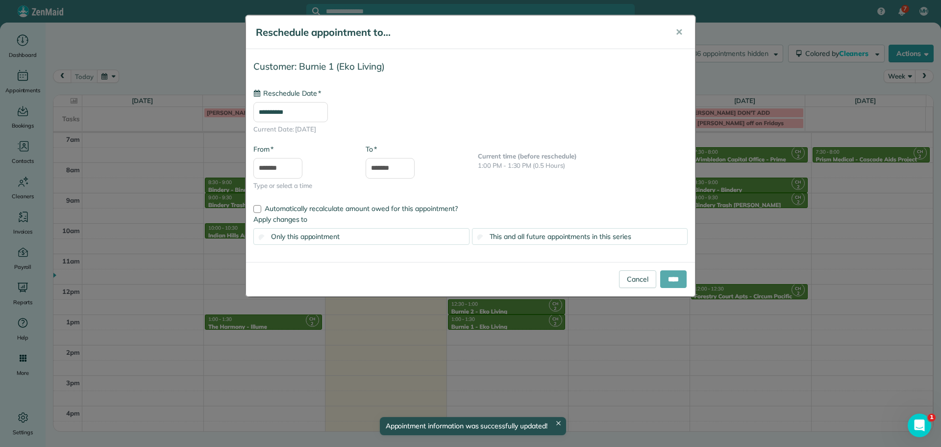
type input "**********"
click at [669, 277] on input "****" at bounding box center [673, 279] width 26 height 18
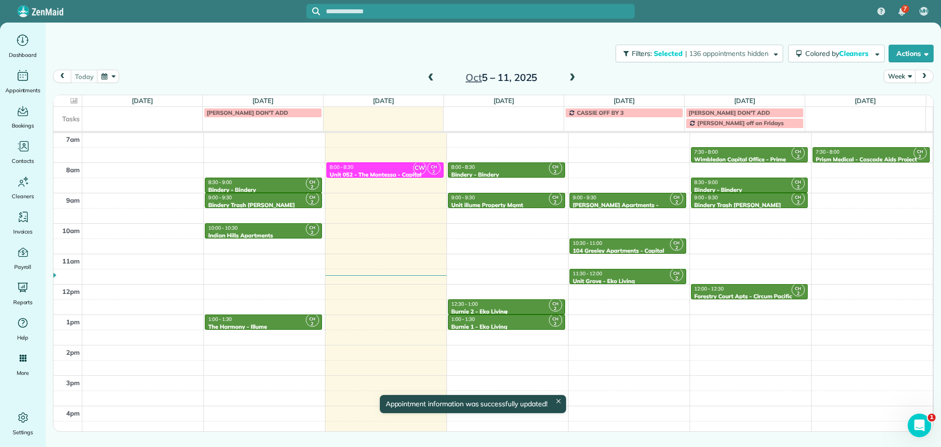
click at [492, 302] on div "12:30 - 1:00" at bounding box center [506, 303] width 111 height 6
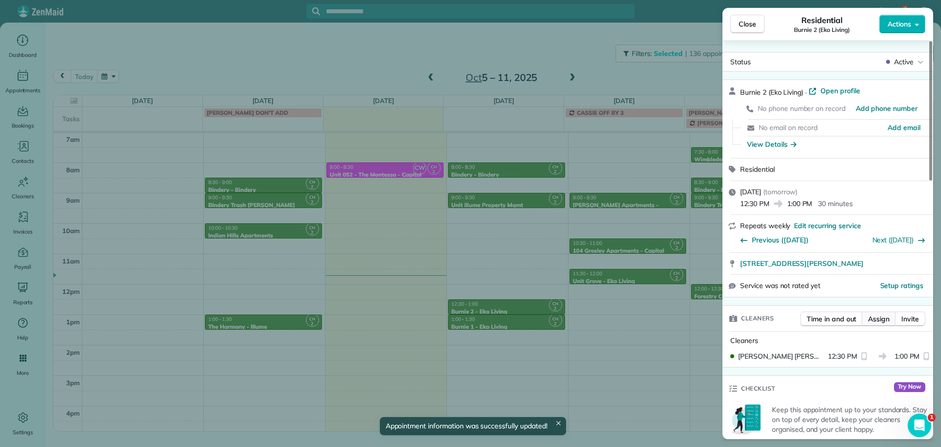
click at [872, 316] on span "Assign" at bounding box center [879, 319] width 22 height 10
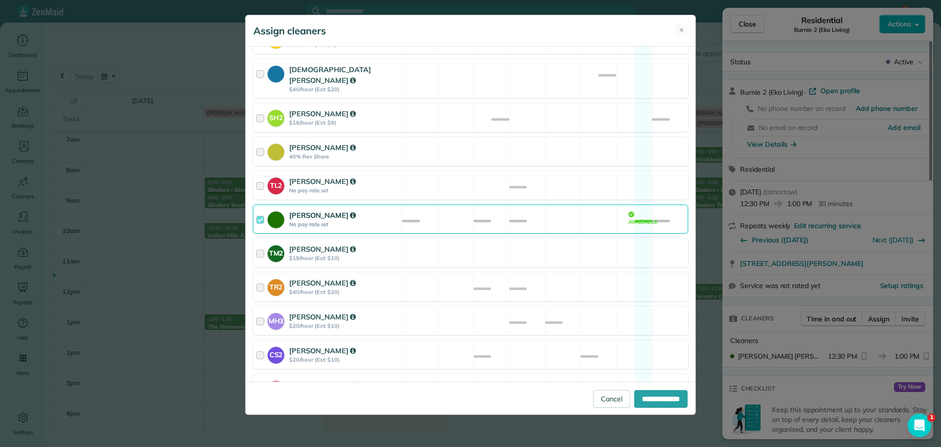
scroll to position [395, 0]
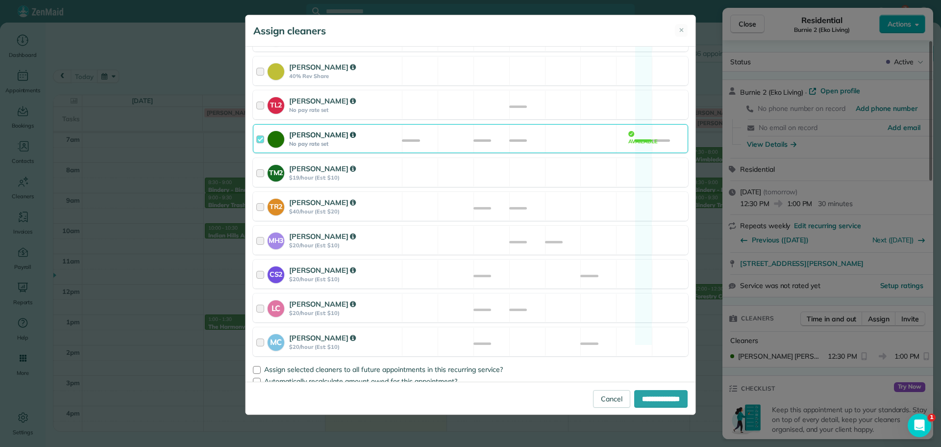
click at [551, 132] on div "Cyndi Holm No pay rate set Available" at bounding box center [470, 138] width 435 height 29
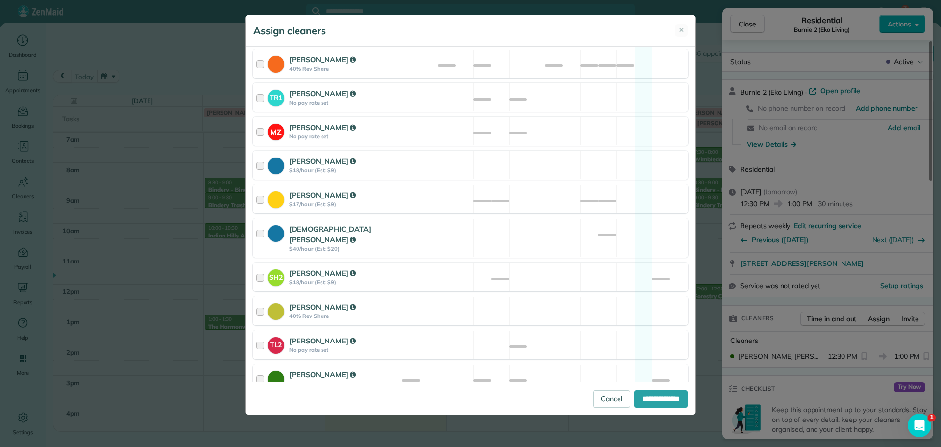
scroll to position [150, 0]
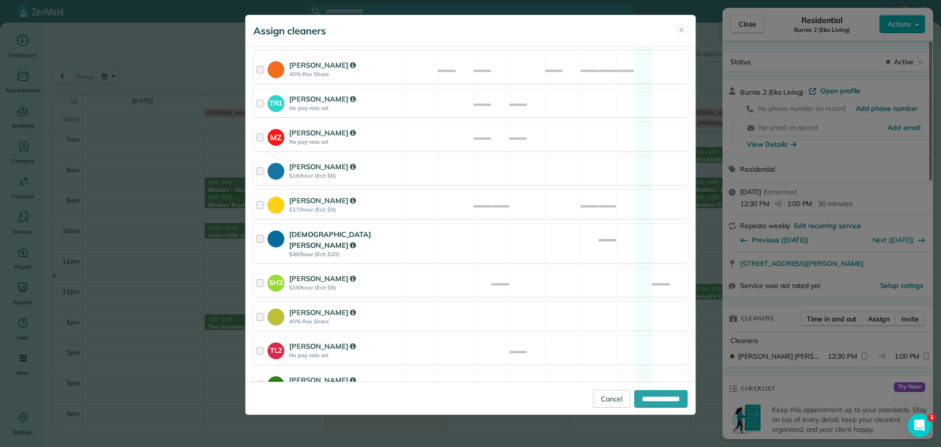
click at [567, 238] on div "Christian Crews $40/hour (Est: $20) Available" at bounding box center [470, 243] width 435 height 39
click at [652, 396] on input "**********" at bounding box center [660, 399] width 53 height 18
type input "**********"
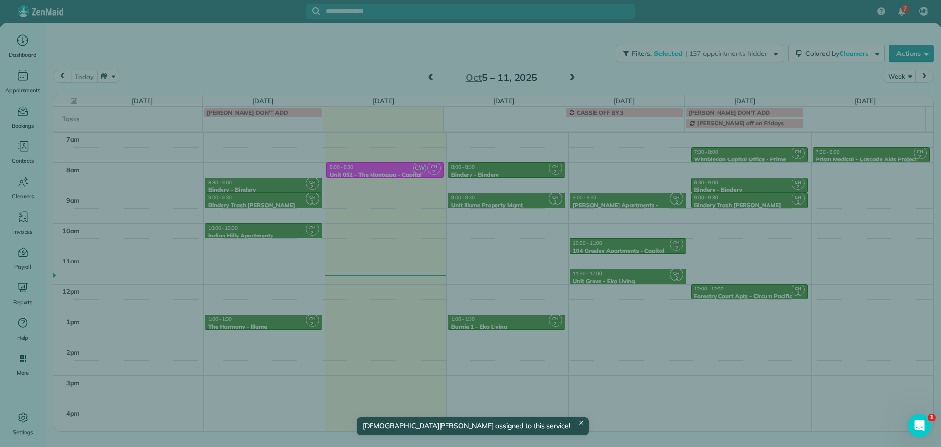
click at [508, 312] on div "Close Residential Burnie 2 (Eko Living) Actions Status Active Burnie 2 (Eko Liv…" at bounding box center [470, 223] width 941 height 447
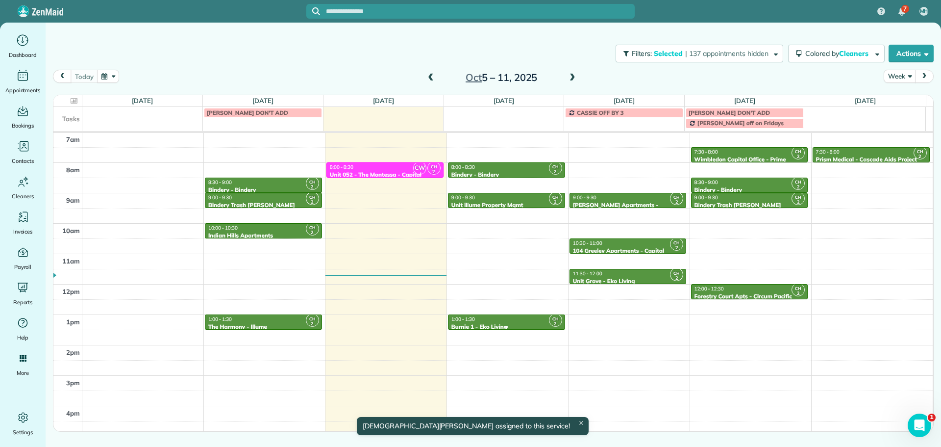
click at [517, 323] on div "1:00 - 1:30 Burnie 1 - Eko Living" at bounding box center [506, 323] width 111 height 14
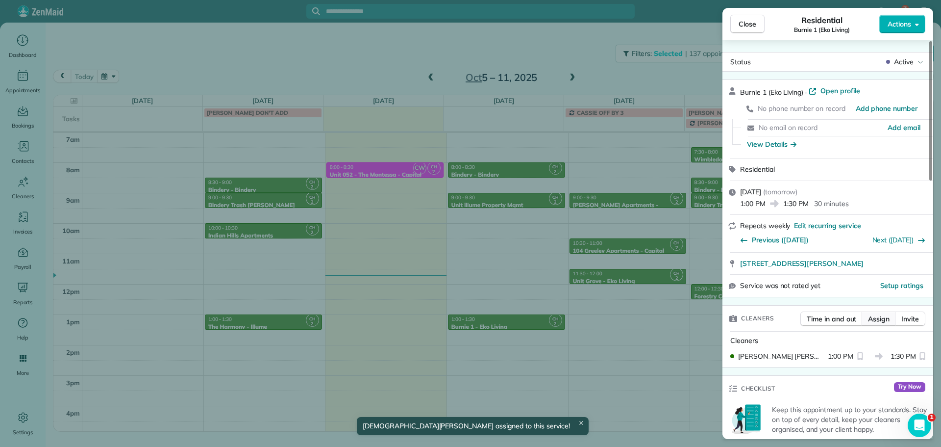
click at [872, 316] on span "Assign" at bounding box center [879, 319] width 22 height 10
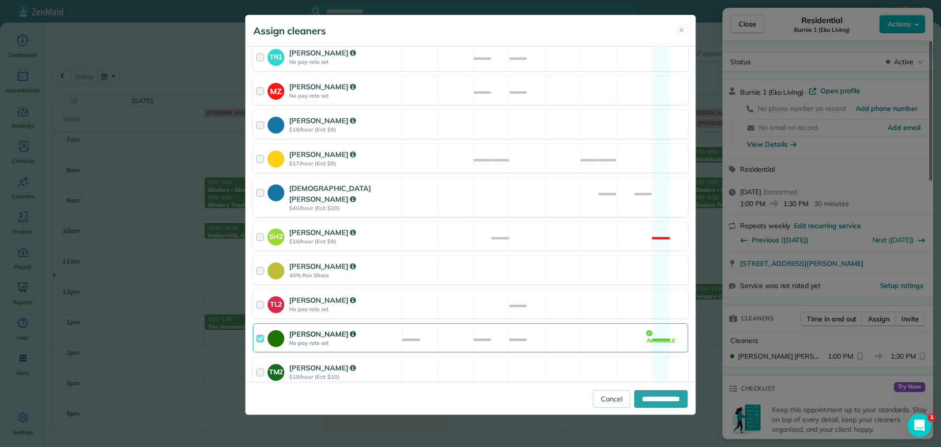
scroll to position [343, 0]
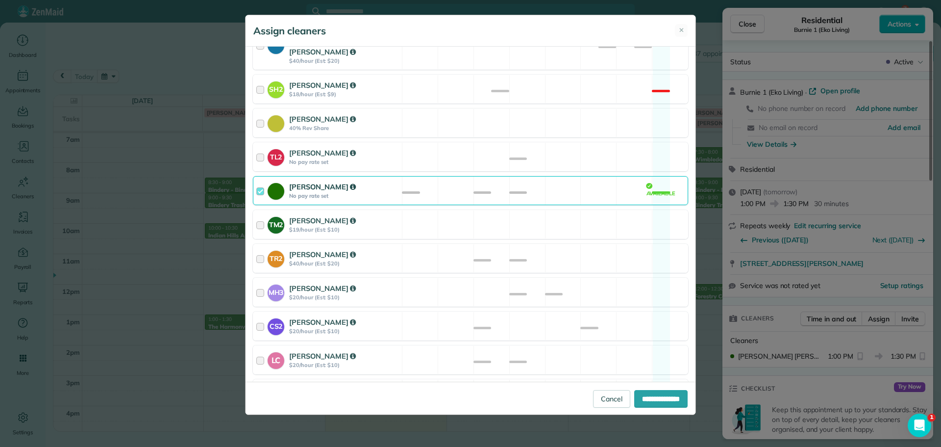
click at [505, 182] on div "Cyndi Holm No pay rate set Available" at bounding box center [470, 190] width 435 height 29
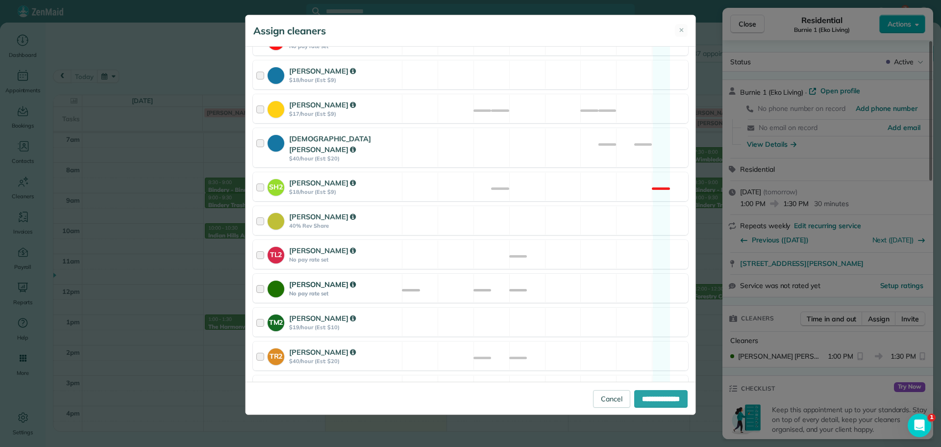
scroll to position [245, 0]
click at [506, 144] on div "Christian Crews $40/hour (Est: $20) Available" at bounding box center [470, 147] width 435 height 39
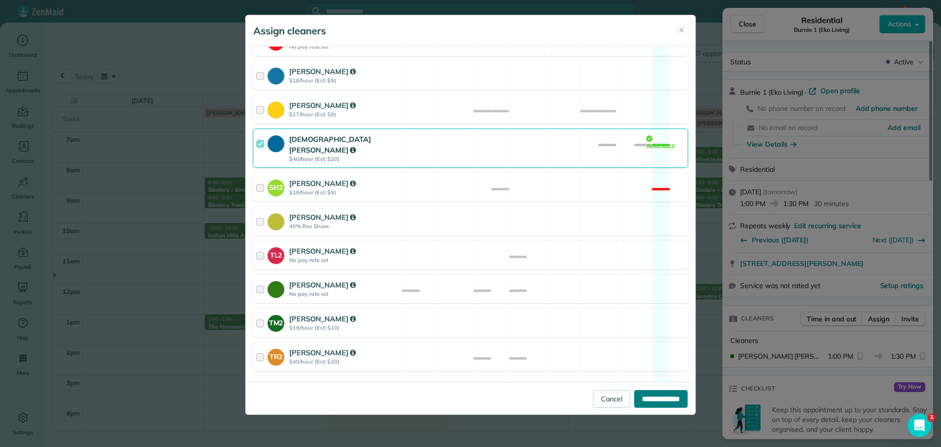
click at [655, 396] on input "**********" at bounding box center [660, 399] width 53 height 18
type input "**********"
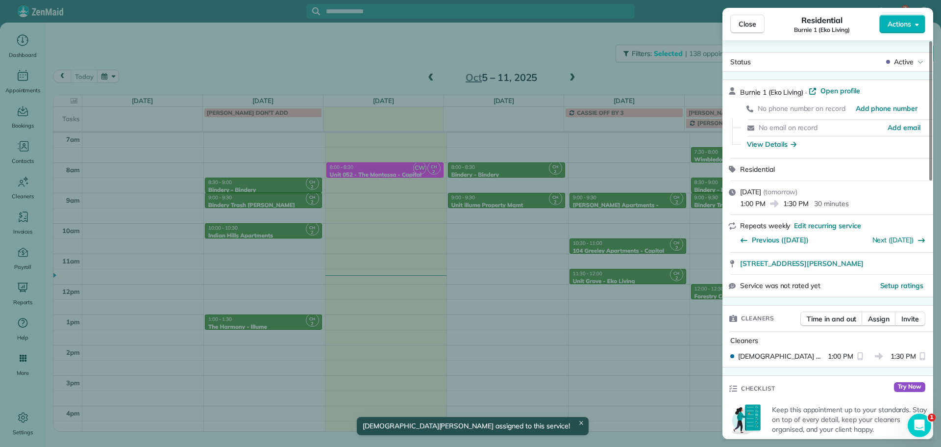
click at [513, 249] on div "Close Residential Burnie 1 (Eko Living) Actions Status Active Burnie 1 (Eko Liv…" at bounding box center [470, 223] width 941 height 447
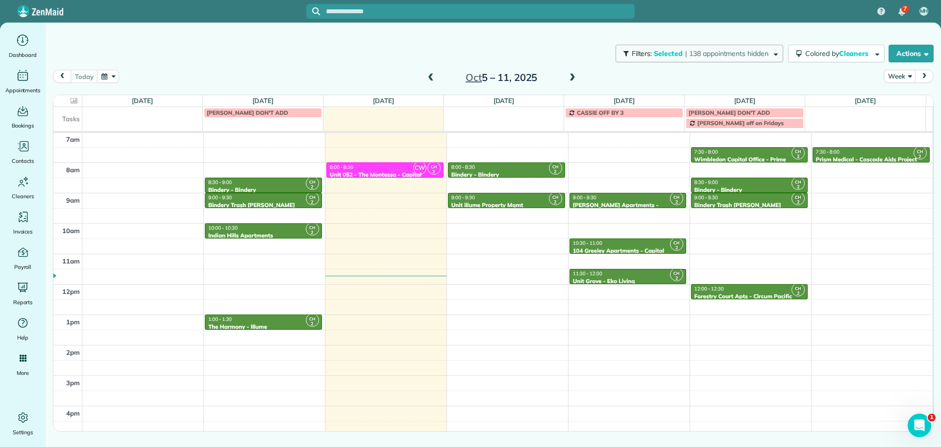
click at [695, 57] on span "| 138 appointments hidden" at bounding box center [726, 53] width 83 height 9
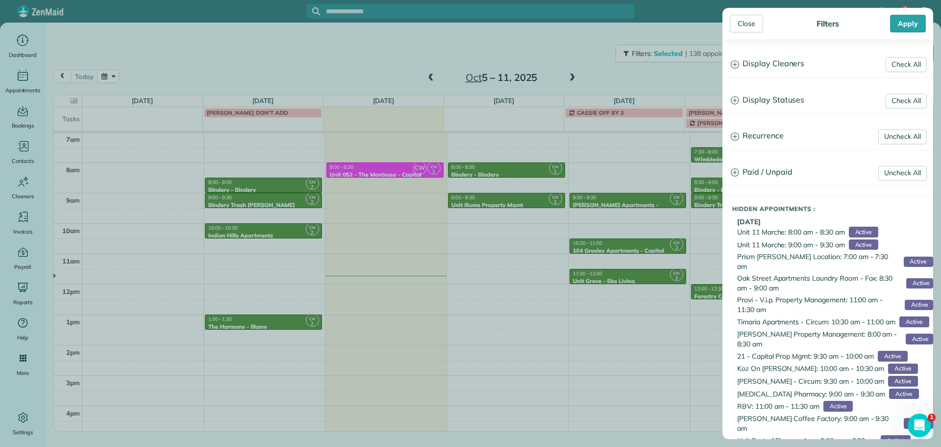
click at [788, 69] on h3 "Display Cleaners" at bounding box center [828, 63] width 210 height 25
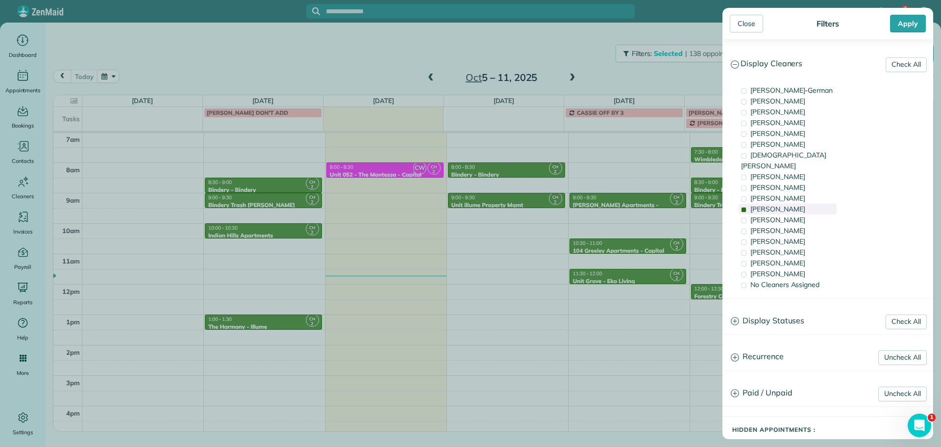
click at [796, 203] on div "Cyndi Holm" at bounding box center [788, 208] width 98 height 11
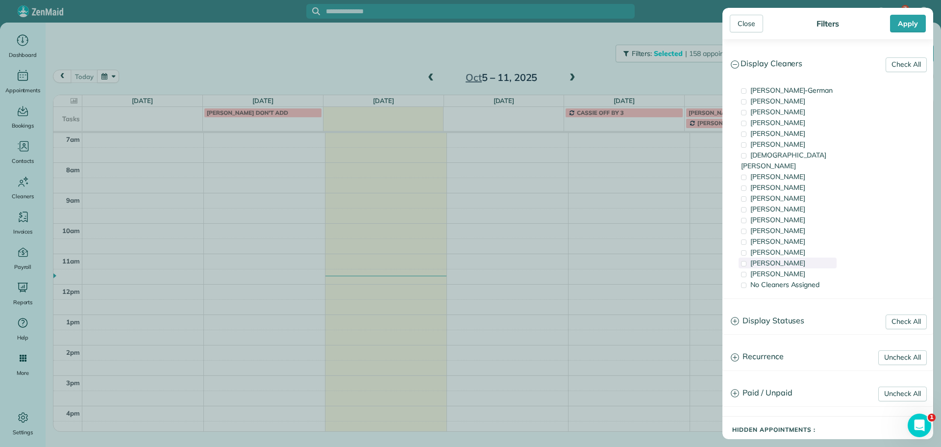
click at [806, 257] on div "Laura Chavez" at bounding box center [788, 262] width 98 height 11
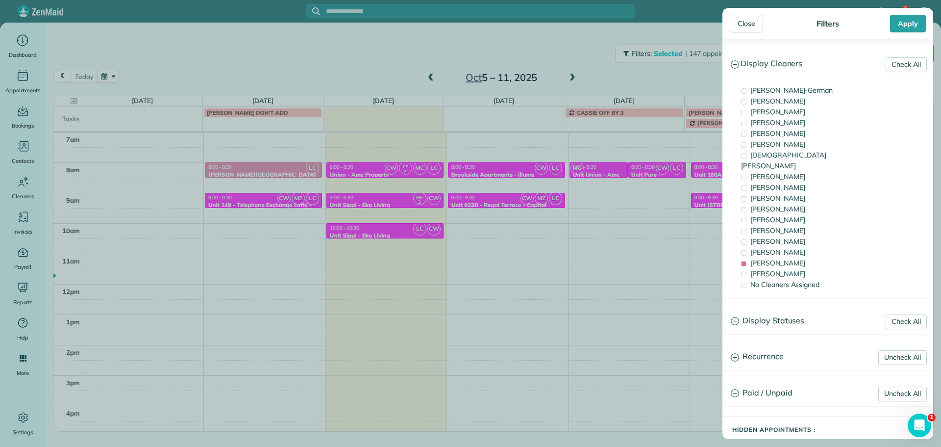
click at [506, 177] on div "Close Filters Apply Check All Display Cleaners Christina Wright-German Cassie F…" at bounding box center [470, 223] width 941 height 447
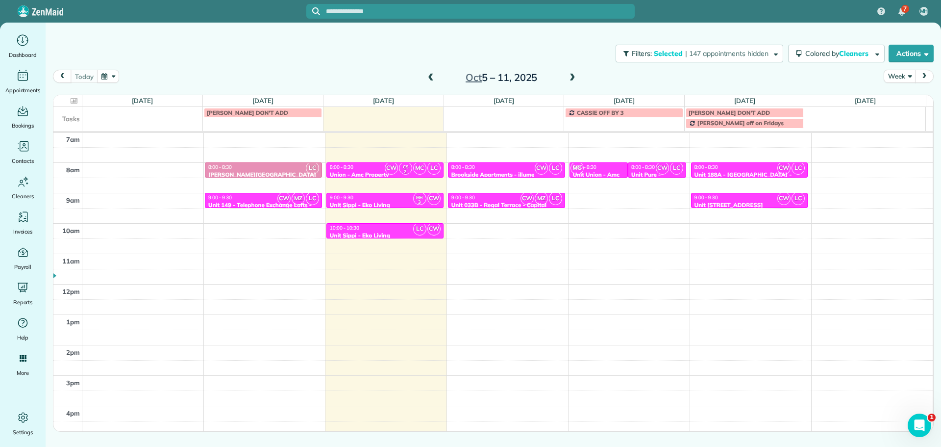
click at [430, 78] on span at bounding box center [430, 78] width 11 height 9
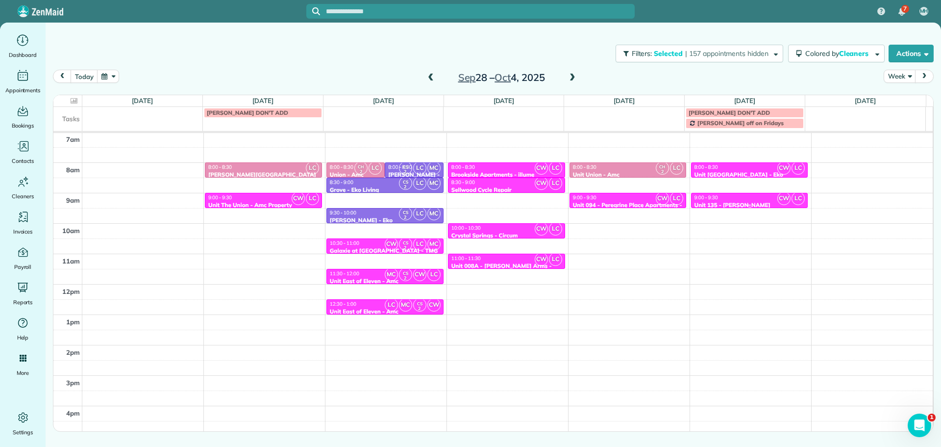
click at [747, 200] on div "9:00 - 9:30" at bounding box center [749, 197] width 111 height 6
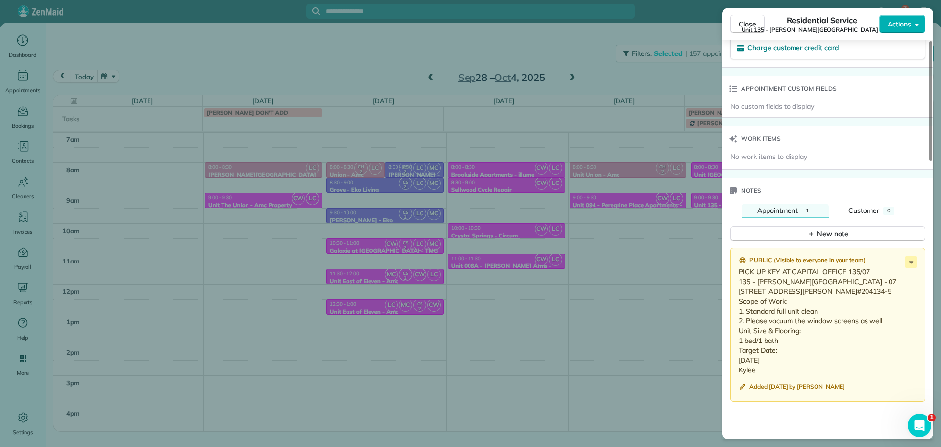
scroll to position [738, 0]
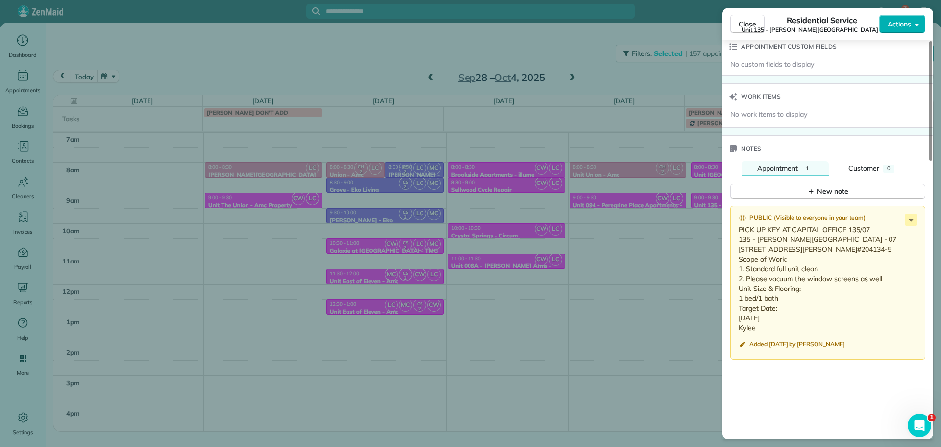
click at [746, 23] on span "Close" at bounding box center [748, 24] width 18 height 10
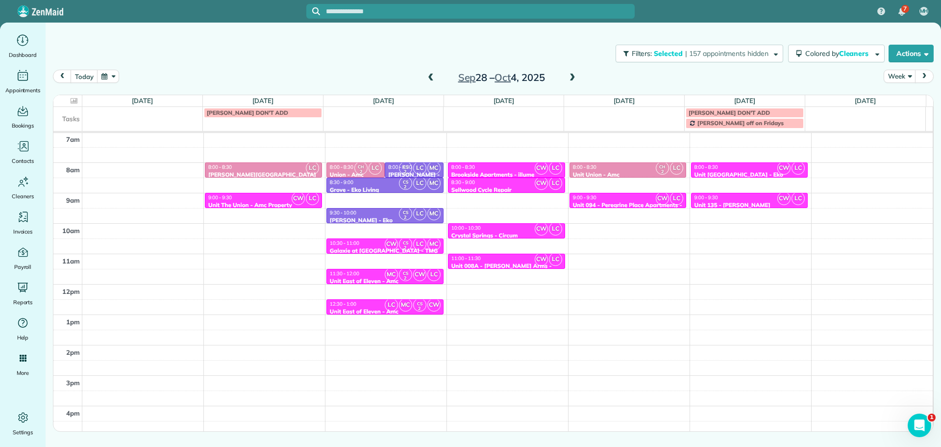
click at [434, 73] on span at bounding box center [430, 78] width 11 height 15
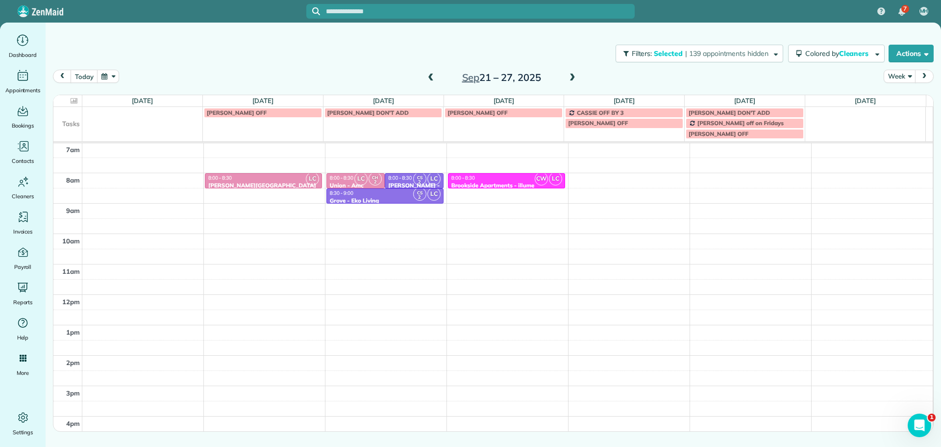
click at [569, 76] on span at bounding box center [572, 78] width 11 height 9
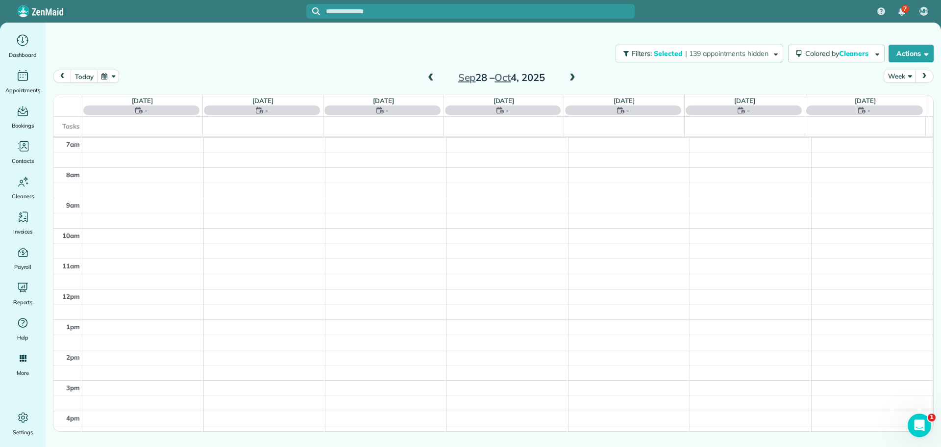
click at [571, 76] on span at bounding box center [572, 78] width 11 height 9
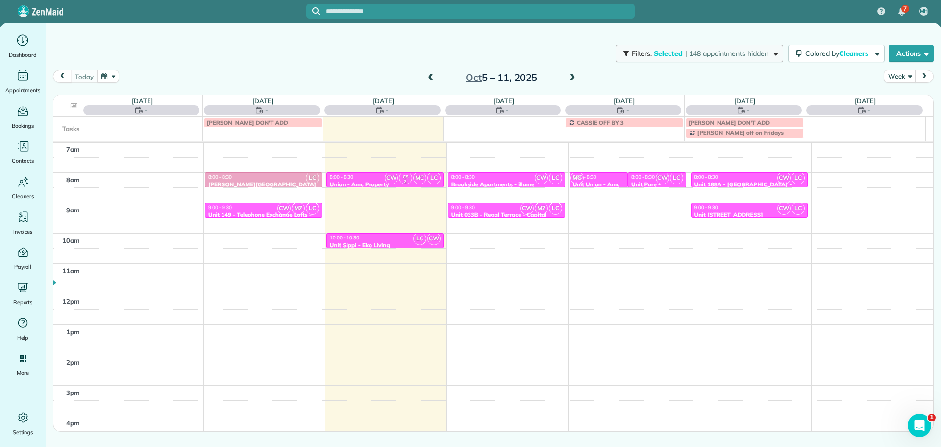
click at [709, 55] on span "| 148 appointments hidden" at bounding box center [726, 53] width 83 height 9
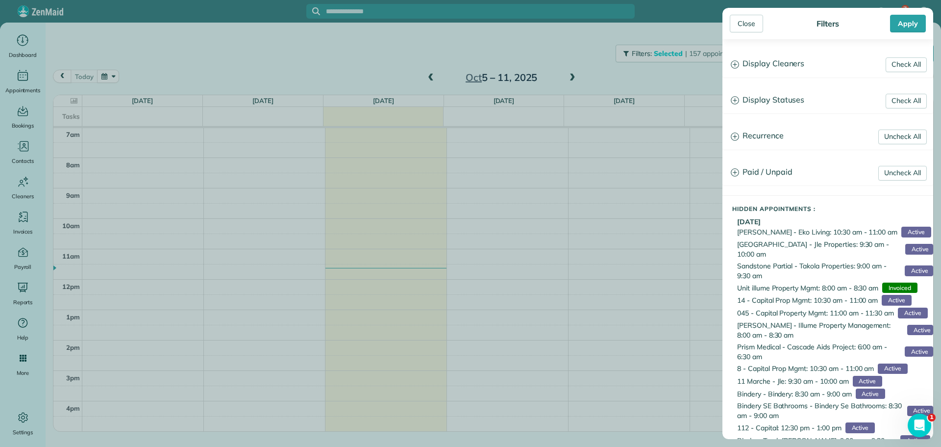
click at [765, 65] on h3 "Display Cleaners" at bounding box center [828, 63] width 210 height 25
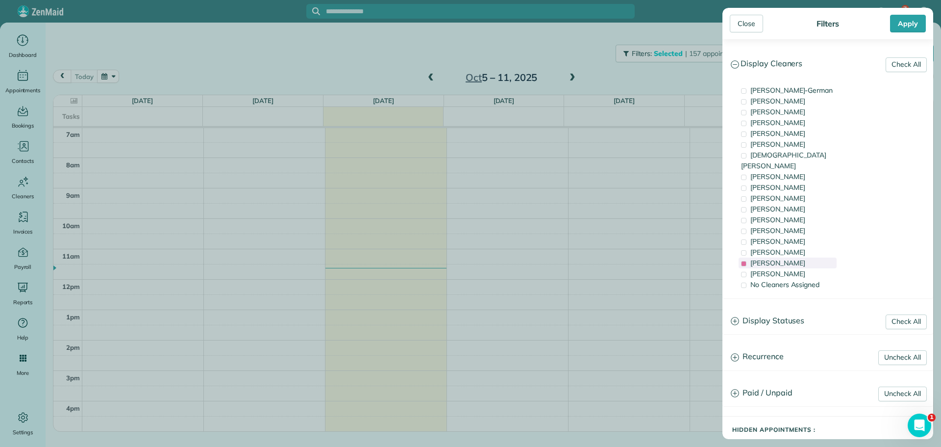
click at [790, 258] on span "Laura Chavez" at bounding box center [777, 262] width 55 height 9
click at [800, 119] on div "Mark Zollo" at bounding box center [788, 122] width 98 height 11
click at [777, 119] on span "Mark Zollo" at bounding box center [777, 122] width 55 height 9
click at [796, 122] on div "Mark Zollo" at bounding box center [788, 122] width 98 height 11
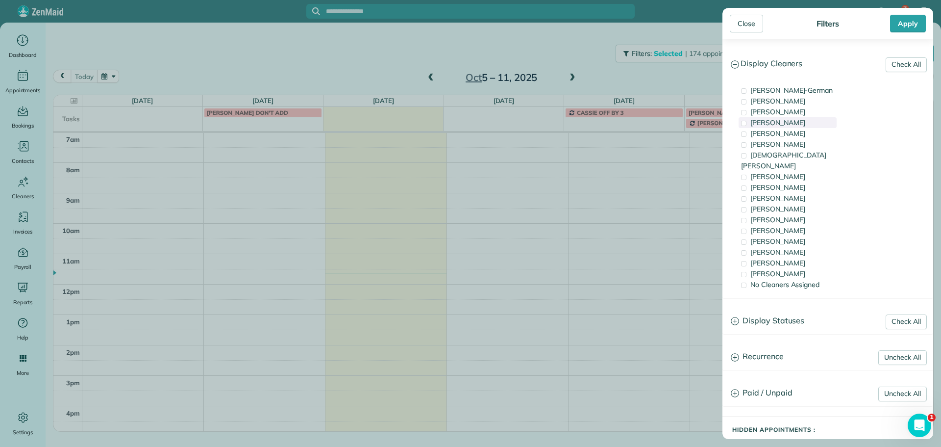
click at [796, 122] on div "Mark Zollo" at bounding box center [788, 122] width 98 height 11
click at [590, 77] on div "Close Filters Apply Check All Display Cleaners Christina Wright-German Cassie F…" at bounding box center [470, 223] width 941 height 447
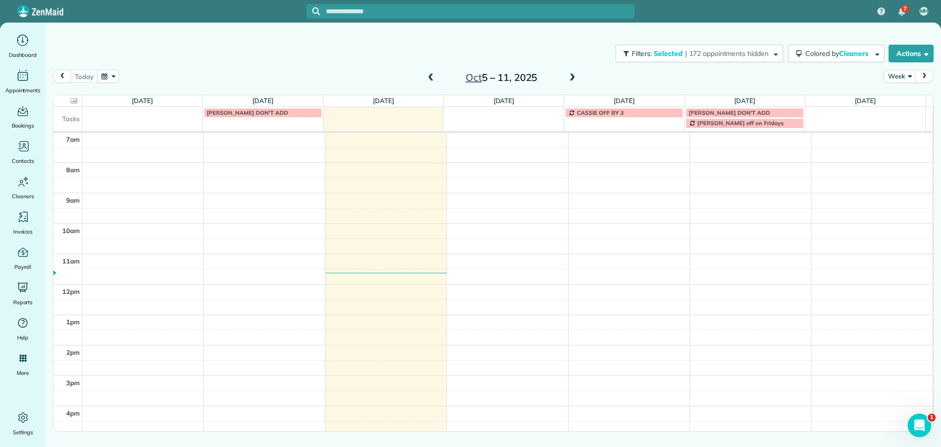
click at [574, 76] on span at bounding box center [572, 78] width 11 height 9
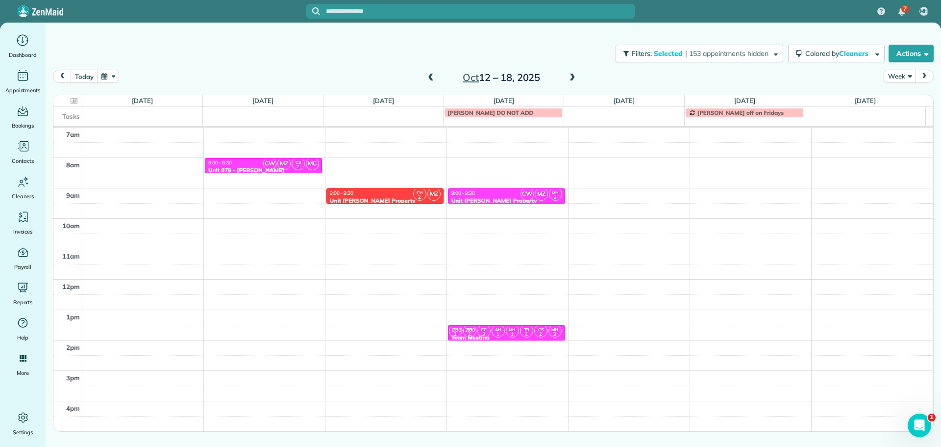
click at [432, 76] on span at bounding box center [430, 78] width 11 height 9
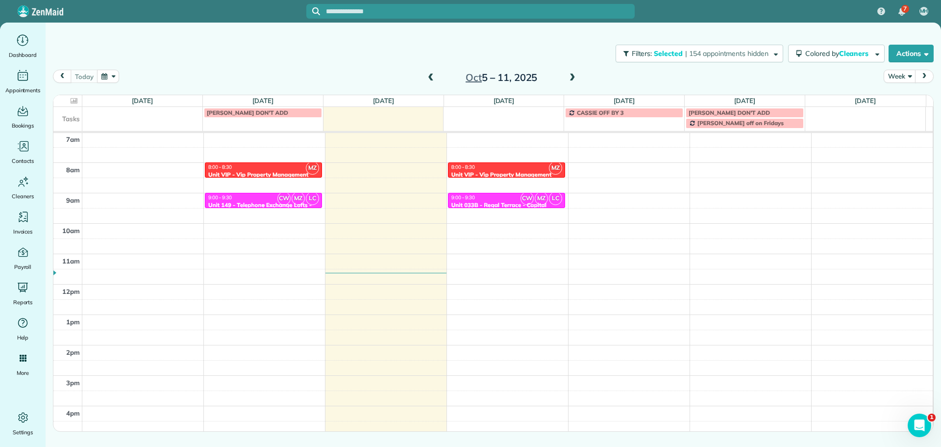
click at [277, 200] on span "CW" at bounding box center [283, 198] width 13 height 13
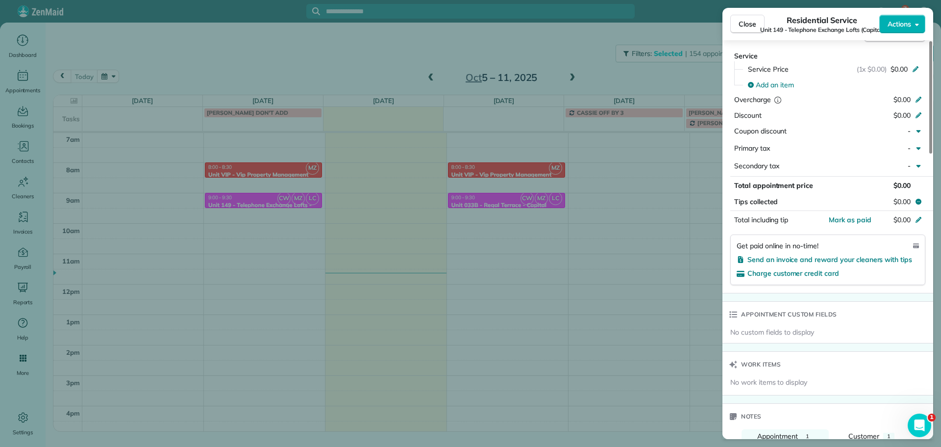
scroll to position [785, 0]
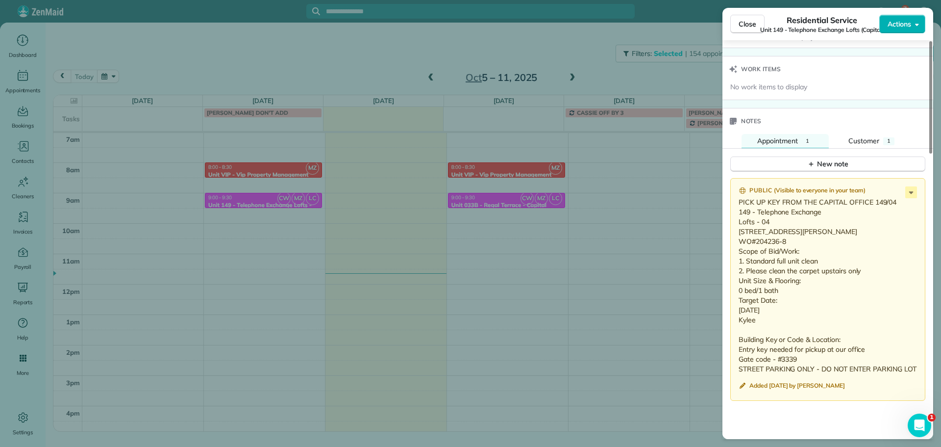
click at [661, 74] on div "Close Residential Service Unit 149 - Telephone Exchange Lofts (Capital) Actions…" at bounding box center [470, 223] width 941 height 447
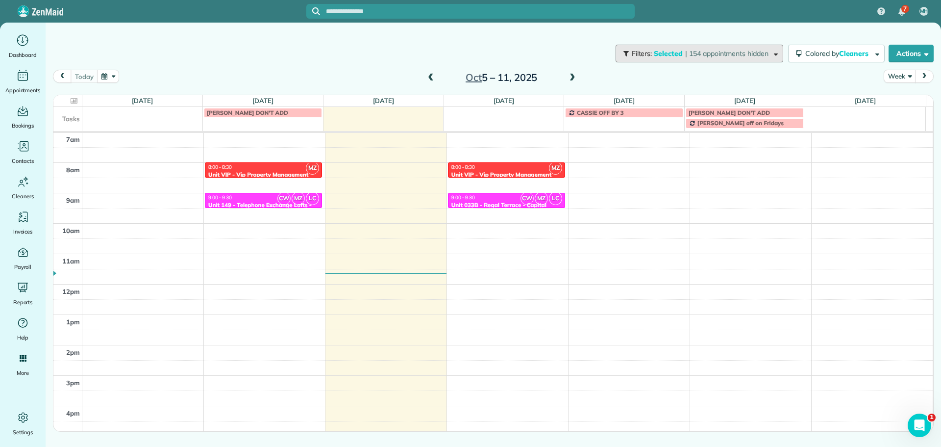
click at [690, 54] on span "| 154 appointments hidden" at bounding box center [726, 53] width 83 height 9
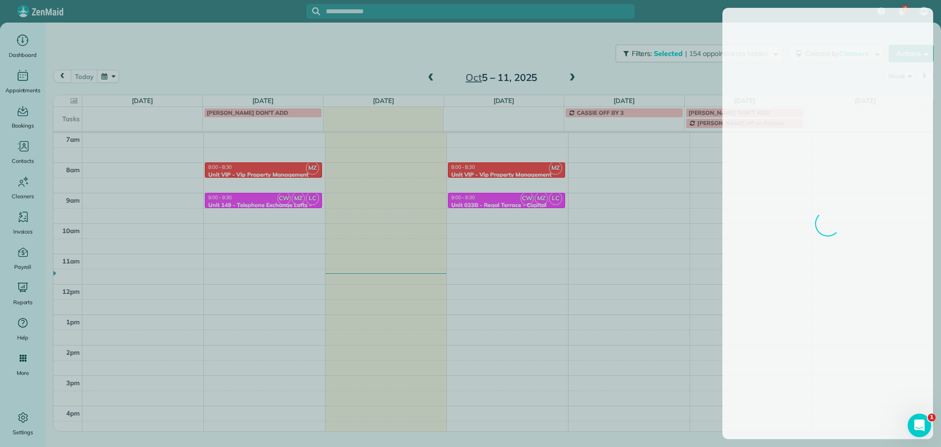
click at [671, 75] on div at bounding box center [470, 223] width 941 height 447
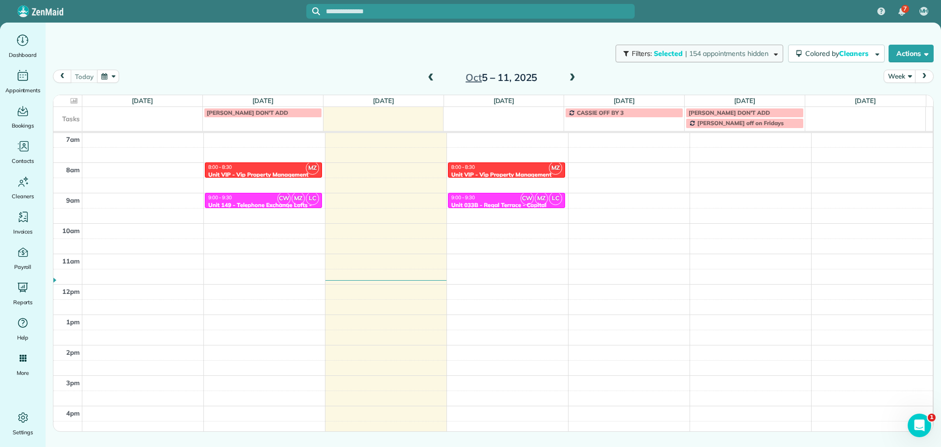
click at [713, 49] on span "| 154 appointments hidden" at bounding box center [726, 53] width 83 height 9
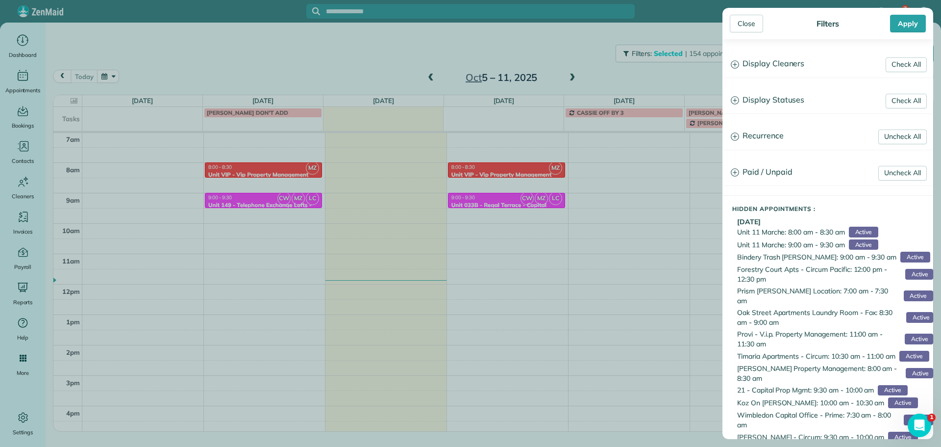
click at [799, 62] on h3 "Display Cleaners" at bounding box center [828, 63] width 210 height 25
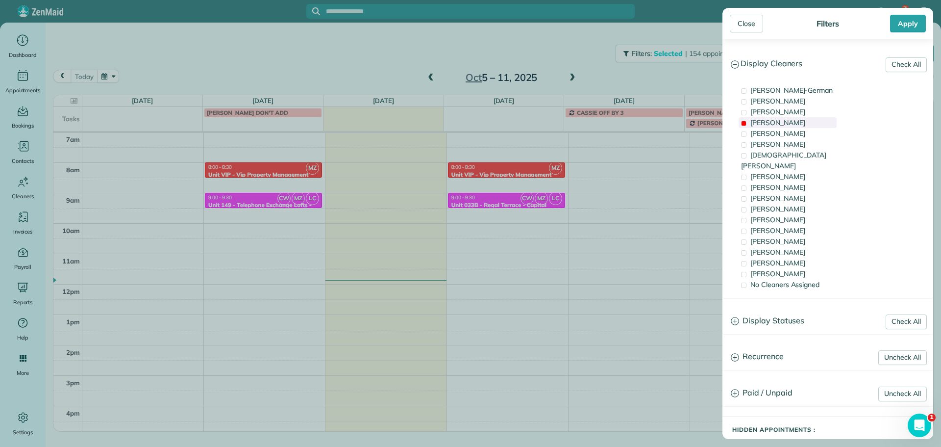
click at [798, 120] on div "Mark Zollo" at bounding box center [788, 122] width 98 height 11
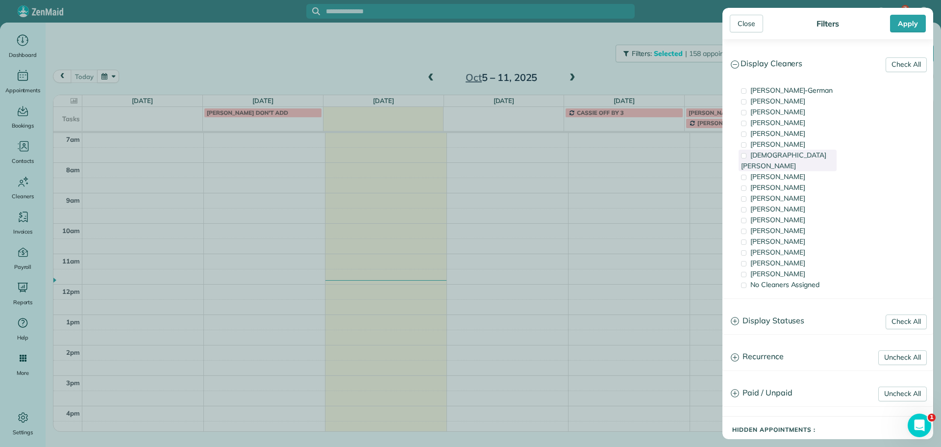
click at [802, 155] on div "Christian Crews" at bounding box center [788, 160] width 98 height 22
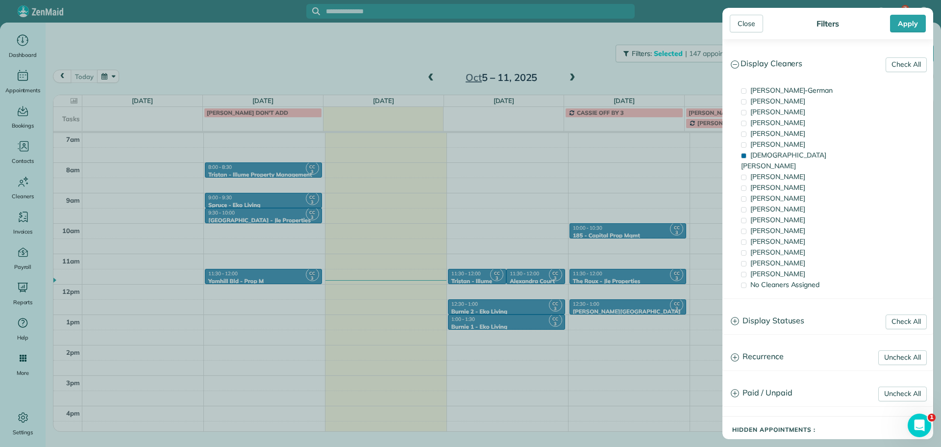
click at [488, 304] on div "Close Filters Apply Check All Display Cleaners Christina Wright-German Cassie F…" at bounding box center [470, 223] width 941 height 447
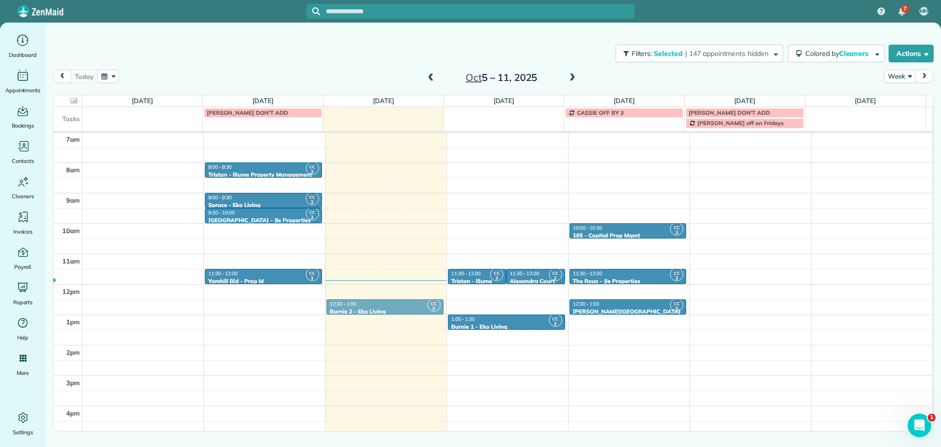
drag, startPoint x: 493, startPoint y: 306, endPoint x: 429, endPoint y: 303, distance: 63.8
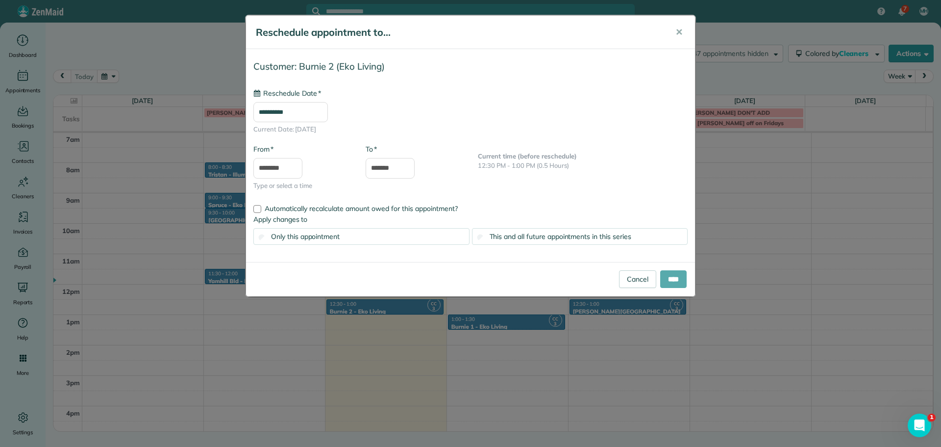
type input "**********"
click at [672, 277] on input "****" at bounding box center [673, 279] width 26 height 18
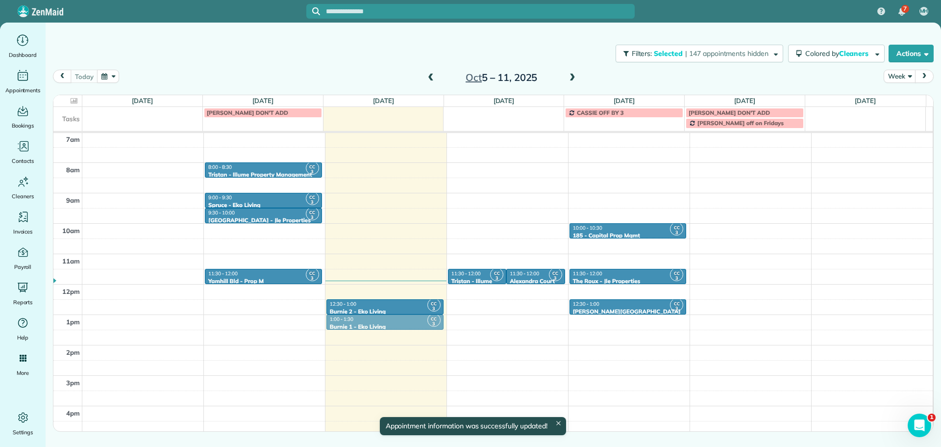
drag, startPoint x: 501, startPoint y: 322, endPoint x: 423, endPoint y: 319, distance: 78.5
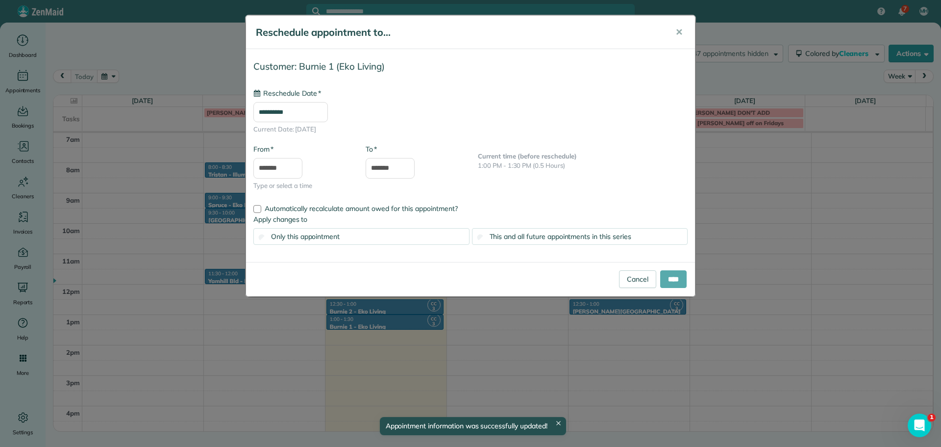
type input "**********"
click at [671, 274] on input "****" at bounding box center [673, 279] width 26 height 18
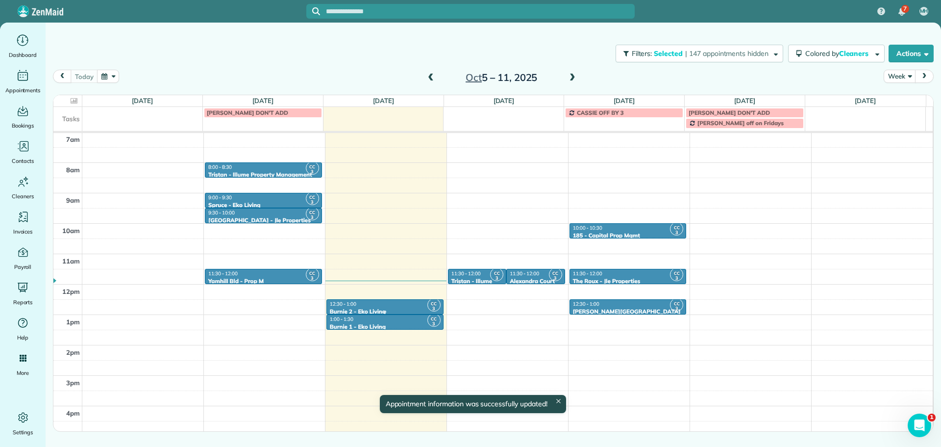
click at [380, 304] on div "12:30 - 1:00" at bounding box center [384, 303] width 111 height 6
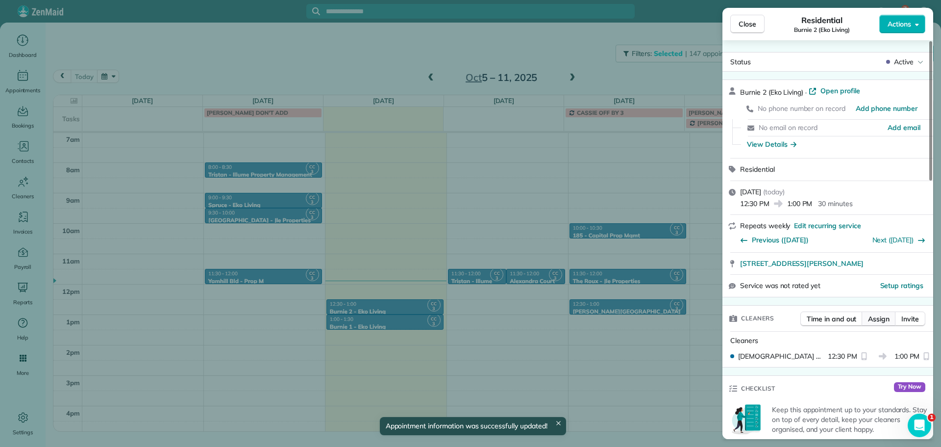
click at [876, 320] on span "Assign" at bounding box center [879, 319] width 22 height 10
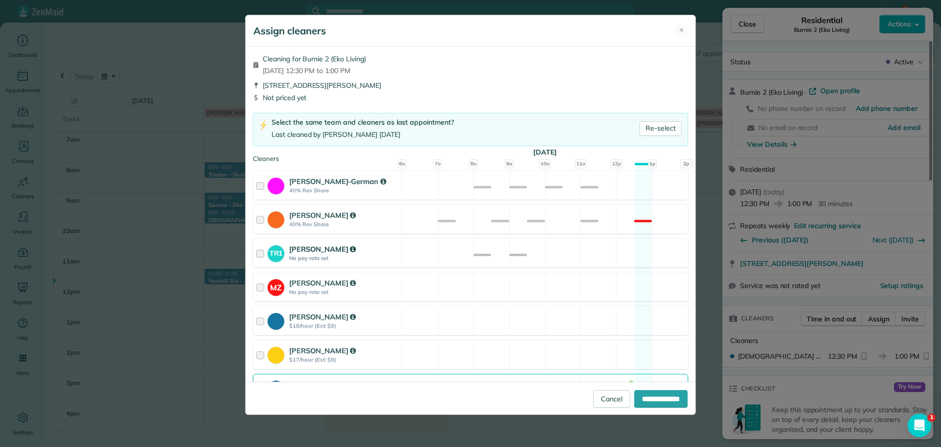
click at [505, 251] on div "TR1 Tawnya Reynolds No pay rate set Available" at bounding box center [470, 252] width 435 height 29
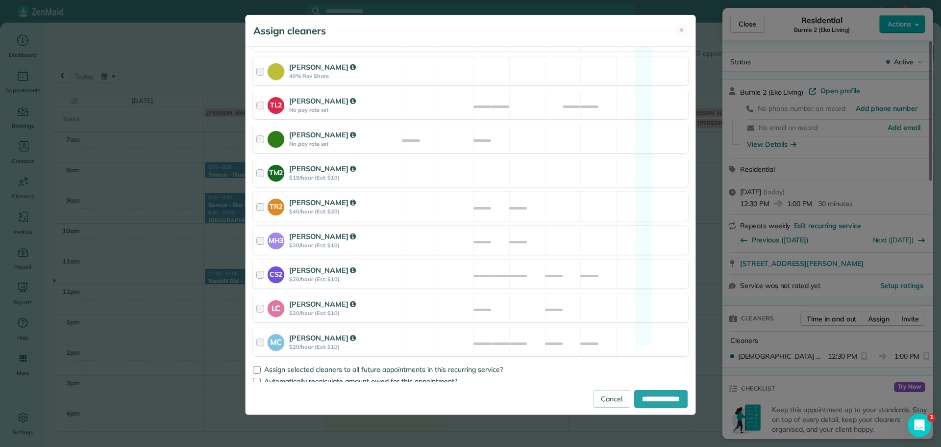
scroll to position [199, 0]
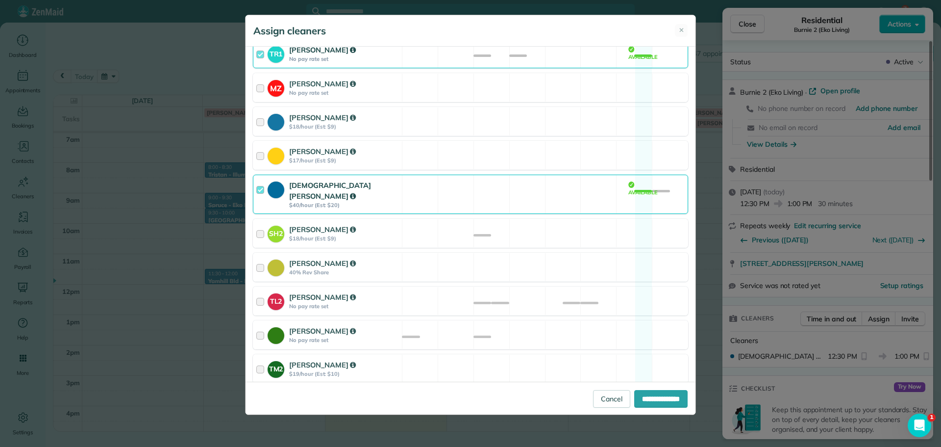
click at [506, 190] on div "Christian Crews $40/hour (Est: $20) Available" at bounding box center [470, 193] width 435 height 39
click at [674, 397] on input "**********" at bounding box center [660, 399] width 53 height 18
type input "**********"
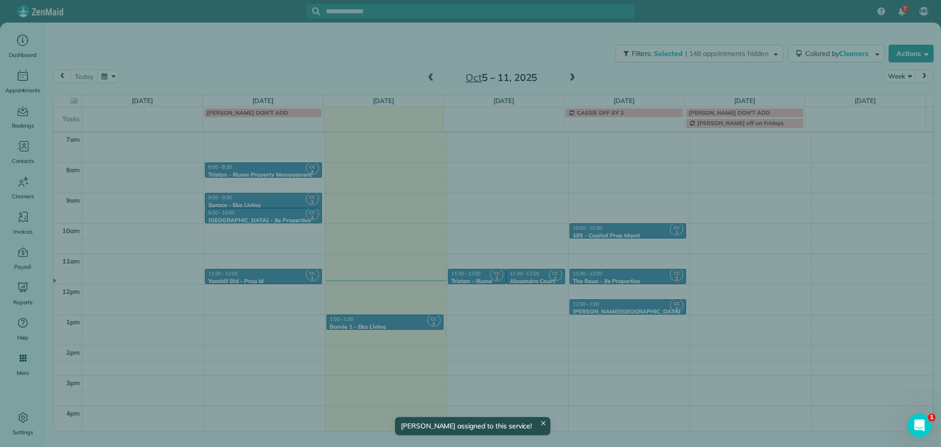
click at [387, 319] on div "Close Residential Burnie 2 (Eko Living) Actions Status Active Burnie 2 (Eko Liv…" at bounding box center [470, 223] width 941 height 447
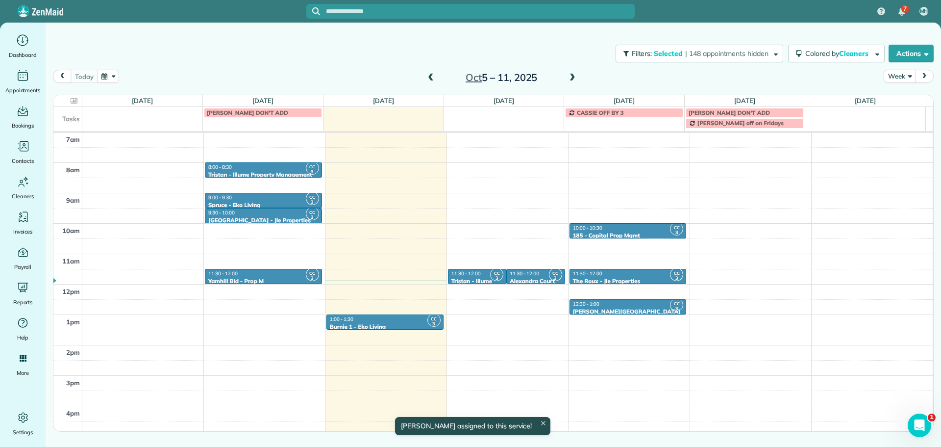
click at [392, 321] on div "1:00 - 1:30" at bounding box center [384, 319] width 111 height 6
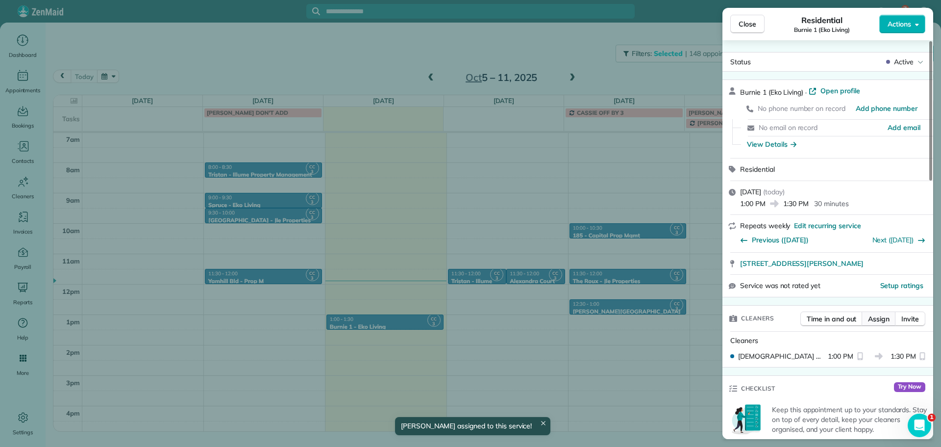
click at [880, 318] on span "Assign" at bounding box center [879, 319] width 22 height 10
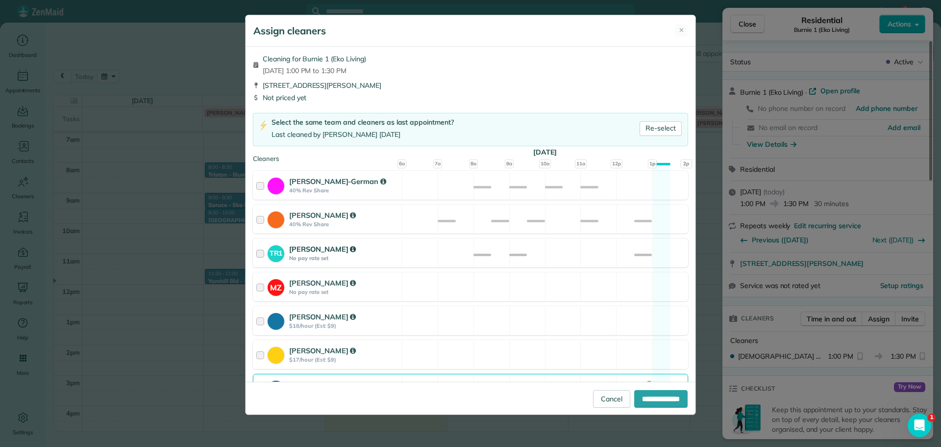
click at [528, 244] on div "TR1 Tawnya Reynolds No pay rate set Available" at bounding box center [470, 252] width 435 height 29
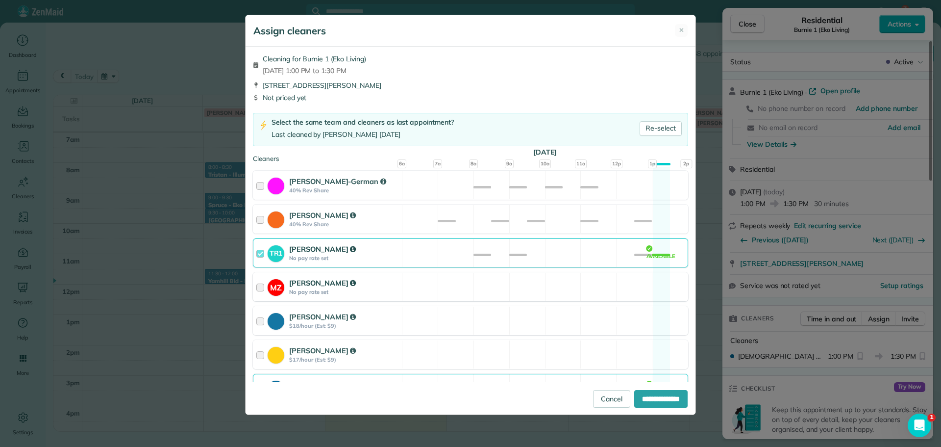
scroll to position [196, 0]
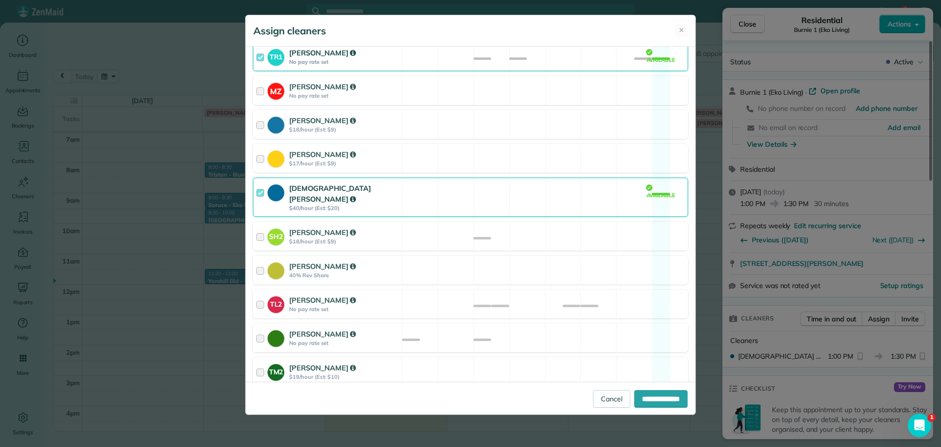
click at [534, 199] on div "Christian Crews $40/hour (Est: $20) Available" at bounding box center [470, 196] width 435 height 39
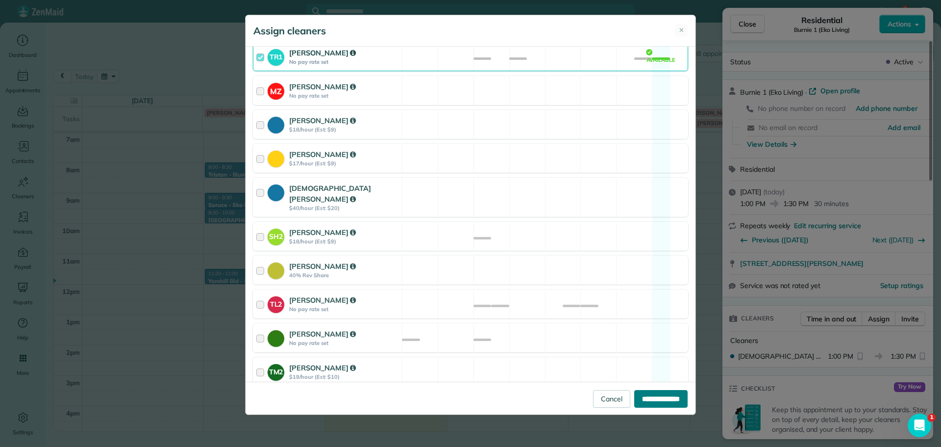
click at [674, 397] on input "**********" at bounding box center [660, 399] width 53 height 18
type input "**********"
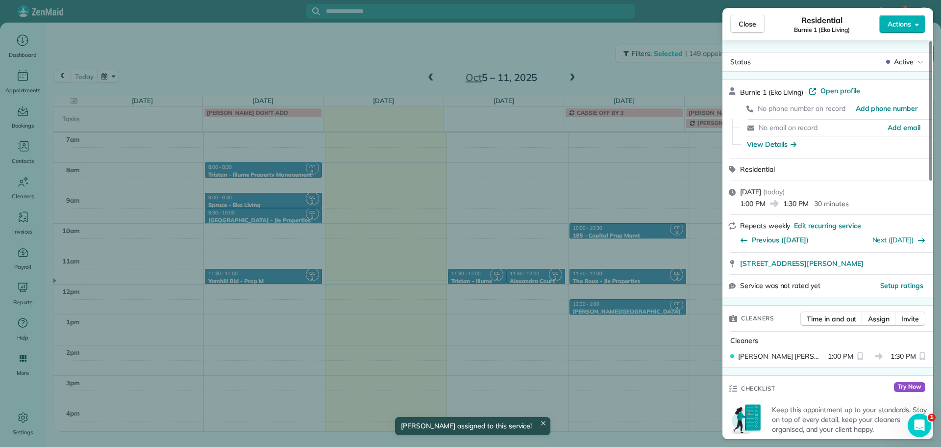
click at [553, 318] on div "Close Residential Burnie 1 (Eko Living) Actions Status Active Burnie 1 (Eko Liv…" at bounding box center [470, 223] width 941 height 447
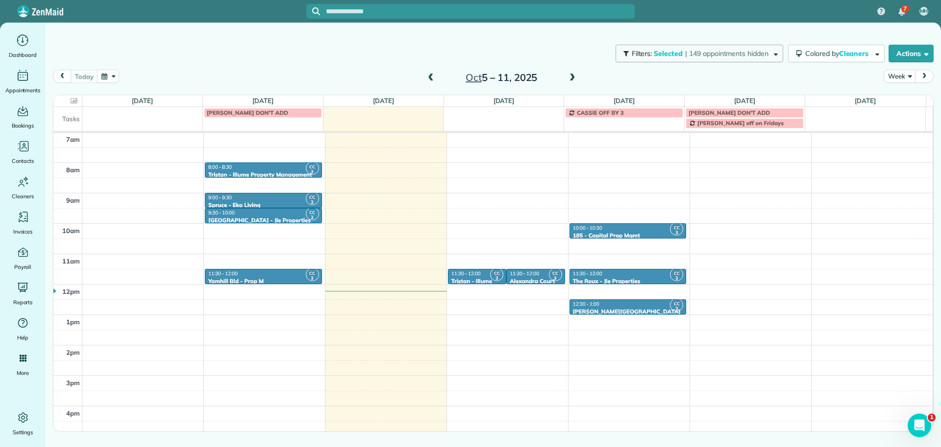
click at [671, 54] on span "Selected" at bounding box center [668, 53] width 29 height 9
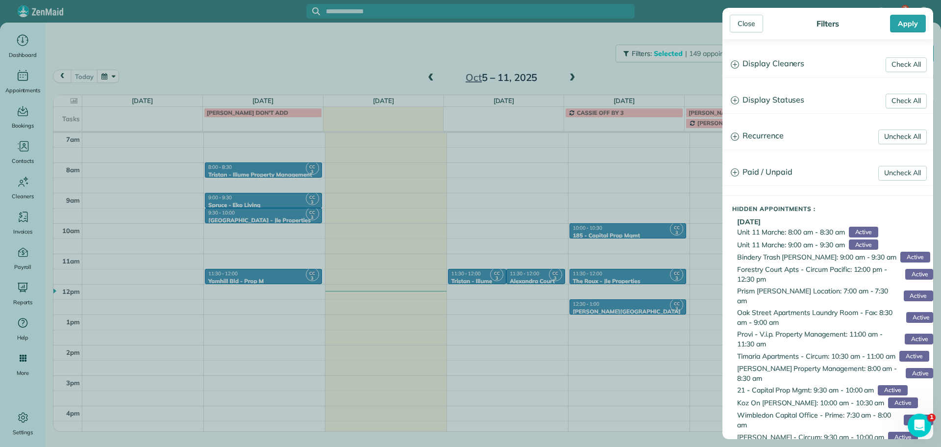
click at [788, 74] on h3 "Display Cleaners" at bounding box center [828, 63] width 210 height 25
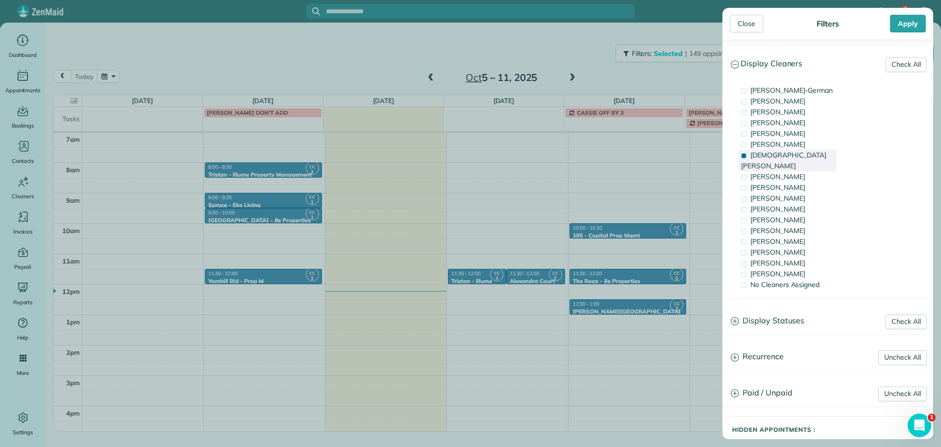
click at [793, 152] on span "Christian Crews" at bounding box center [783, 160] width 85 height 20
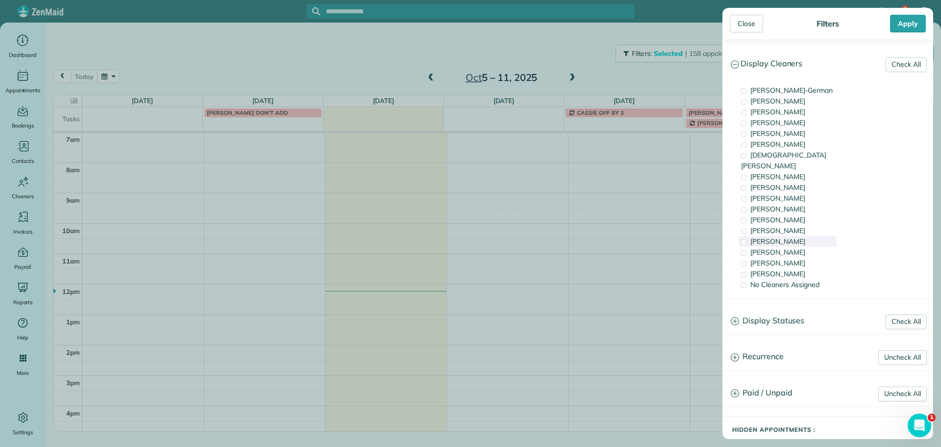
click at [790, 237] on span "[PERSON_NAME]" at bounding box center [777, 241] width 55 height 9
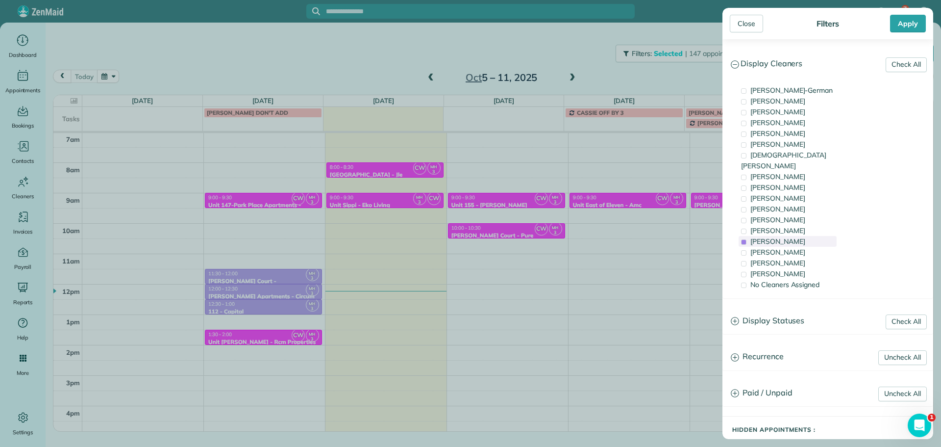
click at [797, 237] on span "[PERSON_NAME]" at bounding box center [777, 241] width 55 height 9
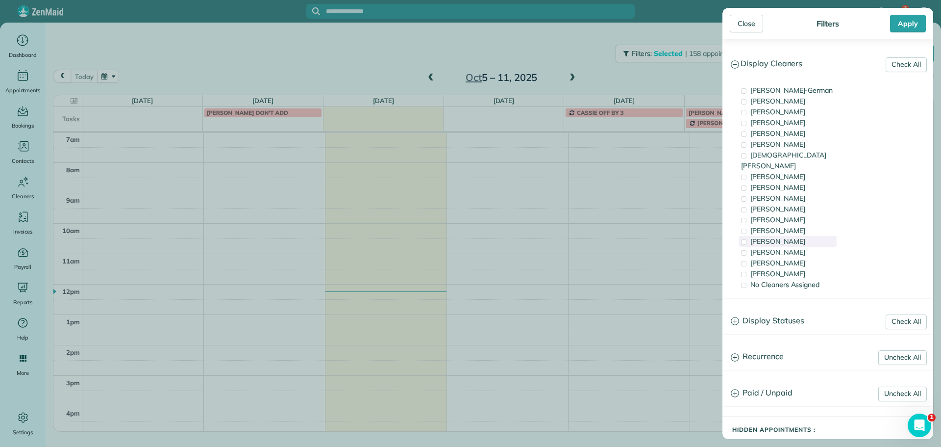
click at [800, 236] on div "[PERSON_NAME]" at bounding box center [788, 241] width 98 height 11
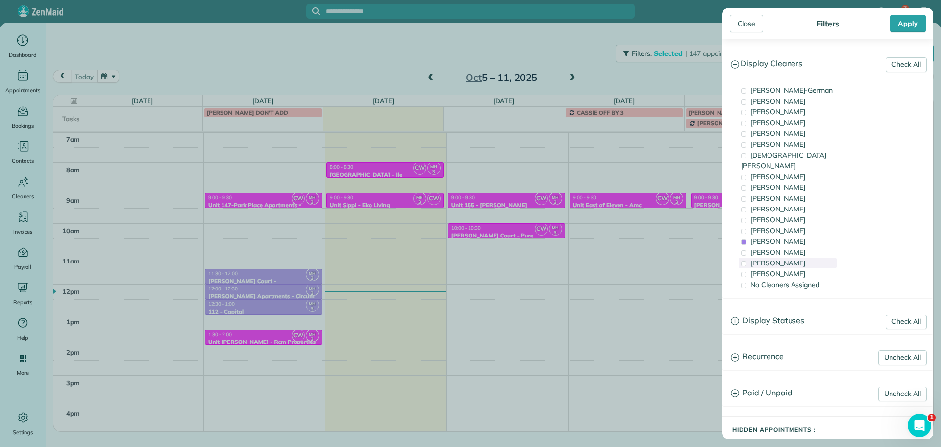
click at [797, 257] on div "Laura Chavez" at bounding box center [788, 262] width 98 height 11
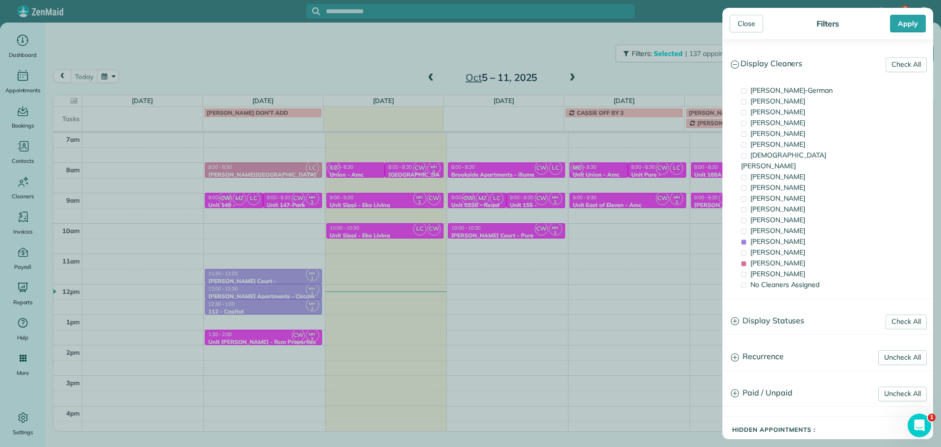
click at [382, 199] on div "Close Filters Apply Check All Display Cleaners Christina Wright-German Cassie F…" at bounding box center [470, 223] width 941 height 447
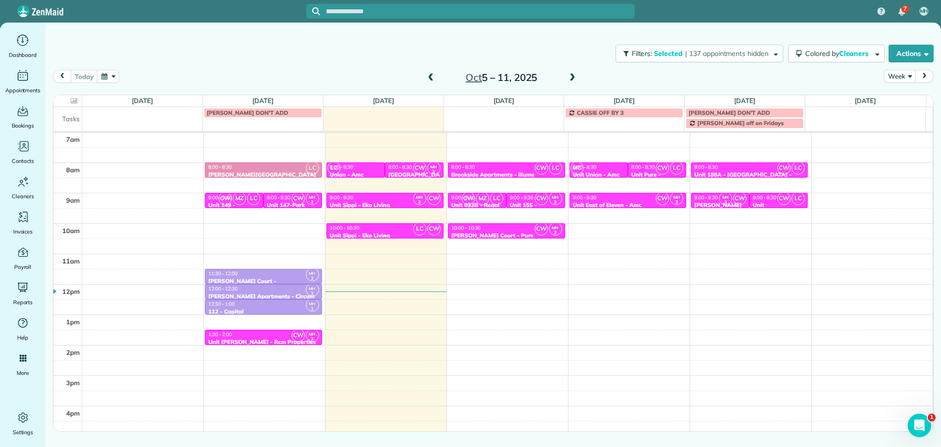
click at [399, 228] on div "10:00 - 10:30" at bounding box center [384, 227] width 111 height 6
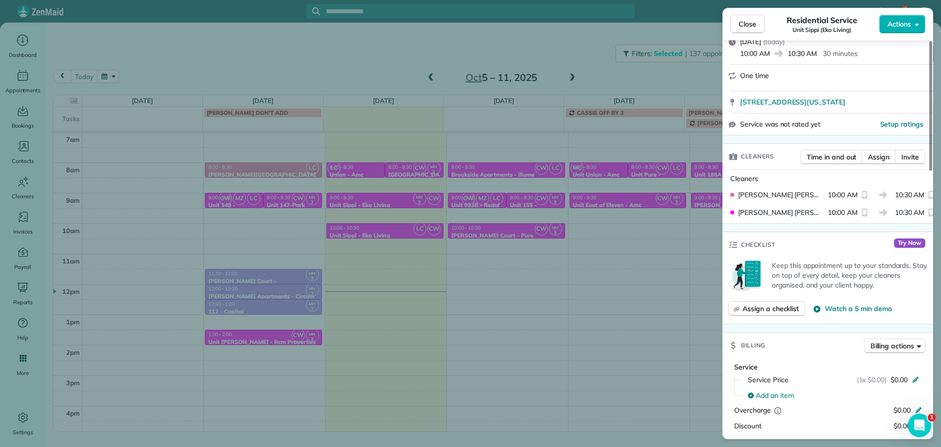
scroll to position [149, 0]
click at [878, 162] on span "Assign" at bounding box center [879, 158] width 22 height 10
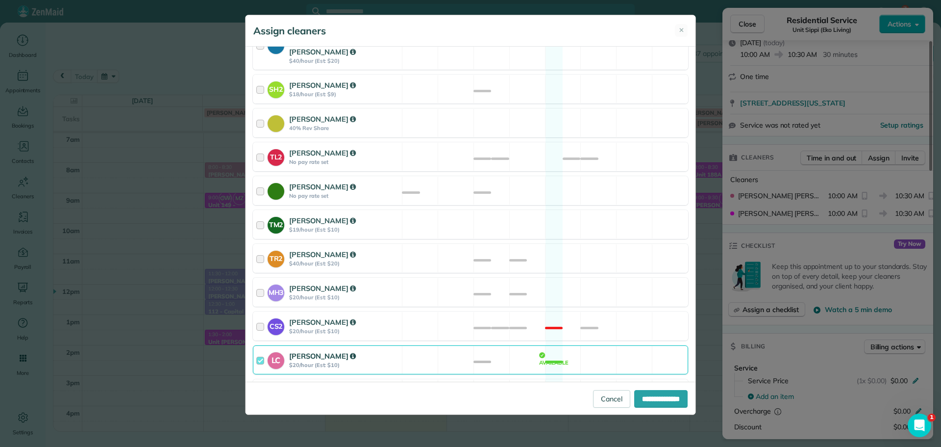
scroll to position [383, 0]
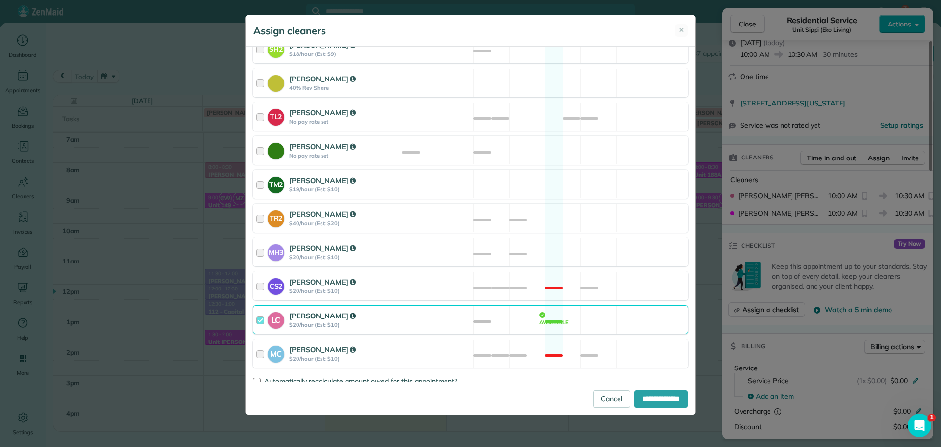
click at [552, 306] on div "LC Laura Chavez $20/hour (Est: $10) Available" at bounding box center [470, 319] width 435 height 29
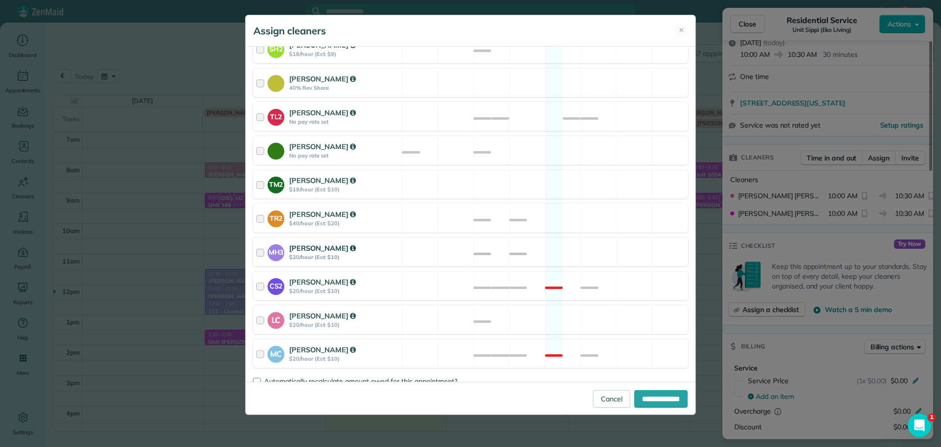
click at [578, 242] on div "MH3 Meralda Harris $20/hour (Est: $10) Available" at bounding box center [470, 251] width 435 height 29
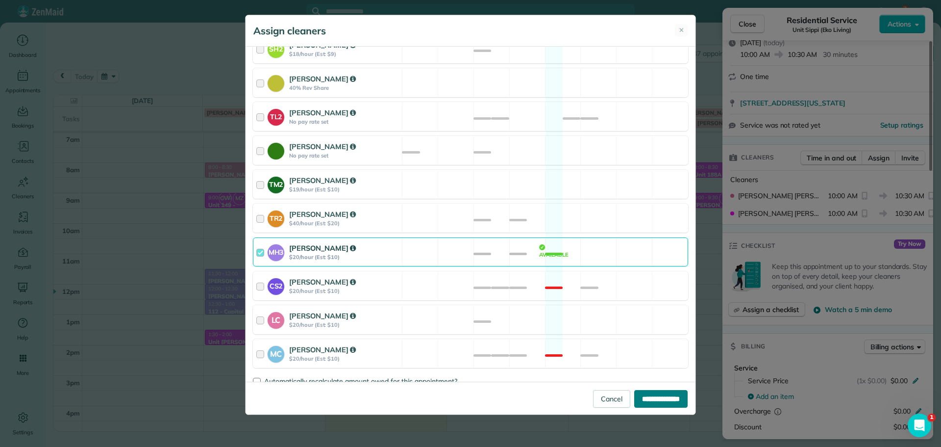
click at [640, 395] on input "**********" at bounding box center [660, 399] width 53 height 18
type input "**********"
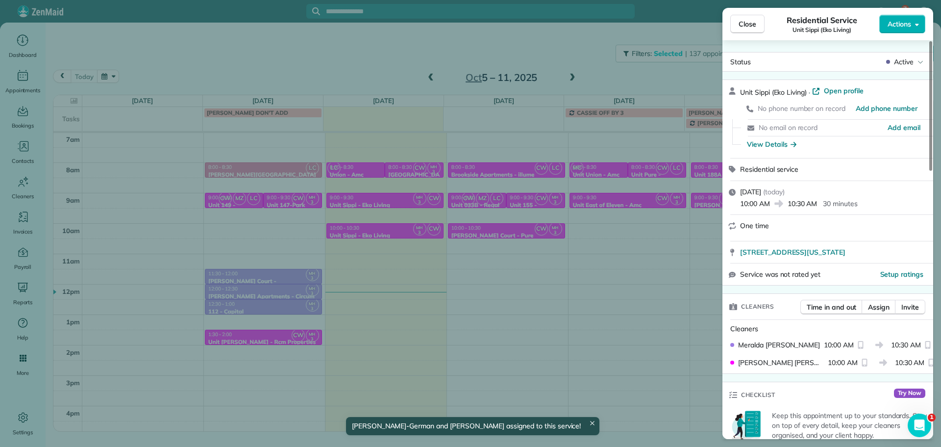
click at [480, 252] on div "Close Residential Service Unit Sippi (Eko Living) Actions Status Active Unit Si…" at bounding box center [470, 223] width 941 height 447
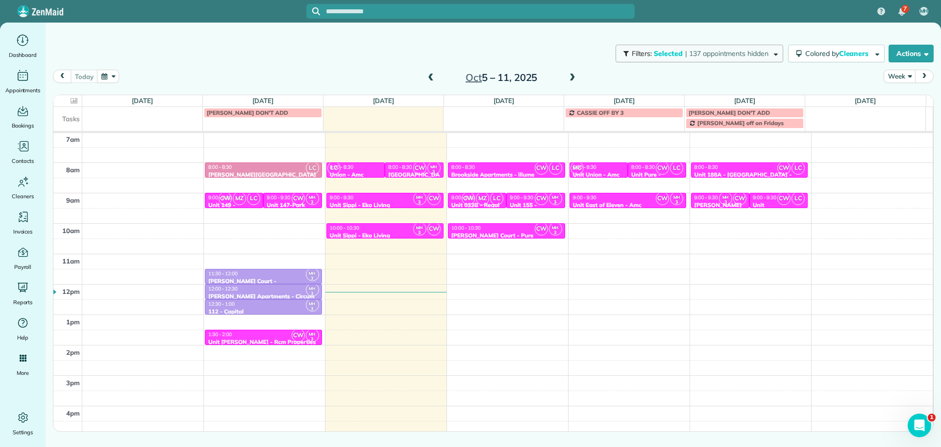
click at [739, 55] on span "| 137 appointments hidden" at bounding box center [726, 53] width 83 height 9
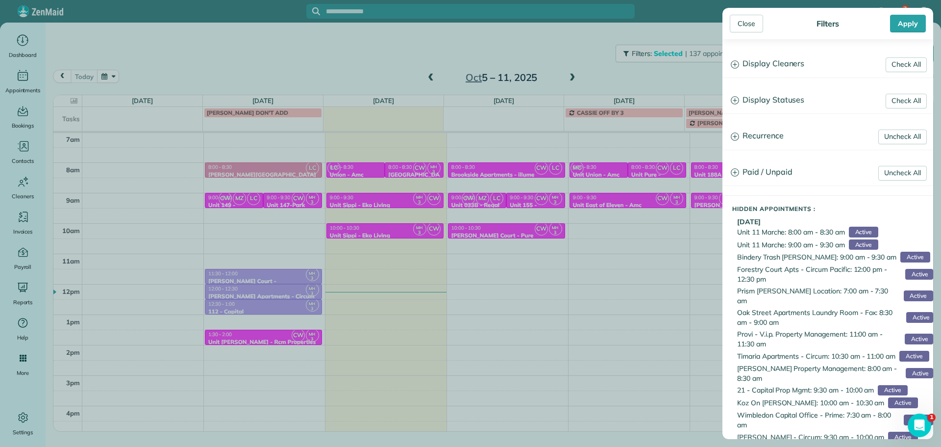
click at [794, 68] on h3 "Display Cleaners" at bounding box center [828, 63] width 210 height 25
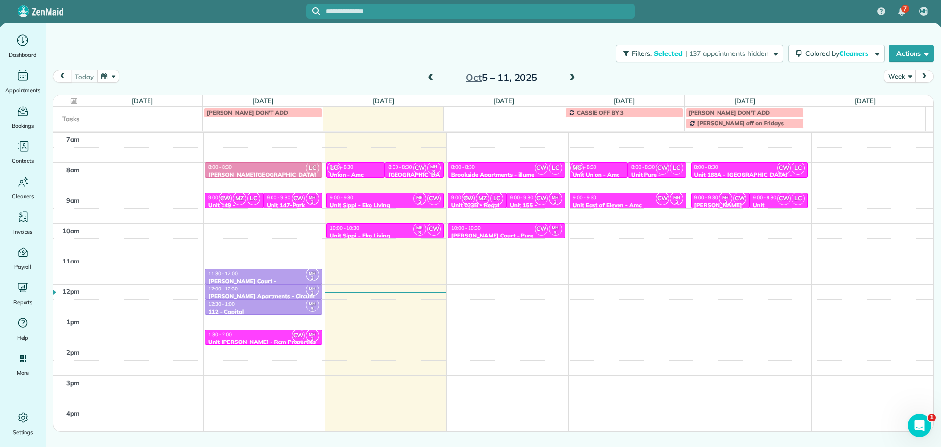
click at [367, 211] on div "Close Filters Apply Check All Display Cleaners Christina Wright-German Cassie F…" at bounding box center [470, 223] width 941 height 447
click at [370, 198] on div "9:00 - 9:30" at bounding box center [384, 197] width 111 height 6
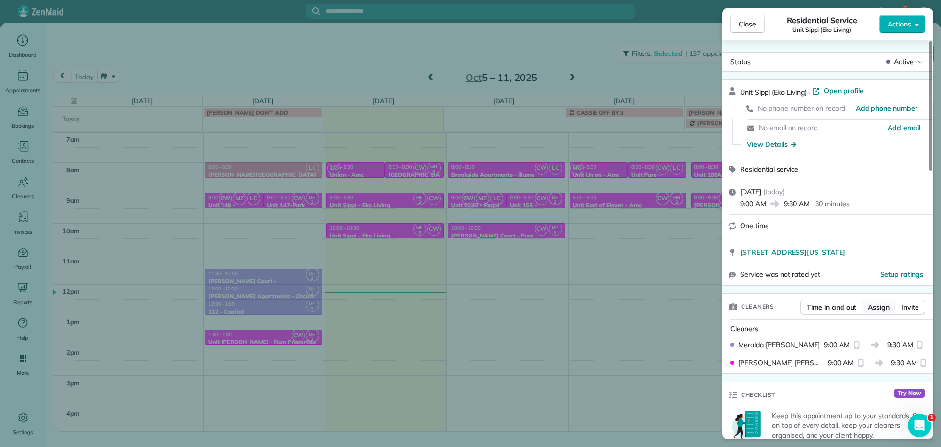
click at [882, 304] on span "Assign" at bounding box center [879, 307] width 22 height 10
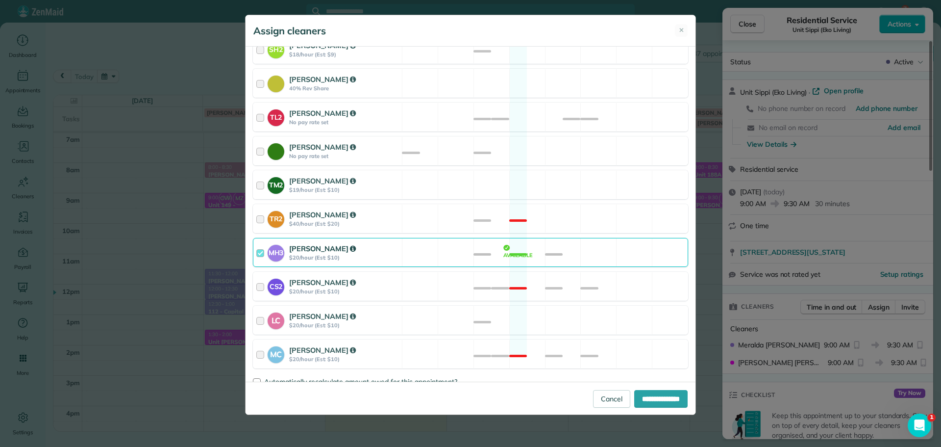
scroll to position [383, 0]
click at [594, 237] on div "MH3 Meralda Harris $20/hour (Est: $10) Available" at bounding box center [470, 251] width 435 height 29
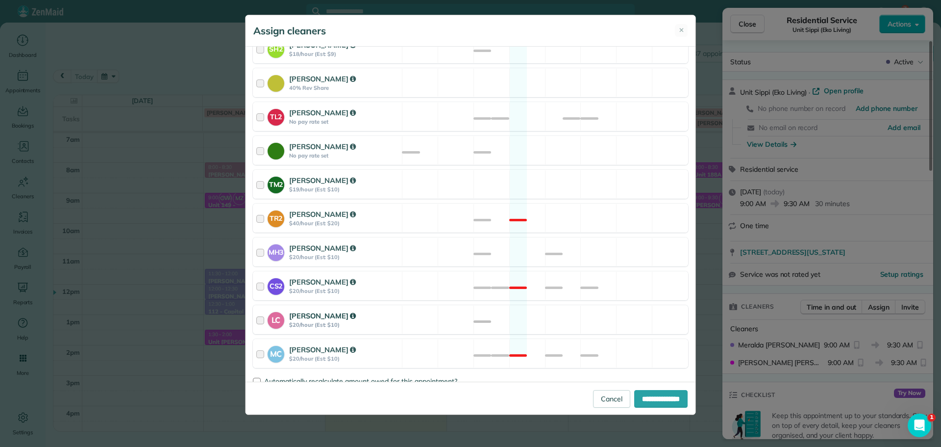
click at [598, 305] on div "LC Laura Chavez $20/hour (Est: $10) Available" at bounding box center [470, 319] width 435 height 29
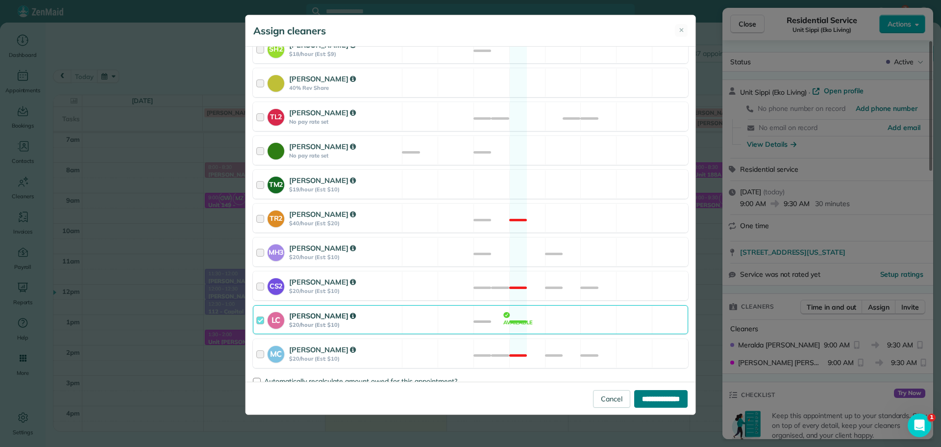
click at [653, 395] on input "**********" at bounding box center [660, 399] width 53 height 18
type input "**********"
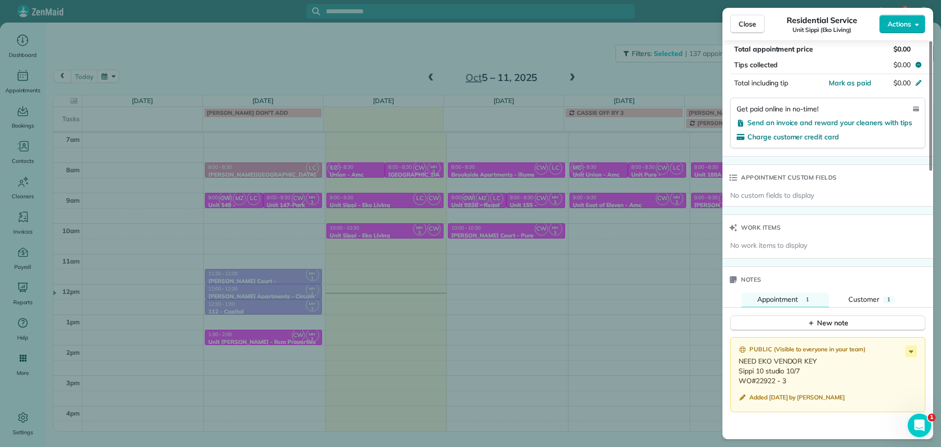
scroll to position [696, 0]
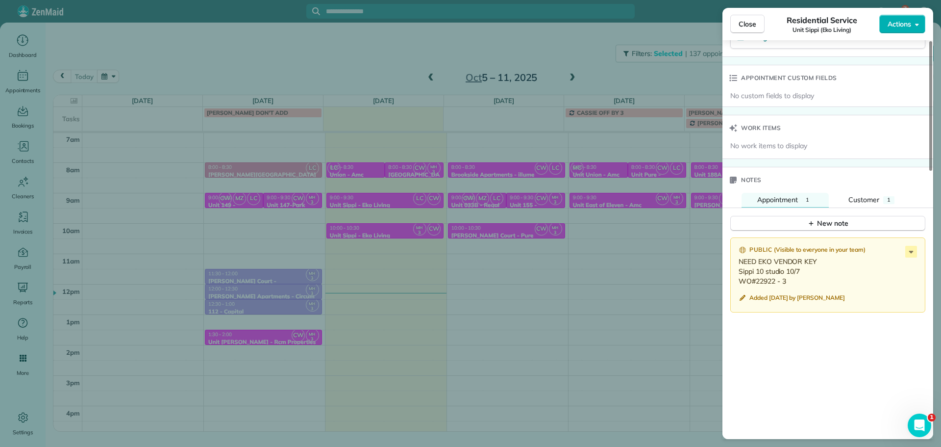
click at [591, 244] on div "Close Residential Service Unit Sippi (Eko Living) Actions Status Active Unit Si…" at bounding box center [470, 223] width 941 height 447
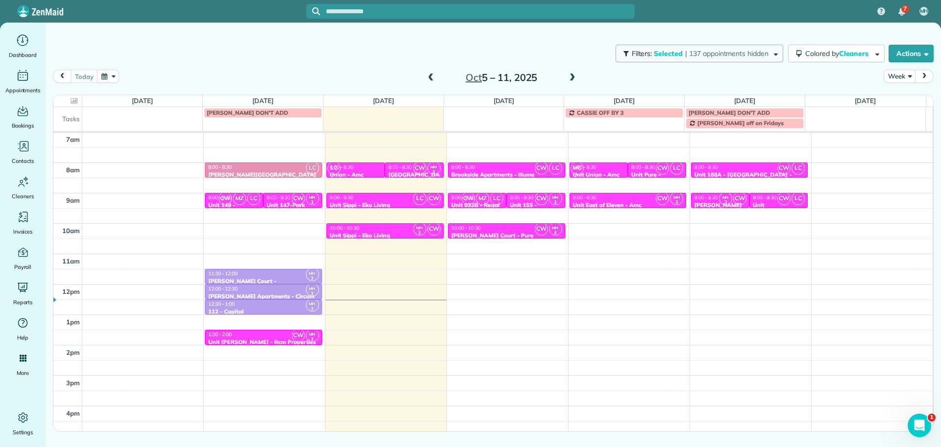
click at [694, 62] on button "Filters: Selected | 137 appointments hidden" at bounding box center [700, 54] width 168 height 18
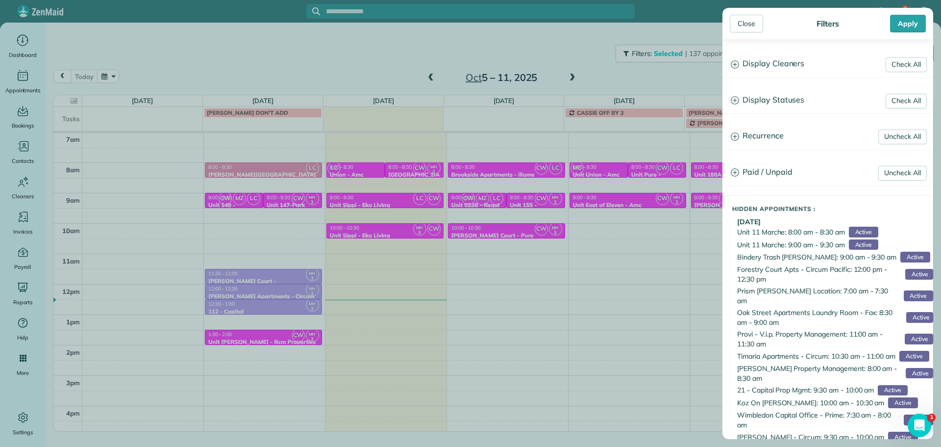
click at [798, 76] on div "Check All Display Cleaners" at bounding box center [828, 63] width 210 height 25
click at [790, 56] on h3 "Display Cleaners" at bounding box center [828, 63] width 210 height 25
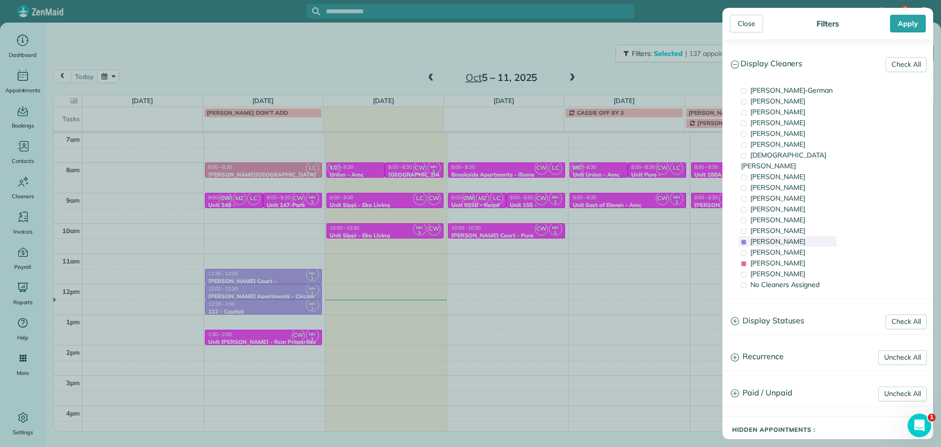
click at [777, 237] on span "[PERSON_NAME]" at bounding box center [777, 241] width 55 height 9
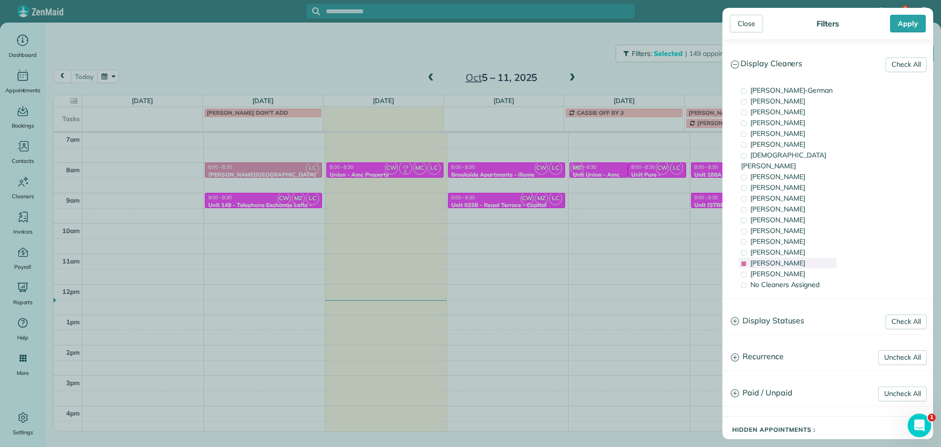
click at [779, 258] on span "Laura Chavez" at bounding box center [777, 262] width 55 height 9
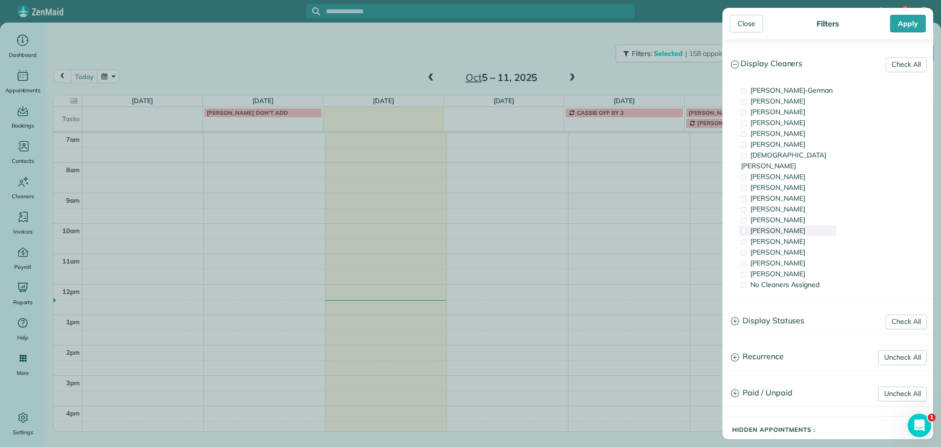
click at [780, 226] on span "Tammi Rue" at bounding box center [777, 230] width 55 height 9
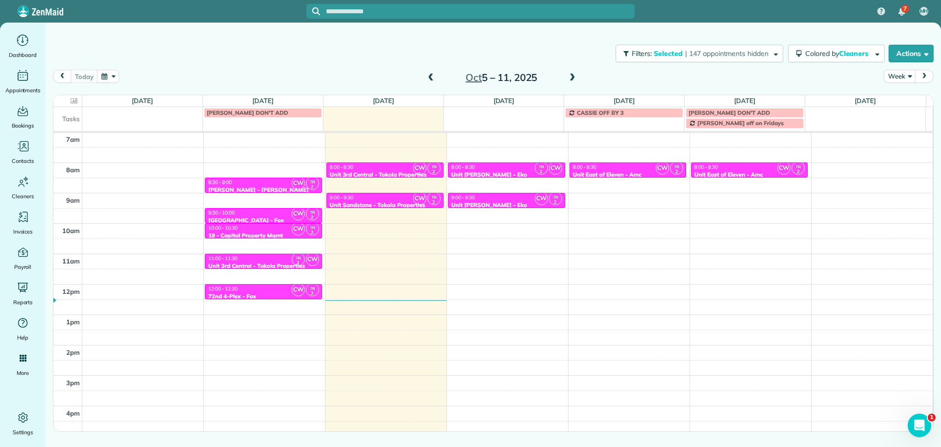
drag, startPoint x: 494, startPoint y: 256, endPoint x: 416, endPoint y: 214, distance: 88.6
click at [492, 255] on div "Close Filters Apply Check All Display Cleaners Christina Wright-German Cassie F…" at bounding box center [470, 223] width 941 height 447
click at [390, 170] on div "8:00 - 8:30" at bounding box center [384, 167] width 111 height 6
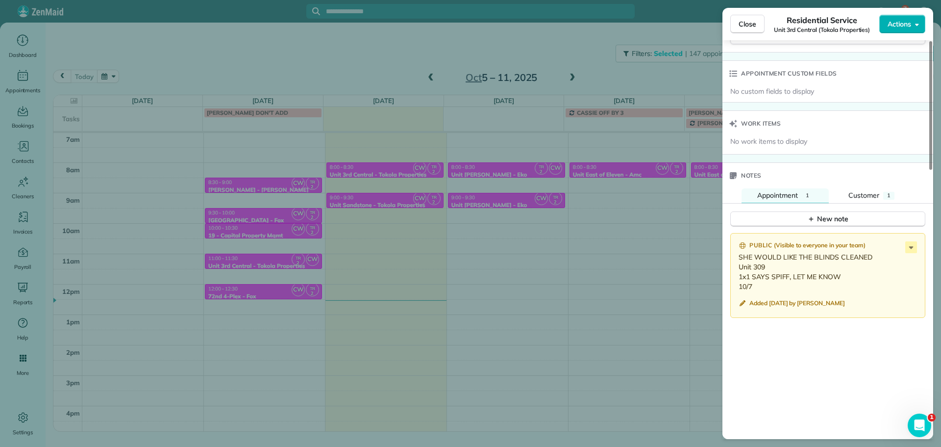
scroll to position [832, 0]
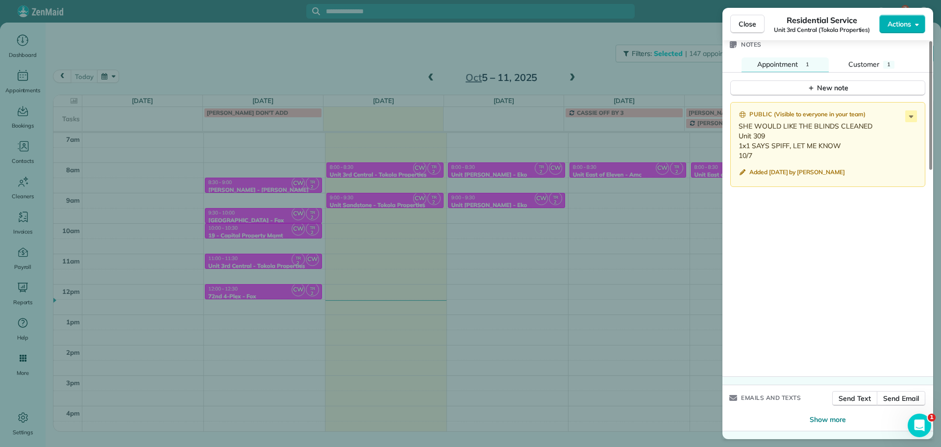
click at [638, 216] on div "Close Residential Service Unit 3rd Central (Tokola Properties) Actions Status A…" at bounding box center [470, 223] width 941 height 447
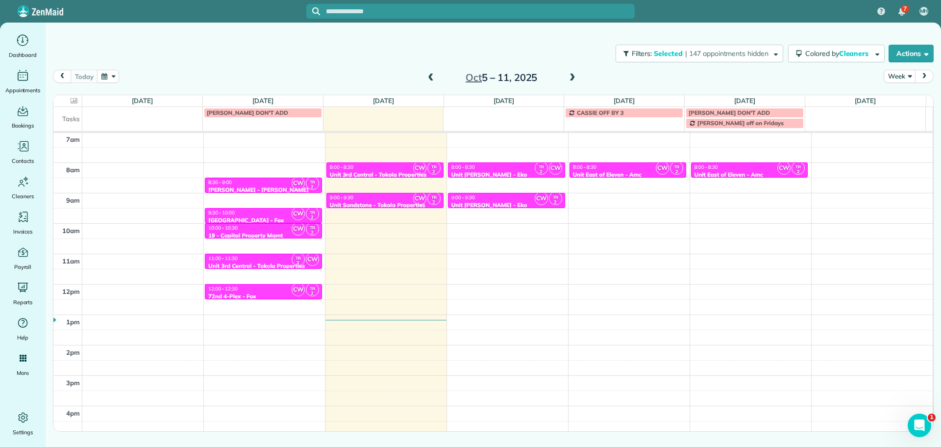
click at [573, 68] on div "Filters: Selected | 147 appointments hidden Colored by Cleaners Color by Cleane…" at bounding box center [493, 53] width 895 height 32
click at [572, 77] on span at bounding box center [572, 78] width 11 height 9
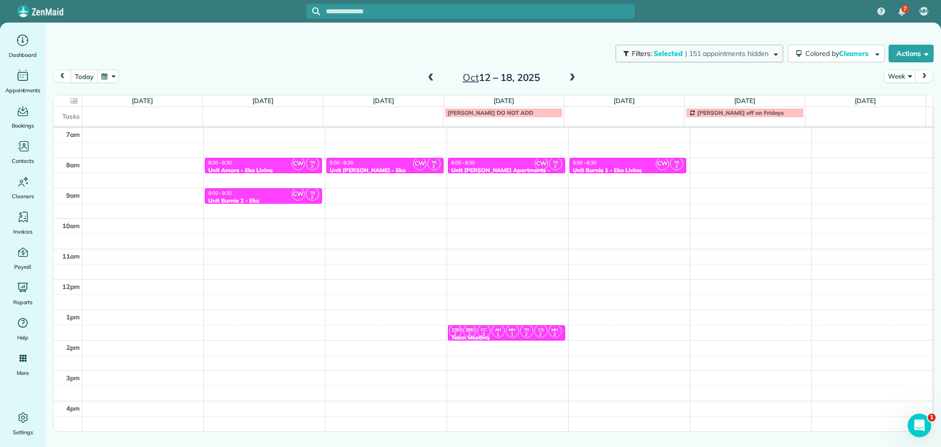
click at [706, 47] on button "Filters: Selected | 151 appointments hidden" at bounding box center [700, 54] width 168 height 18
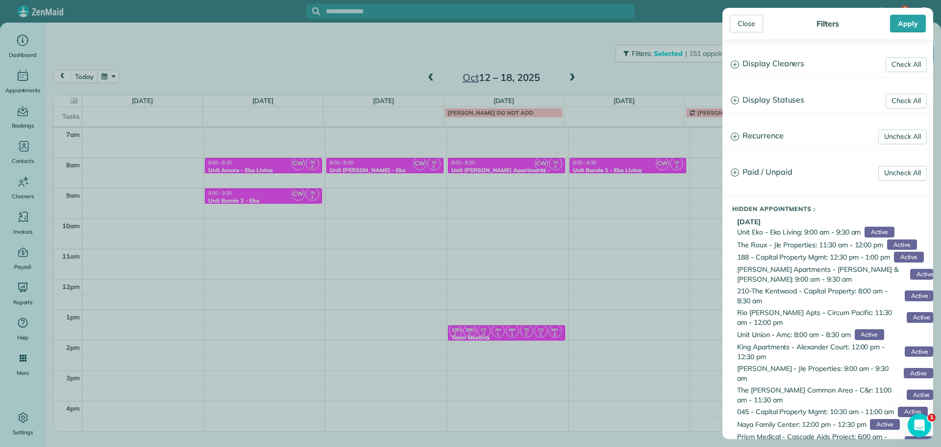
click at [785, 61] on h3 "Display Cleaners" at bounding box center [828, 63] width 210 height 25
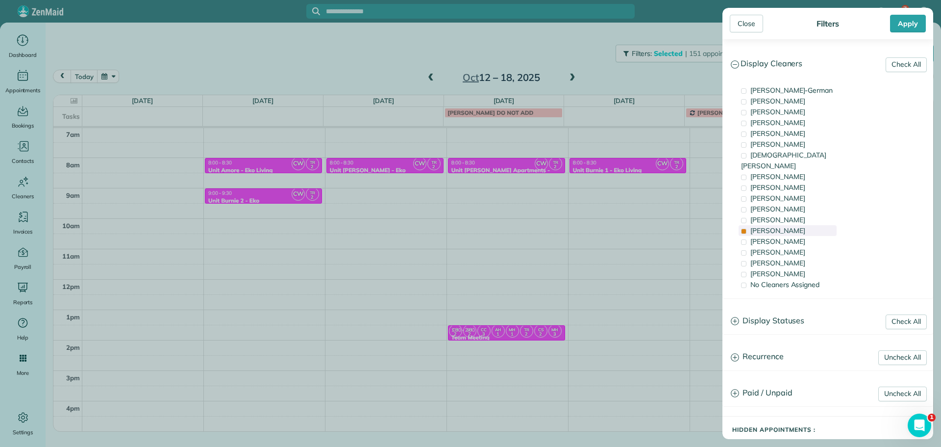
click at [788, 225] on div "Tammi Rue" at bounding box center [788, 230] width 98 height 11
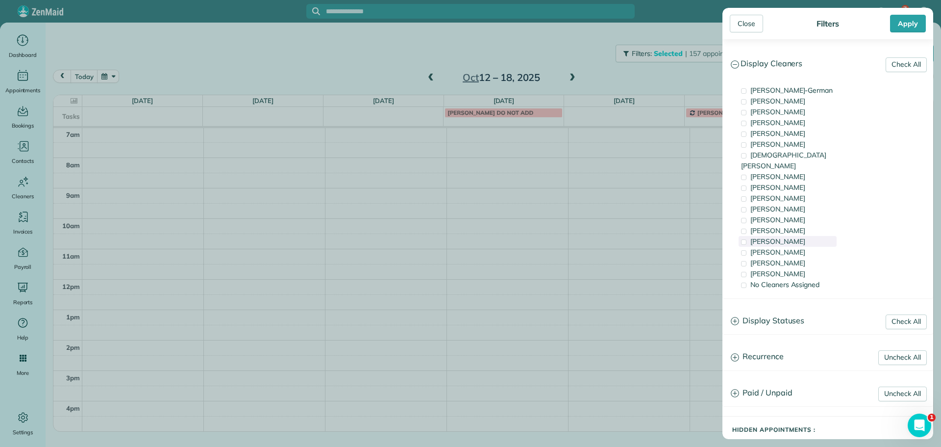
click at [792, 237] on span "[PERSON_NAME]" at bounding box center [777, 241] width 55 height 9
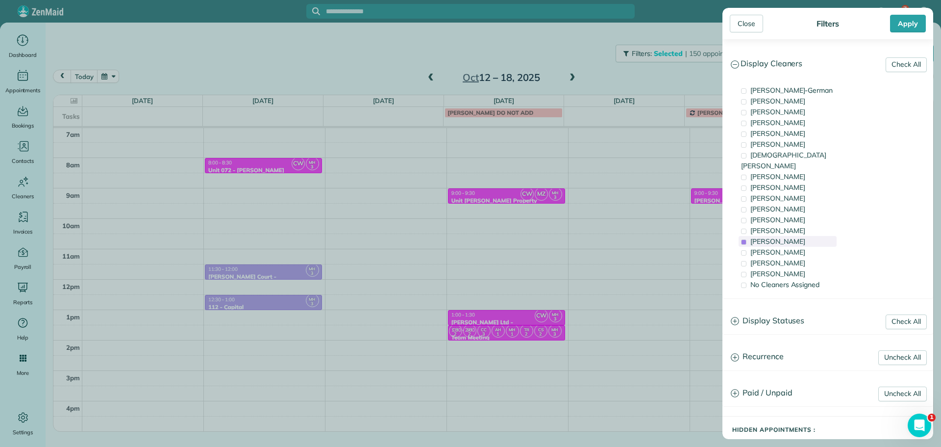
click at [794, 237] on span "[PERSON_NAME]" at bounding box center [777, 241] width 55 height 9
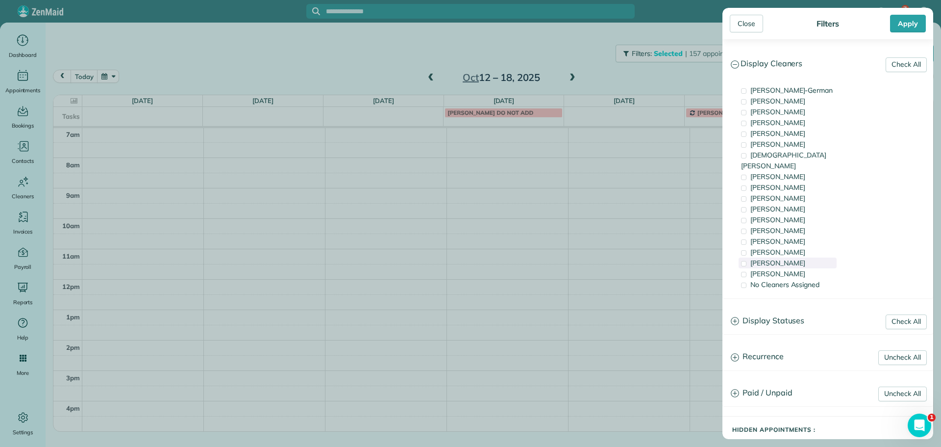
click at [794, 257] on div "Laura Chavez" at bounding box center [788, 262] width 98 height 11
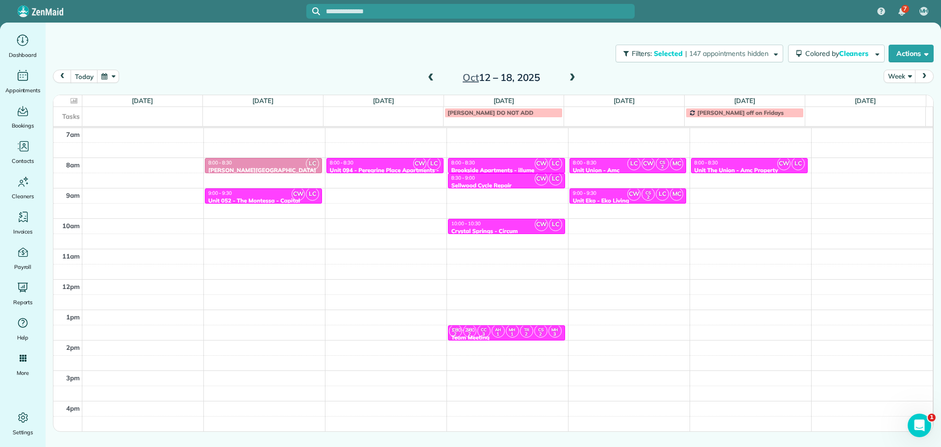
click at [420, 195] on div "Close Filters Apply Check All Display Cleaners Christina Wright-German Cassie F…" at bounding box center [470, 223] width 941 height 447
click at [388, 191] on div "4am 5am 6am 7am 8am 9am 10am 11am 12pm 1pm 2pm 3pm 4pm 5pm LC 8:00 - 8:30 Corbe…" at bounding box center [492, 248] width 879 height 425
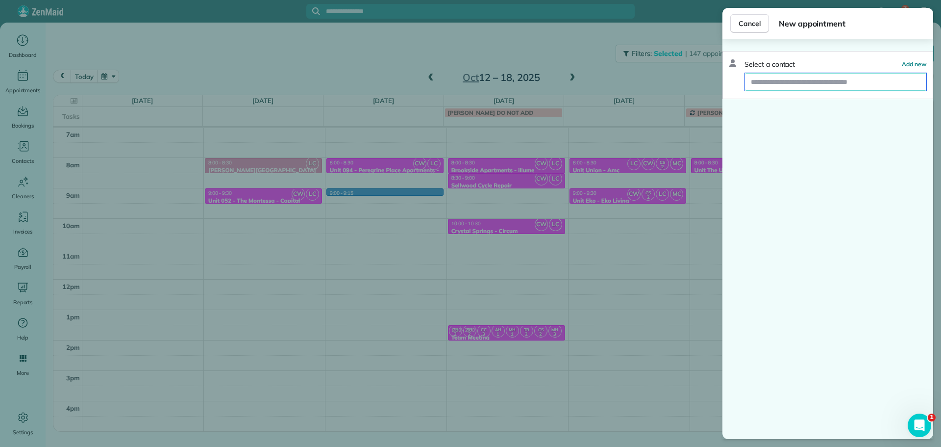
click at [778, 82] on input "text" at bounding box center [835, 82] width 181 height 18
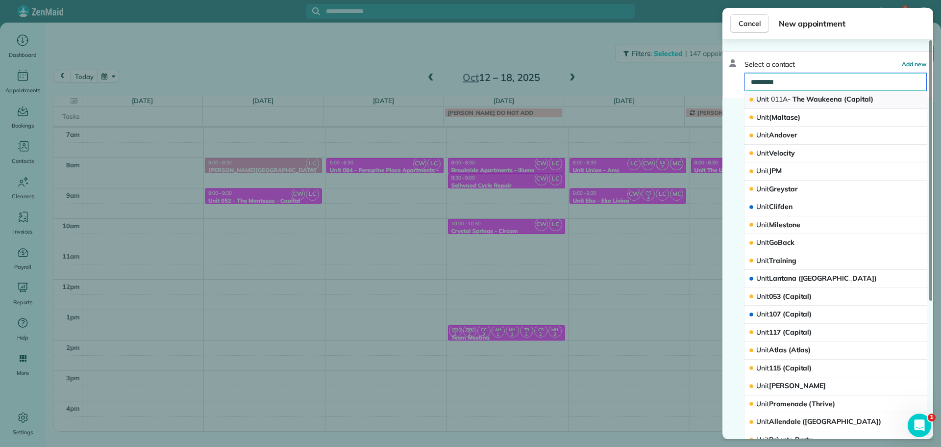
type input "*********"
click at [820, 104] on button "Unit 011A - The Waukeena (Capital)" at bounding box center [836, 100] width 182 height 18
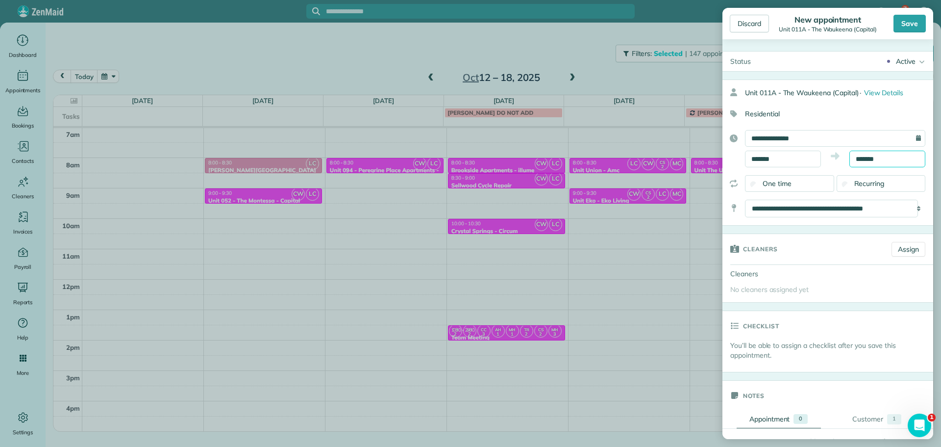
click at [862, 158] on input "*******" at bounding box center [887, 158] width 76 height 17
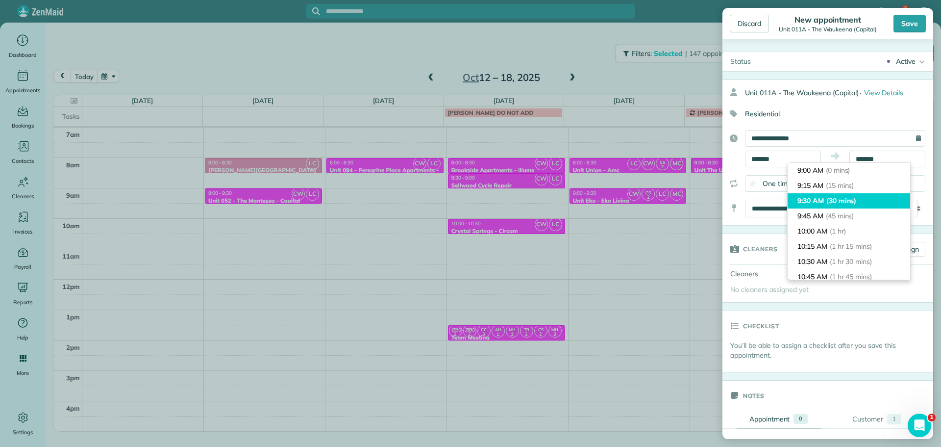
type input "*******"
click at [857, 202] on span "(30 mins)" at bounding box center [841, 200] width 30 height 9
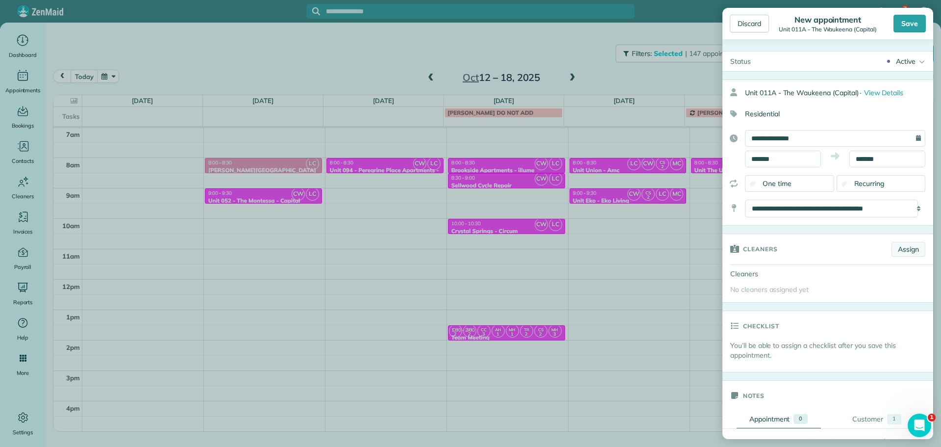
click at [906, 250] on link "Assign" at bounding box center [909, 249] width 34 height 15
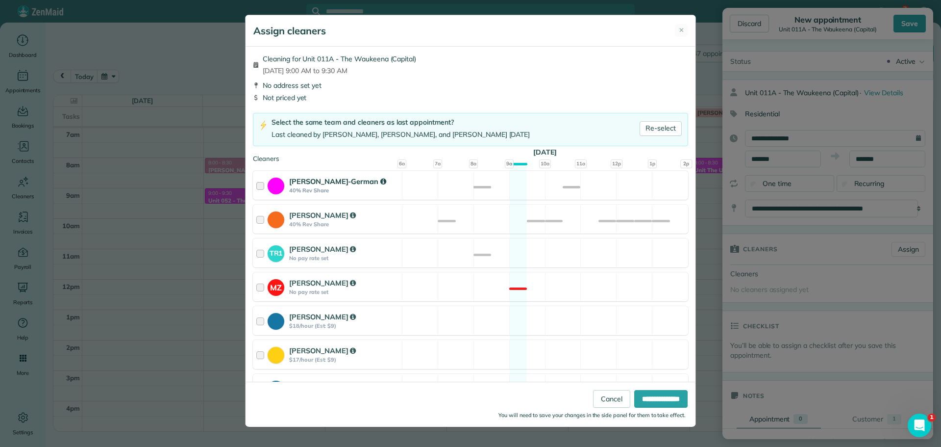
click at [519, 186] on div "Christina Wright-German 40% Rev Share Available" at bounding box center [470, 185] width 435 height 29
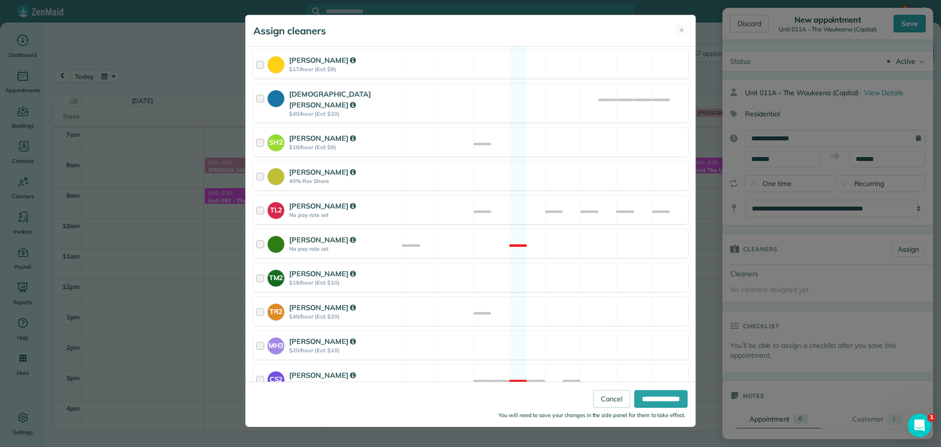
scroll to position [372, 0]
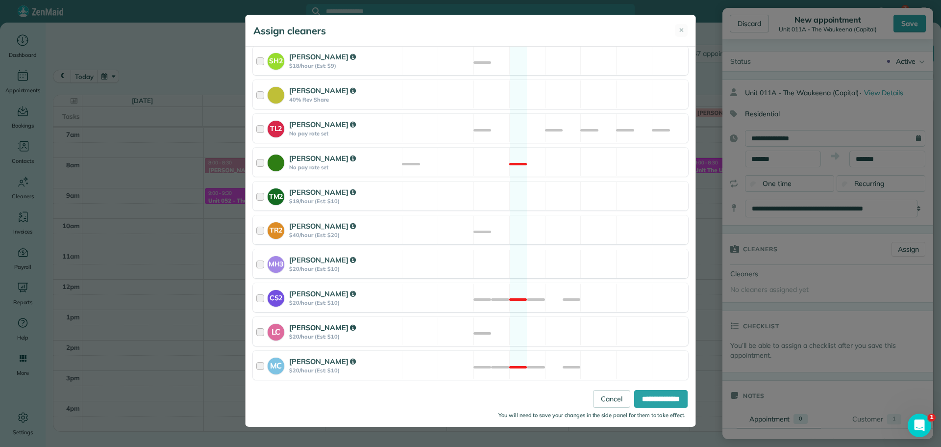
click at [566, 317] on div "LC Laura Chavez $20/hour (Est: $10) Available" at bounding box center [470, 331] width 435 height 29
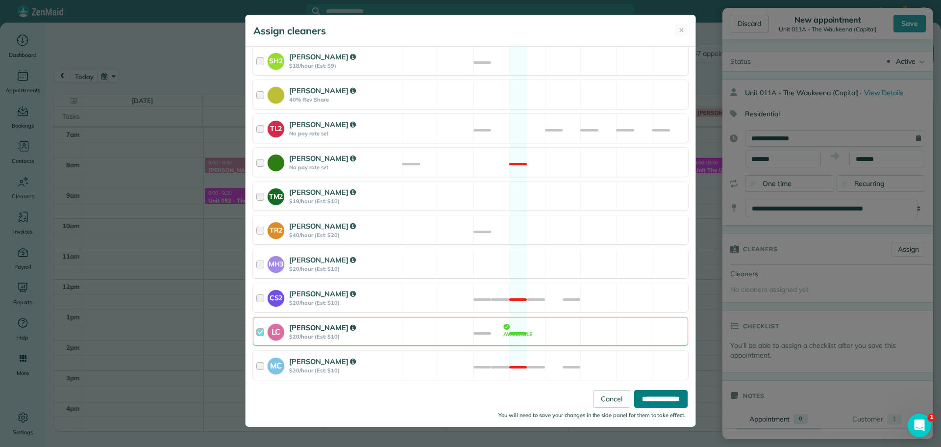
click at [652, 397] on input "**********" at bounding box center [660, 399] width 53 height 18
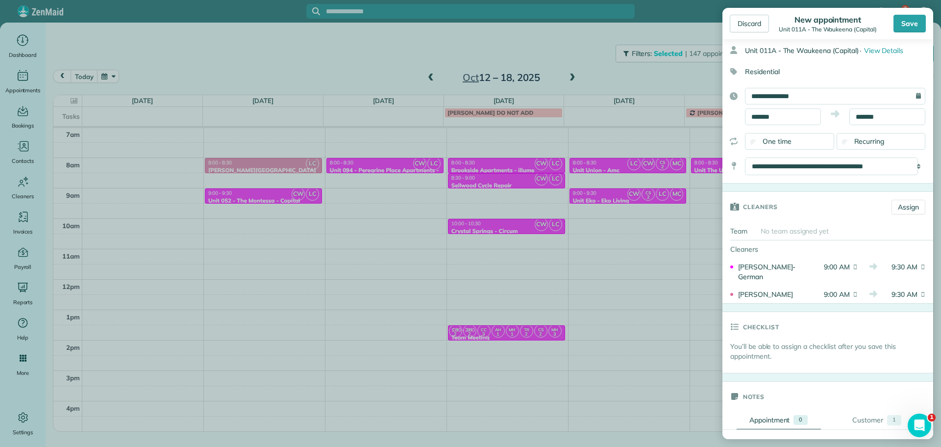
scroll to position [196, 0]
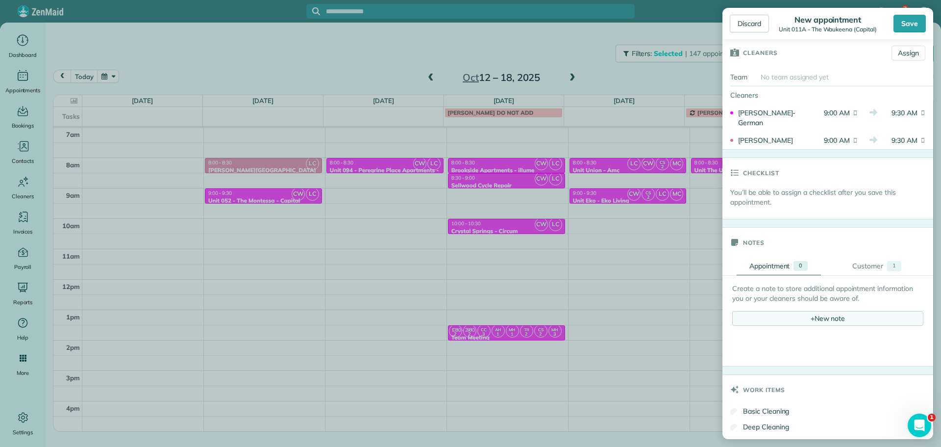
click at [811, 319] on div "+ New note" at bounding box center [827, 318] width 191 height 15
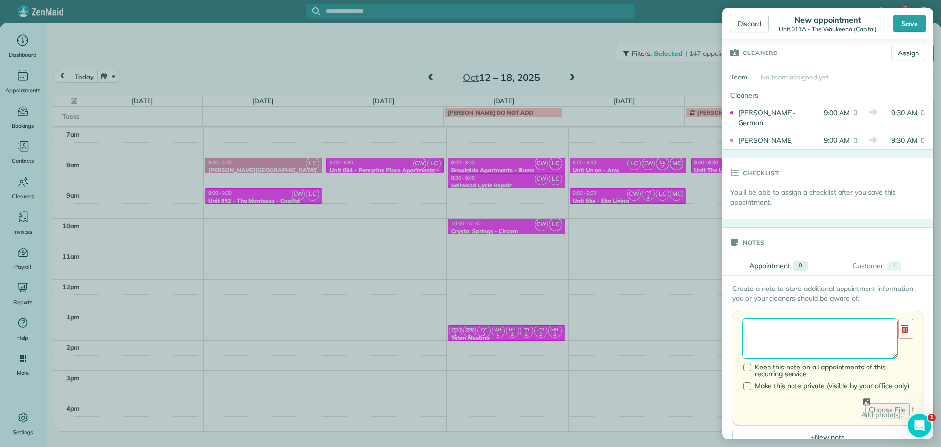
click at [815, 328] on textarea at bounding box center [820, 338] width 156 height 40
paste textarea "**********"
paste textarea "********"
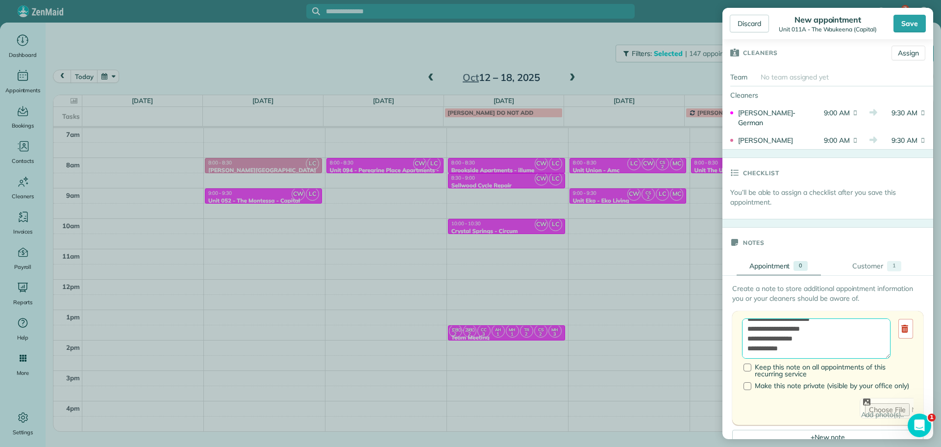
paste textarea "**********"
click at [810, 339] on textarea "**********" at bounding box center [816, 338] width 149 height 40
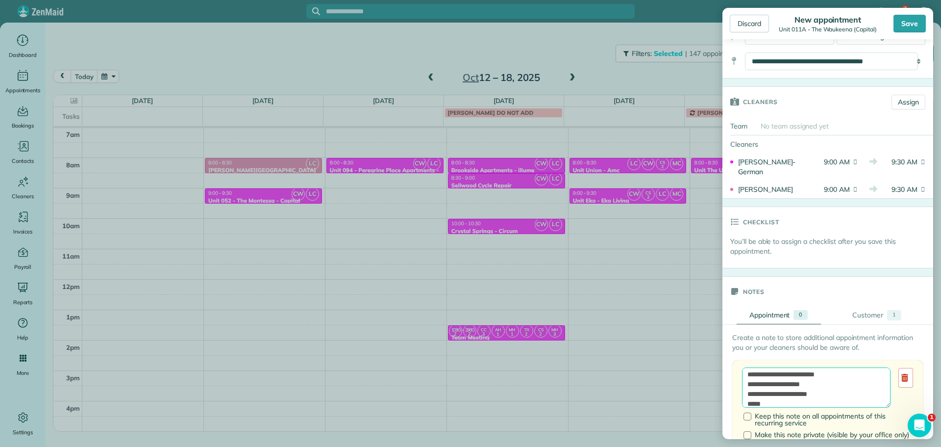
scroll to position [0, 0]
type textarea "**********"
click at [913, 23] on div "Save" at bounding box center [910, 24] width 32 height 18
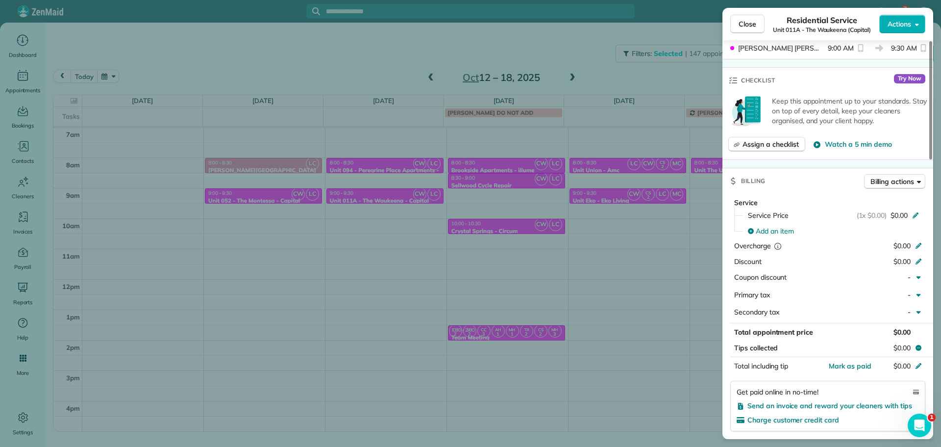
scroll to position [344, 0]
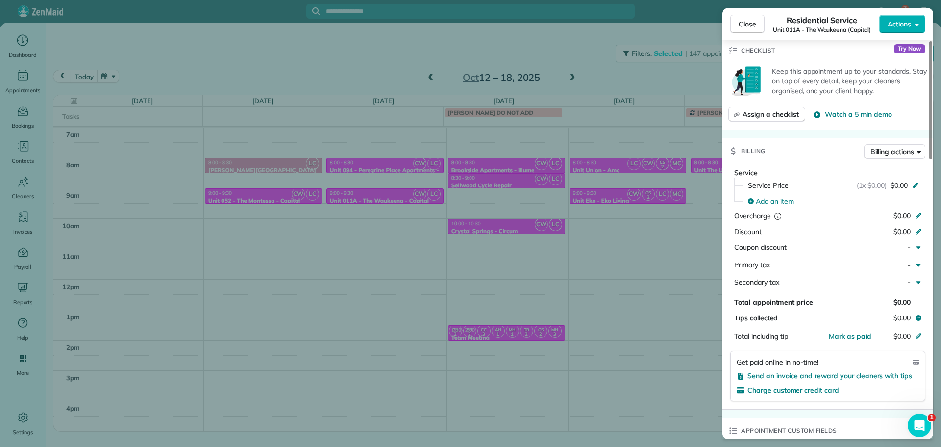
click at [397, 288] on div "Close Residential Service Unit 011A - The Waukeena (Capital) Actions Status Act…" at bounding box center [470, 223] width 941 height 447
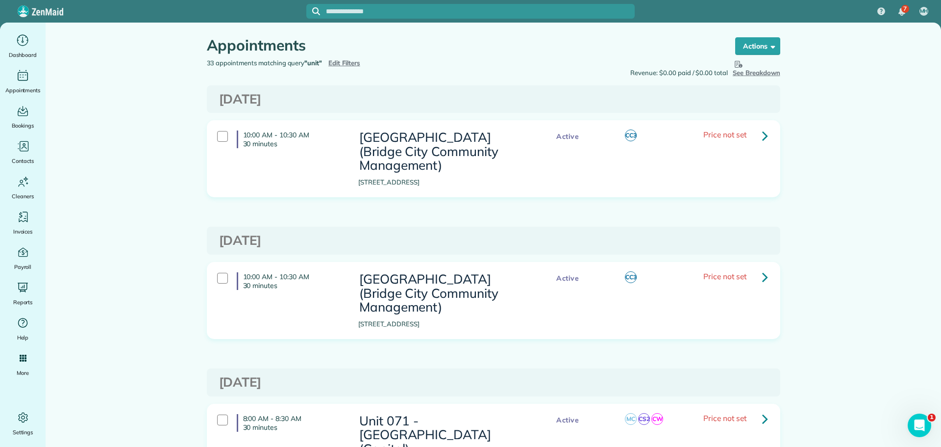
click at [343, 63] on span "Edit Filters" at bounding box center [344, 63] width 32 height 8
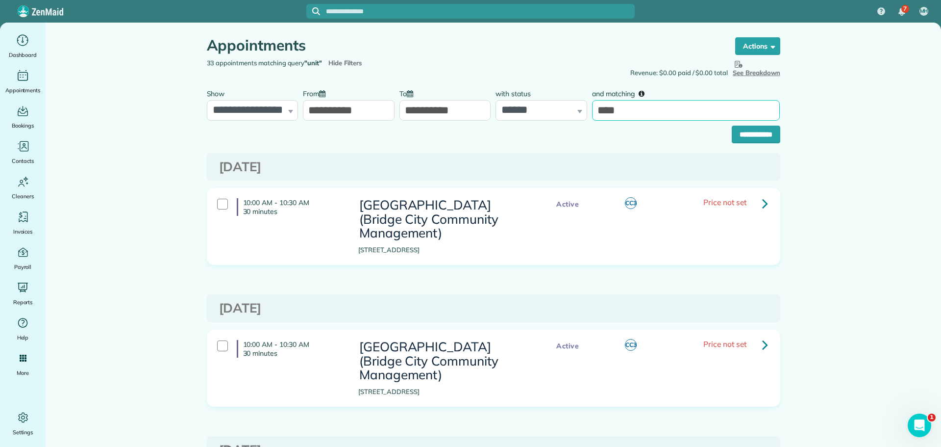
drag, startPoint x: 621, startPoint y: 115, endPoint x: 570, endPoint y: 116, distance: 51.5
click at [570, 116] on div "**********" at bounding box center [493, 102] width 578 height 37
type input "***"
click at [732, 125] on input "**********" at bounding box center [756, 134] width 49 height 18
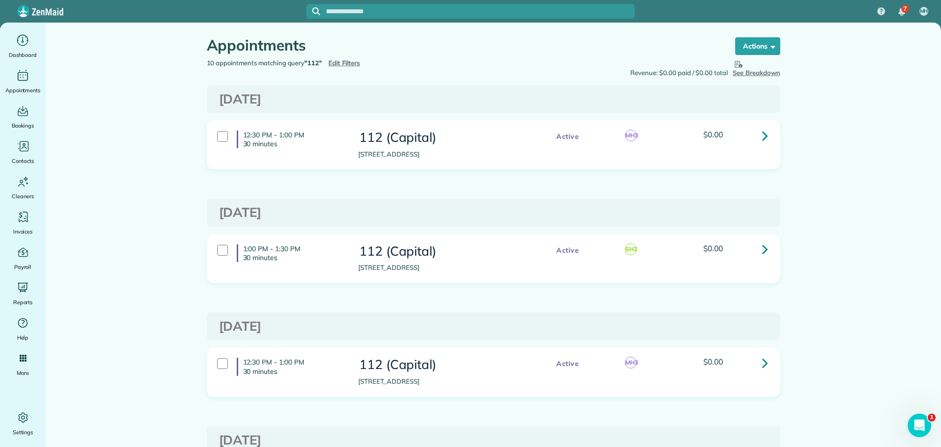
click at [762, 248] on icon at bounding box center [765, 248] width 6 height 17
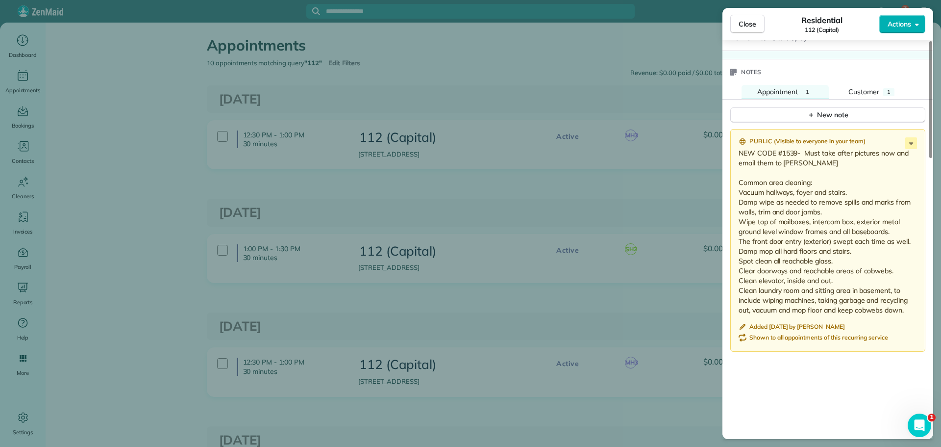
scroll to position [785, 0]
click at [880, 86] on button "Customer 1" at bounding box center [871, 90] width 77 height 15
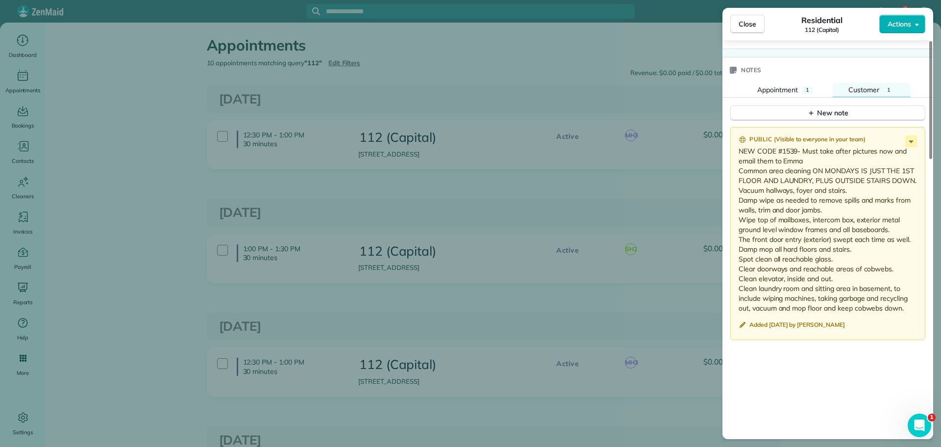
drag, startPoint x: 739, startPoint y: 170, endPoint x: 919, endPoint y: 306, distance: 225.4
click at [919, 306] on div "Public ( Visible to everyone in your team ) NEW CODE #1539- Must take after pic…" at bounding box center [827, 233] width 195 height 213
copy p "Common area cleaning ON MONDAYS IS JUST THE 1ST FLOOR AND LAUNDRY, PLUS OUTSIDE…"
click at [637, 199] on div "Close Residential 112 (Capital) Actions Status Active 112 (Capital) · Open prof…" at bounding box center [470, 223] width 941 height 447
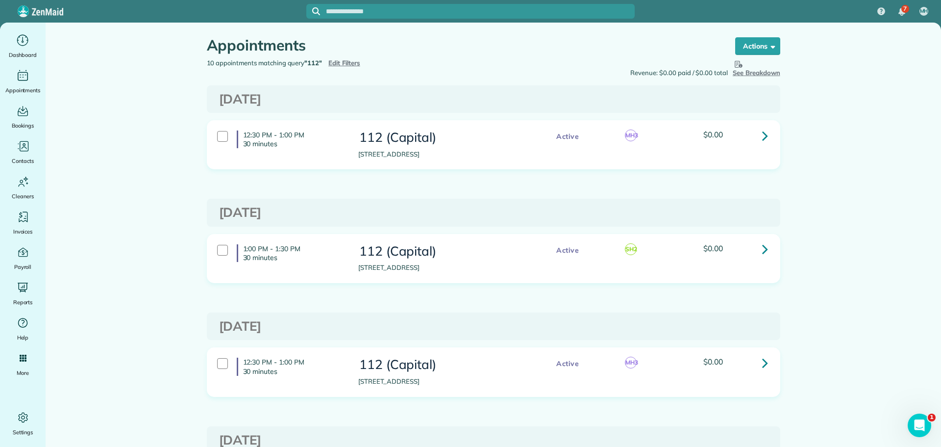
click at [765, 135] on link at bounding box center [765, 135] width 20 height 20
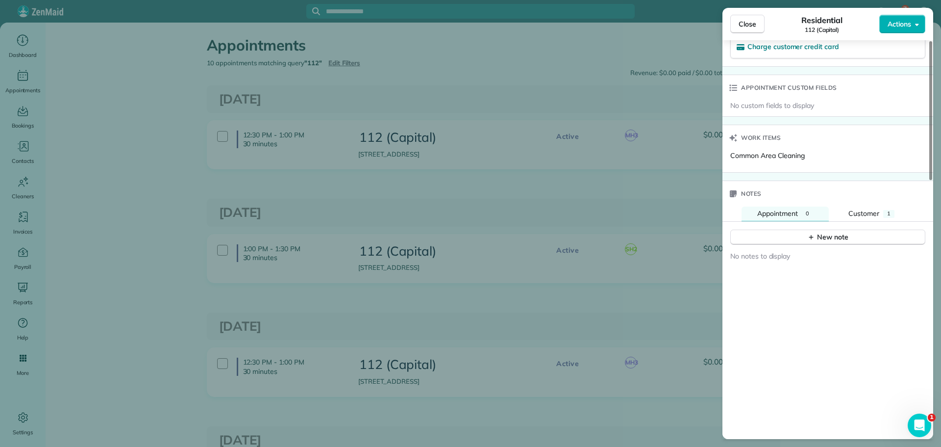
scroll to position [741, 0]
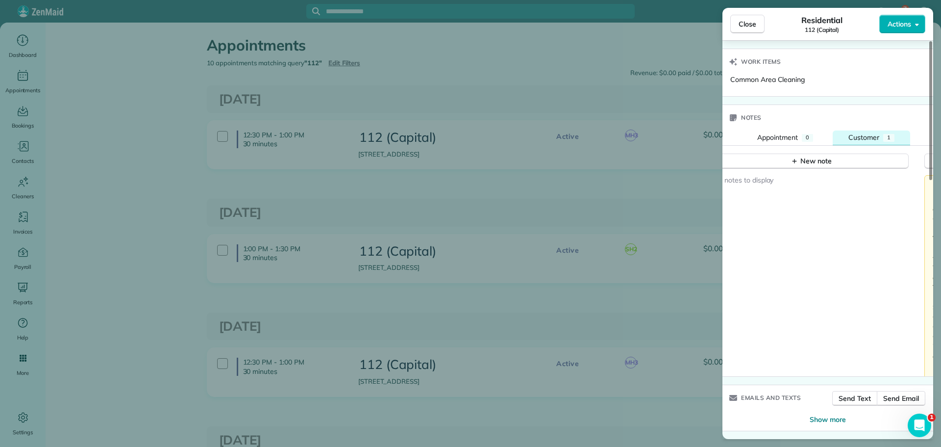
click at [865, 133] on span "Customer" at bounding box center [863, 137] width 31 height 9
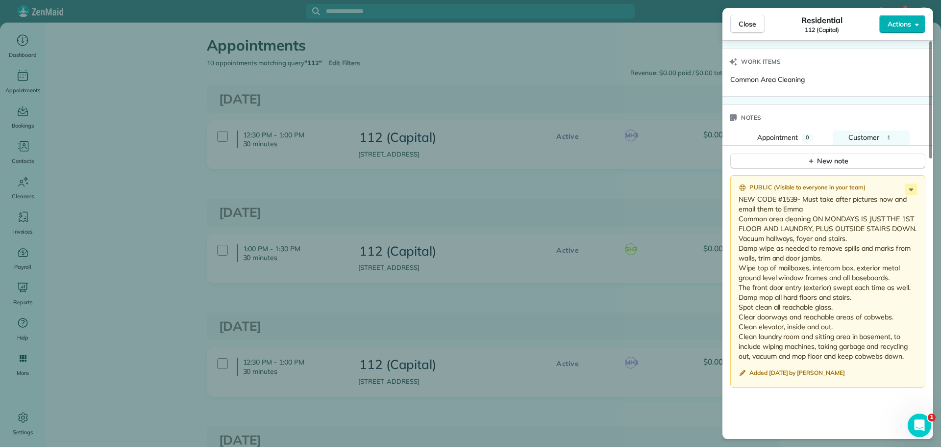
click at [584, 196] on div "Close Residential 112 (Capital) Actions Status Active 112 (Capital) · Open prof…" at bounding box center [470, 223] width 941 height 447
